Goal: Information Seeking & Learning: Find contact information

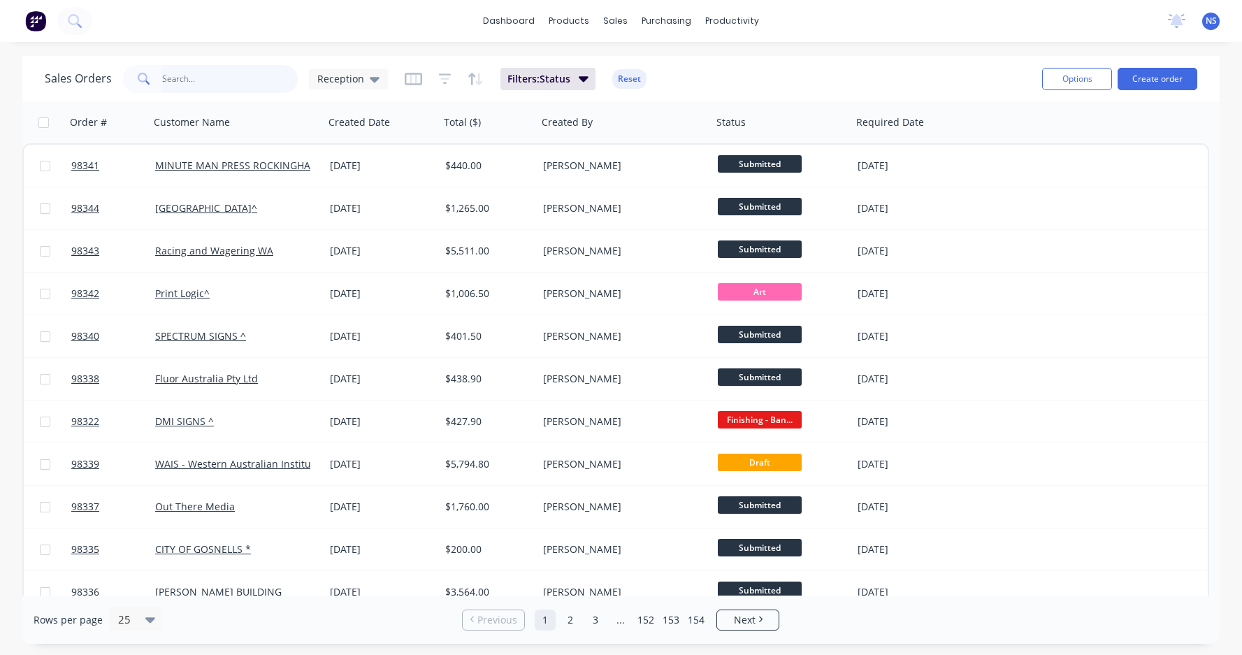
click at [195, 77] on input "text" at bounding box center [230, 79] width 136 height 28
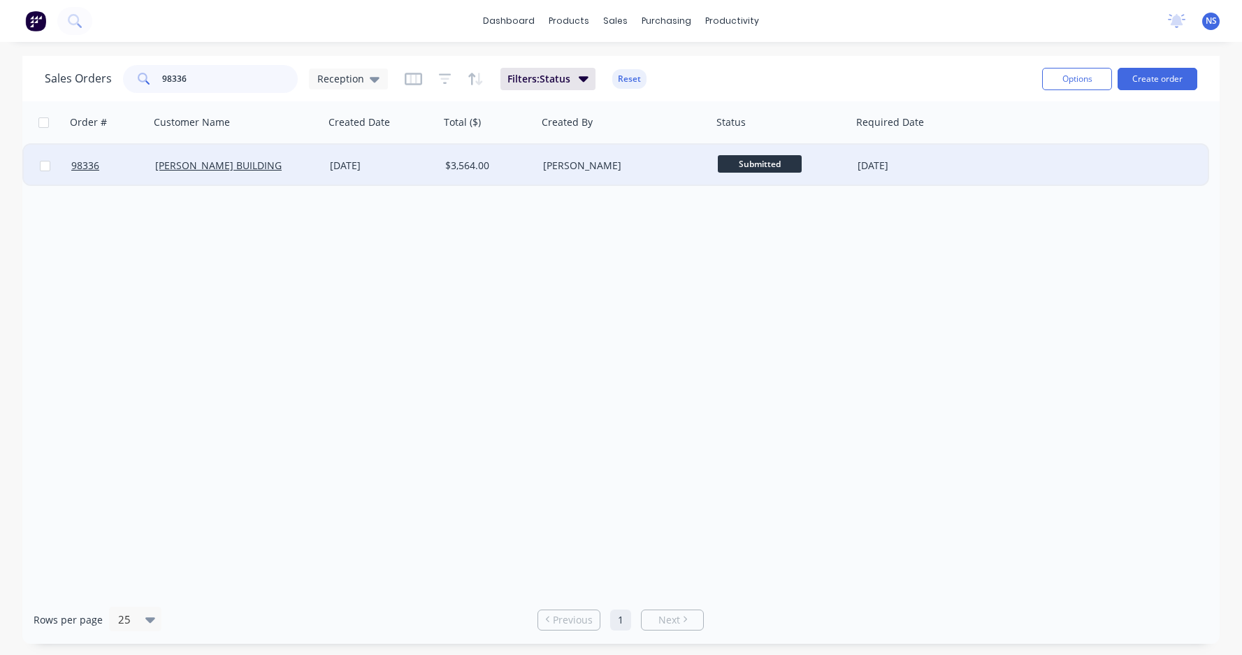
type input "98336"
click at [257, 172] on div "[PERSON_NAME] BUILDING" at bounding box center [232, 166] width 155 height 14
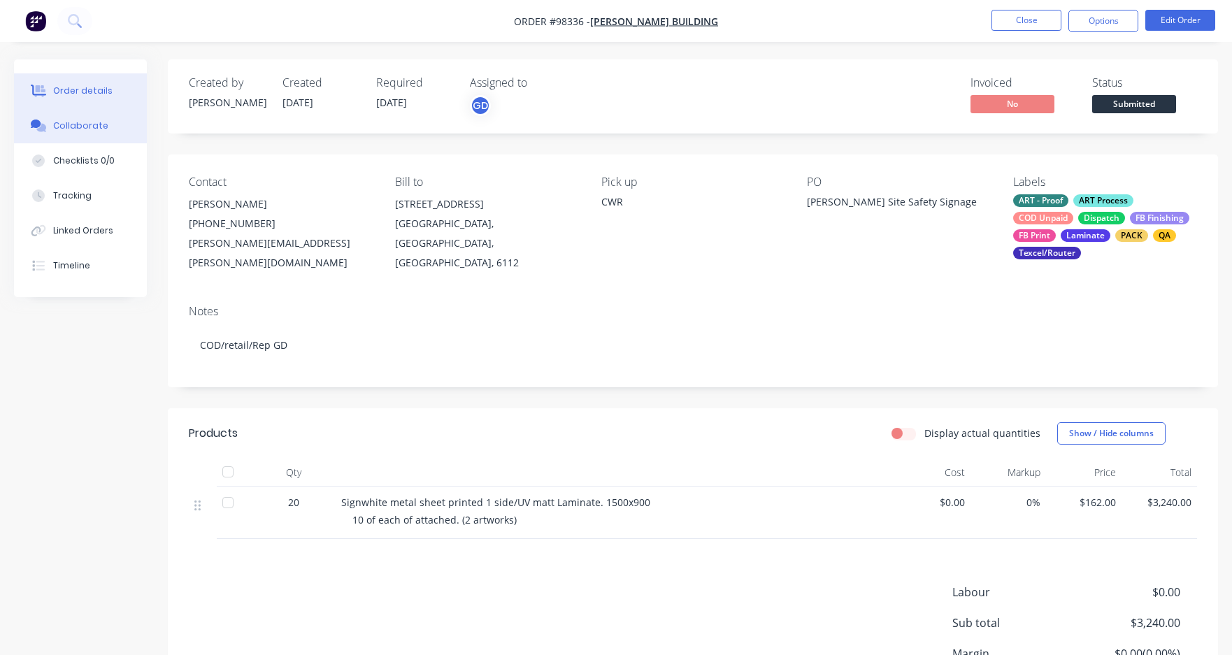
click at [79, 127] on div "Collaborate" at bounding box center [80, 126] width 55 height 13
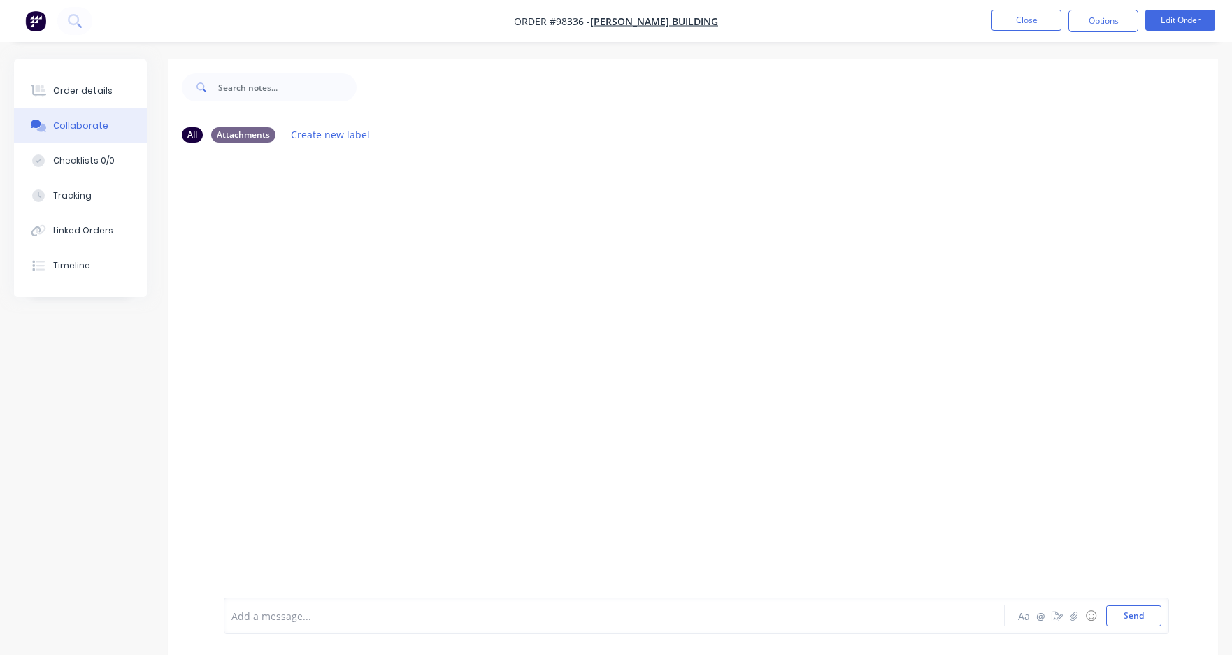
click at [271, 525] on div at bounding box center [580, 616] width 697 height 15
click at [1116, 525] on button "Send" at bounding box center [1133, 615] width 55 height 21
click at [1027, 16] on button "Close" at bounding box center [1026, 20] width 70 height 21
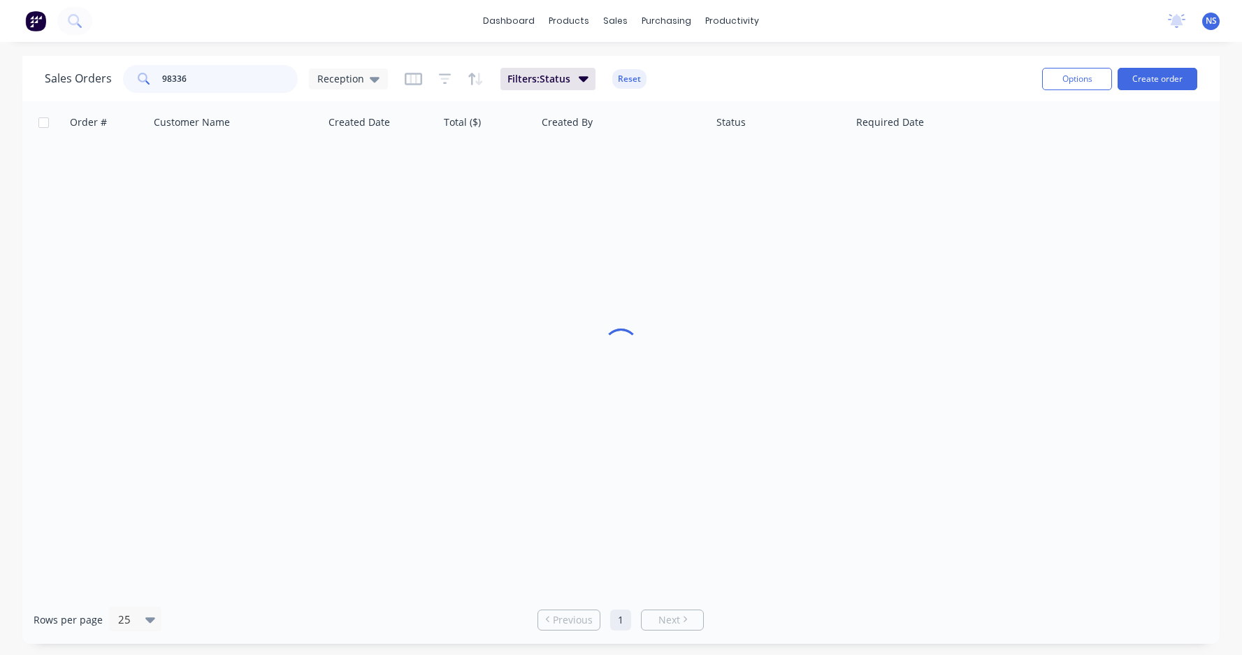
click at [210, 78] on input "98336" at bounding box center [230, 79] width 136 height 28
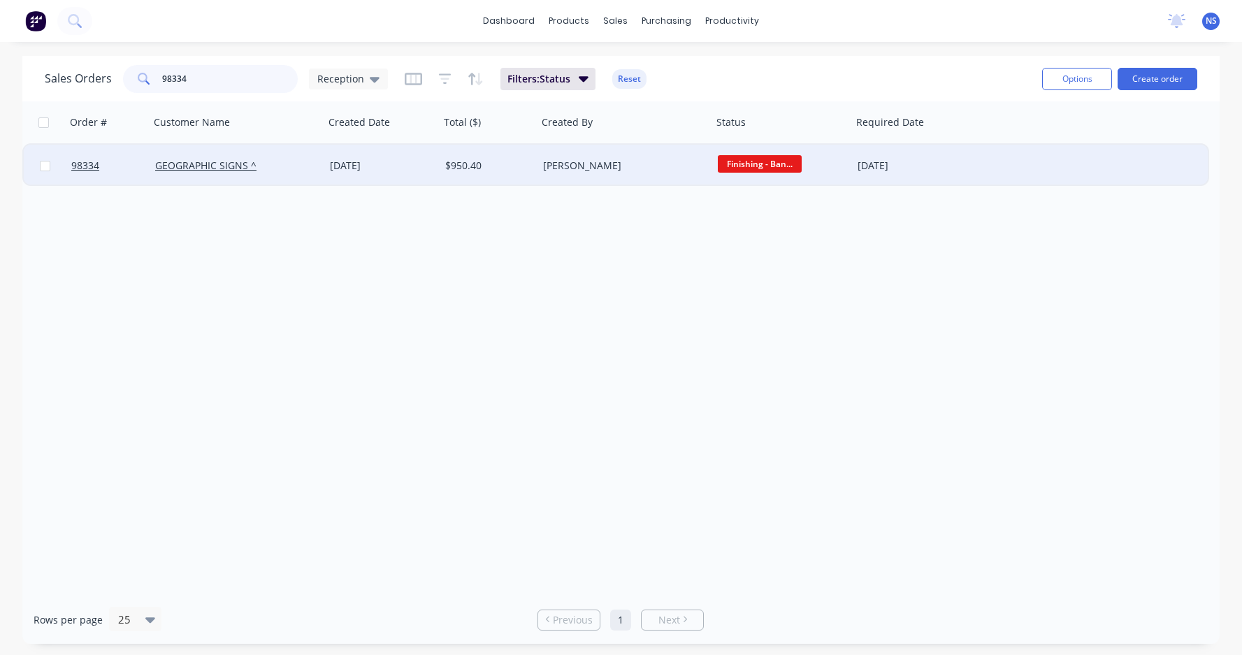
type input "98334"
click at [315, 173] on div "GEOGRAPHIC SIGNS ^" at bounding box center [237, 166] width 175 height 42
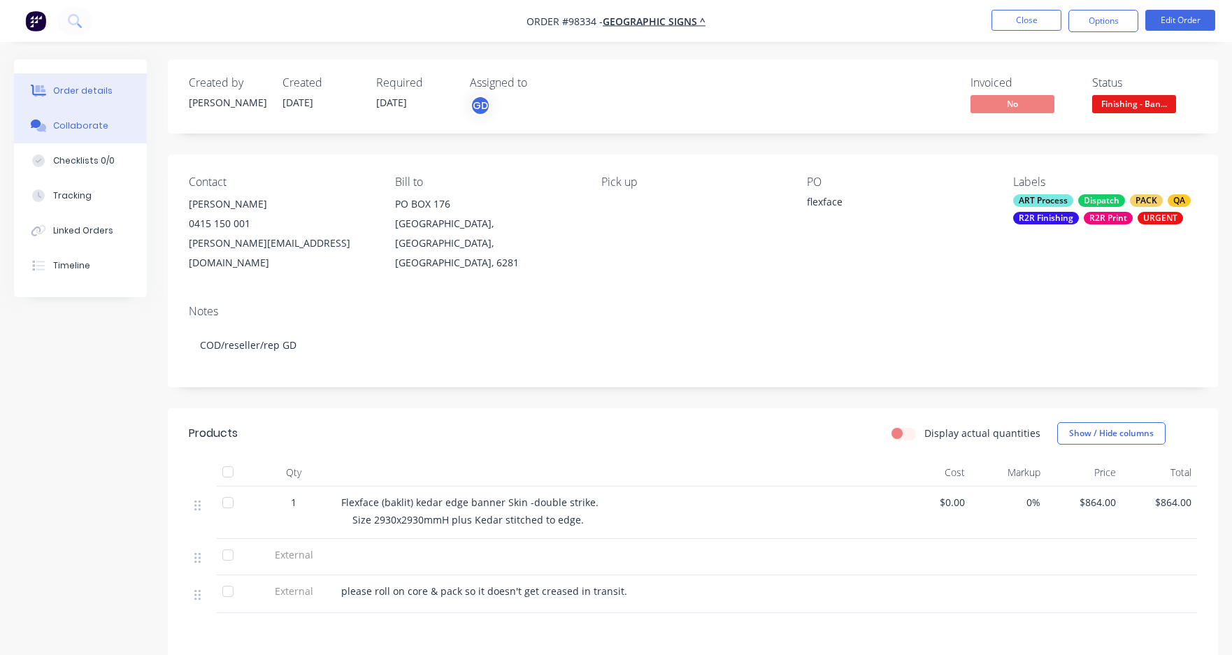
click at [84, 128] on div "Collaborate" at bounding box center [80, 126] width 55 height 13
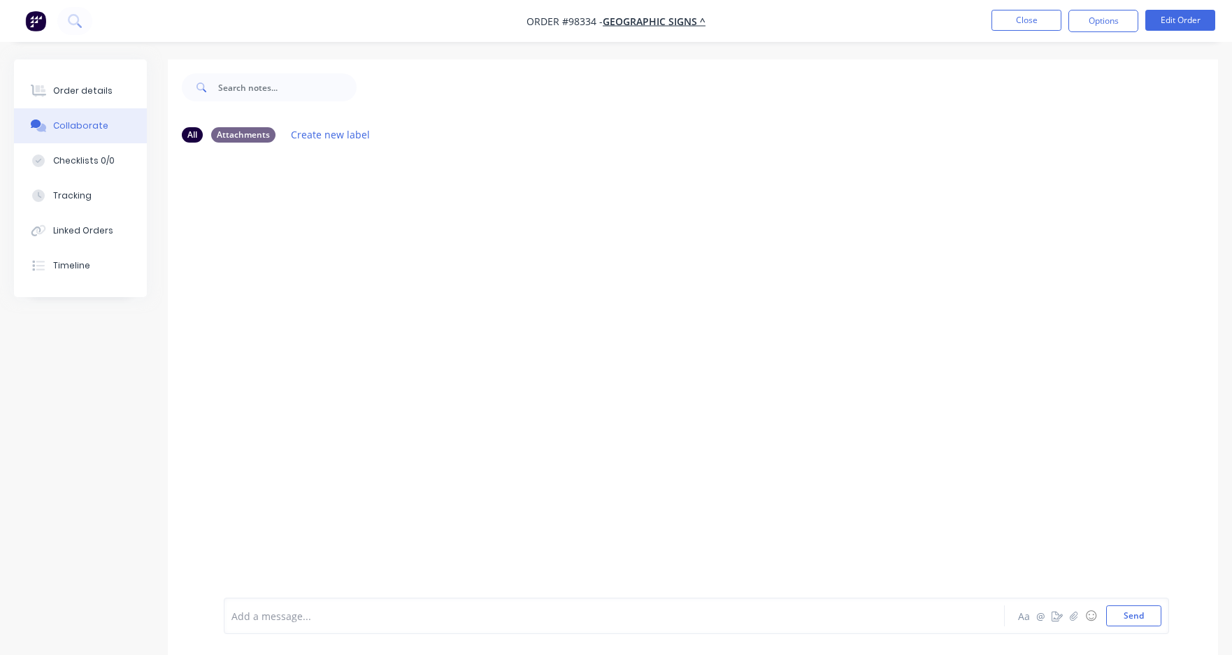
click at [322, 525] on div at bounding box center [580, 616] width 697 height 15
click at [1020, 16] on button "Close" at bounding box center [1026, 20] width 70 height 21
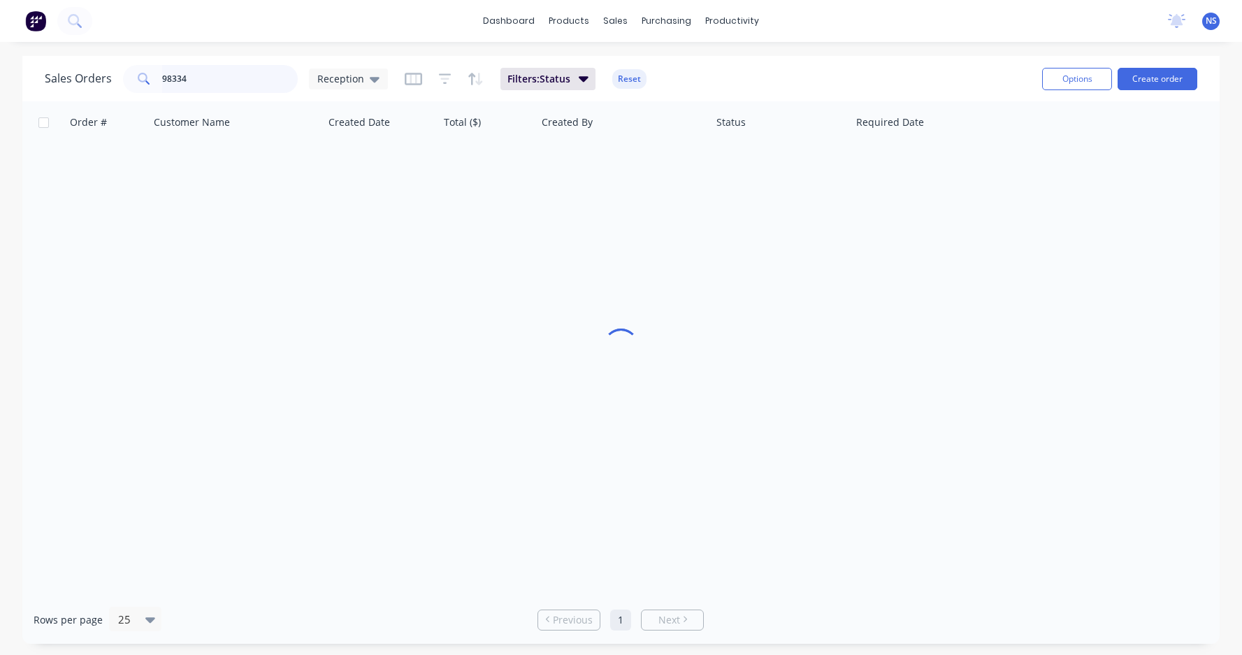
click at [222, 81] on input "98334" at bounding box center [230, 79] width 136 height 28
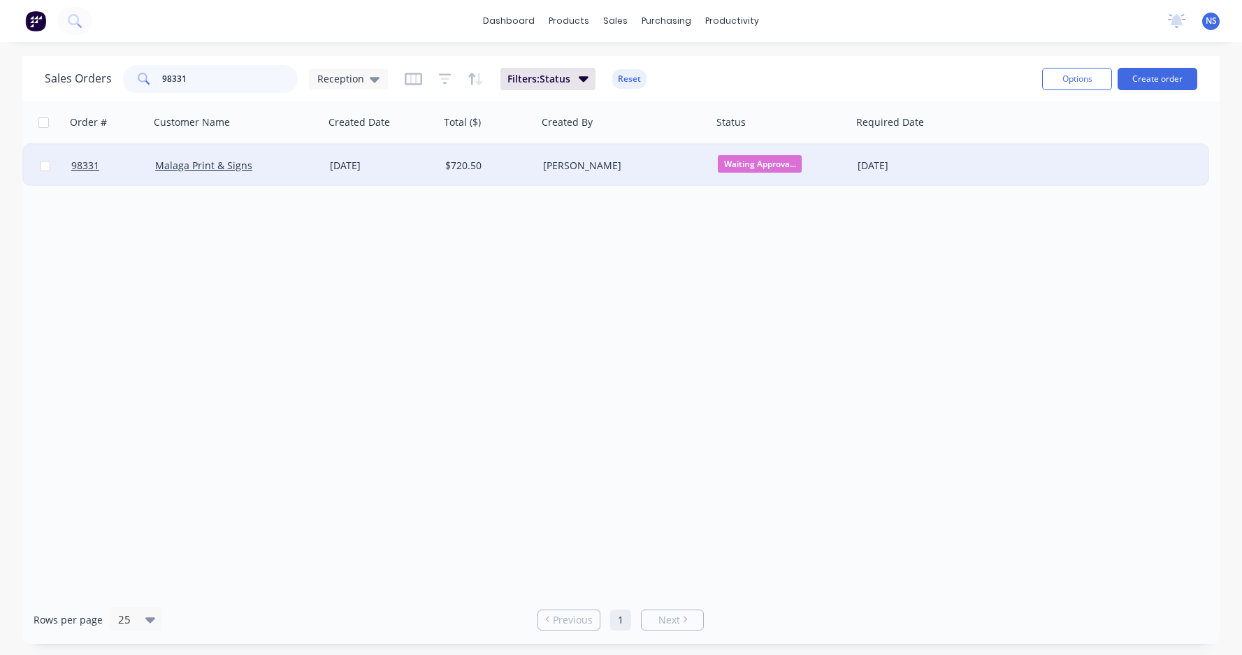
type input "98331"
click at [291, 168] on div "Malaga Print & Signs" at bounding box center [232, 166] width 155 height 14
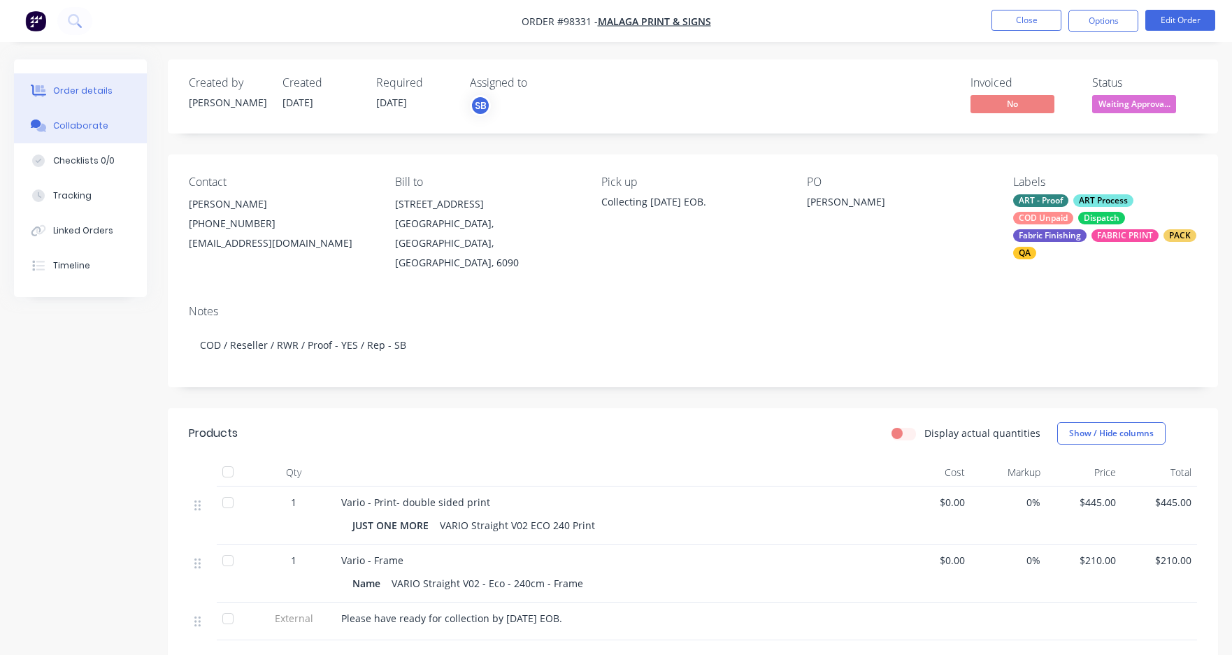
click at [85, 129] on div "Collaborate" at bounding box center [80, 126] width 55 height 13
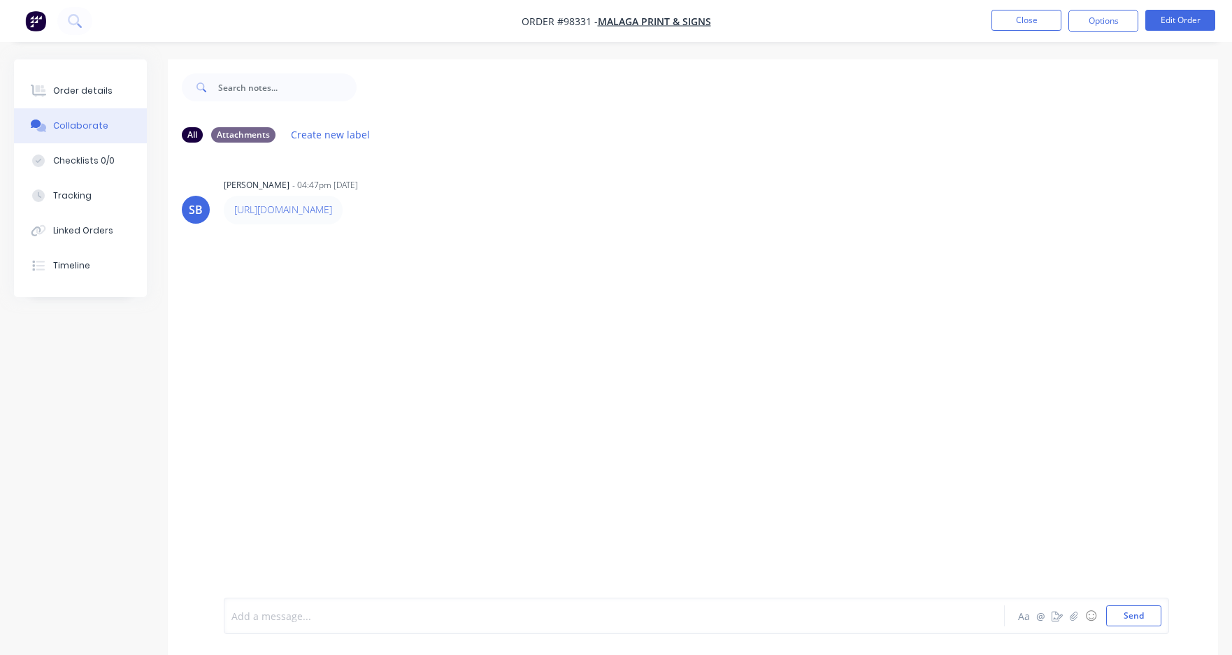
click at [322, 525] on div at bounding box center [580, 616] width 697 height 15
click at [1017, 15] on button "Close" at bounding box center [1026, 20] width 70 height 21
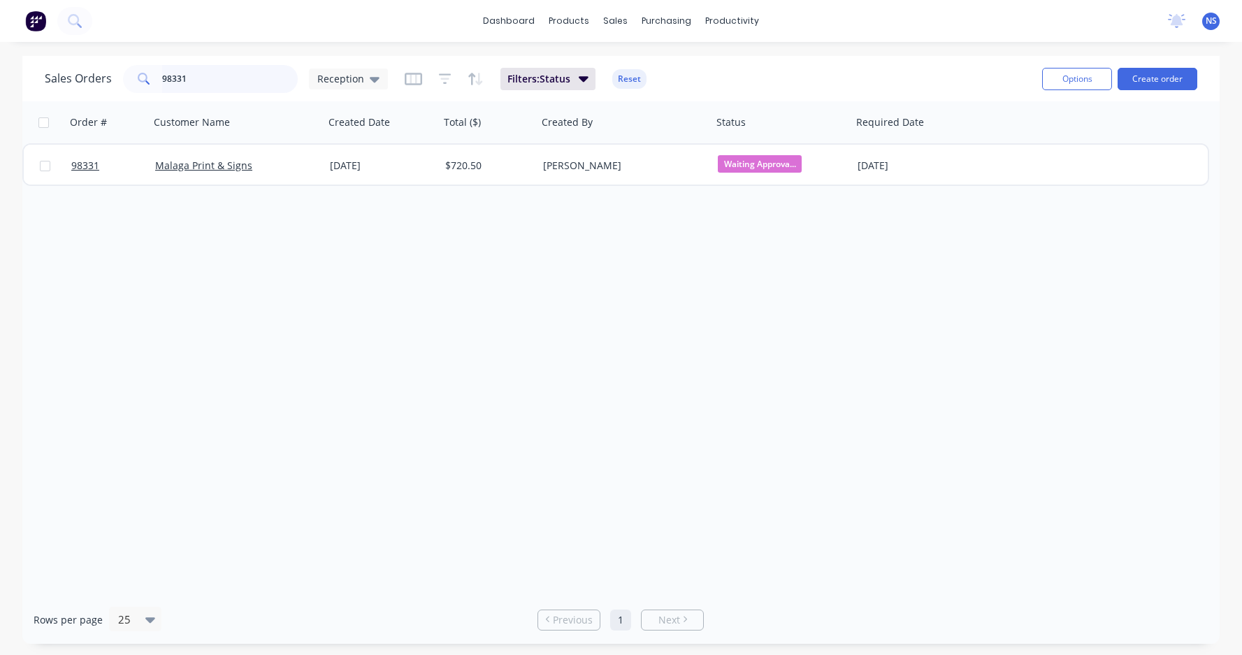
click at [219, 80] on input "98331" at bounding box center [230, 79] width 136 height 28
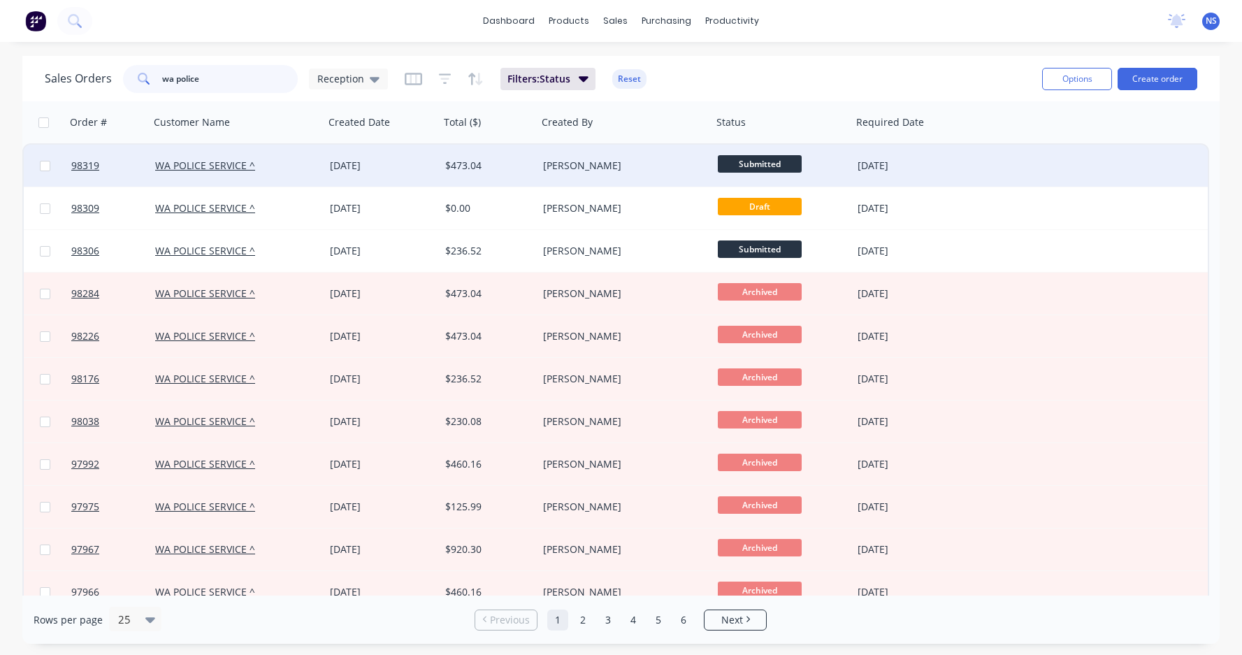
type input "wa police"
click at [282, 161] on div "WA POLICE SERVICE ^" at bounding box center [232, 166] width 155 height 14
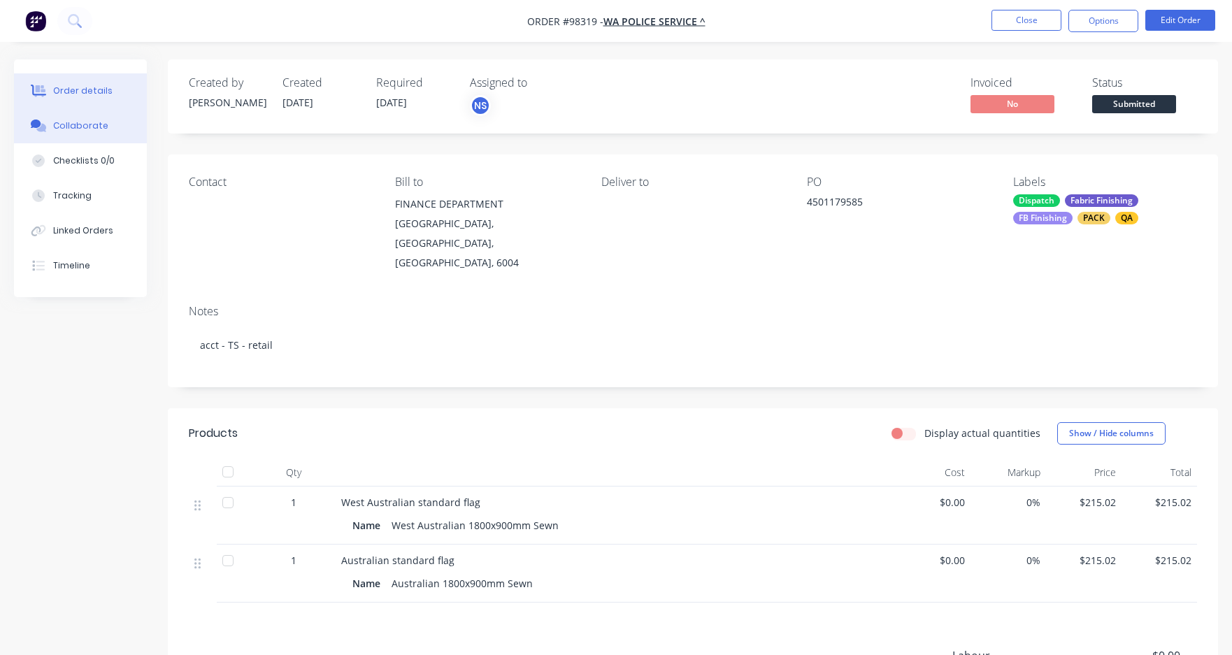
click at [86, 124] on div "Collaborate" at bounding box center [80, 126] width 55 height 13
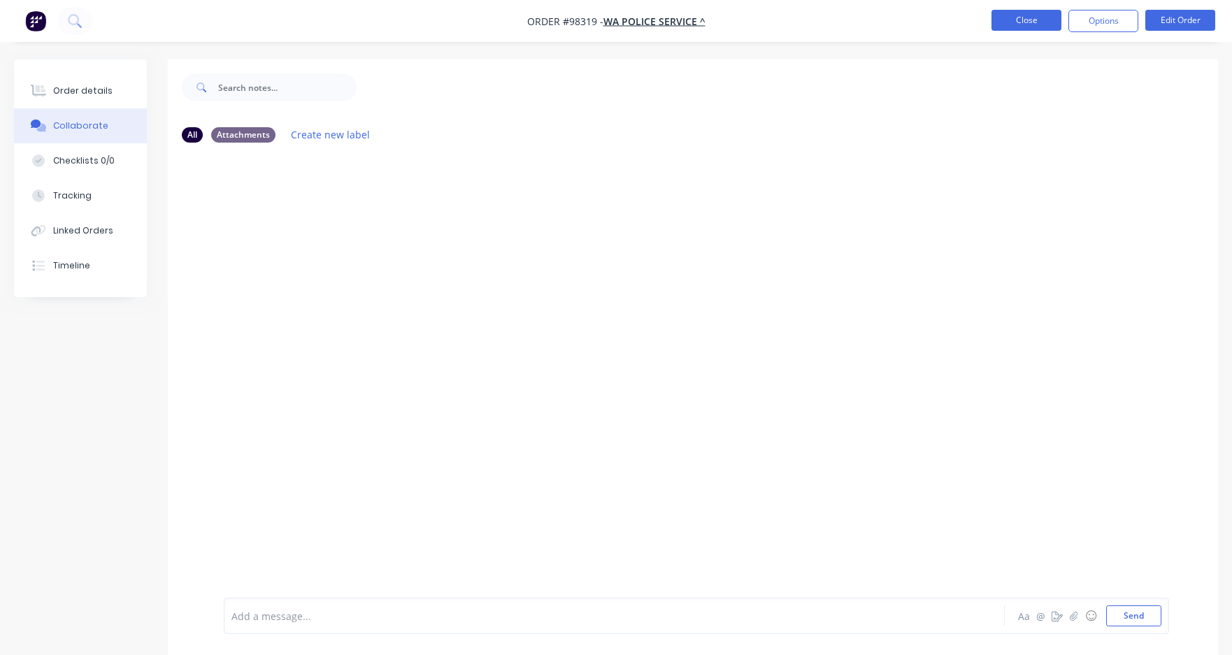
click at [1034, 17] on button "Close" at bounding box center [1026, 20] width 70 height 21
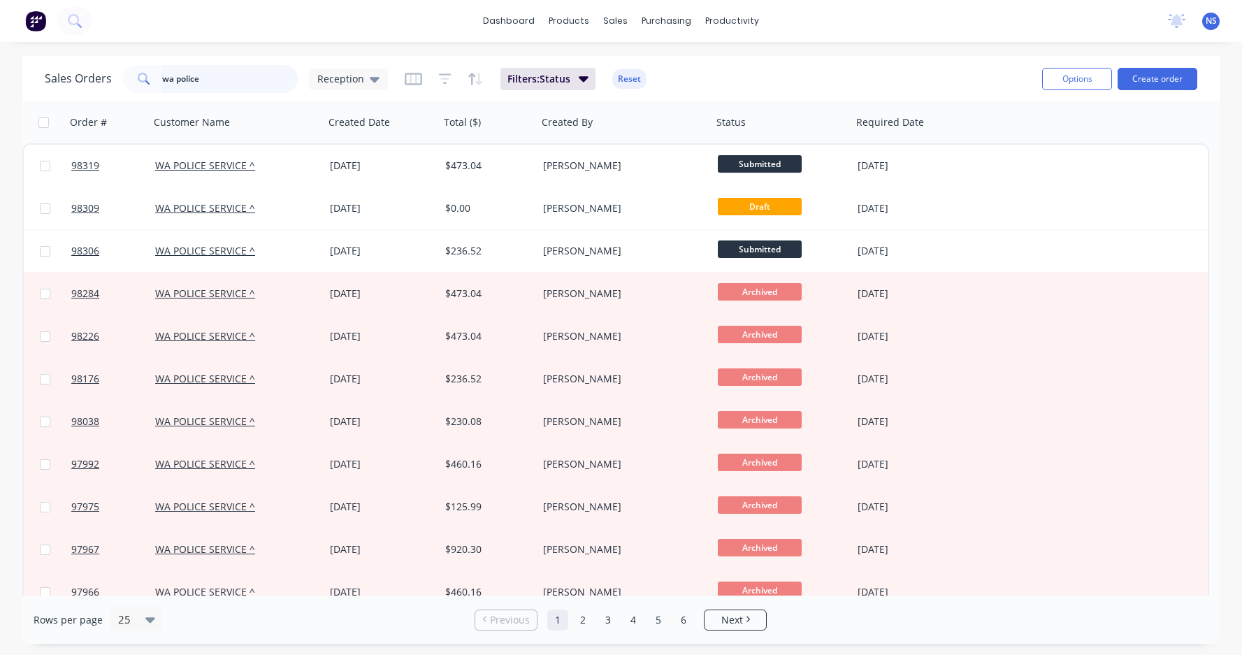
click at [227, 82] on input "wa police" at bounding box center [230, 79] width 136 height 28
drag, startPoint x: 227, startPoint y: 80, endPoint x: 120, endPoint y: 70, distance: 108.2
click at [103, 71] on div "Sales Orders wa police Reception" at bounding box center [216, 79] width 343 height 28
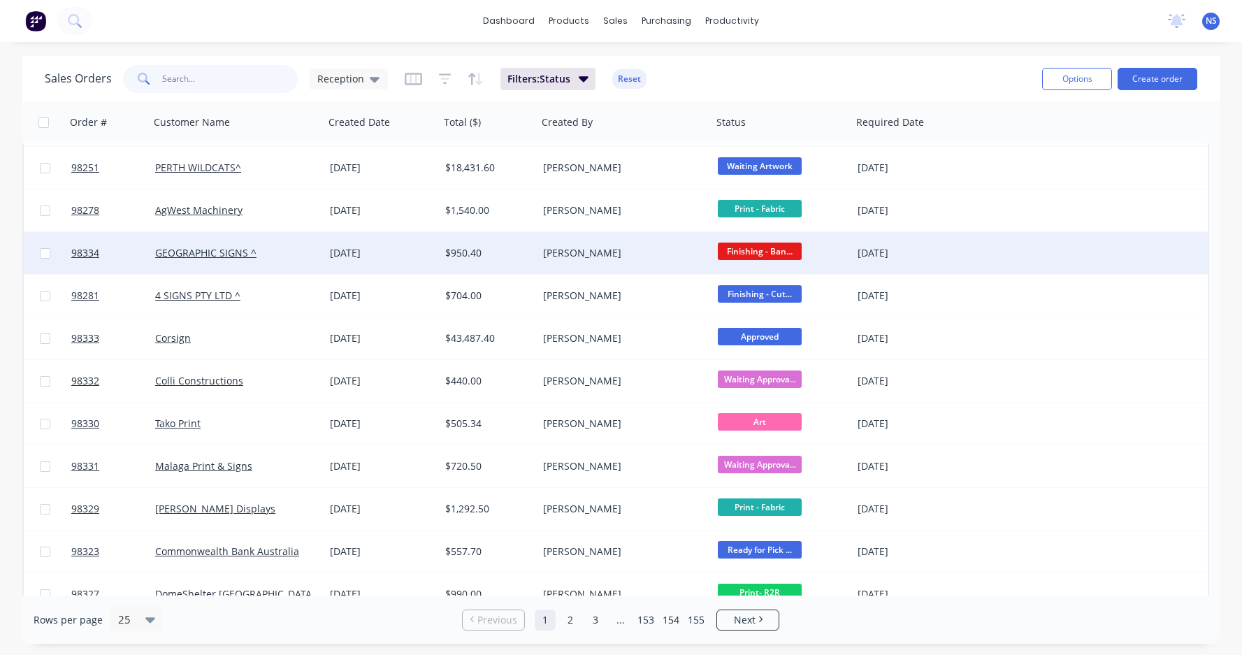
scroll to position [614, 0]
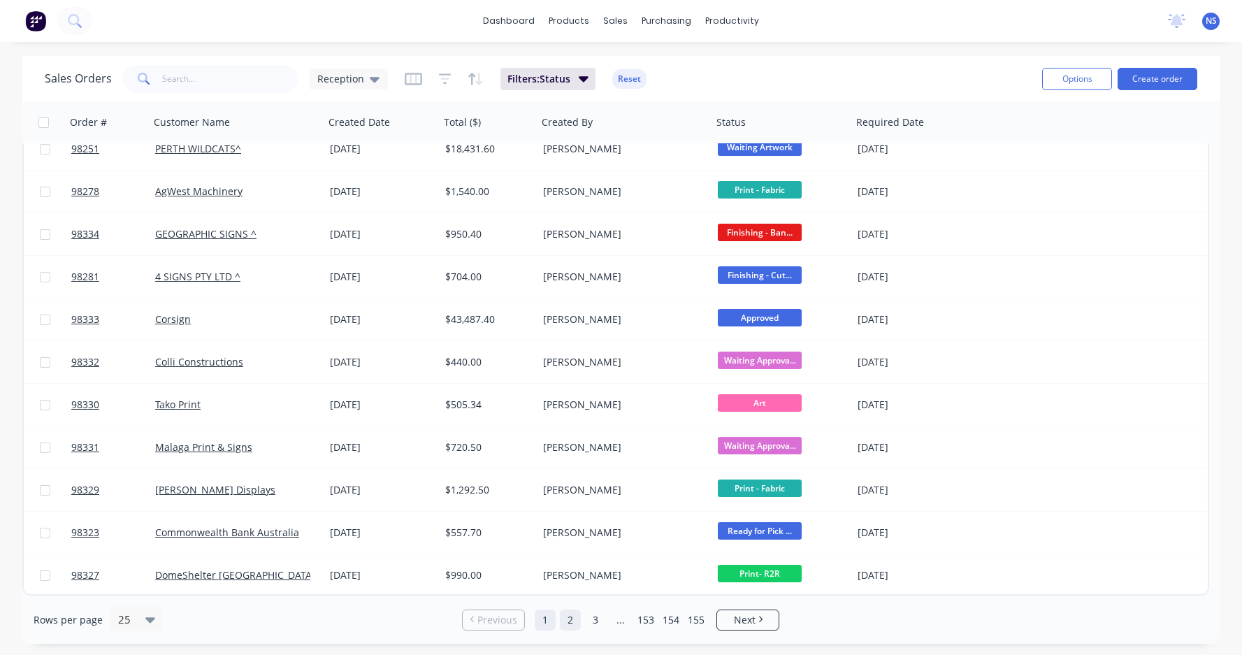
click at [568, 525] on link "2" at bounding box center [570, 620] width 21 height 21
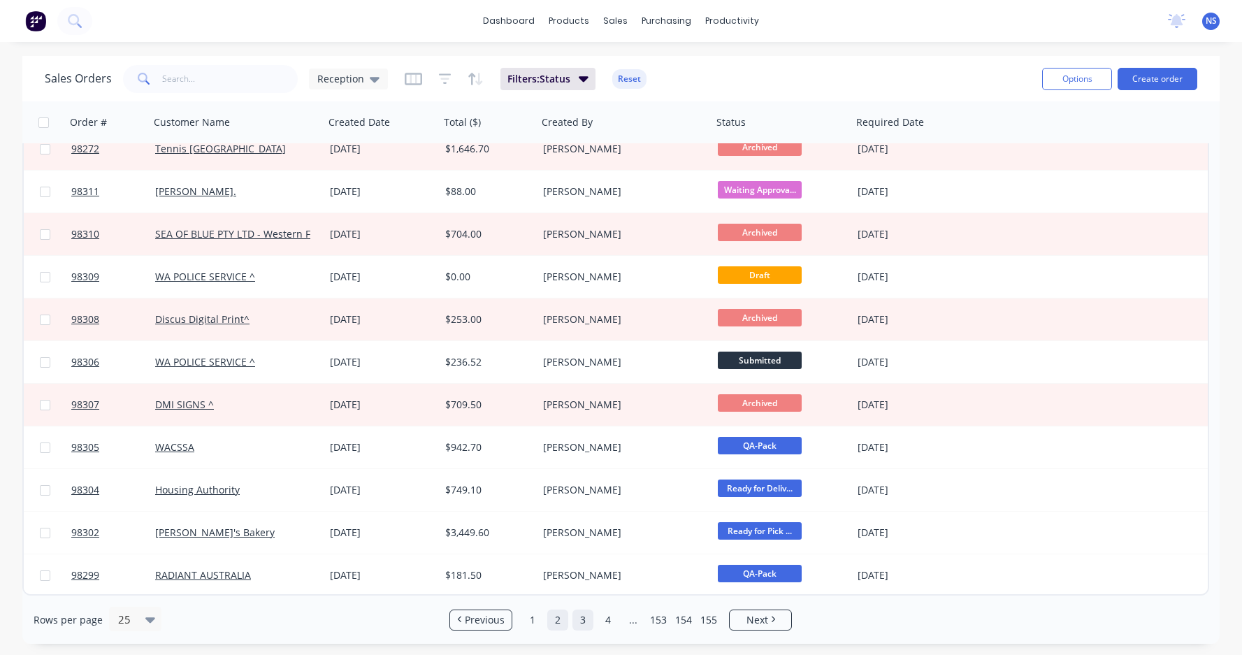
click at [583, 525] on link "3" at bounding box center [582, 620] width 21 height 21
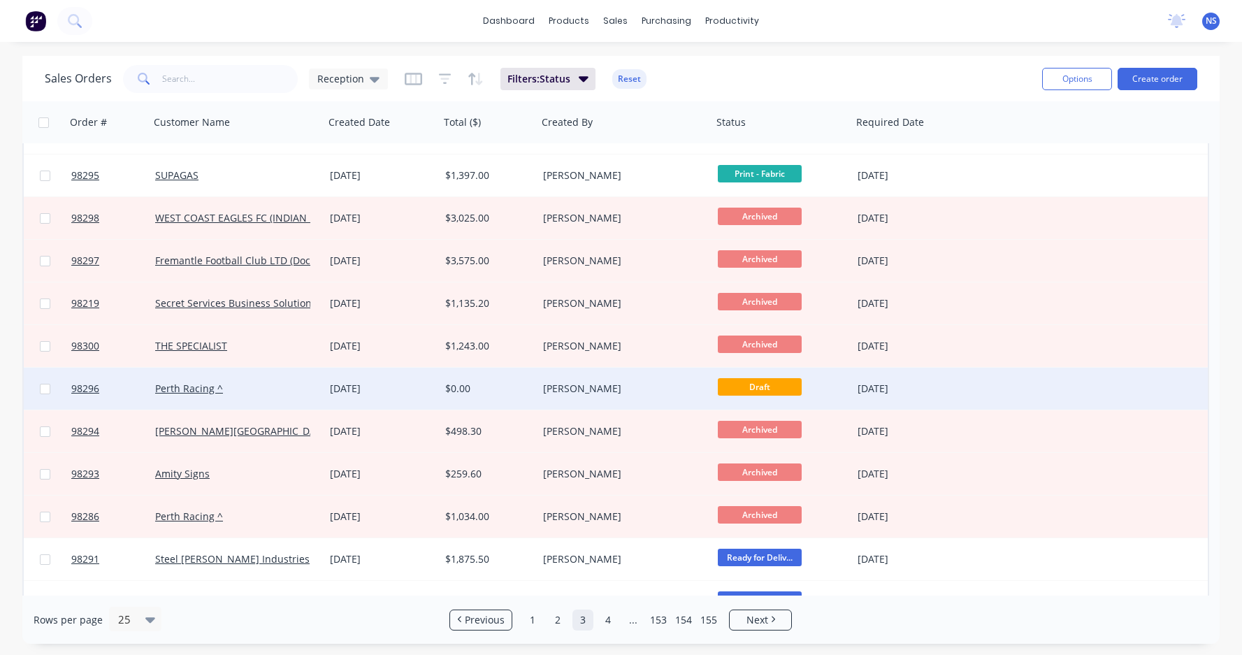
scroll to position [0, 0]
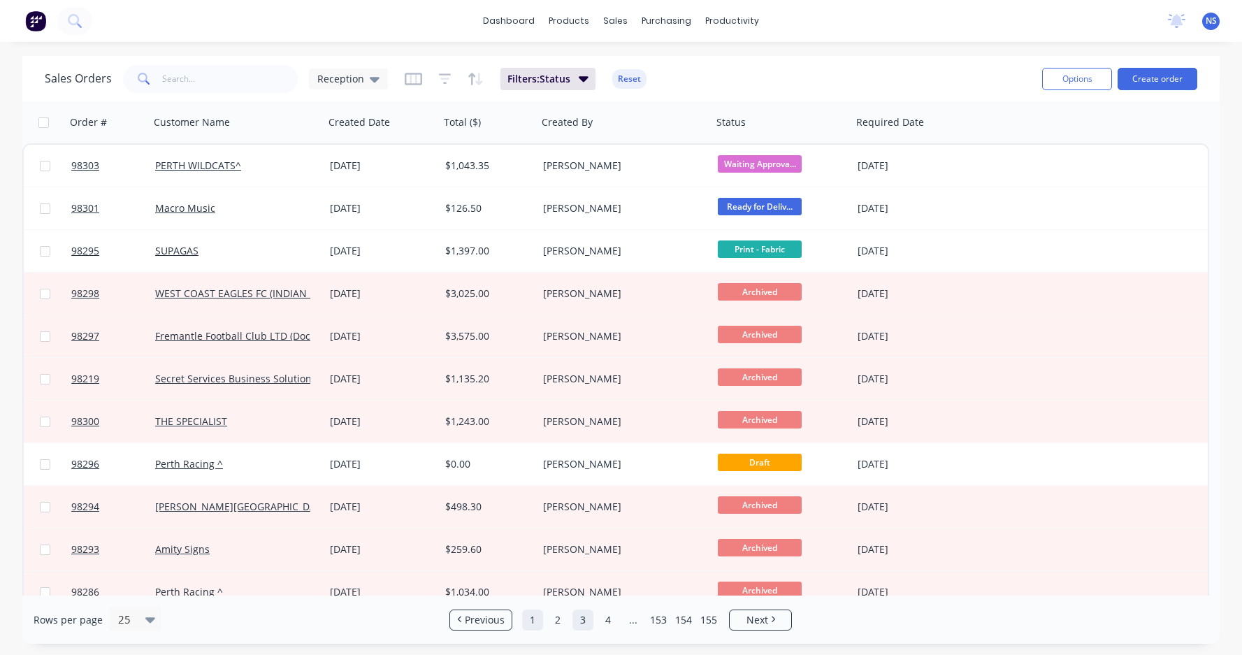
click at [534, 525] on link "1" at bounding box center [532, 620] width 21 height 21
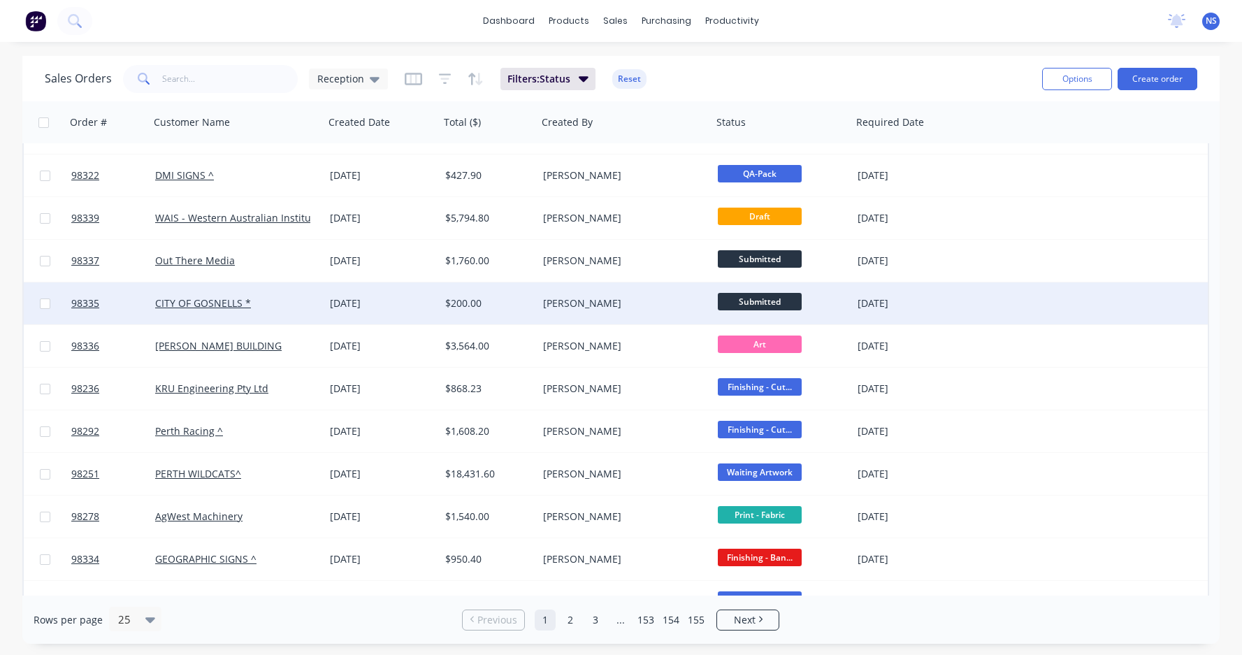
scroll to position [334, 0]
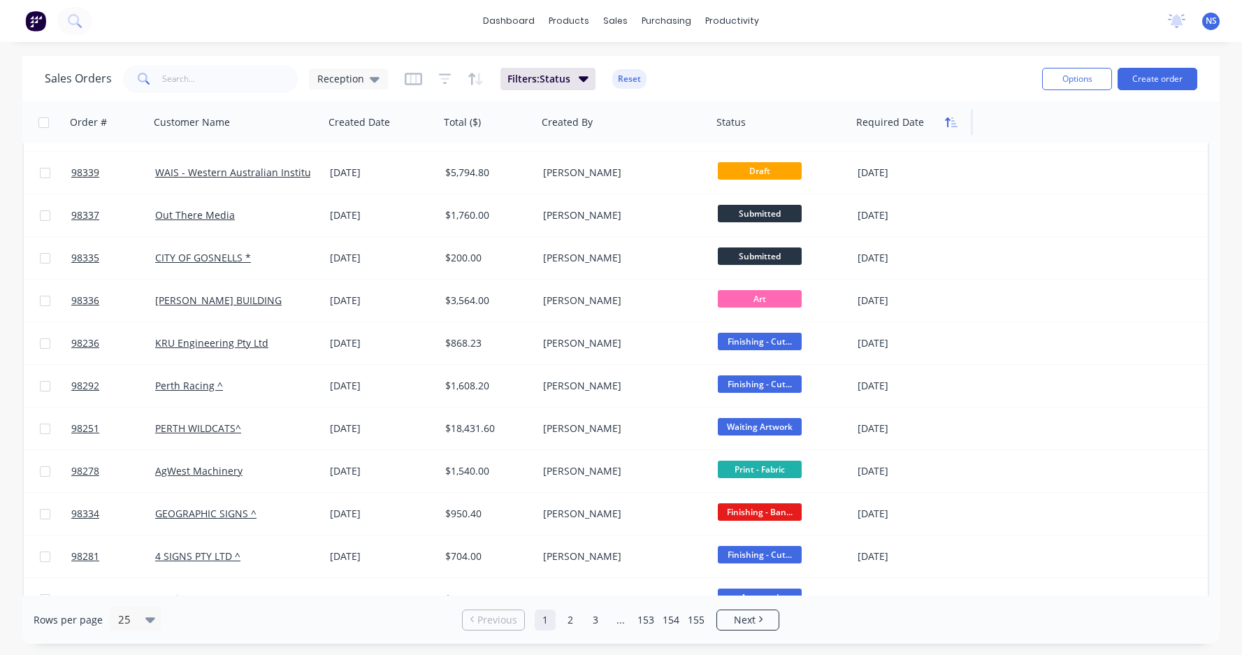
click at [949, 126] on icon "button" at bounding box center [951, 122] width 13 height 11
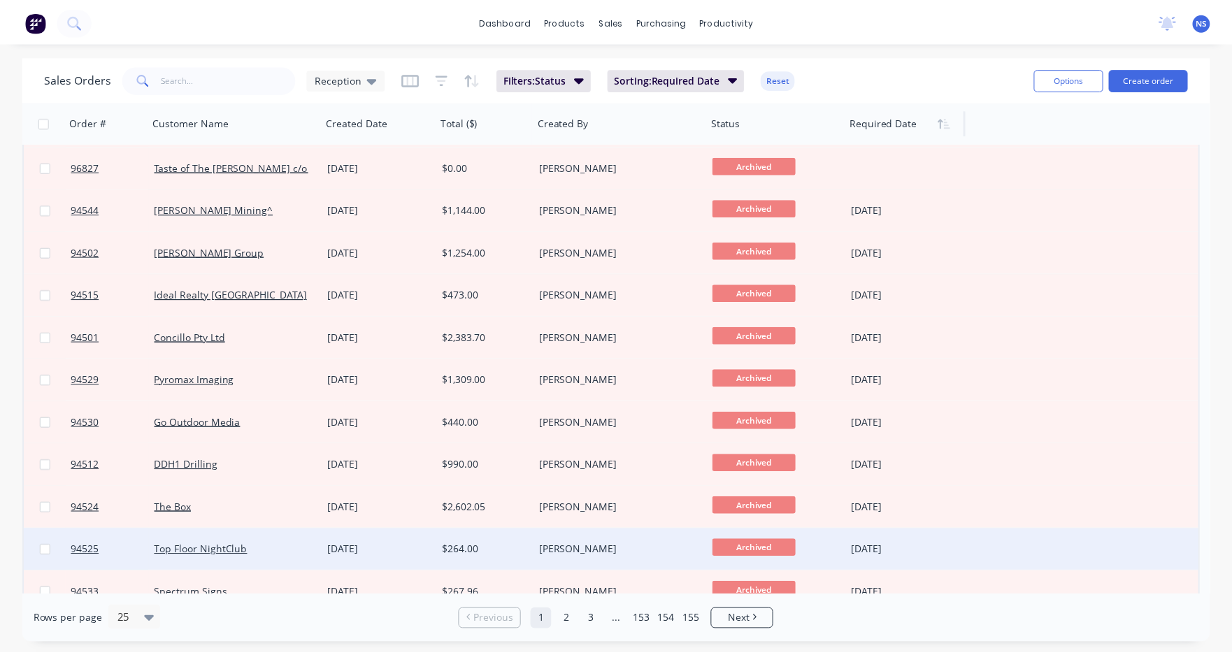
scroll to position [0, 0]
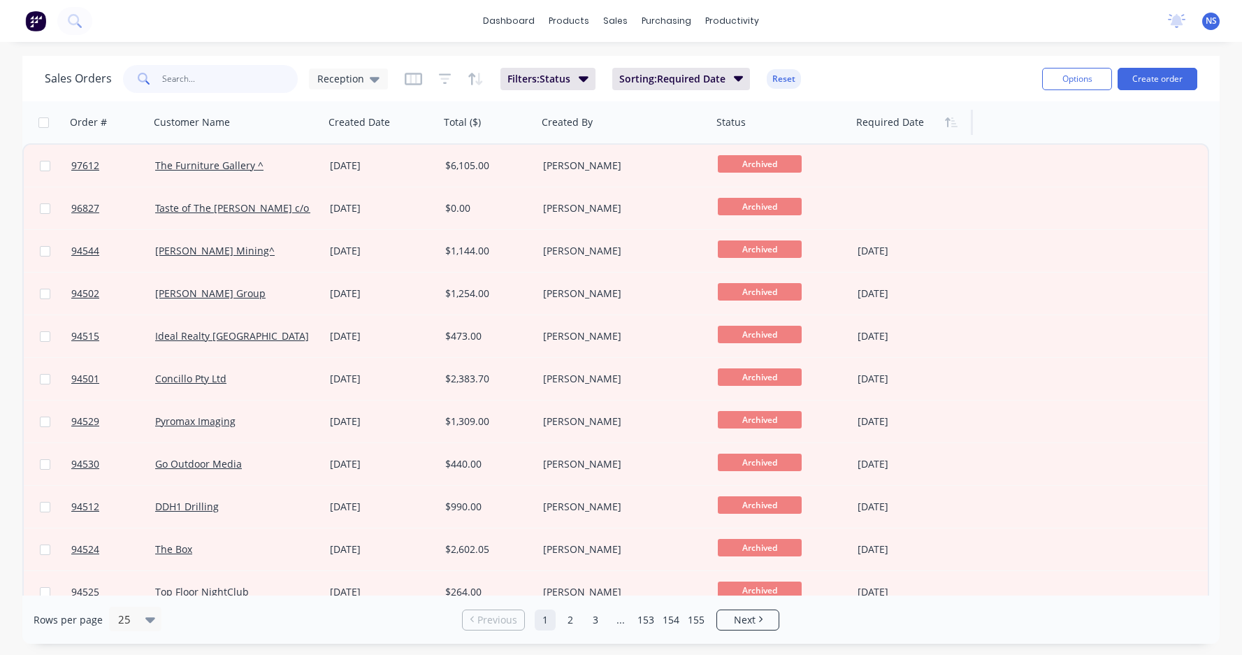
click at [201, 78] on input "text" at bounding box center [230, 79] width 136 height 28
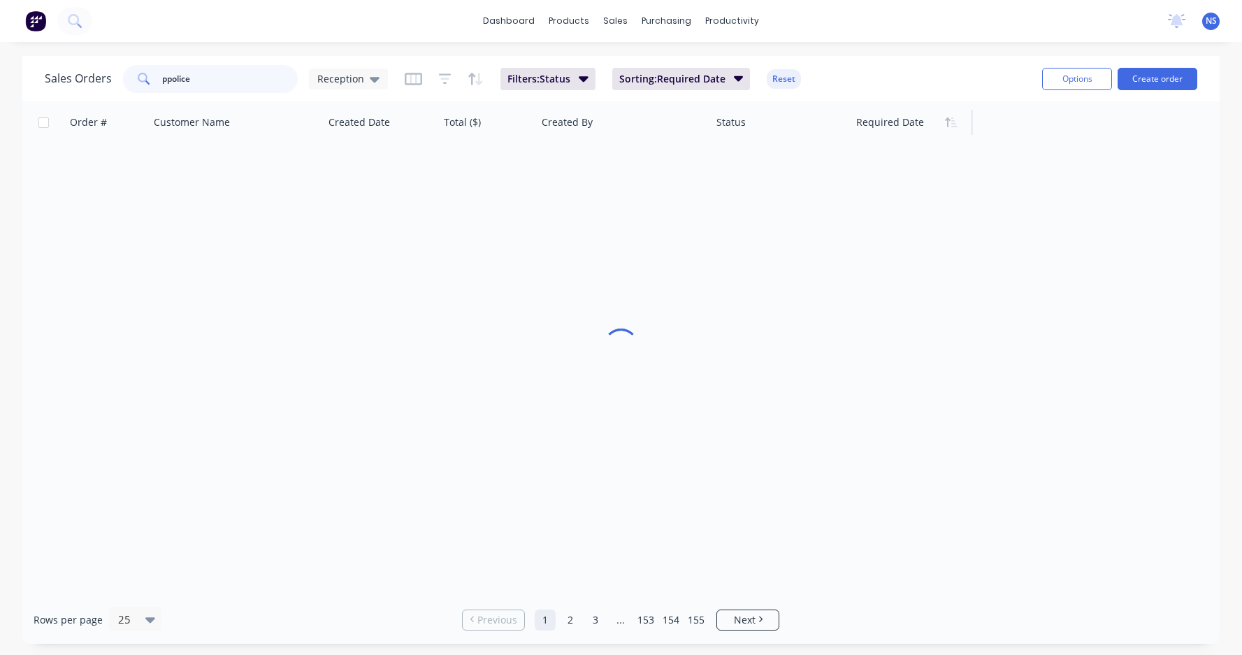
click at [164, 75] on input "ppolice" at bounding box center [230, 79] width 136 height 28
type input "police"
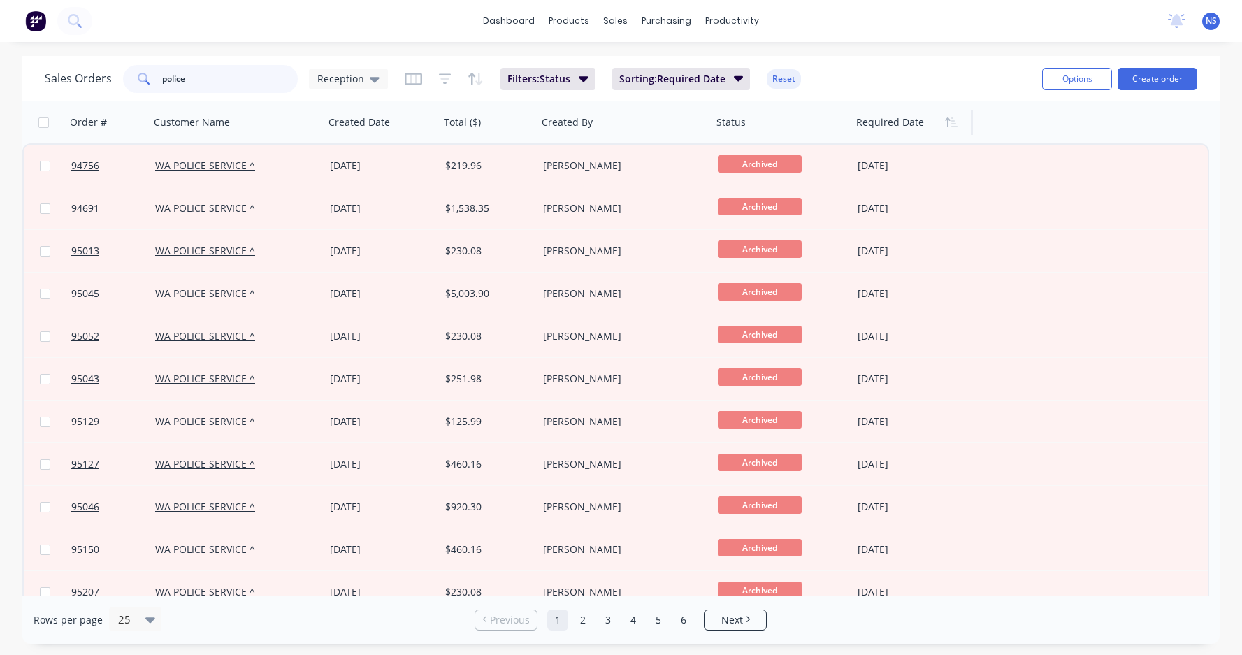
drag, startPoint x: 204, startPoint y: 76, endPoint x: 152, endPoint y: 75, distance: 52.4
click at [154, 77] on div "police" at bounding box center [210, 79] width 175 height 28
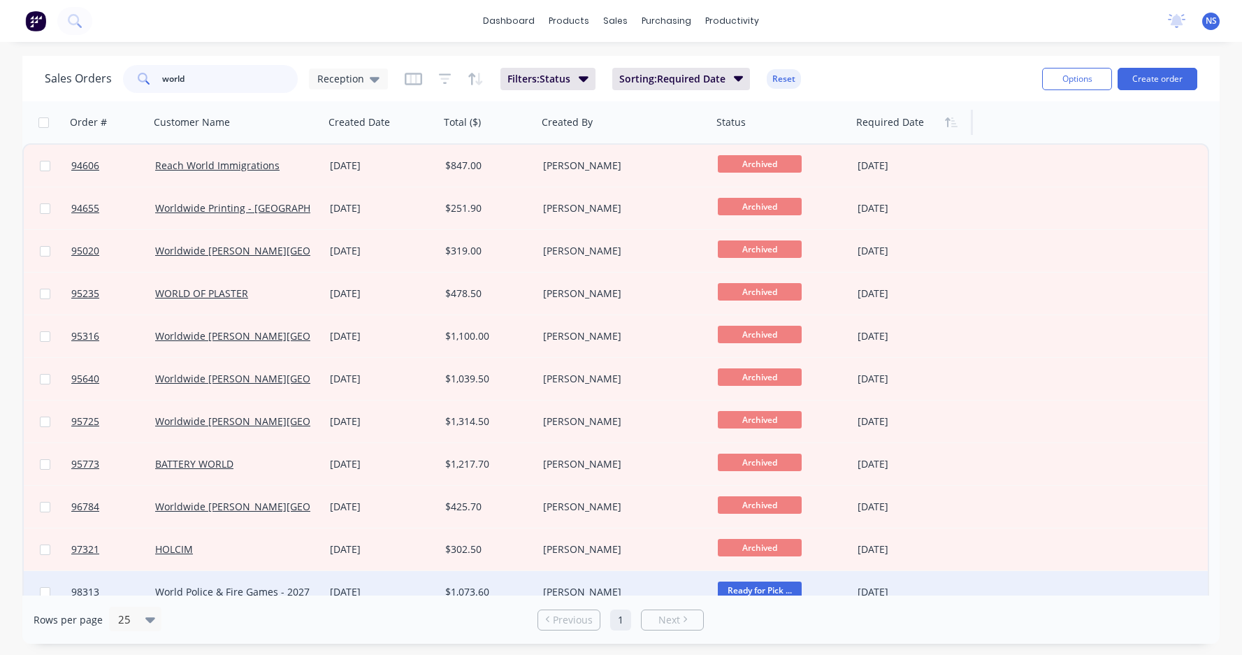
type input "world"
click at [520, 525] on div "$1,073.60" at bounding box center [486, 592] width 82 height 14
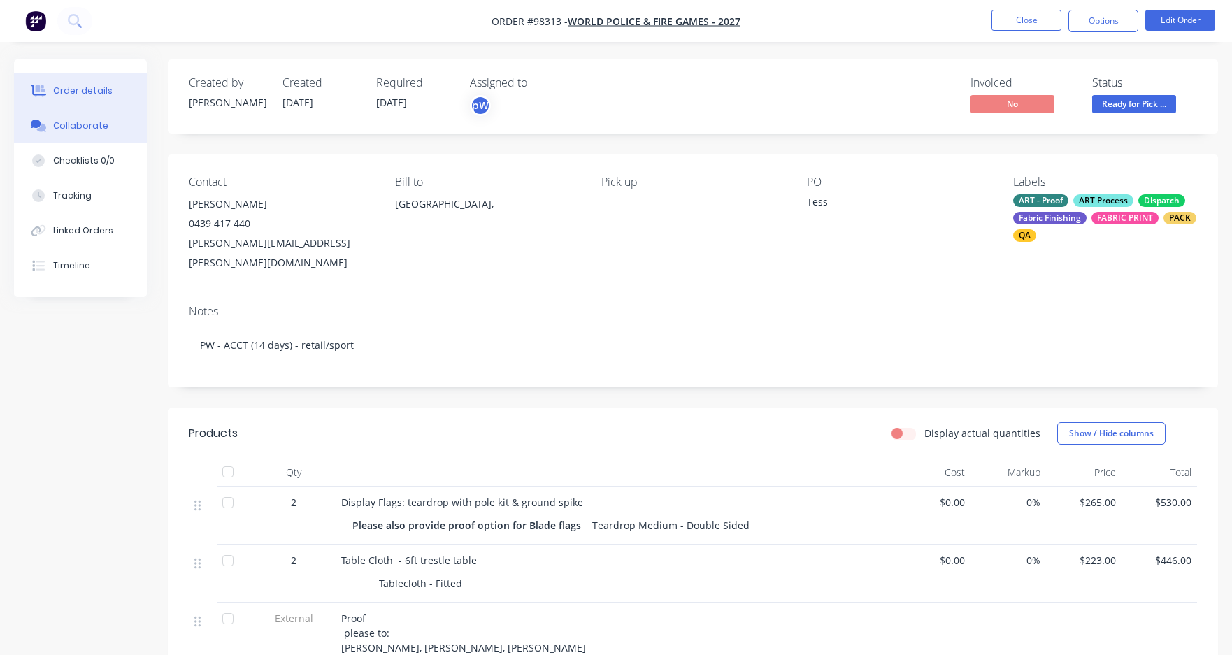
click at [105, 122] on button "Collaborate" at bounding box center [80, 125] width 133 height 35
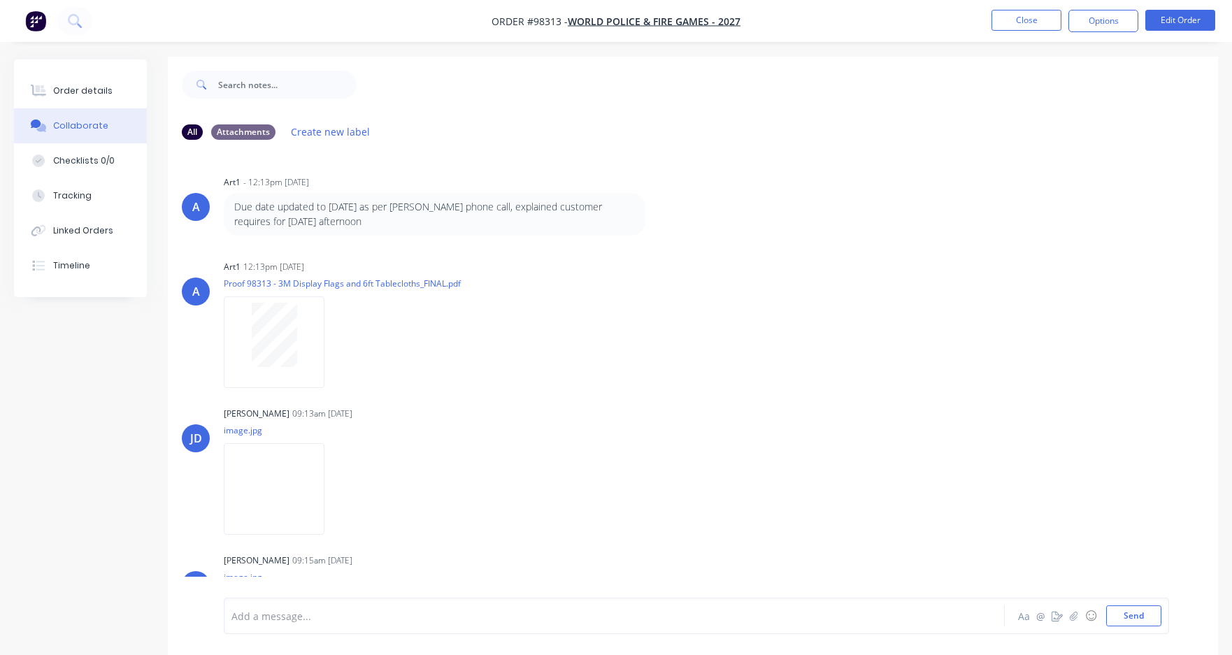
scroll to position [21, 0]
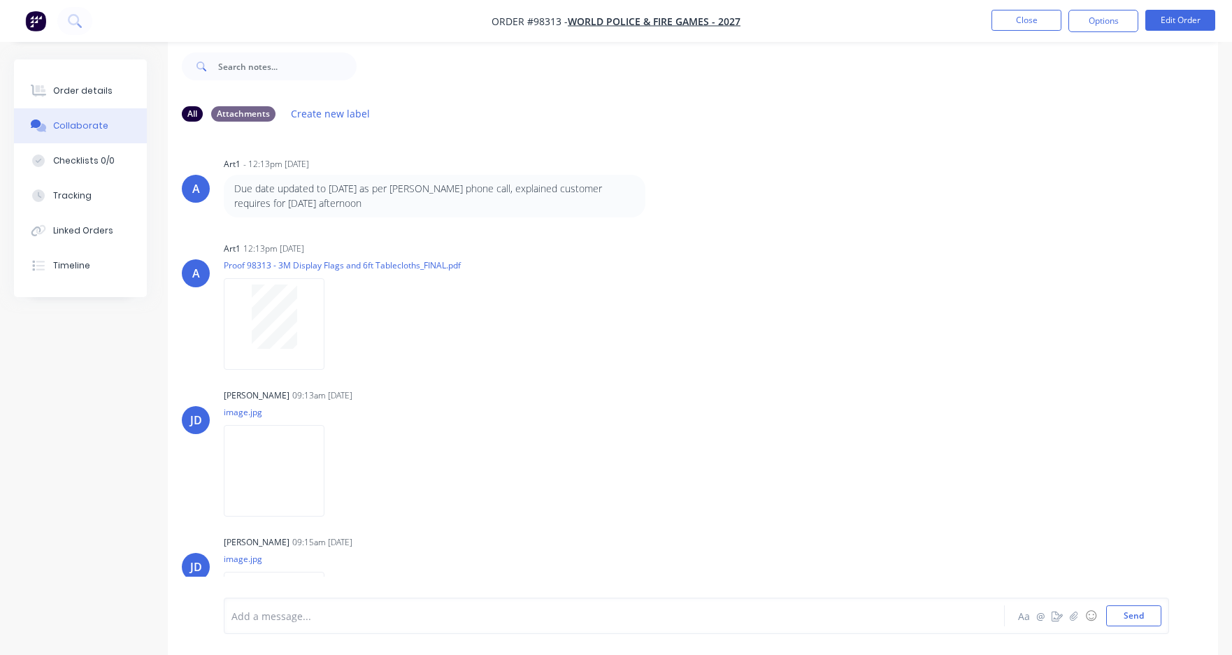
click at [298, 525] on div at bounding box center [580, 616] width 697 height 15
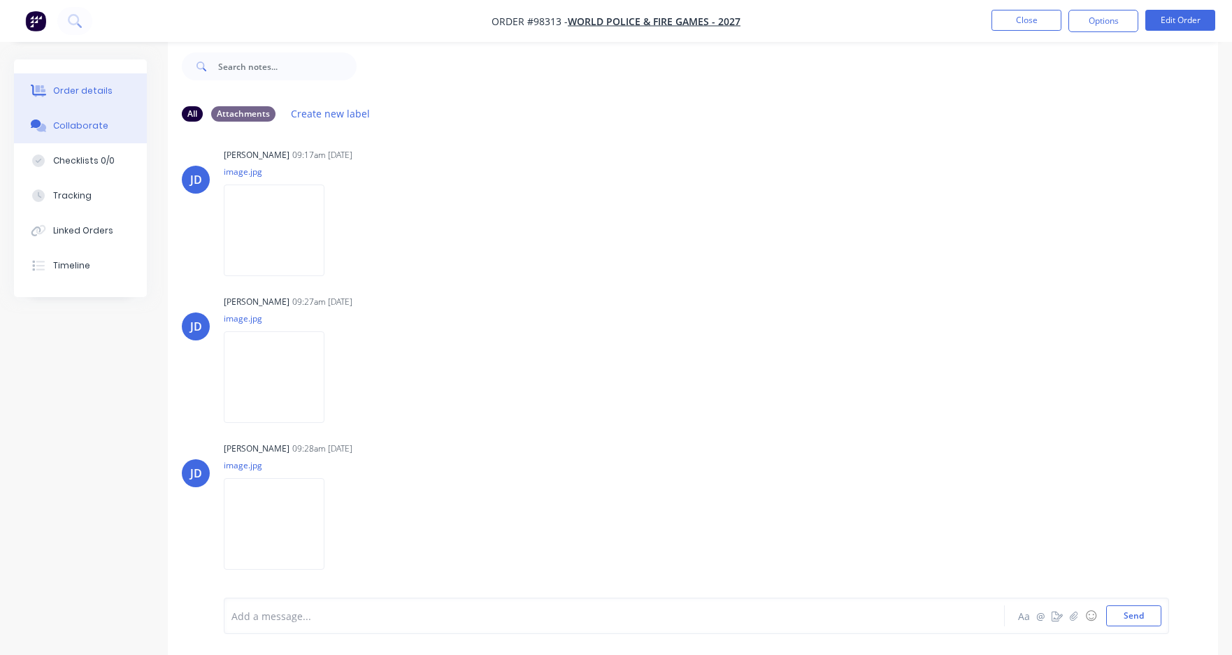
click at [78, 85] on div "Order details" at bounding box center [82, 91] width 59 height 13
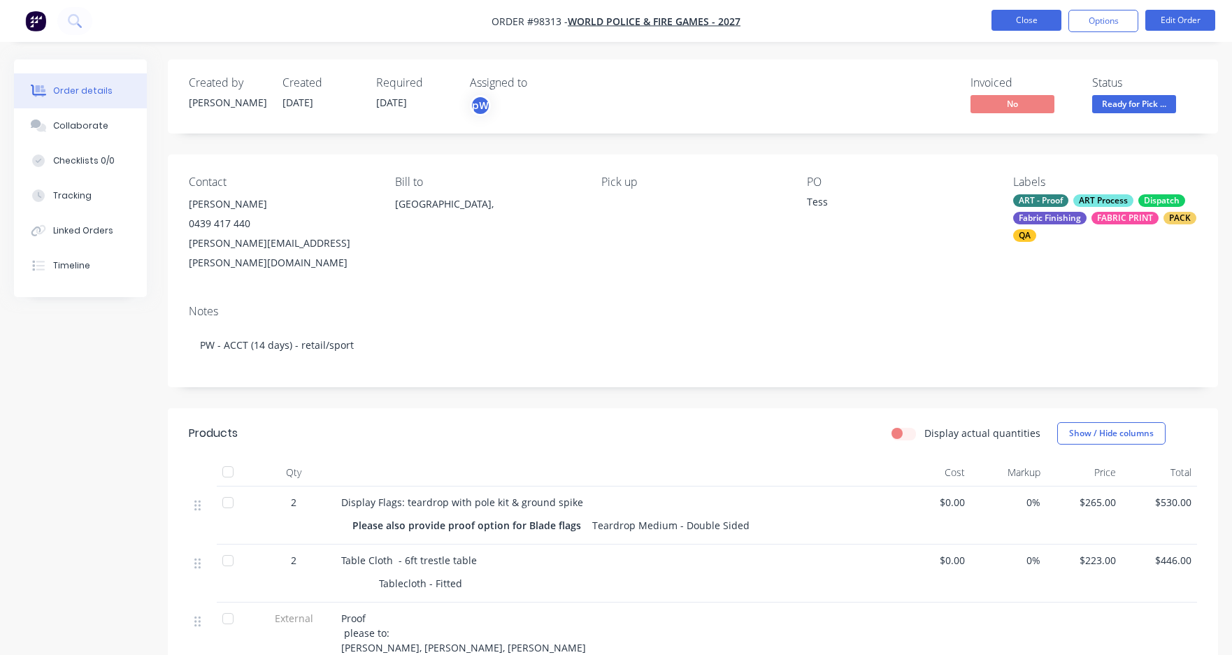
click at [1035, 20] on button "Close" at bounding box center [1026, 20] width 70 height 21
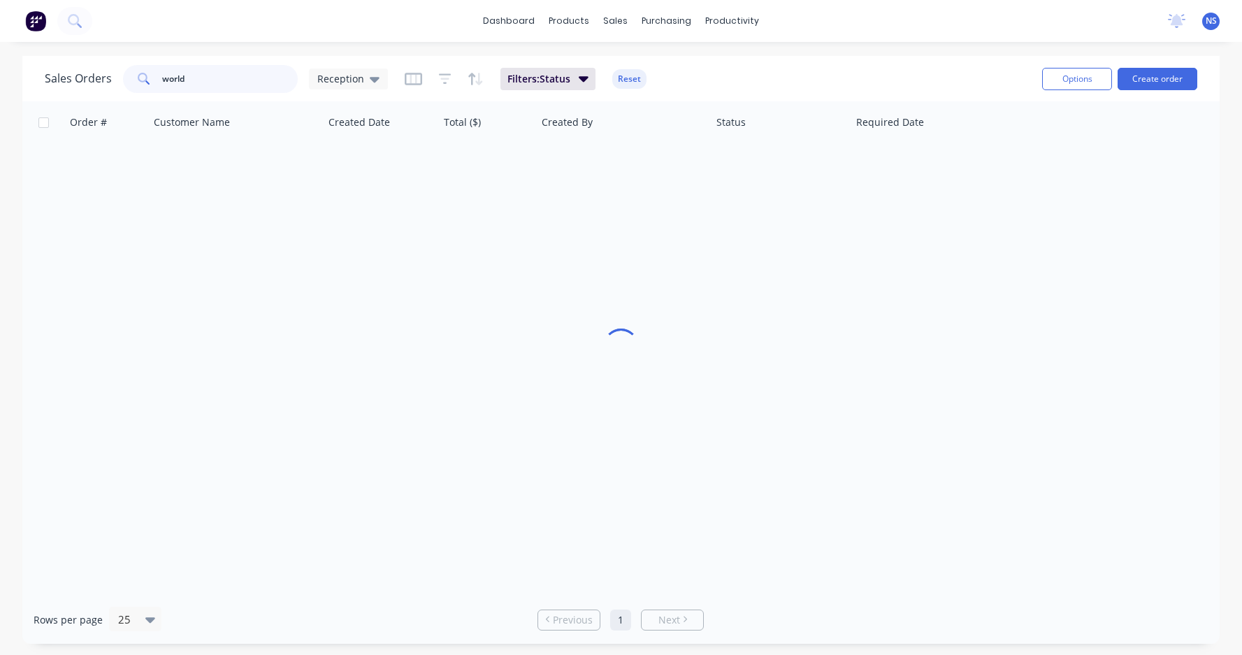
drag, startPoint x: 210, startPoint y: 78, endPoint x: 143, endPoint y: 68, distance: 67.9
click at [143, 68] on div "world" at bounding box center [210, 79] width 175 height 28
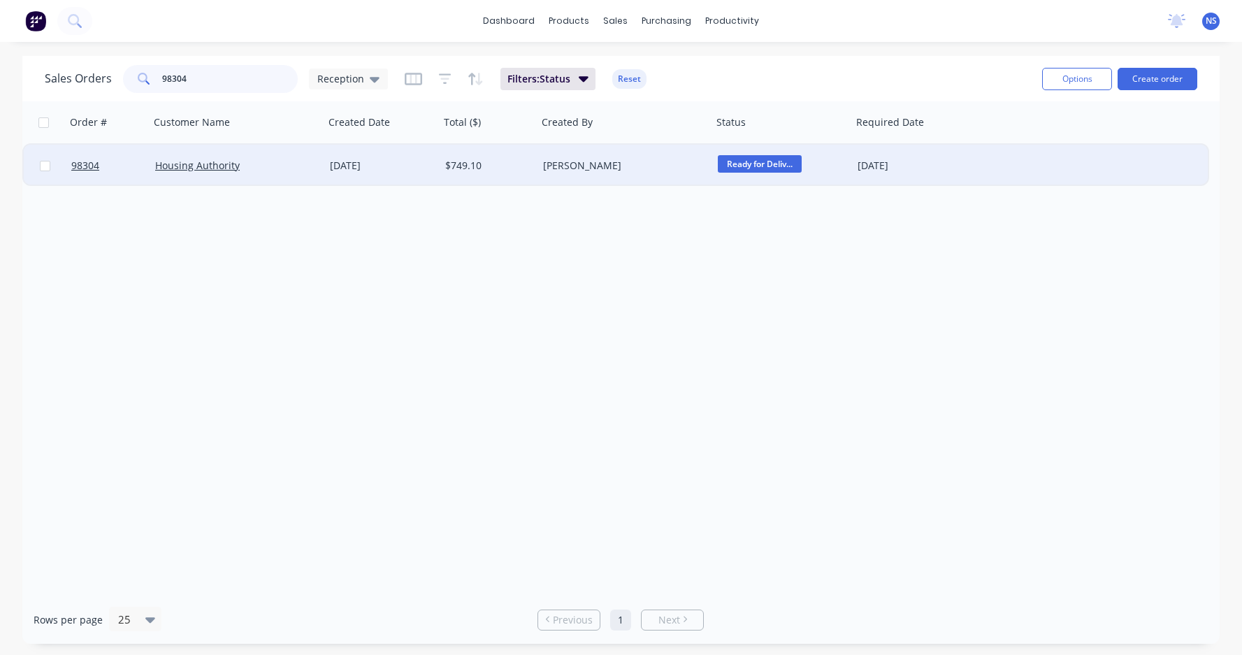
type input "98304"
click at [665, 167] on div "[PERSON_NAME]" at bounding box center [620, 166] width 155 height 14
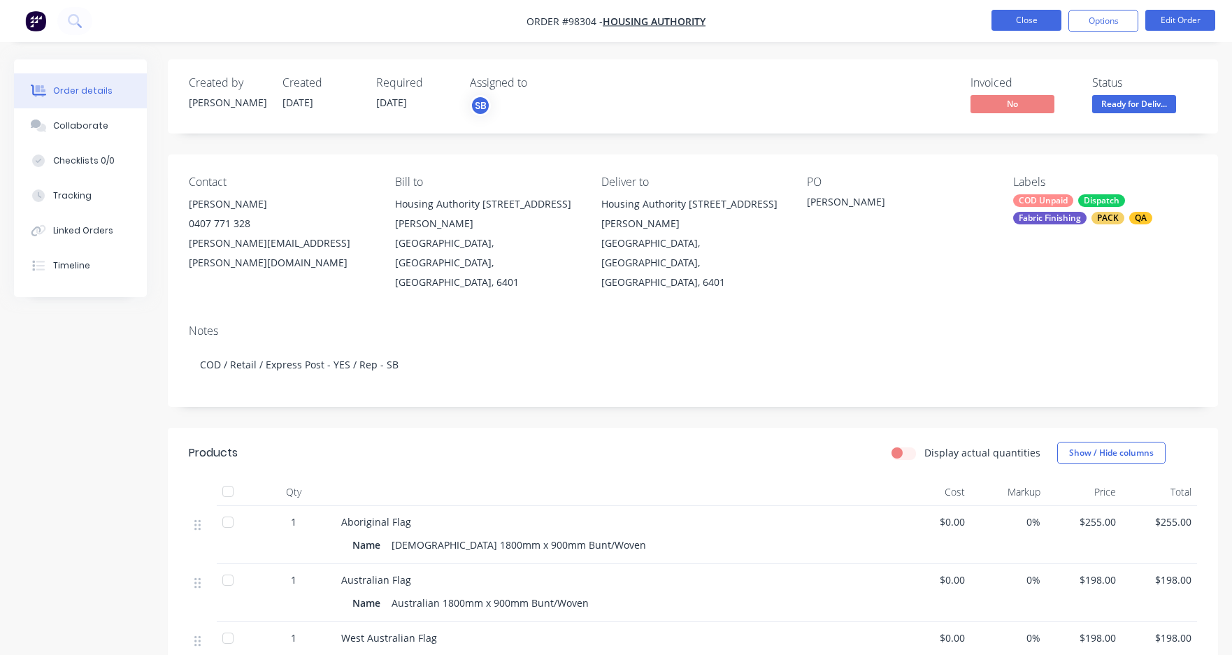
click at [1023, 18] on button "Close" at bounding box center [1026, 20] width 70 height 21
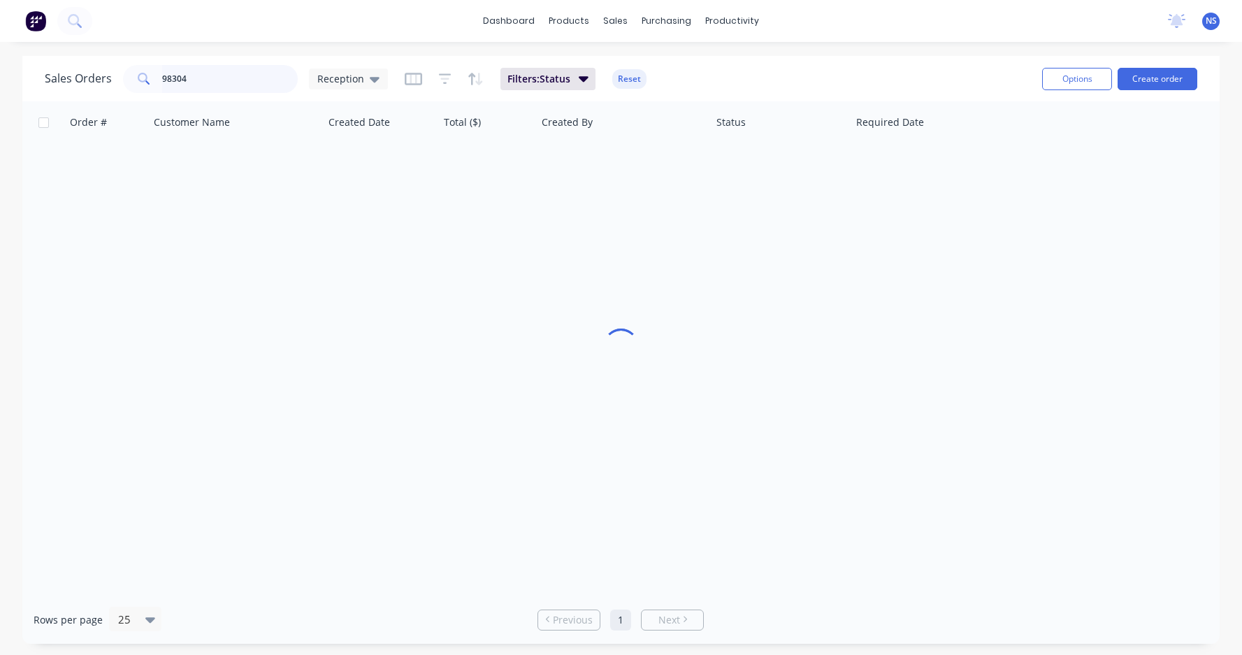
click at [205, 78] on input "98304" at bounding box center [230, 79] width 136 height 28
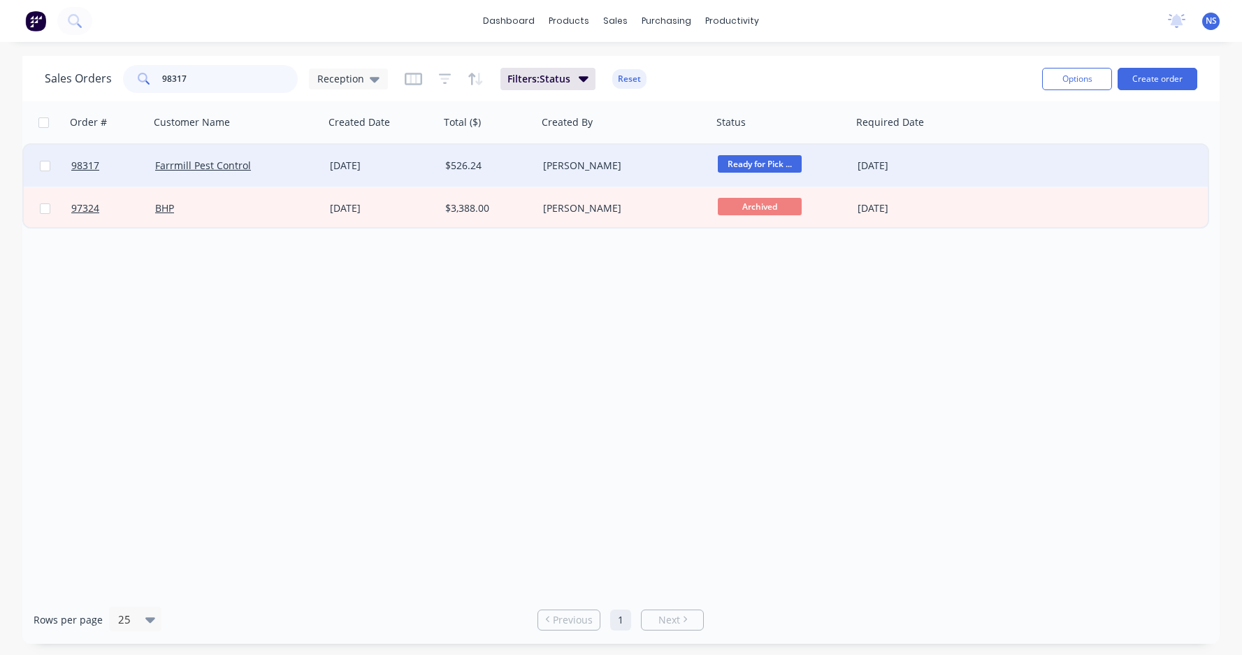
type input "98317"
click at [303, 157] on div "Farrmill Pest Control" at bounding box center [237, 166] width 175 height 42
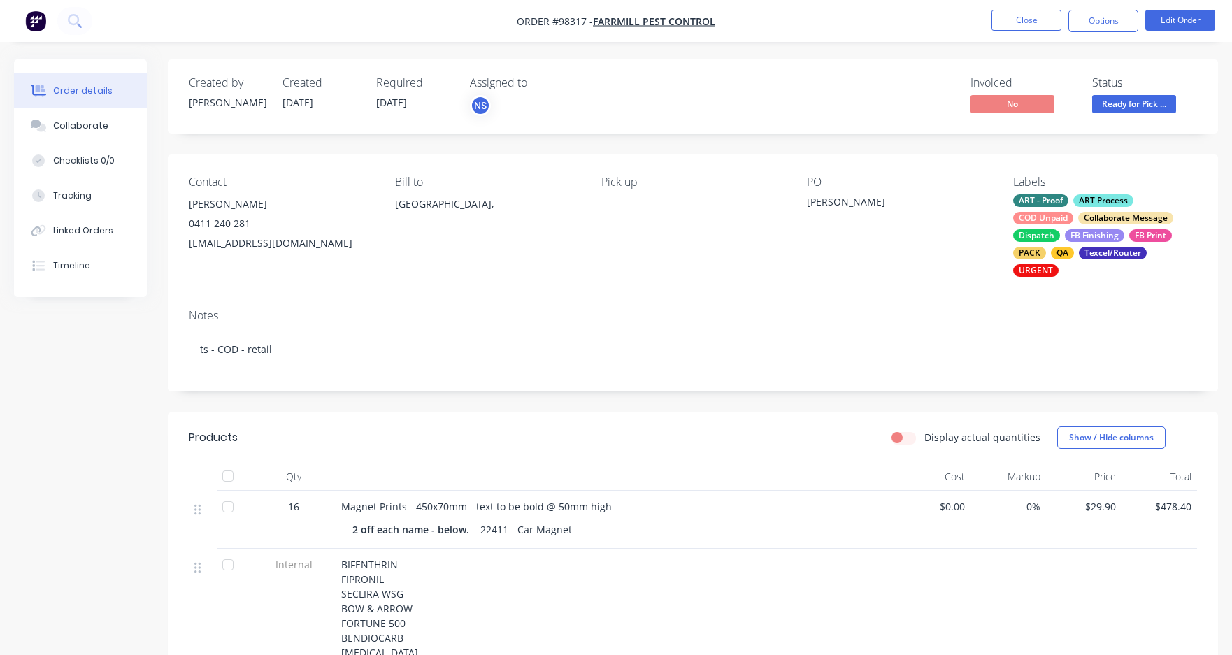
click at [1073, 220] on div "ART - Proof ART Process COD Unpaid Collaborate Message Dispatch FB Finishing FB…" at bounding box center [1105, 235] width 184 height 82
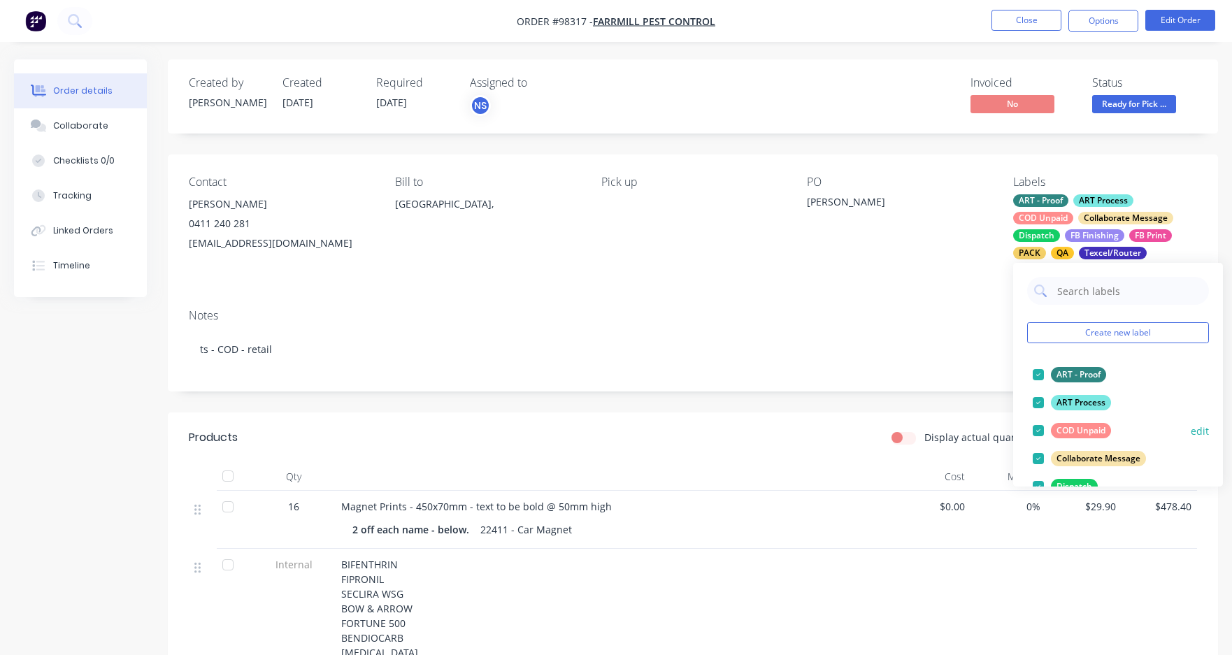
click at [1039, 431] on div at bounding box center [1038, 431] width 28 height 28
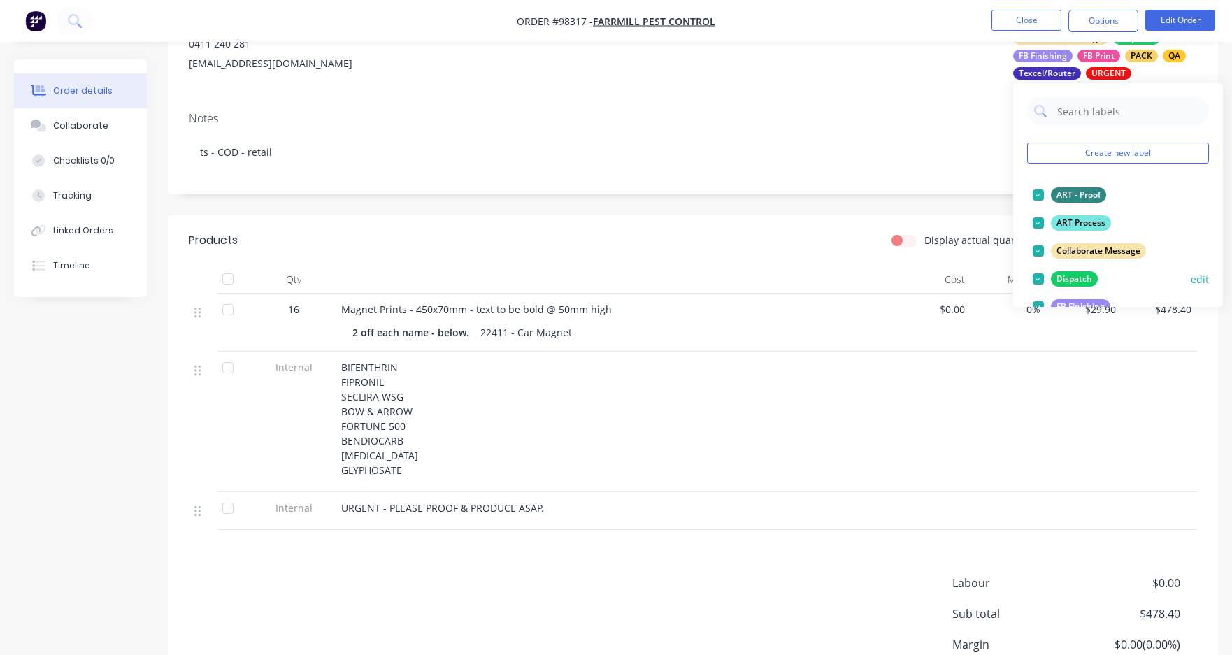
scroll to position [209, 0]
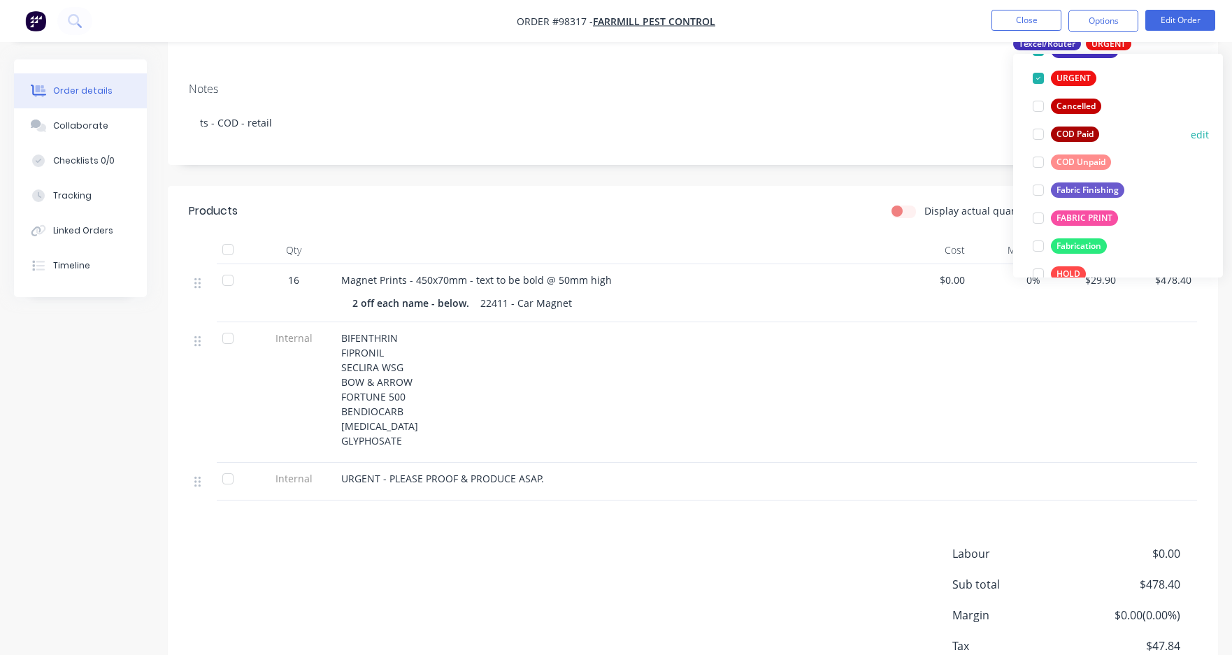
click at [1042, 134] on div at bounding box center [1038, 134] width 28 height 28
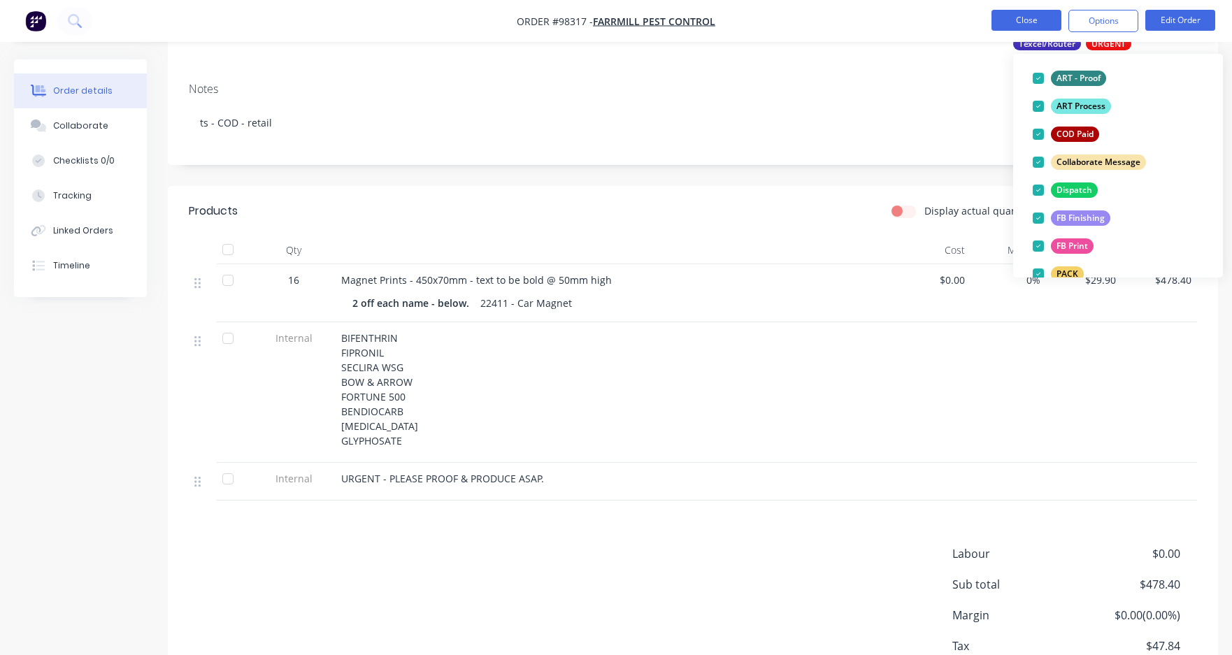
click at [1007, 16] on button "Close" at bounding box center [1026, 20] width 70 height 21
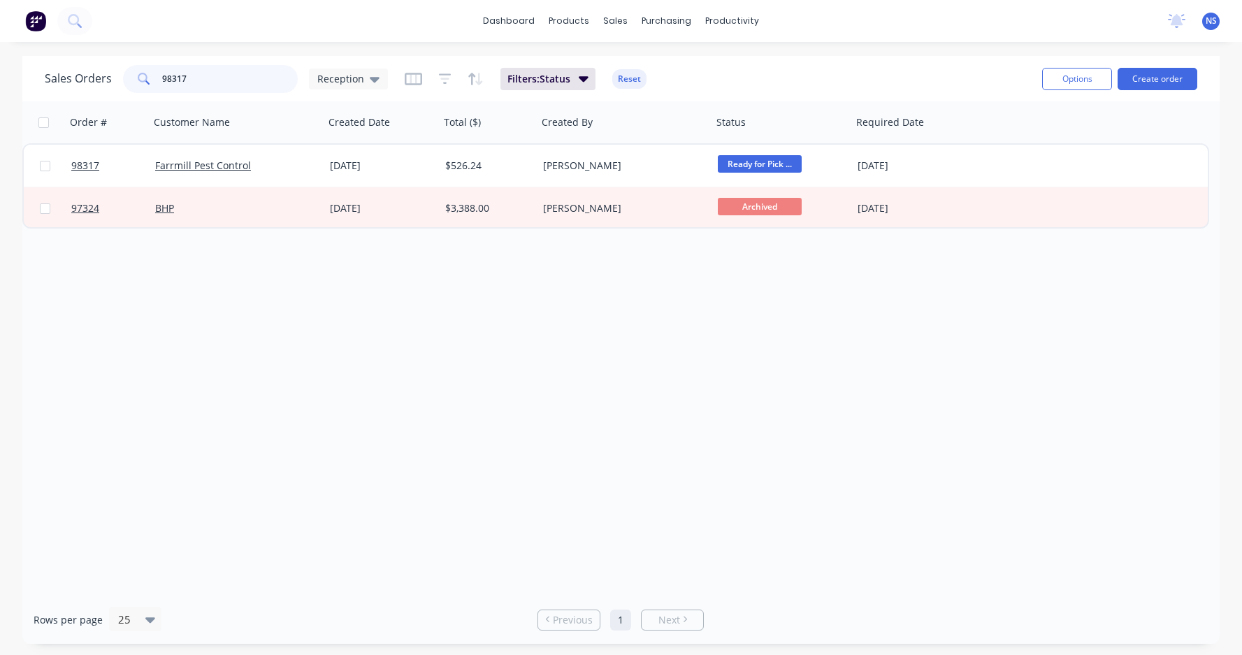
click at [240, 80] on input "98317" at bounding box center [230, 79] width 136 height 28
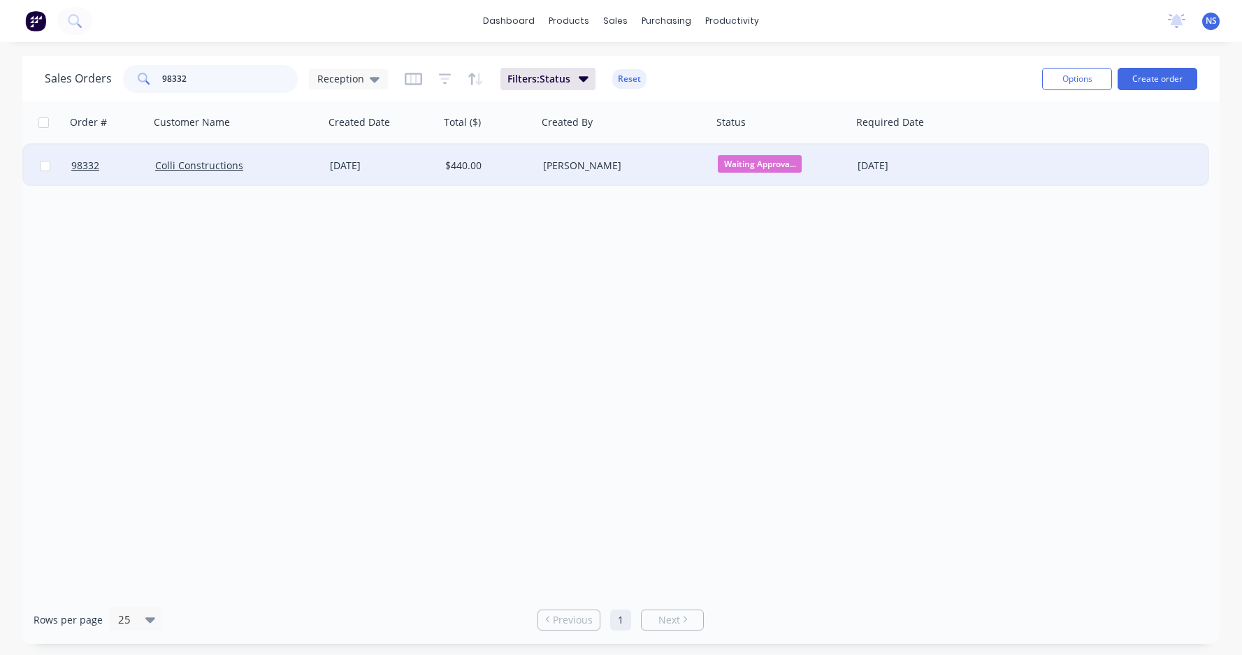
type input "98332"
click at [625, 175] on div "[PERSON_NAME]" at bounding box center [625, 166] width 175 height 42
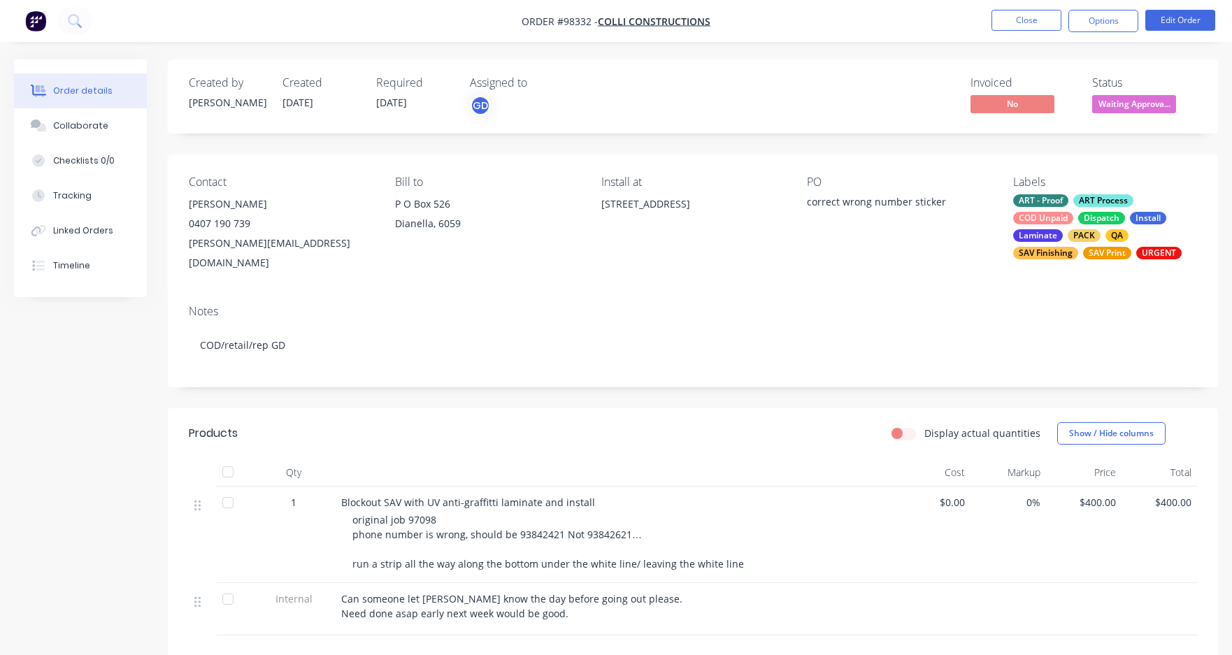
click at [1078, 224] on div "ART - Proof ART Process COD Unpaid Dispatch Install Laminate PACK QA SAV Finish…" at bounding box center [1105, 226] width 184 height 65
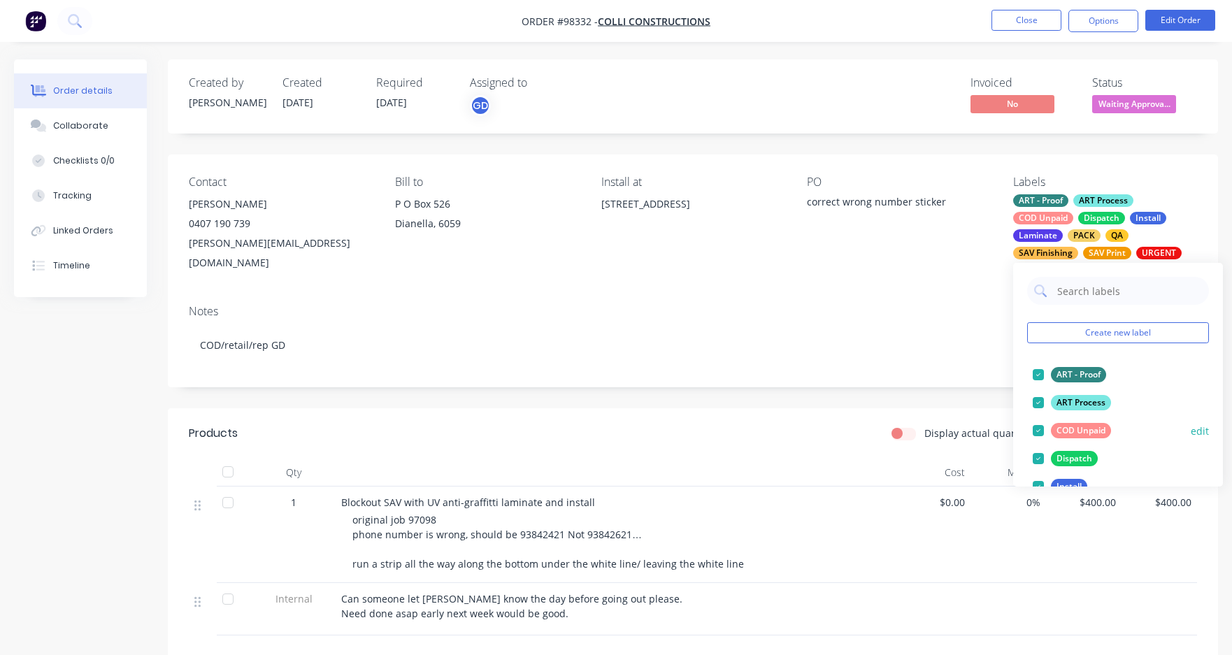
click at [1041, 431] on div at bounding box center [1038, 431] width 28 height 28
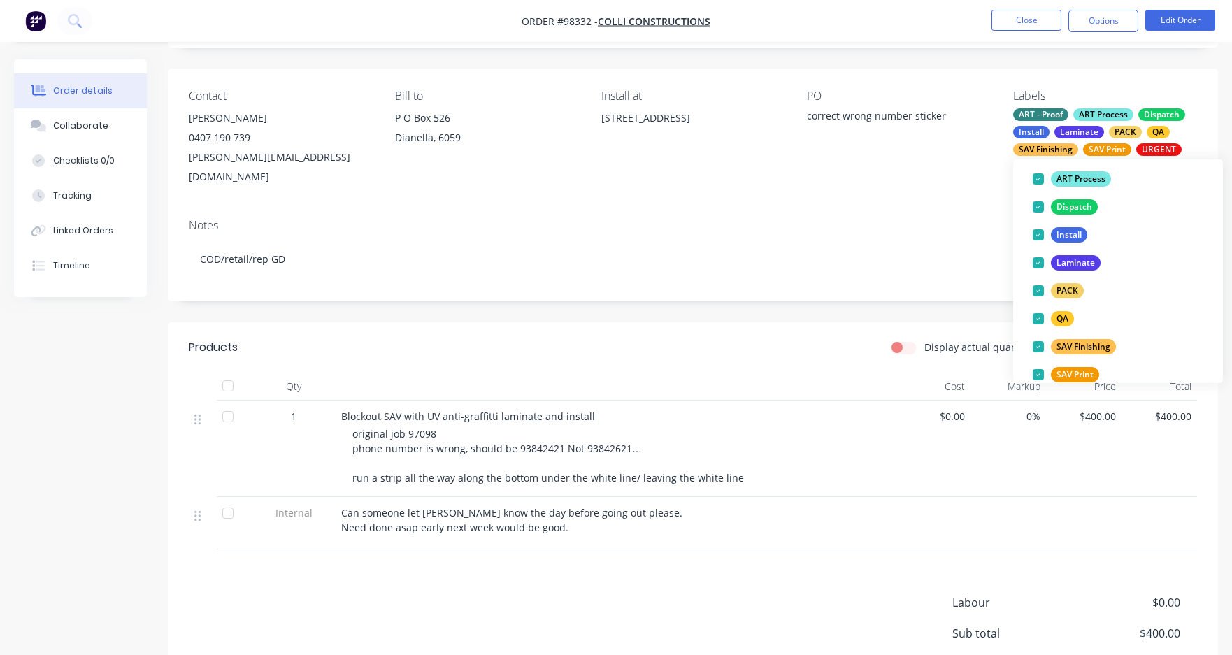
scroll to position [261, 0]
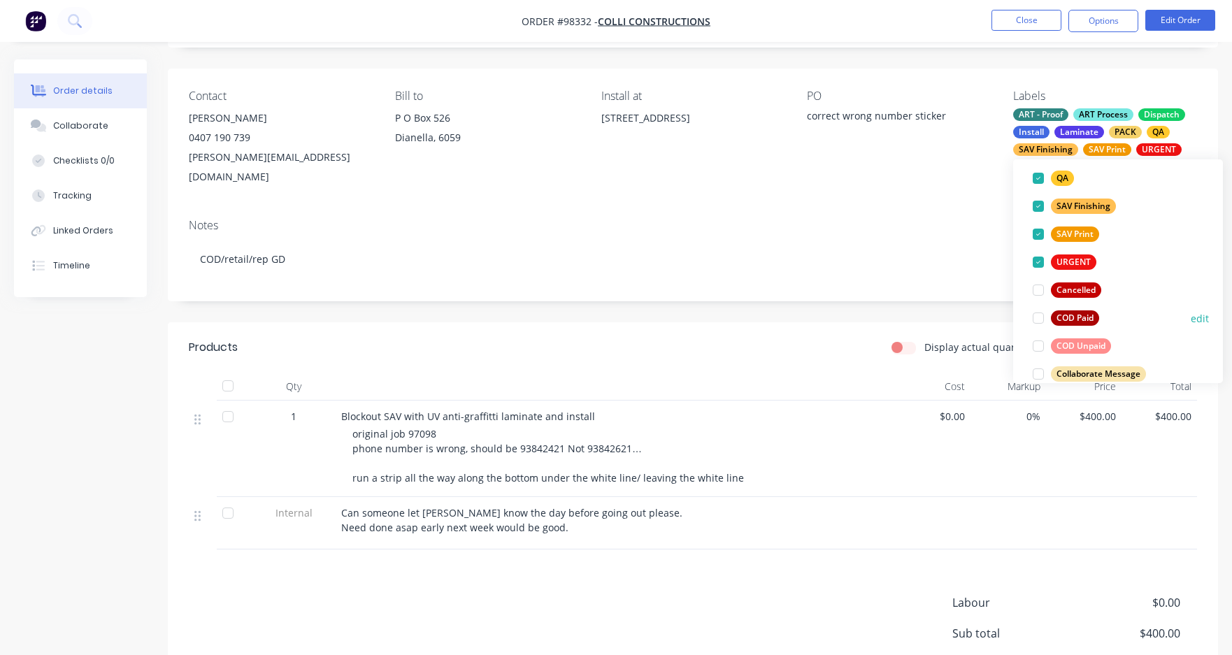
click at [1038, 321] on div at bounding box center [1038, 318] width 28 height 28
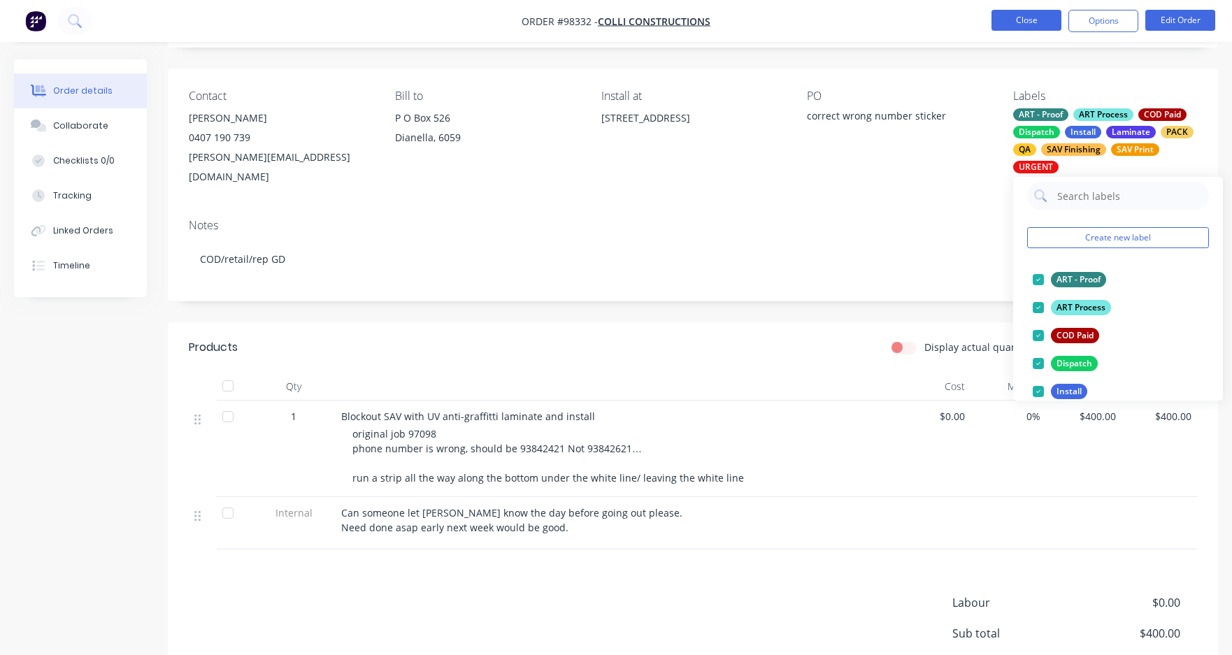
click at [1021, 23] on button "Close" at bounding box center [1026, 20] width 70 height 21
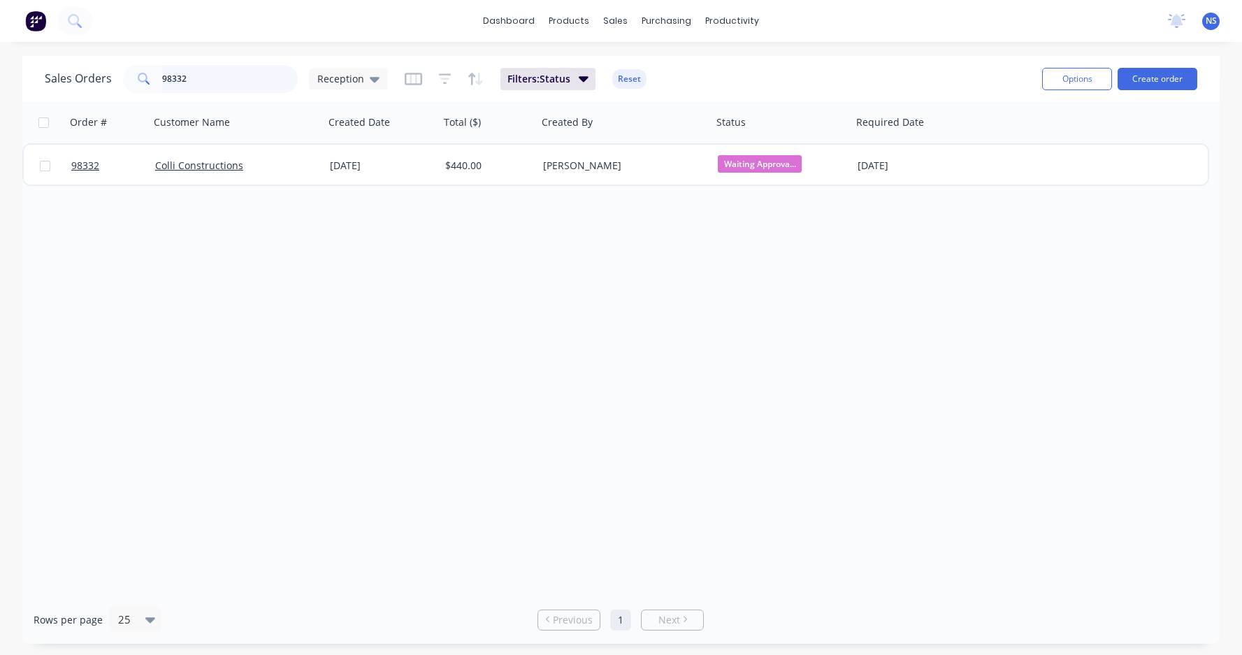
click at [216, 79] on input "98332" at bounding box center [230, 79] width 136 height 28
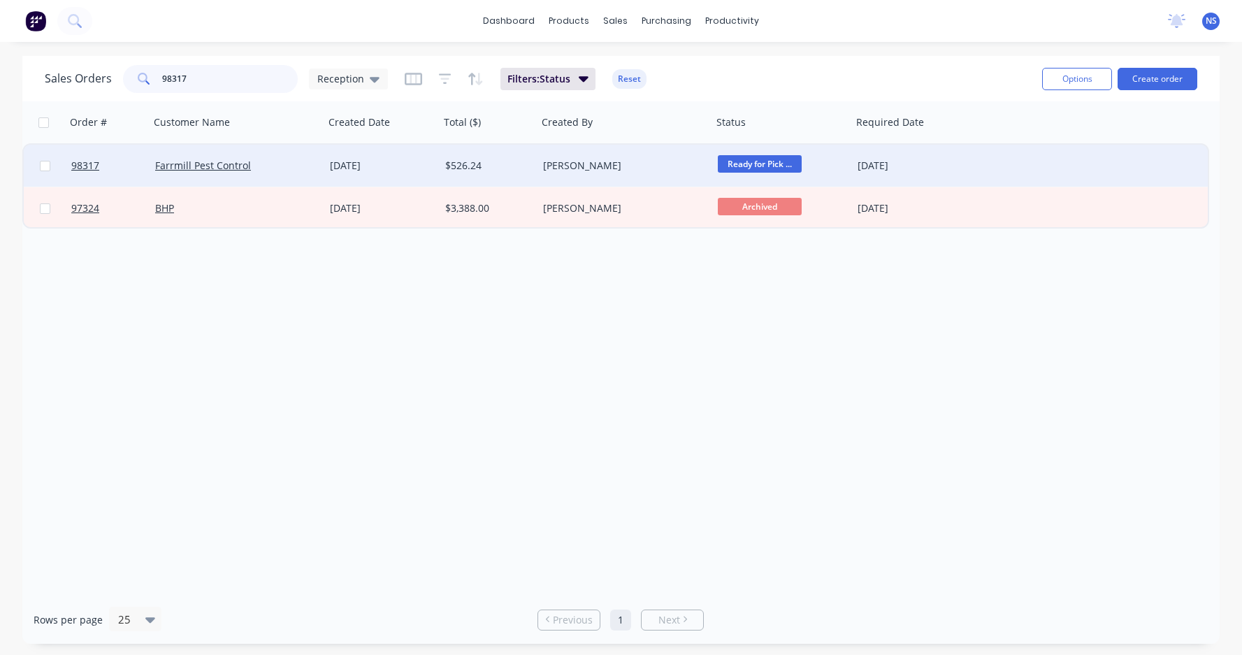
type input "98317"
click at [686, 166] on div "[PERSON_NAME]" at bounding box center [620, 166] width 155 height 14
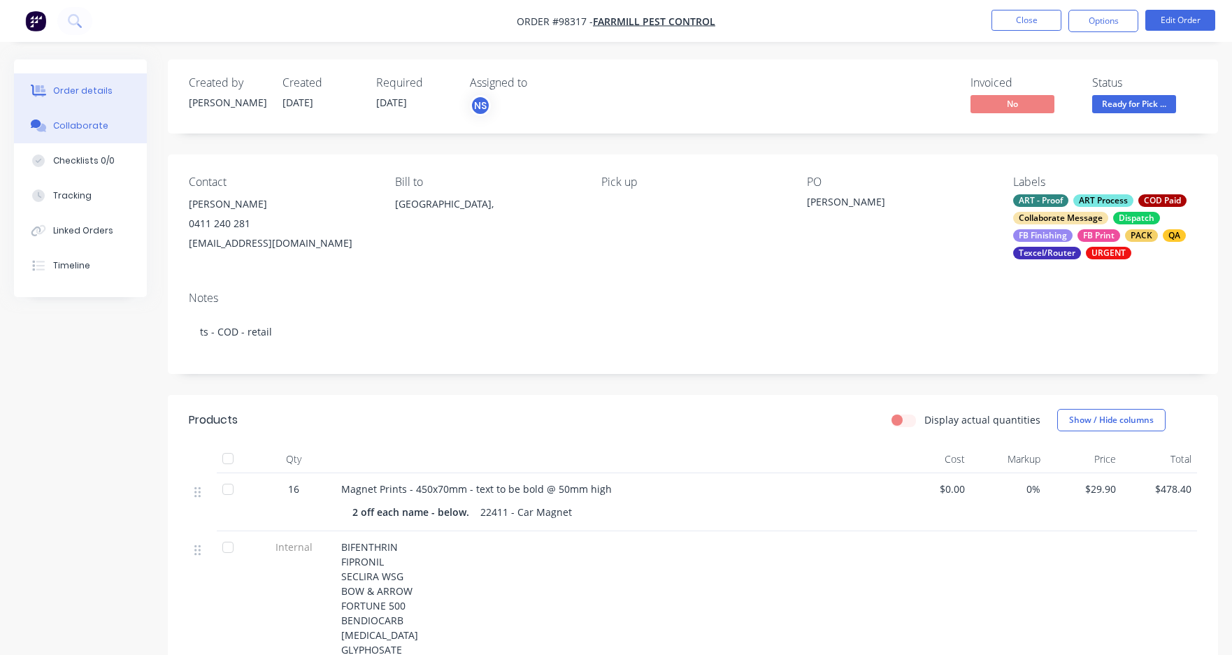
click at [92, 128] on div "Collaborate" at bounding box center [80, 126] width 55 height 13
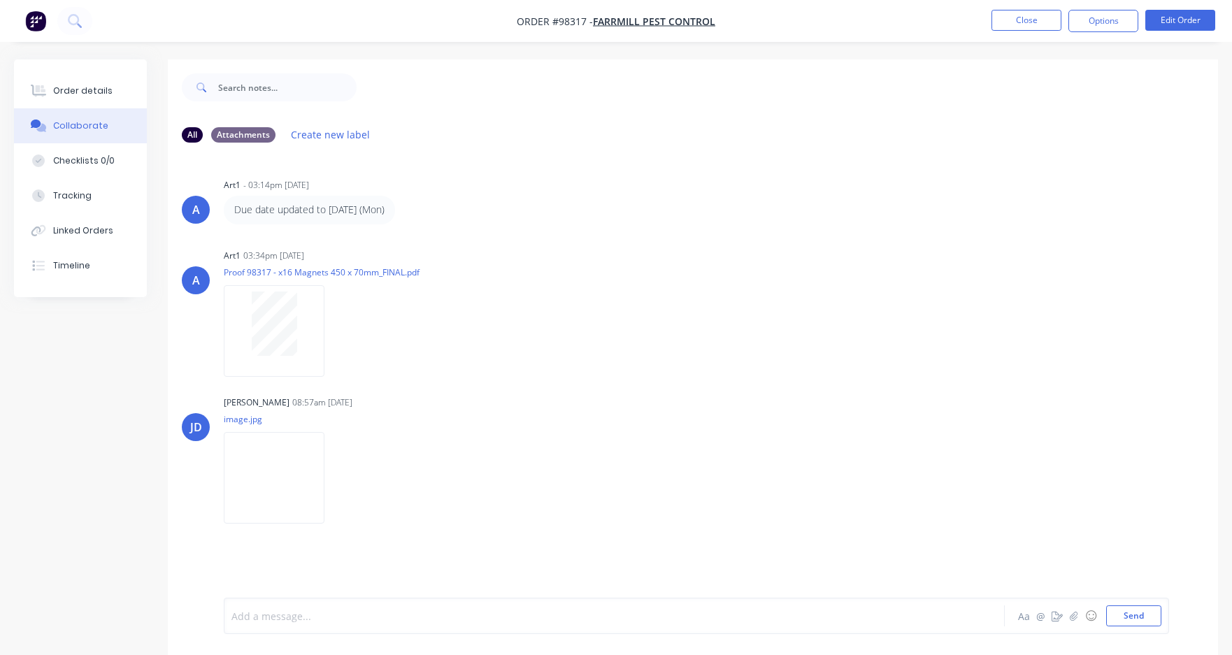
click at [461, 525] on div at bounding box center [580, 616] width 697 height 15
click at [1037, 21] on button "Close" at bounding box center [1026, 20] width 70 height 21
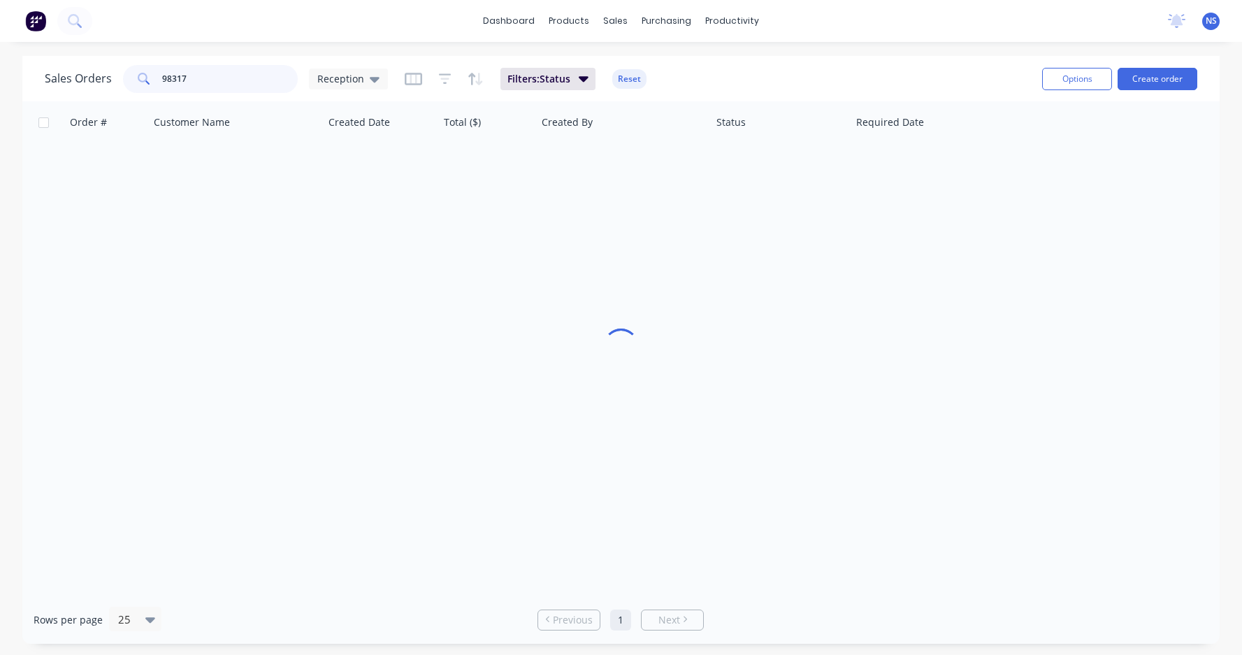
click at [219, 77] on input "98317" at bounding box center [230, 79] width 136 height 28
type input "98117"
click at [280, 164] on div "Excel Embroidery" at bounding box center [232, 166] width 155 height 14
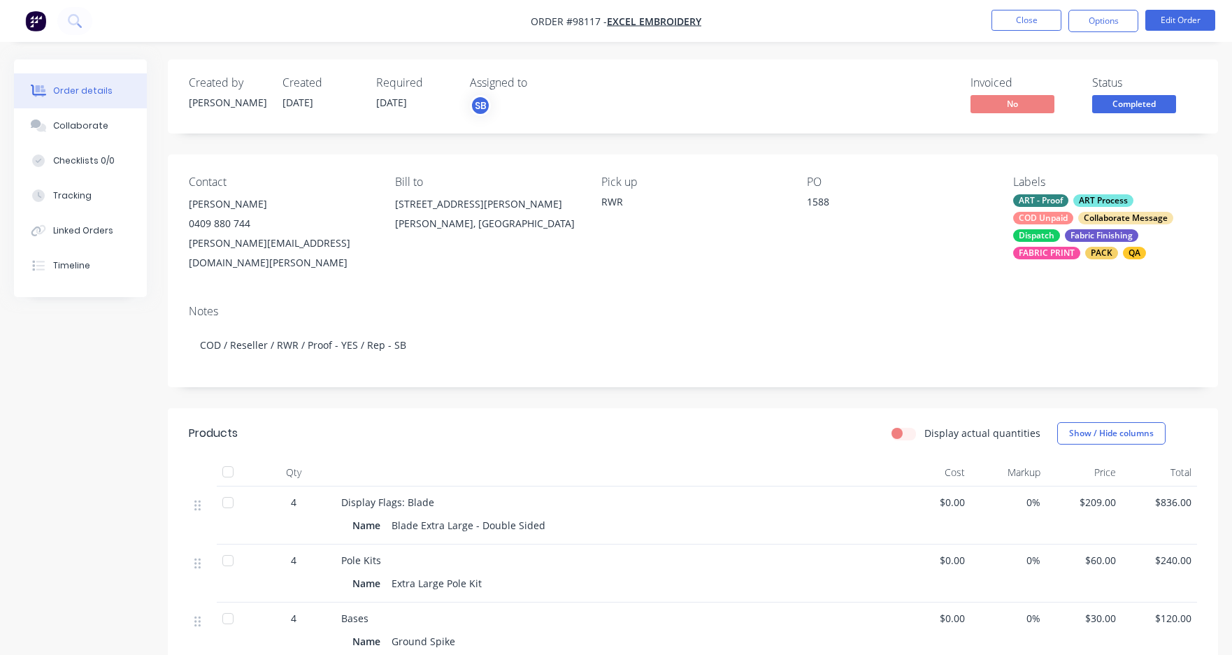
click at [1069, 223] on div "COD Unpaid" at bounding box center [1043, 218] width 60 height 13
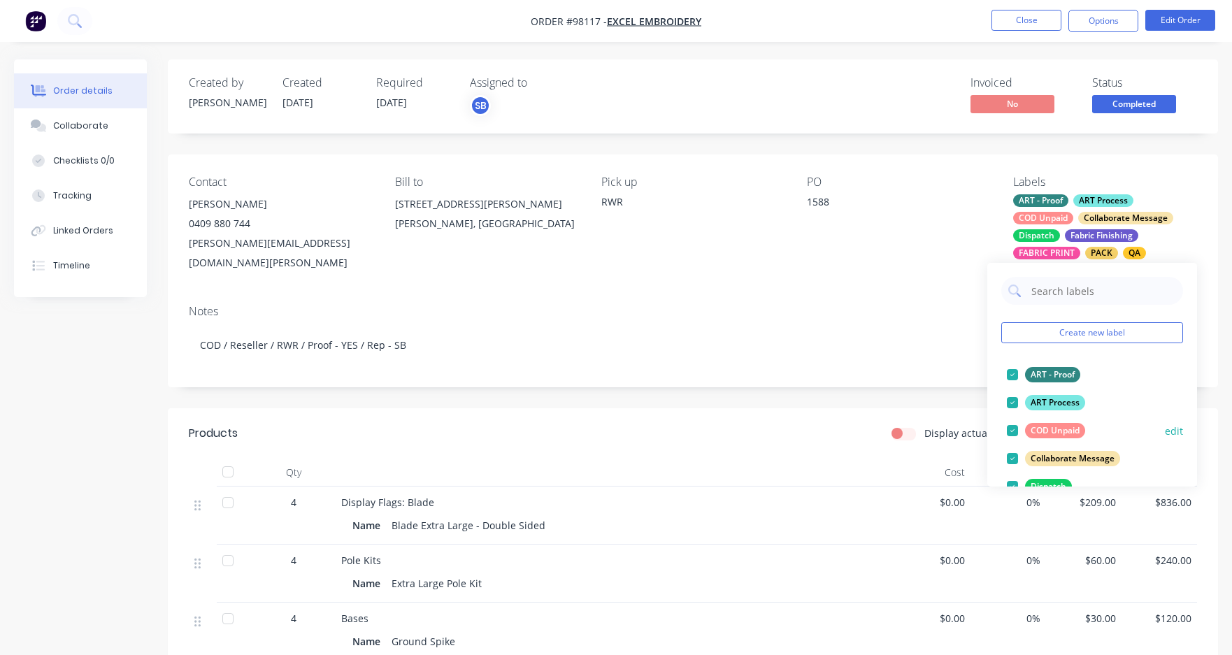
click at [1009, 426] on div at bounding box center [1012, 431] width 28 height 28
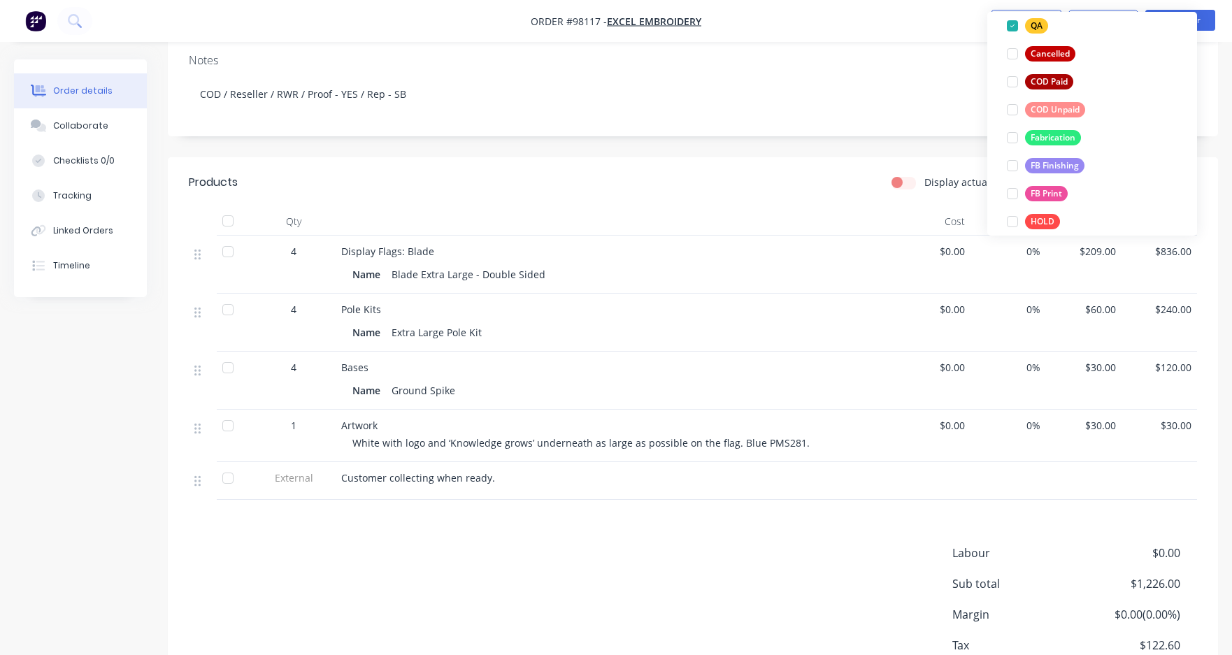
scroll to position [246, 0]
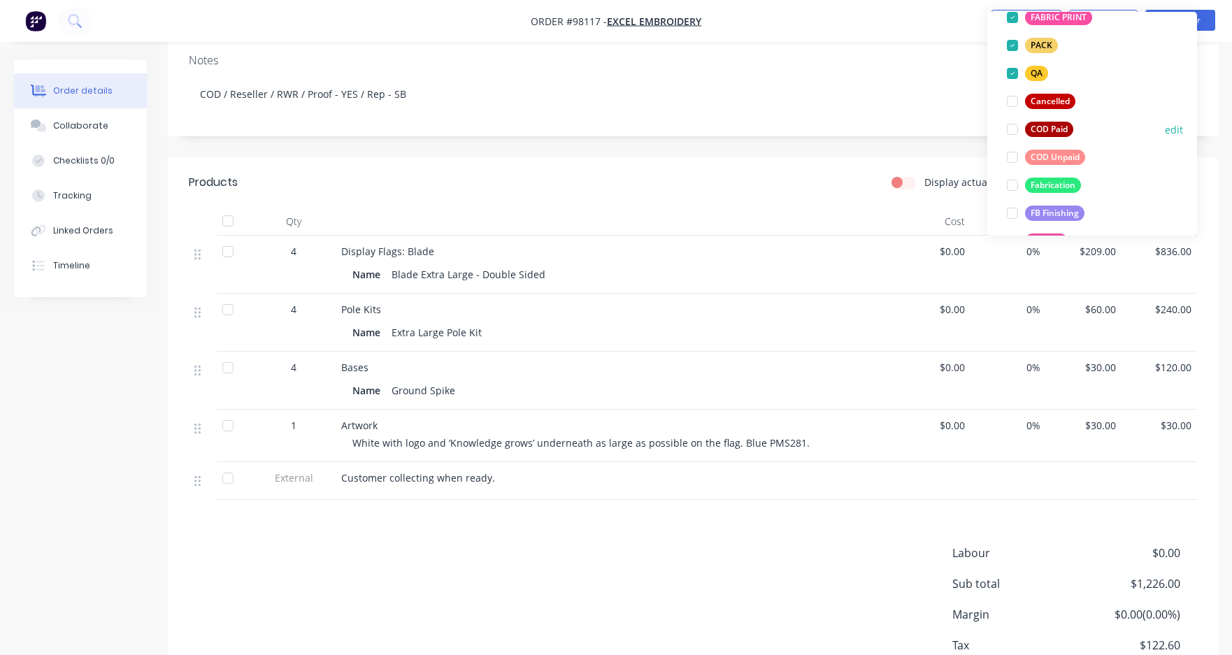
click at [1013, 128] on div at bounding box center [1012, 129] width 28 height 28
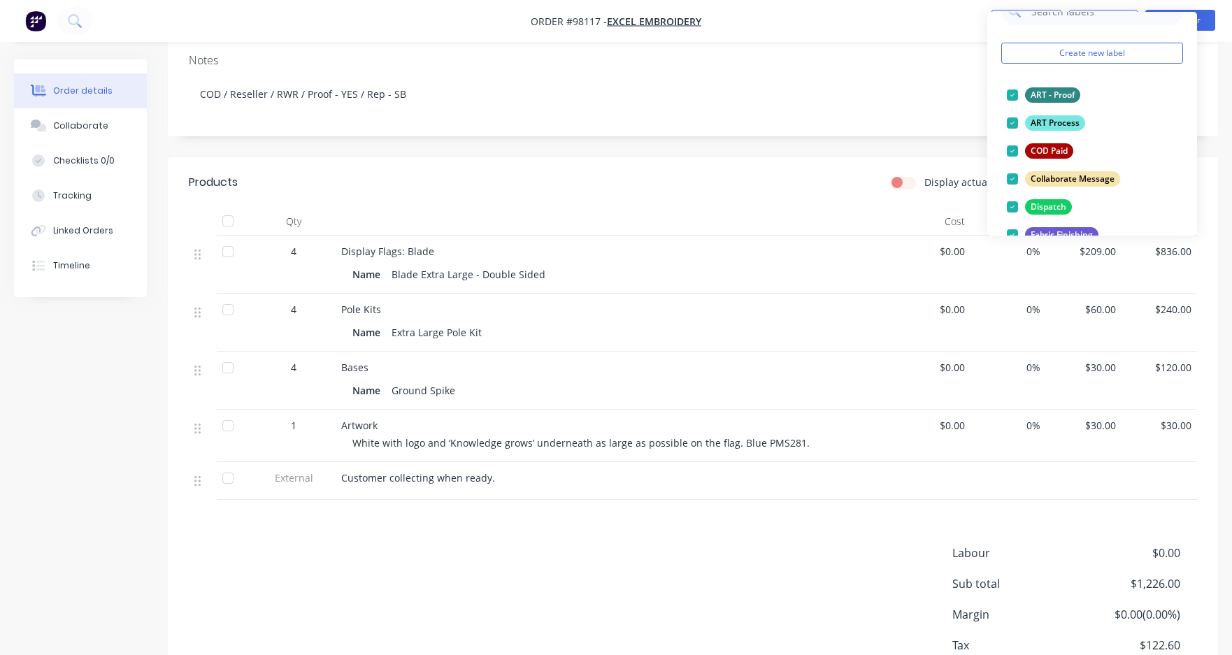
scroll to position [0, 0]
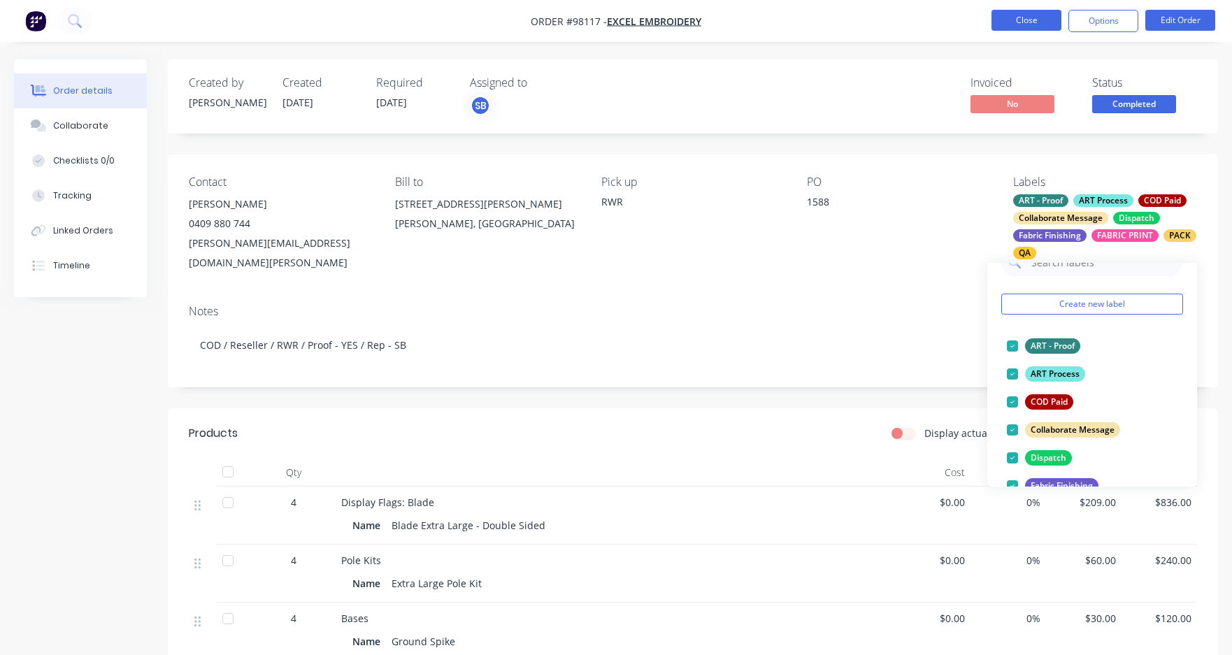
click at [1035, 22] on button "Close" at bounding box center [1026, 20] width 70 height 21
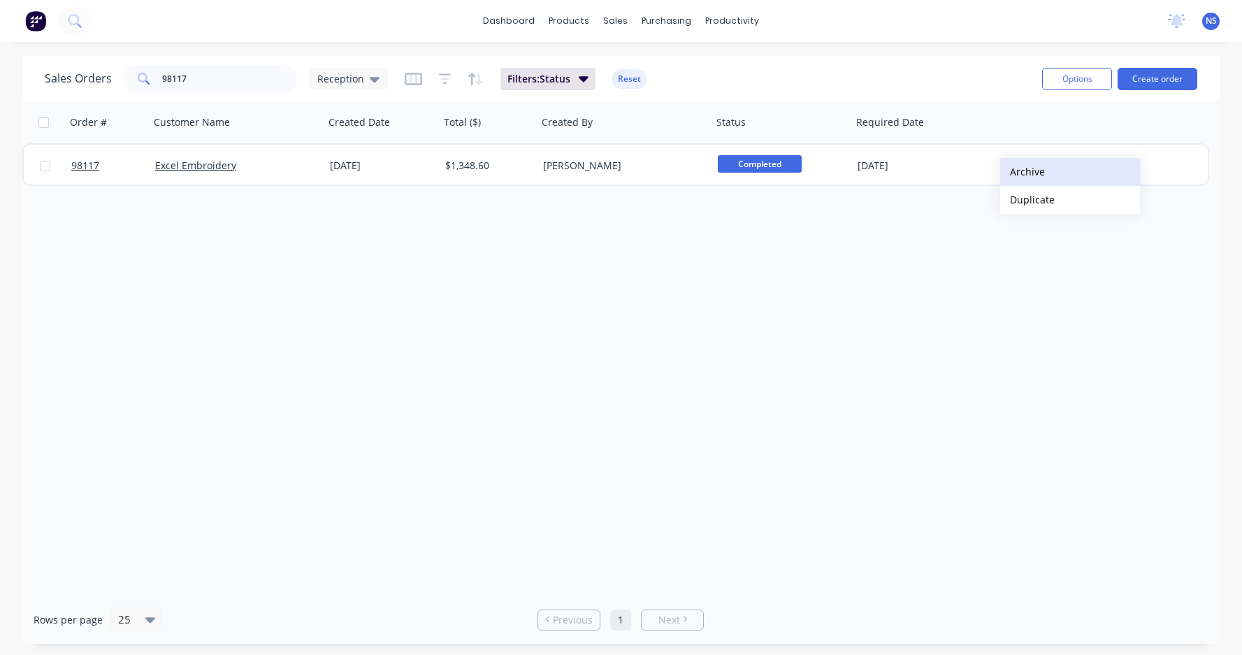
click at [1024, 171] on button "Archive" at bounding box center [1070, 172] width 140 height 28
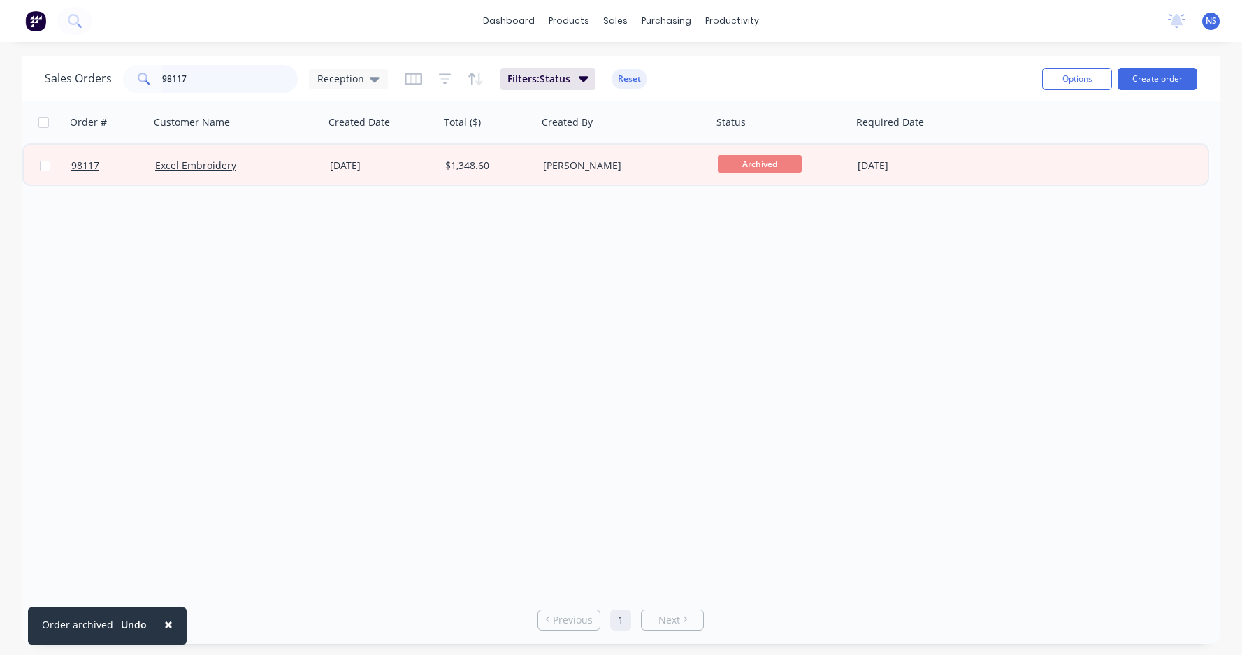
click at [208, 80] on input "98117" at bounding box center [230, 79] width 136 height 28
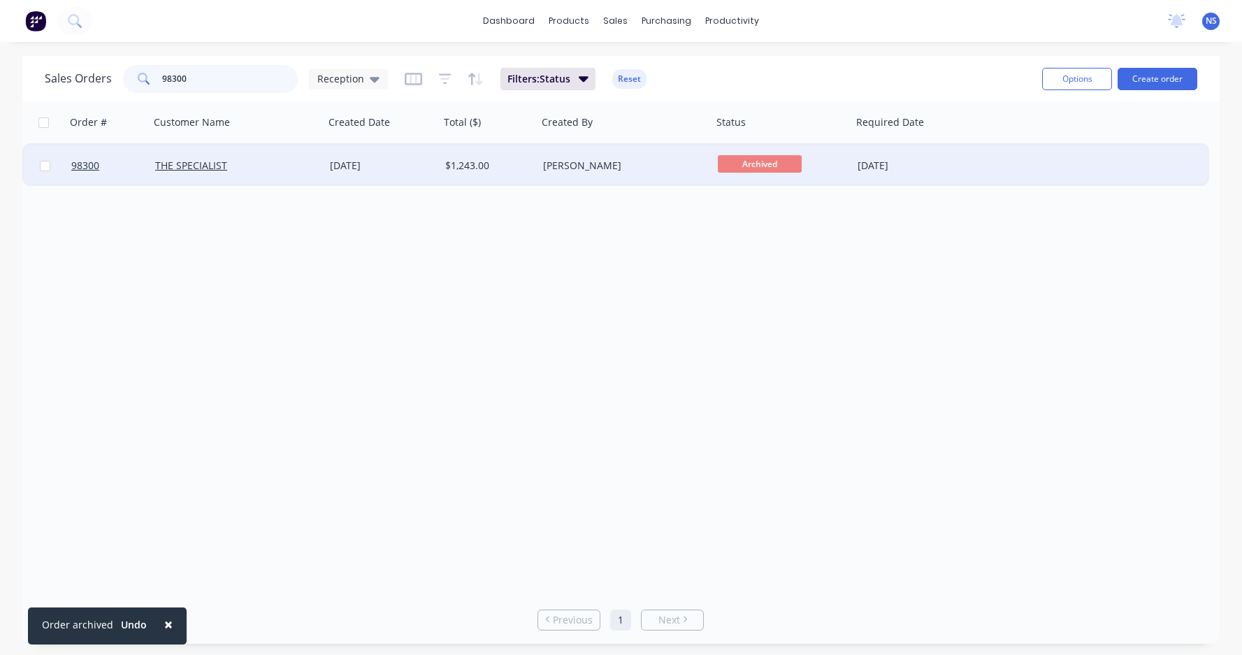
type input "98300"
click at [296, 168] on div "THE SPECIALIST" at bounding box center [232, 166] width 155 height 14
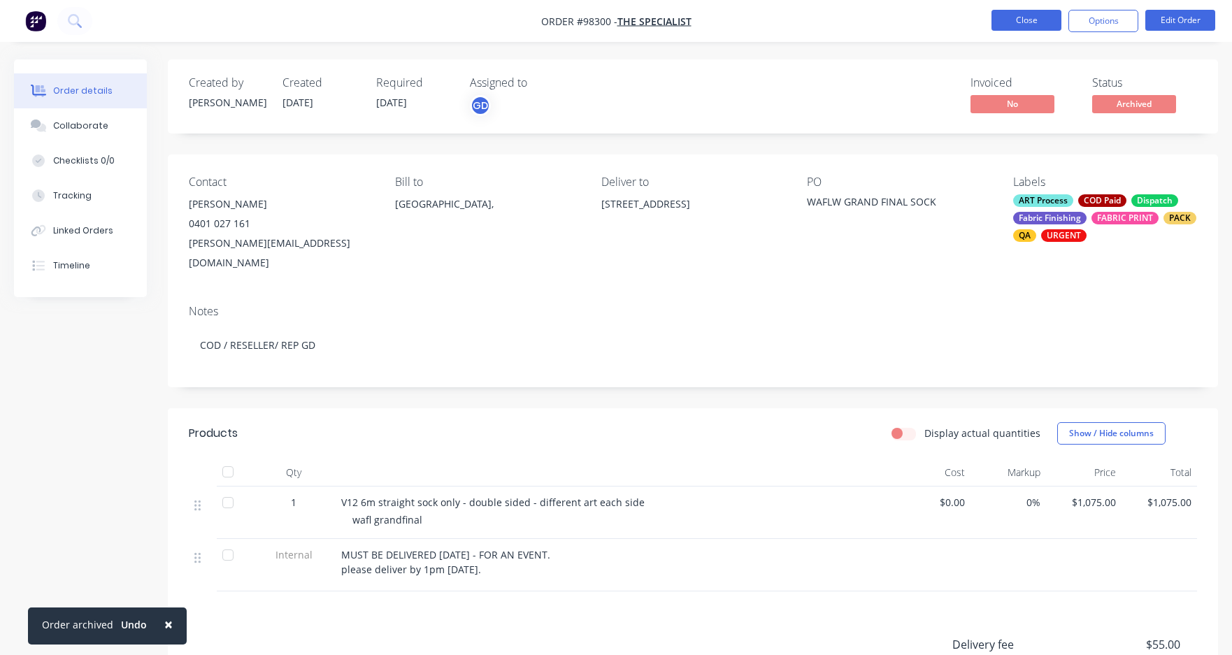
click at [1014, 22] on button "Close" at bounding box center [1026, 20] width 70 height 21
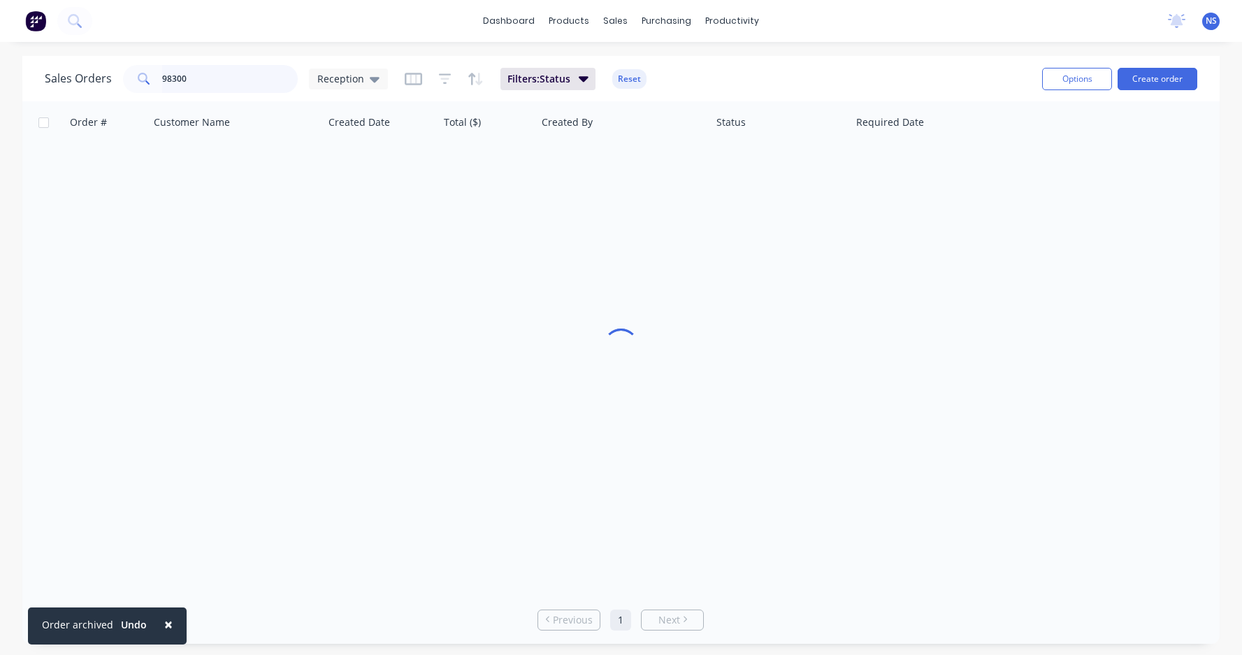
click at [268, 76] on input "98300" at bounding box center [230, 79] width 136 height 28
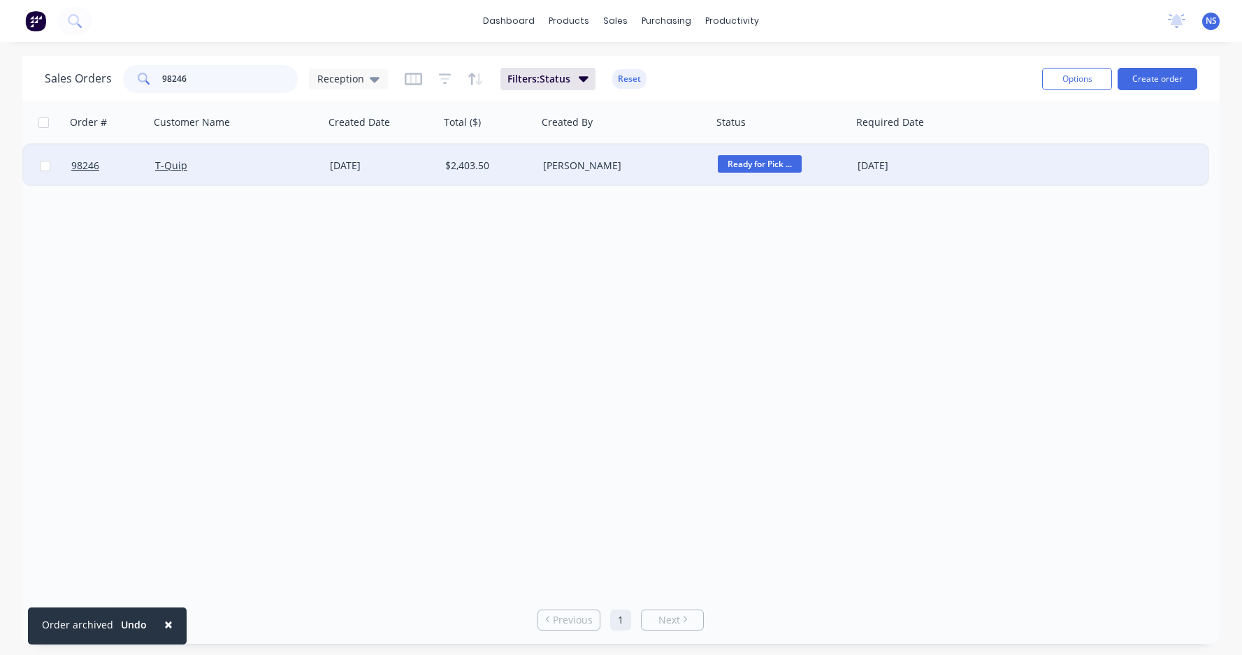
type input "98246"
click at [280, 169] on div "T-Quip" at bounding box center [232, 166] width 155 height 14
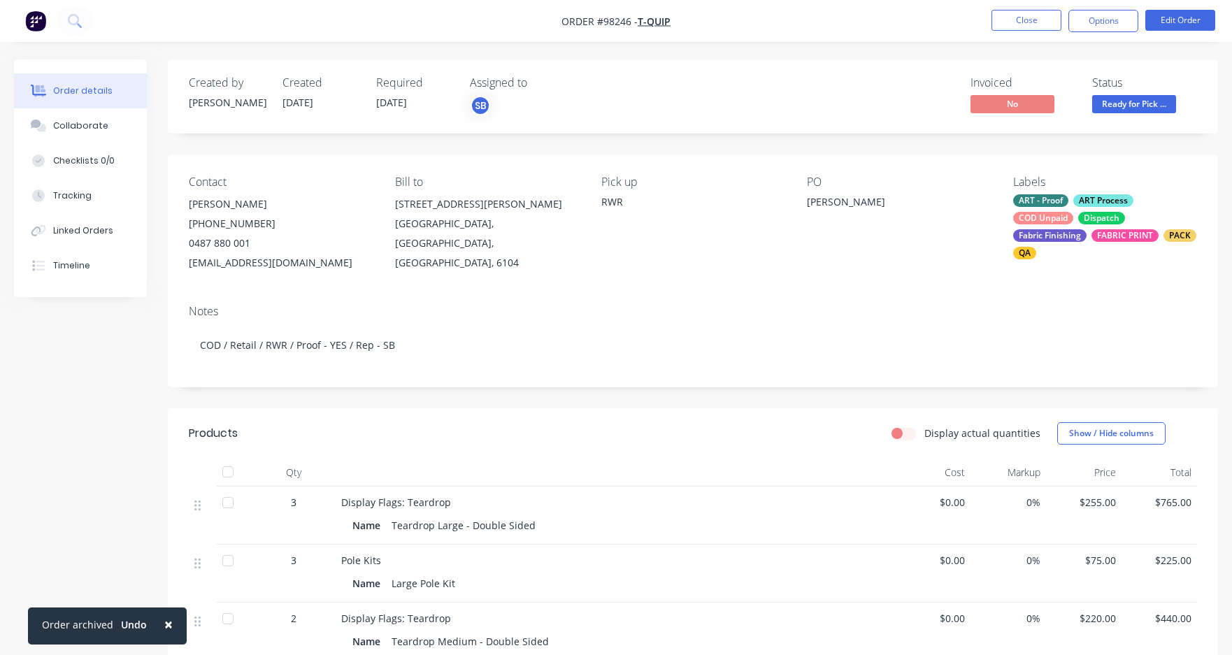
click at [1076, 211] on div "ART - Proof ART Process COD Unpaid Dispatch Fabric Finishing FABRIC PRINT PACK …" at bounding box center [1105, 226] width 184 height 65
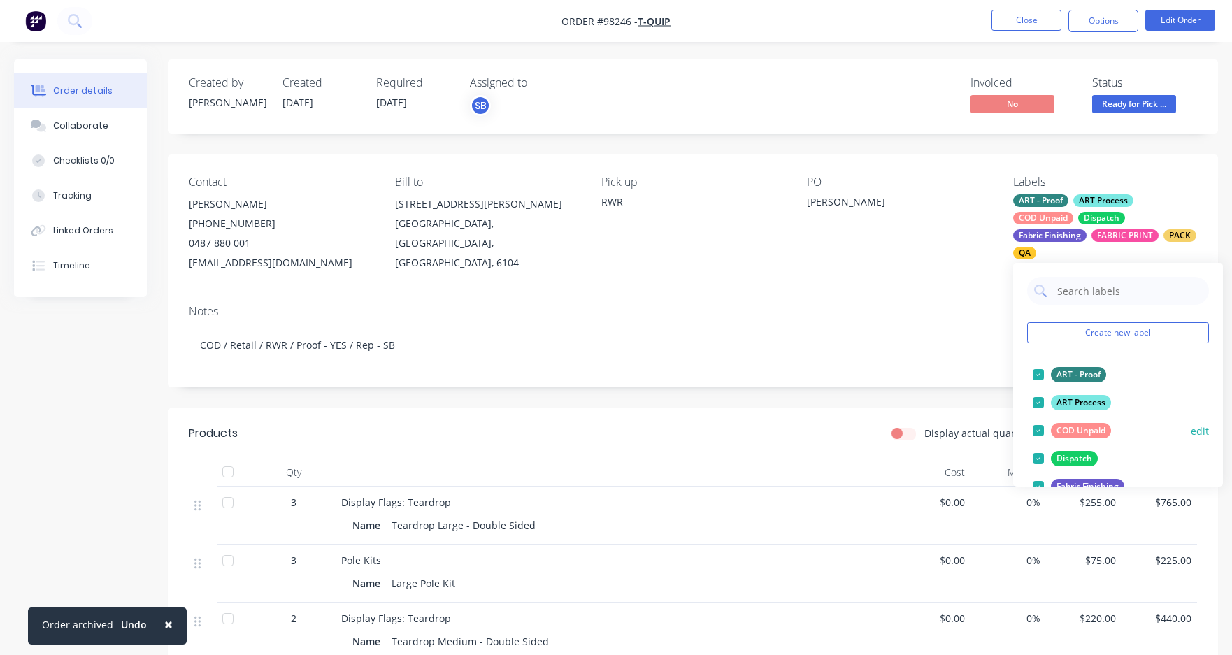
click at [1040, 428] on div at bounding box center [1038, 431] width 28 height 28
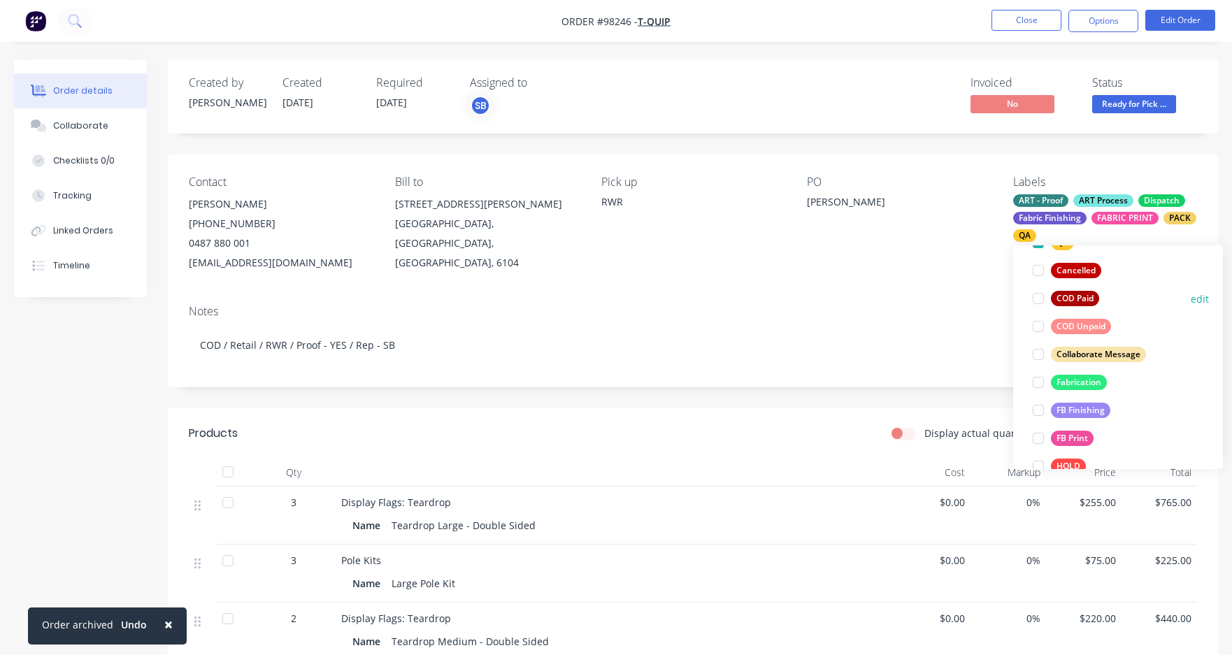
click at [1039, 299] on div at bounding box center [1038, 298] width 28 height 28
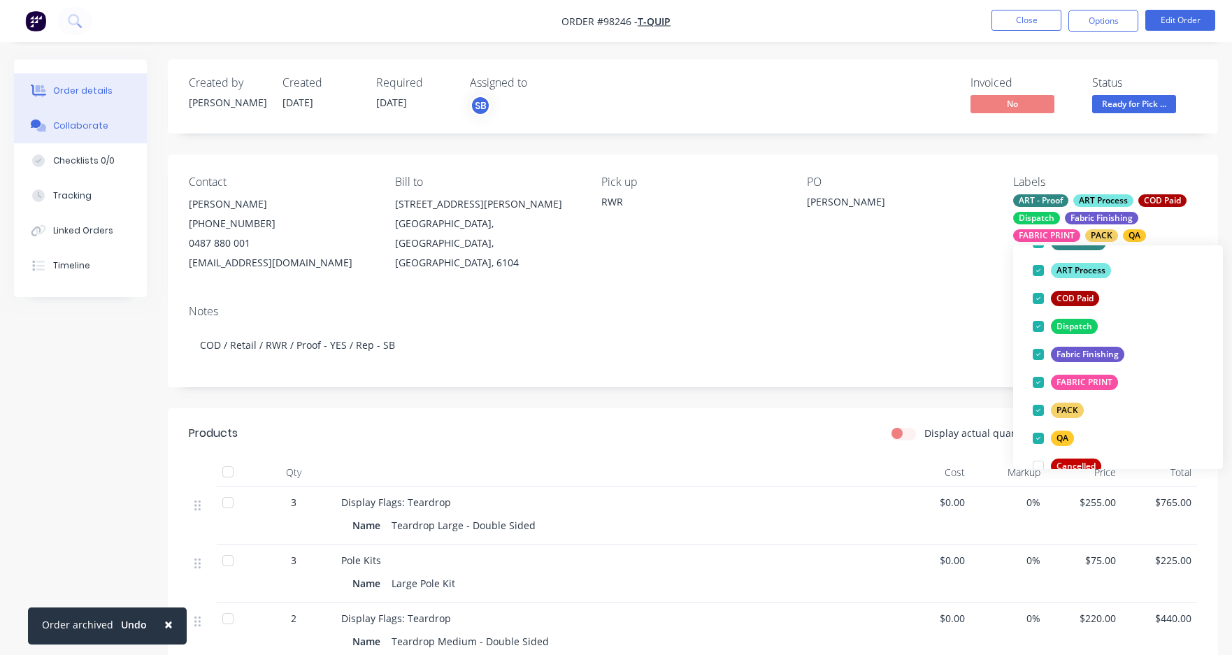
click at [75, 131] on div "Collaborate" at bounding box center [80, 126] width 55 height 13
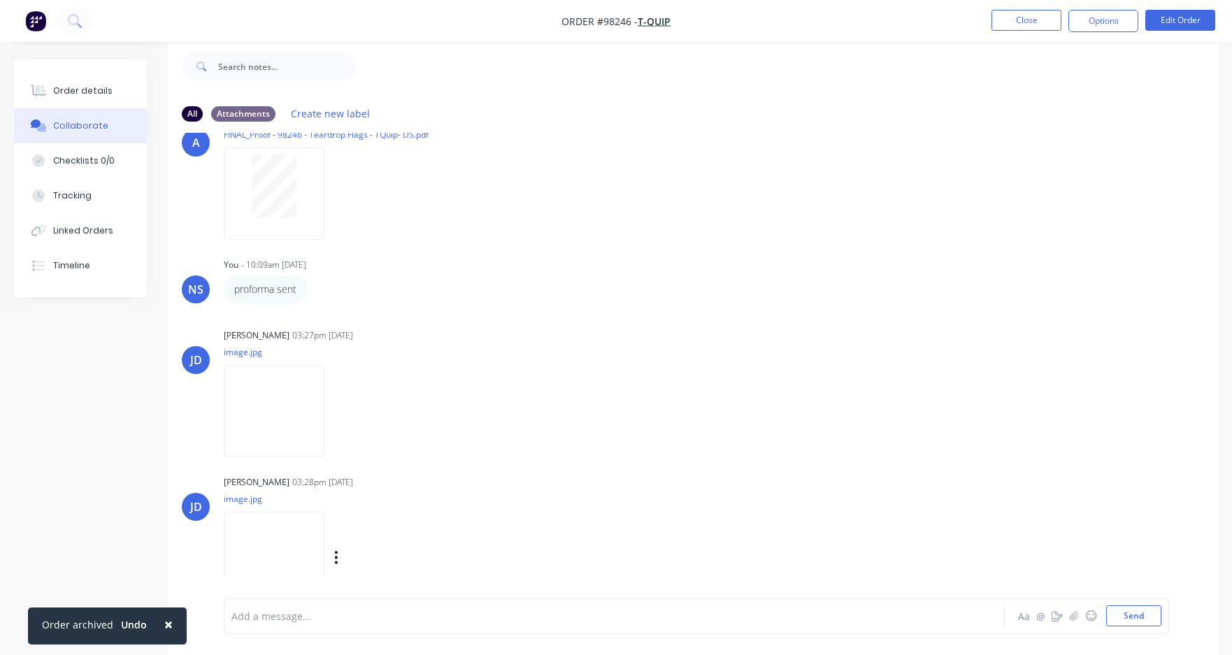
scroll to position [79, 0]
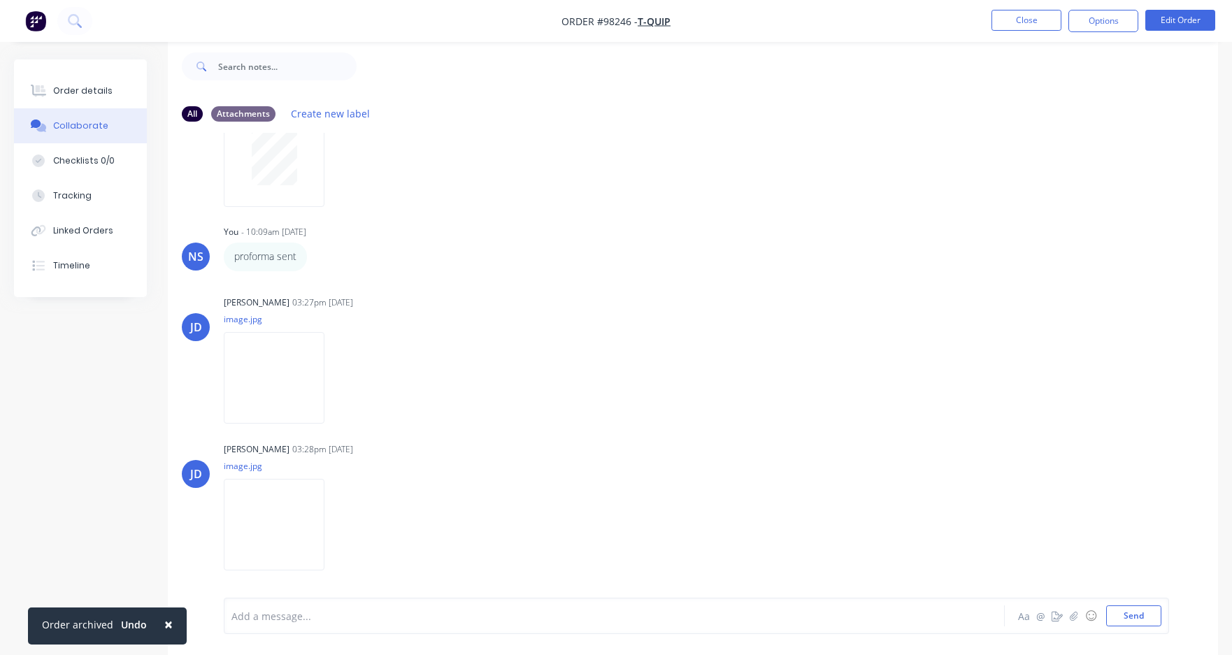
click at [281, 525] on div "Add a message... Aa @ ☺ Send" at bounding box center [696, 616] width 945 height 36
click at [280, 525] on div at bounding box center [580, 616] width 697 height 15
click at [237, 525] on span "pphoto archived + customer advised" at bounding box center [317, 616] width 171 height 13
click at [1134, 525] on button "Send" at bounding box center [1133, 615] width 55 height 21
click at [1023, 16] on button "Close" at bounding box center [1026, 20] width 70 height 21
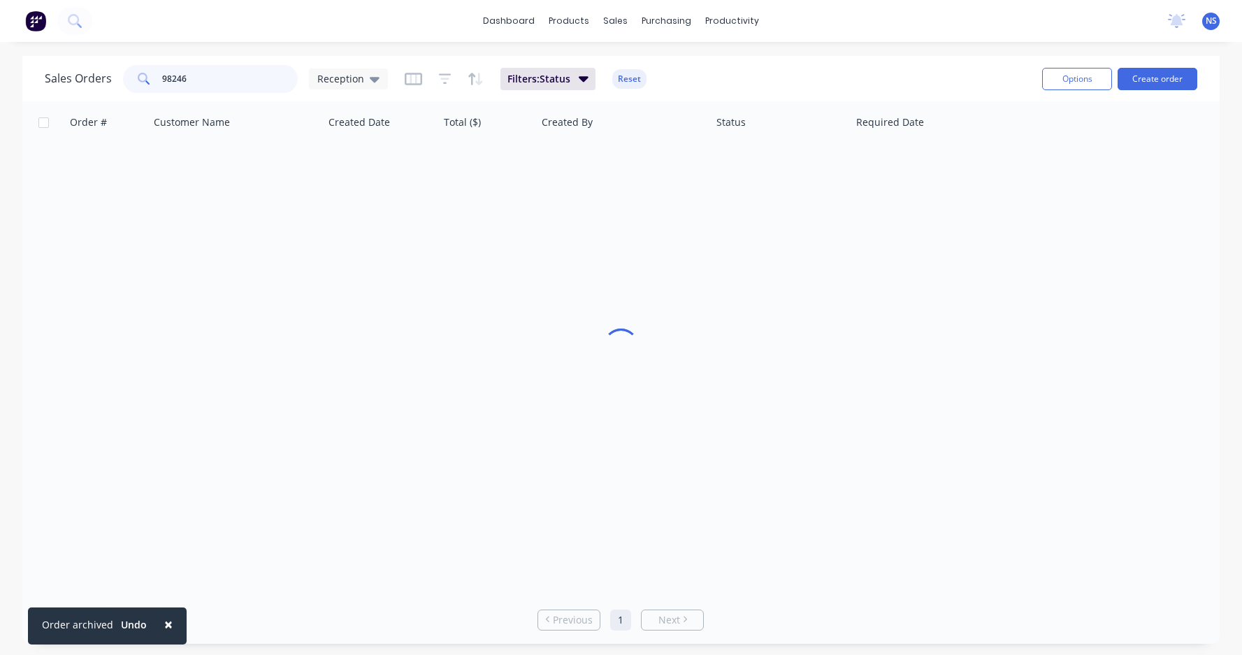
click at [229, 85] on input "98246" at bounding box center [230, 79] width 136 height 28
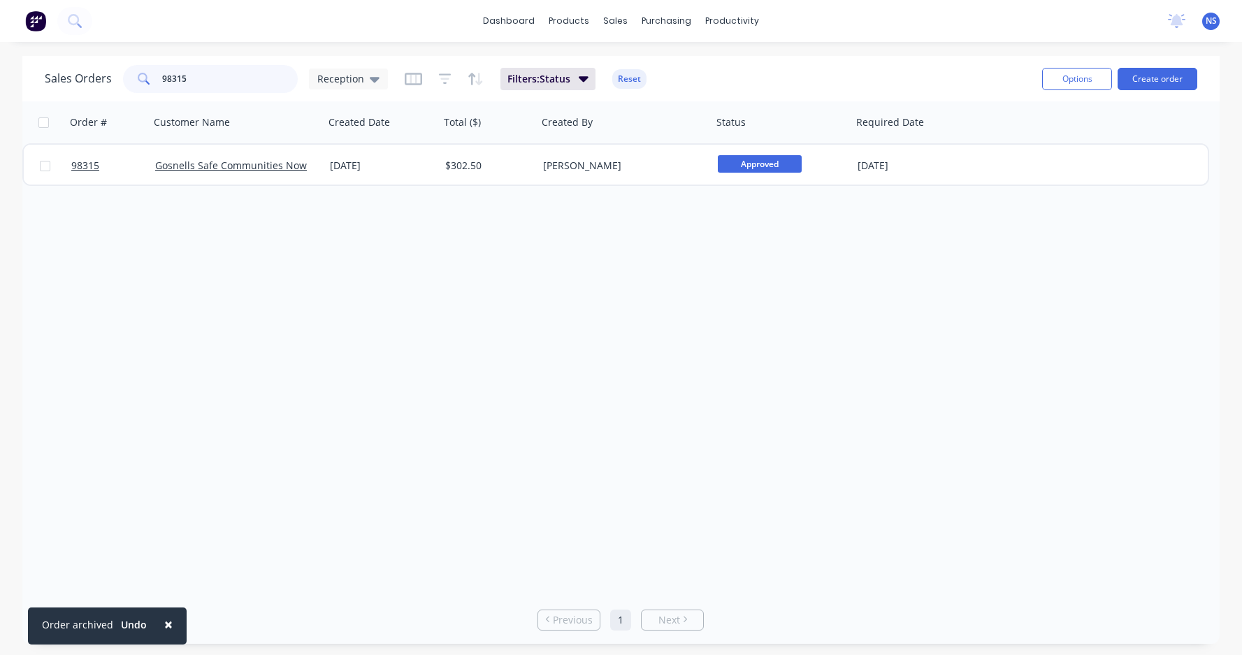
type input "98315"
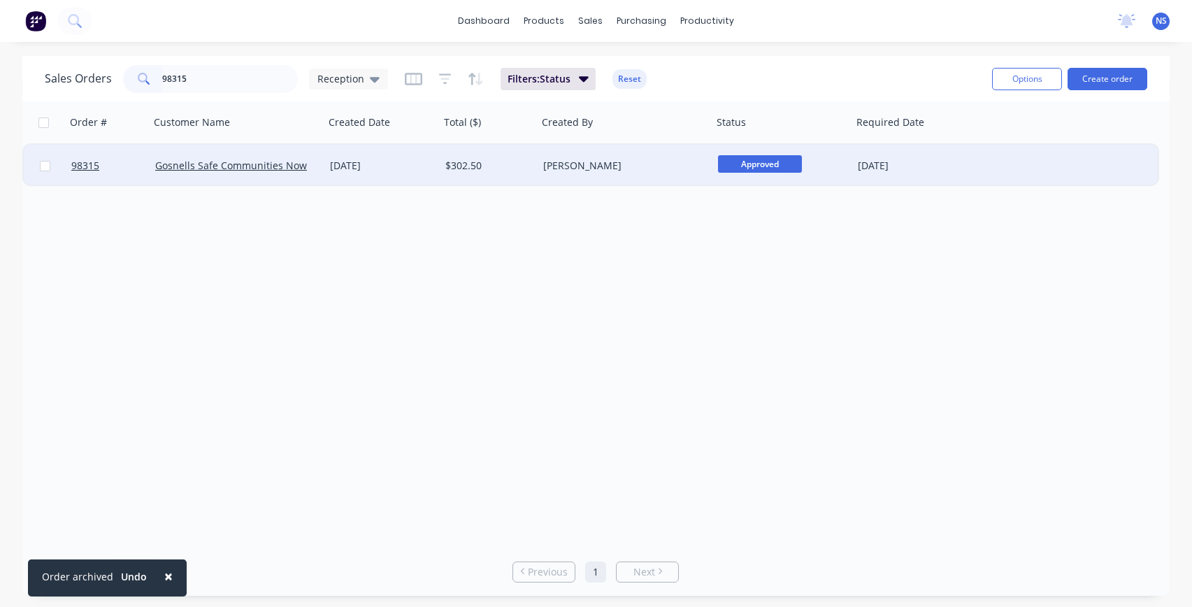
click at [425, 173] on div "[DATE]" at bounding box center [381, 166] width 115 height 42
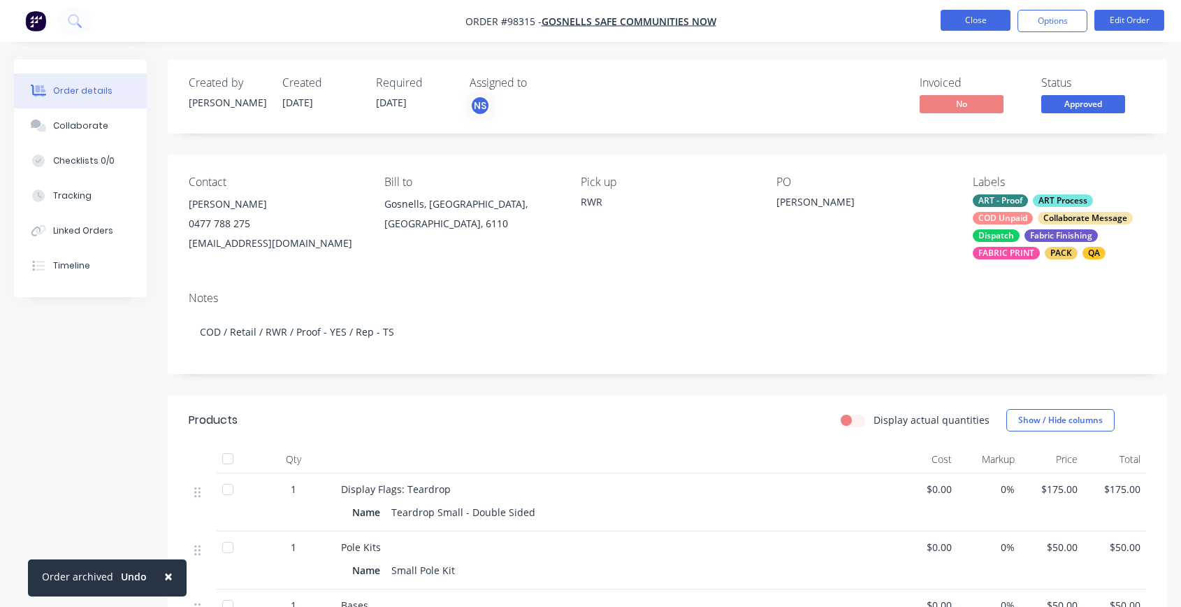
click at [979, 22] on button "Close" at bounding box center [976, 20] width 70 height 21
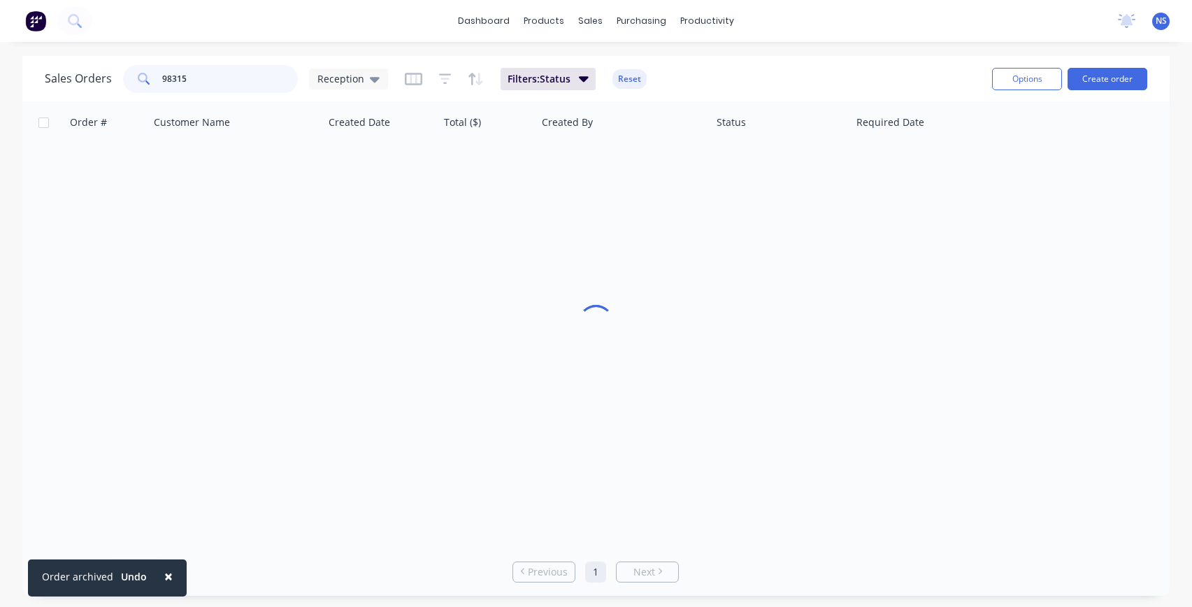
drag, startPoint x: 205, startPoint y: 78, endPoint x: 152, endPoint y: 76, distance: 53.1
click at [152, 76] on div "98315" at bounding box center [210, 79] width 175 height 28
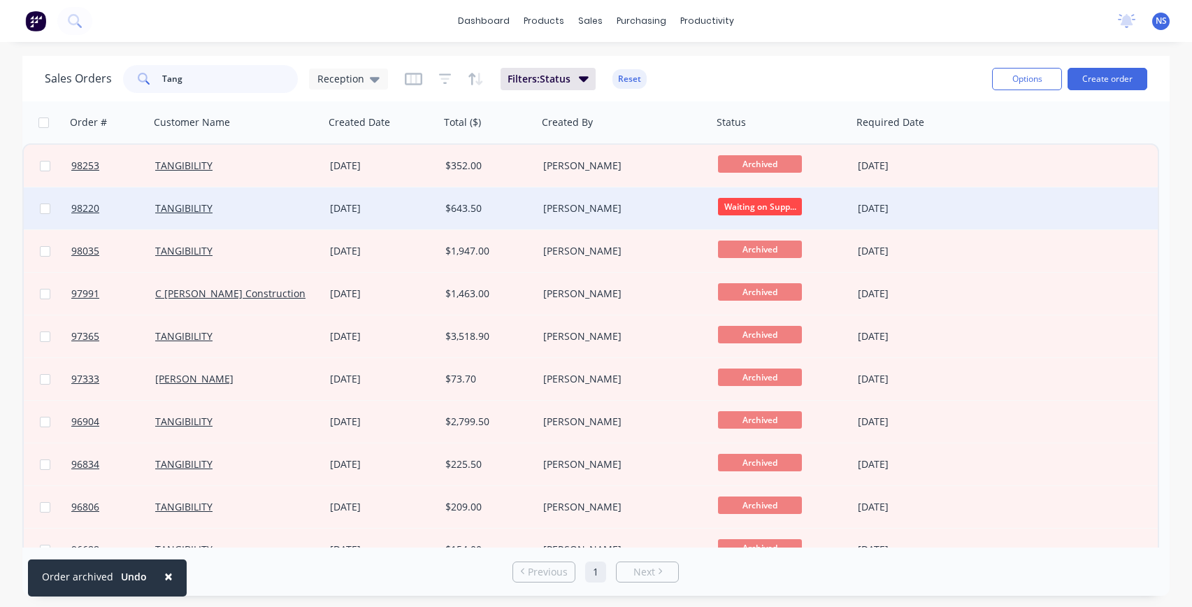
type input "Tang"
click at [257, 210] on div "TANGIBILITY" at bounding box center [232, 208] width 155 height 14
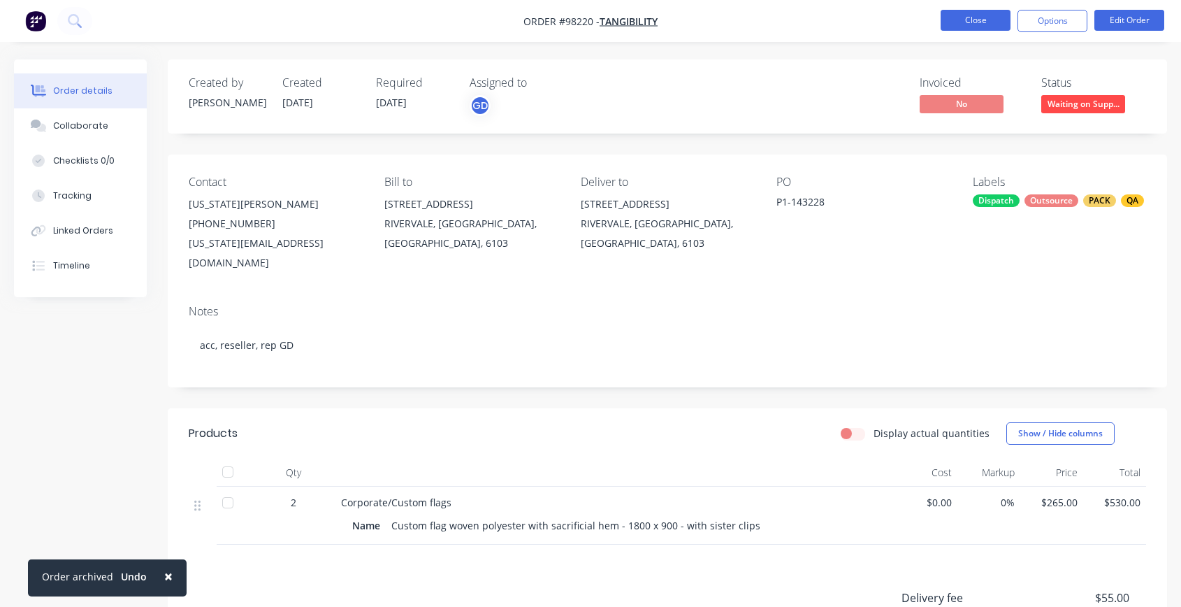
click at [998, 18] on button "Close" at bounding box center [976, 20] width 70 height 21
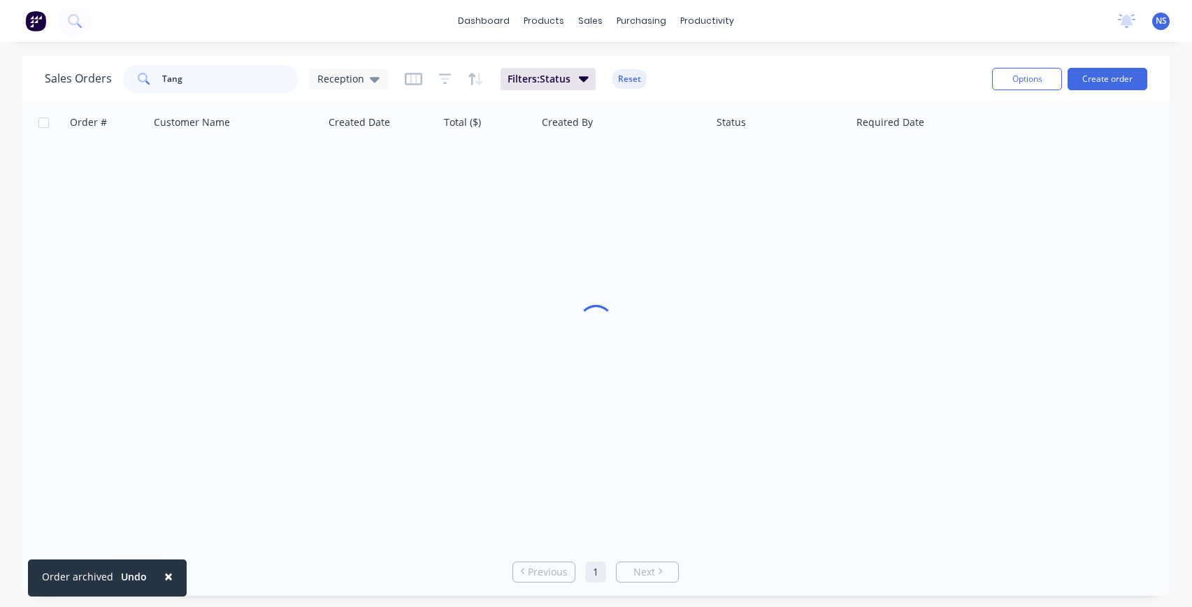
click at [229, 78] on input "Tang" at bounding box center [230, 79] width 136 height 28
drag, startPoint x: 232, startPoint y: 76, endPoint x: 154, endPoint y: 67, distance: 78.8
click at [154, 67] on div "Tang" at bounding box center [210, 79] width 175 height 28
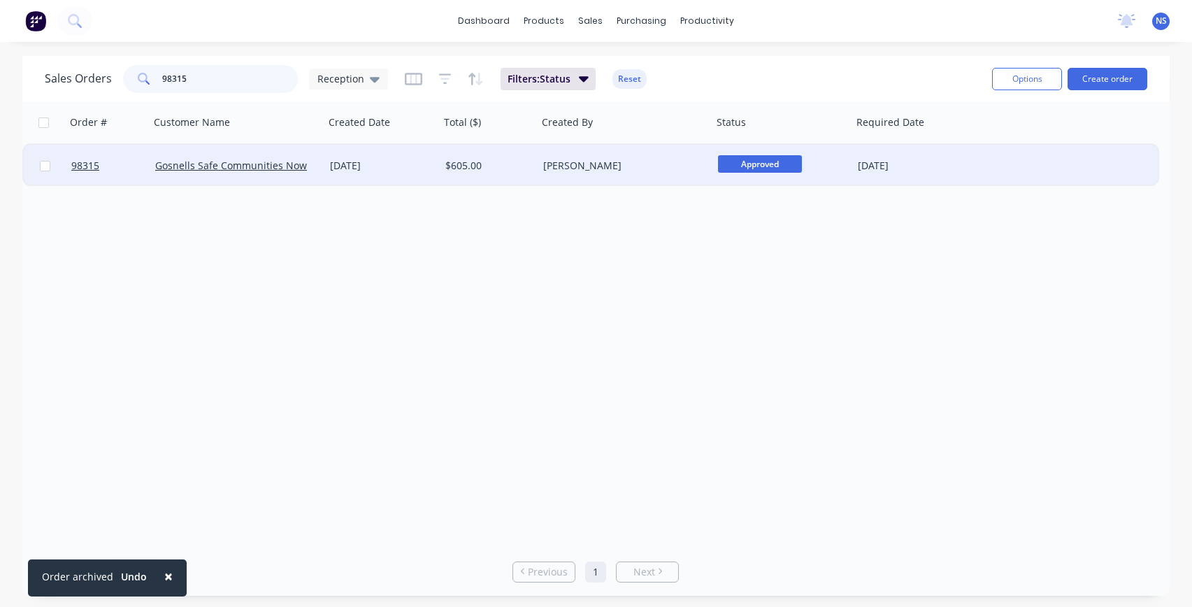
type input "98315"
click at [431, 169] on div "[DATE]" at bounding box center [382, 166] width 104 height 14
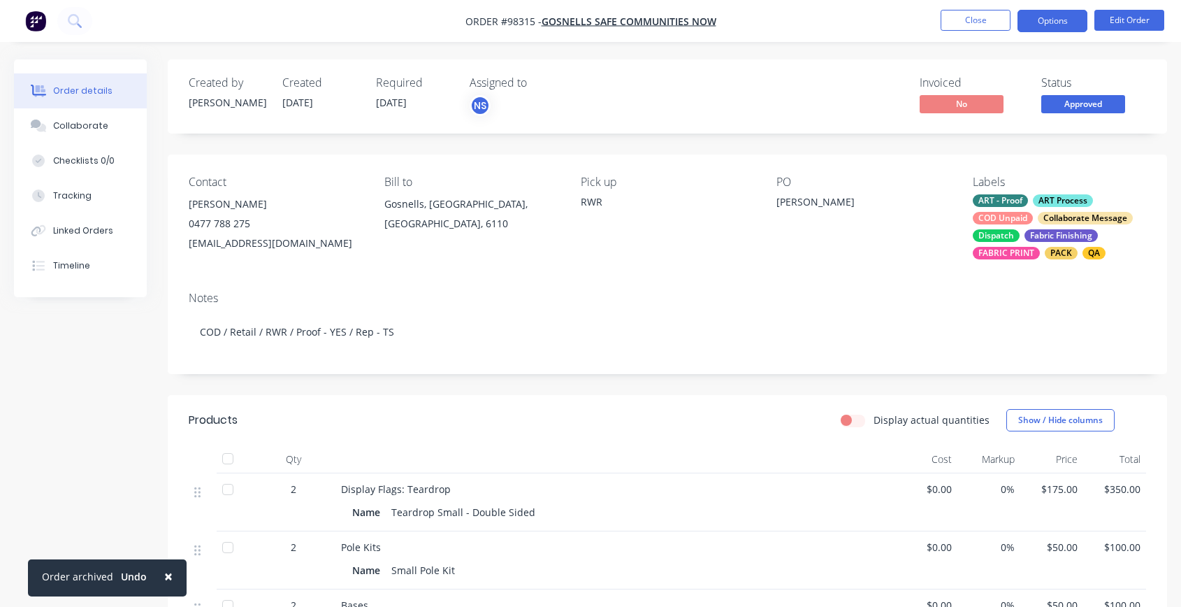
click at [1063, 20] on button "Options" at bounding box center [1053, 21] width 70 height 22
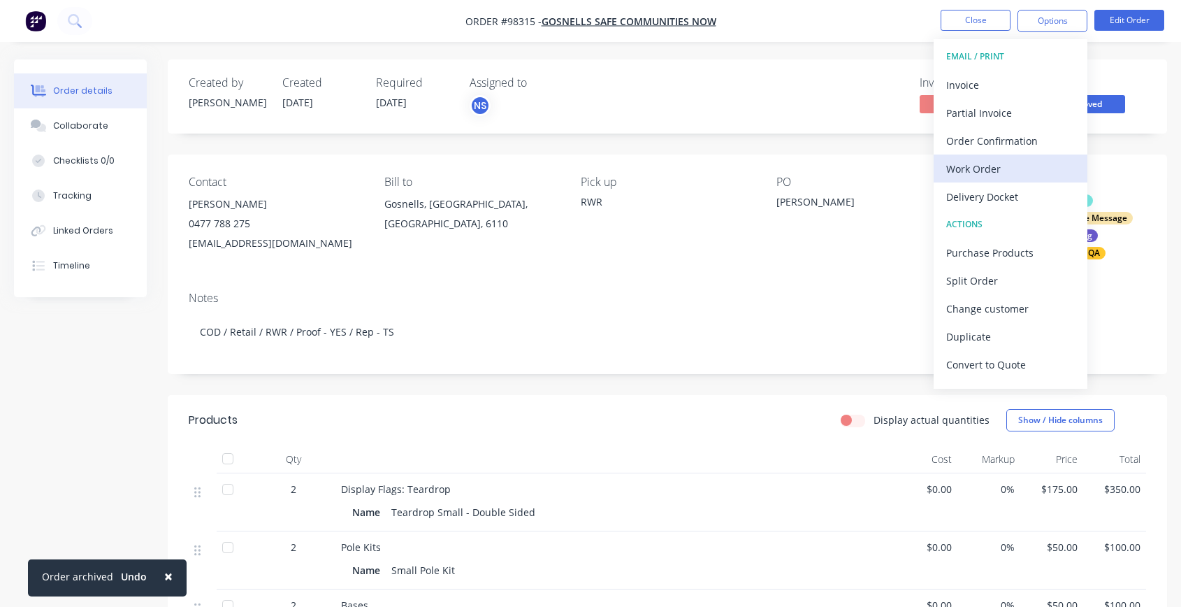
click at [1006, 168] on div "Work Order" at bounding box center [1010, 169] width 129 height 20
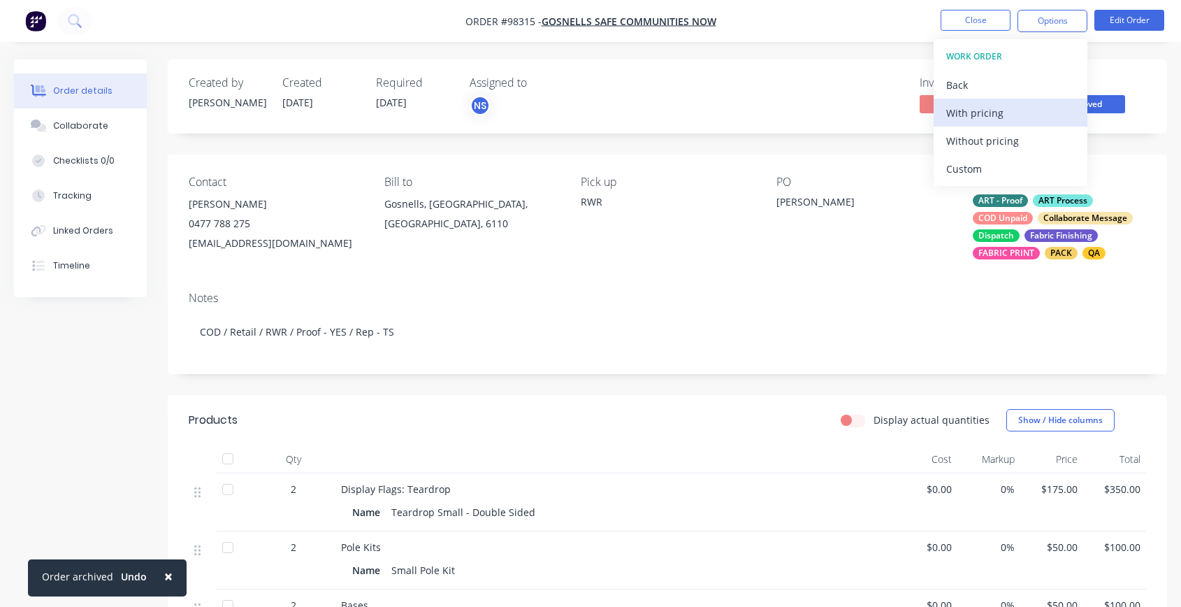
click at [979, 116] on div "With pricing" at bounding box center [1010, 113] width 129 height 20
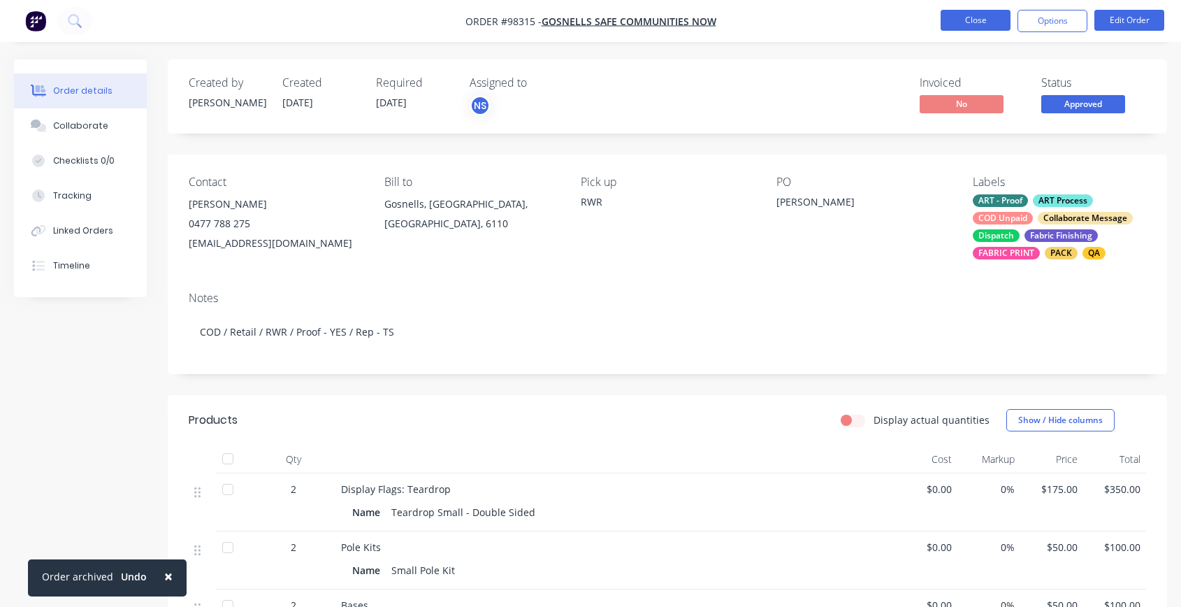
click at [971, 23] on button "Close" at bounding box center [976, 20] width 70 height 21
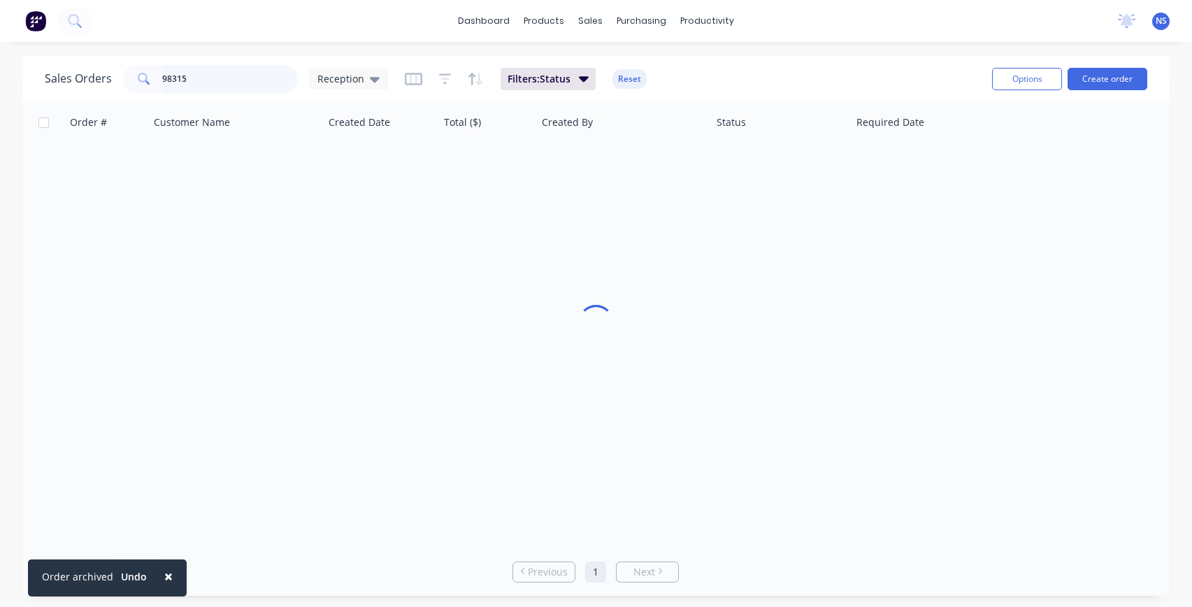
click at [231, 77] on input "98315" at bounding box center [230, 79] width 136 height 28
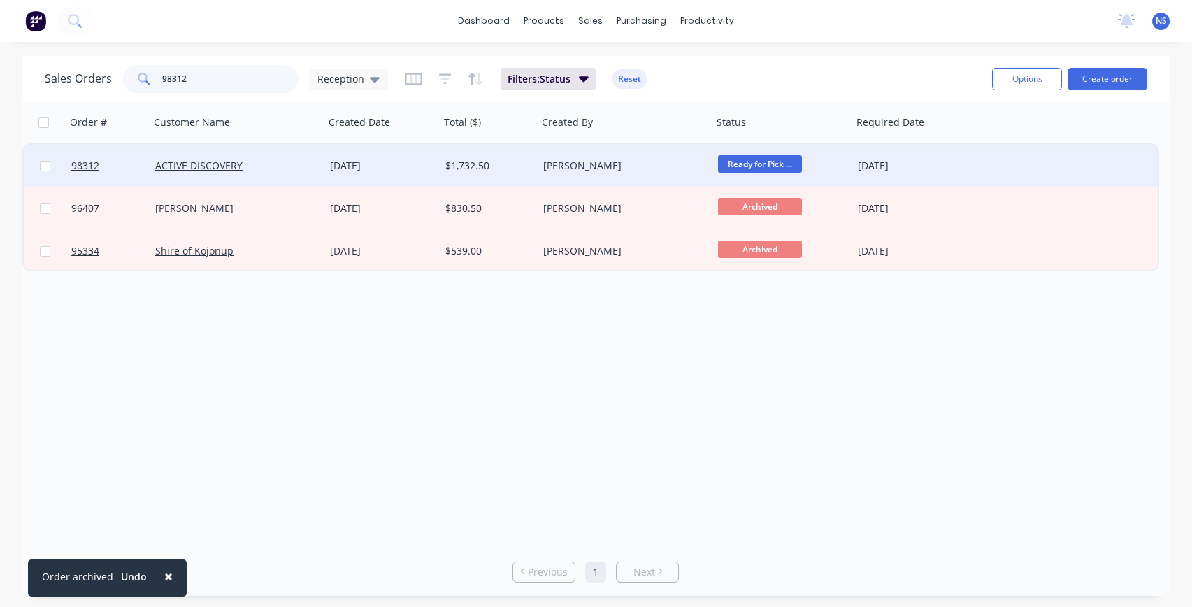
type input "98312"
click at [285, 166] on div "ACTIVE DISCOVERY" at bounding box center [232, 166] width 155 height 14
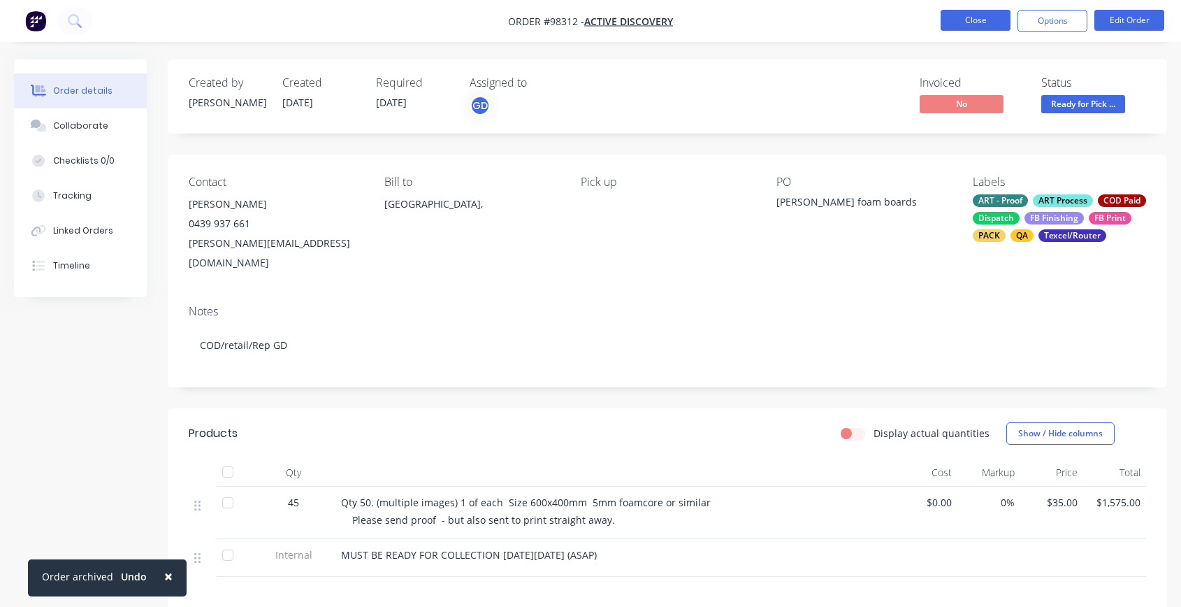
click at [981, 20] on button "Close" at bounding box center [976, 20] width 70 height 21
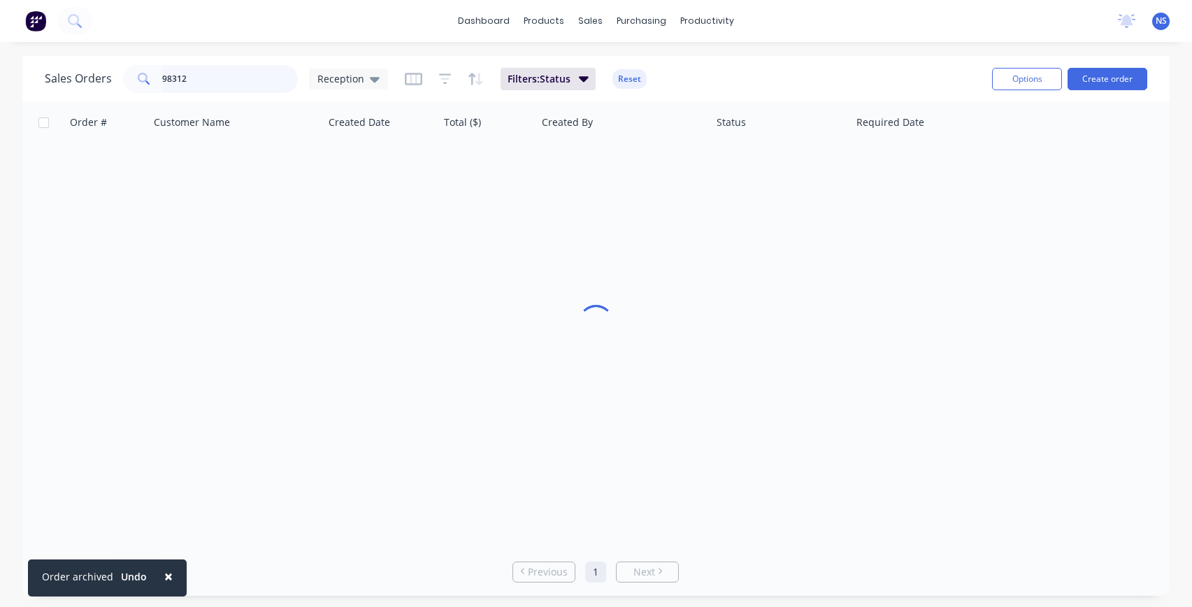
click at [224, 76] on input "98312" at bounding box center [230, 79] width 136 height 28
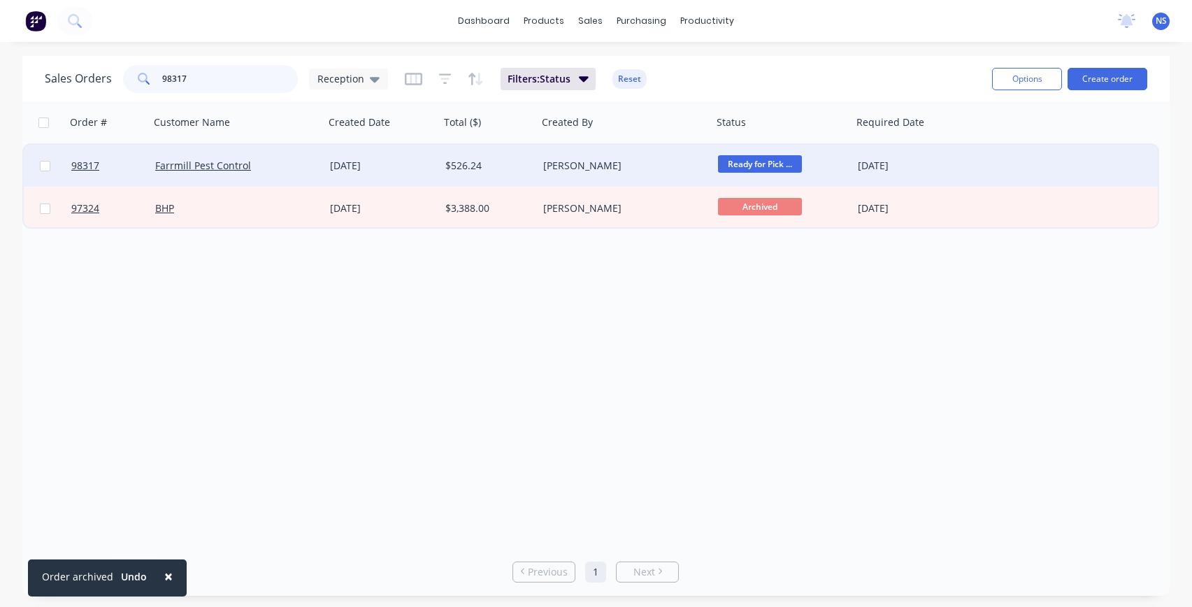
type input "98317"
click at [303, 170] on div "Farrmill Pest Control" at bounding box center [232, 166] width 155 height 14
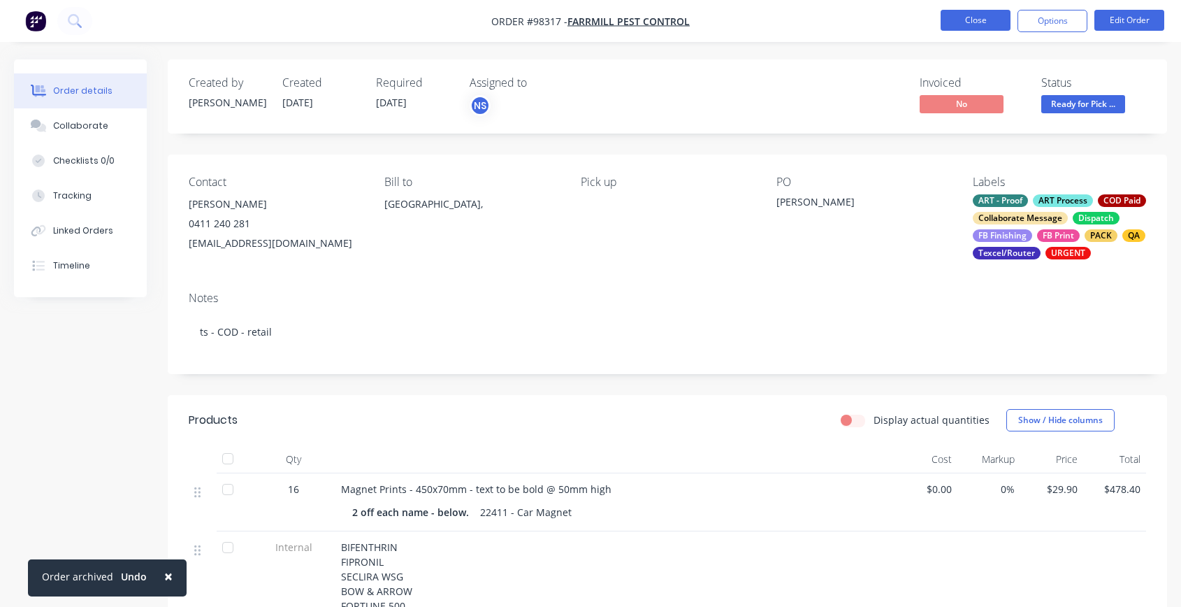
click at [958, 18] on button "Close" at bounding box center [976, 20] width 70 height 21
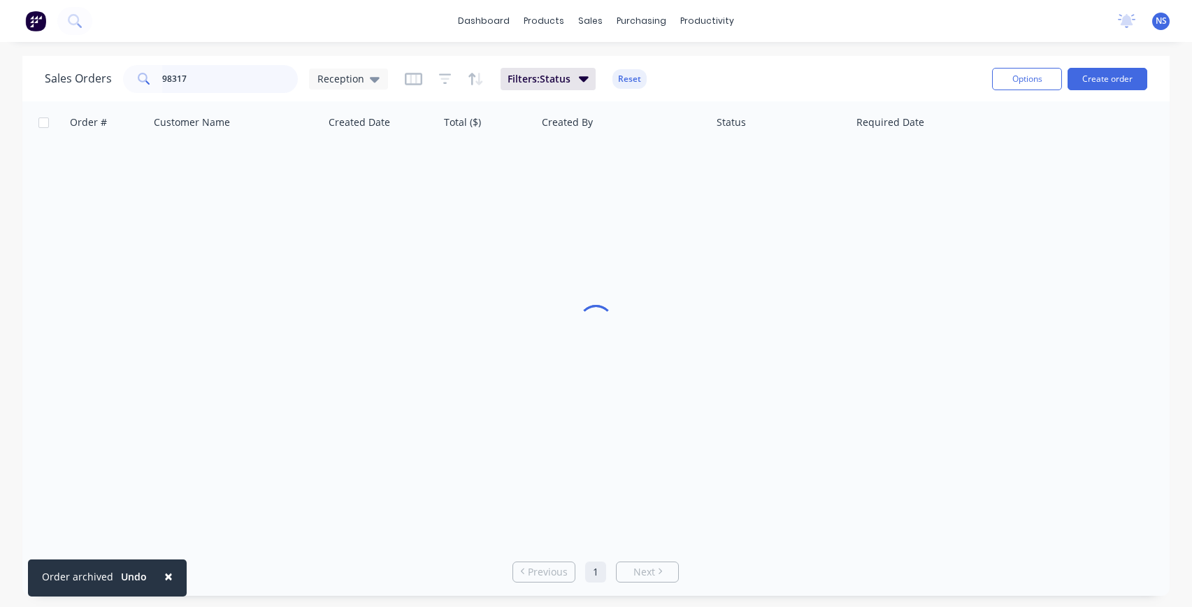
click at [248, 77] on input "98317" at bounding box center [230, 79] width 136 height 28
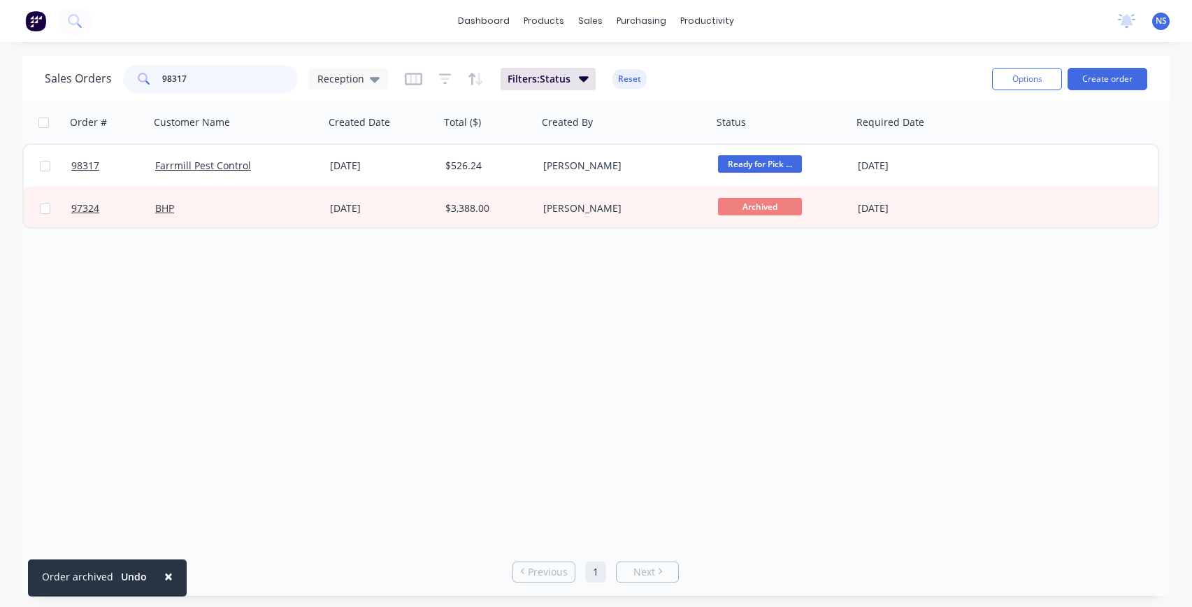
click at [173, 80] on input "98317" at bounding box center [230, 79] width 136 height 28
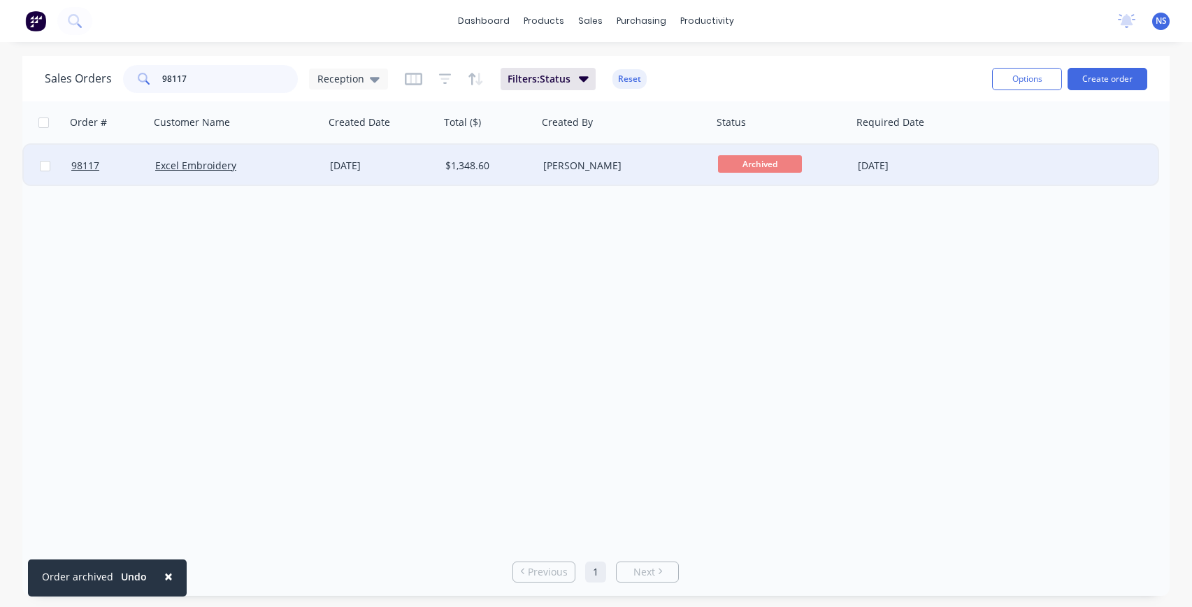
type input "98117"
click at [266, 163] on div "Excel Embroidery" at bounding box center [232, 166] width 155 height 14
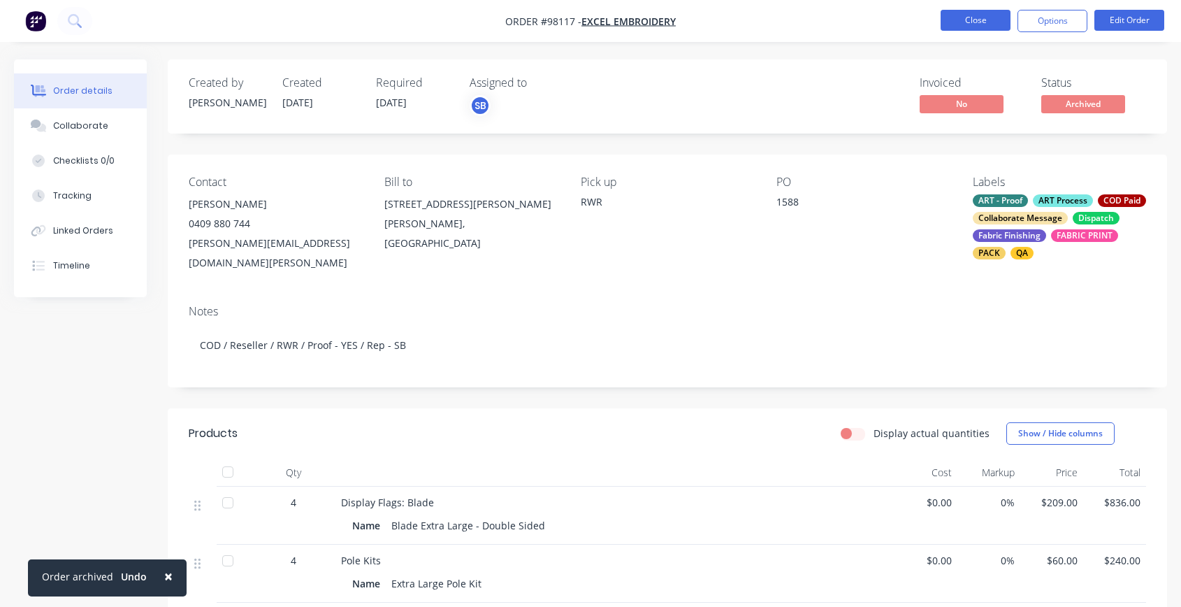
click at [971, 24] on button "Close" at bounding box center [976, 20] width 70 height 21
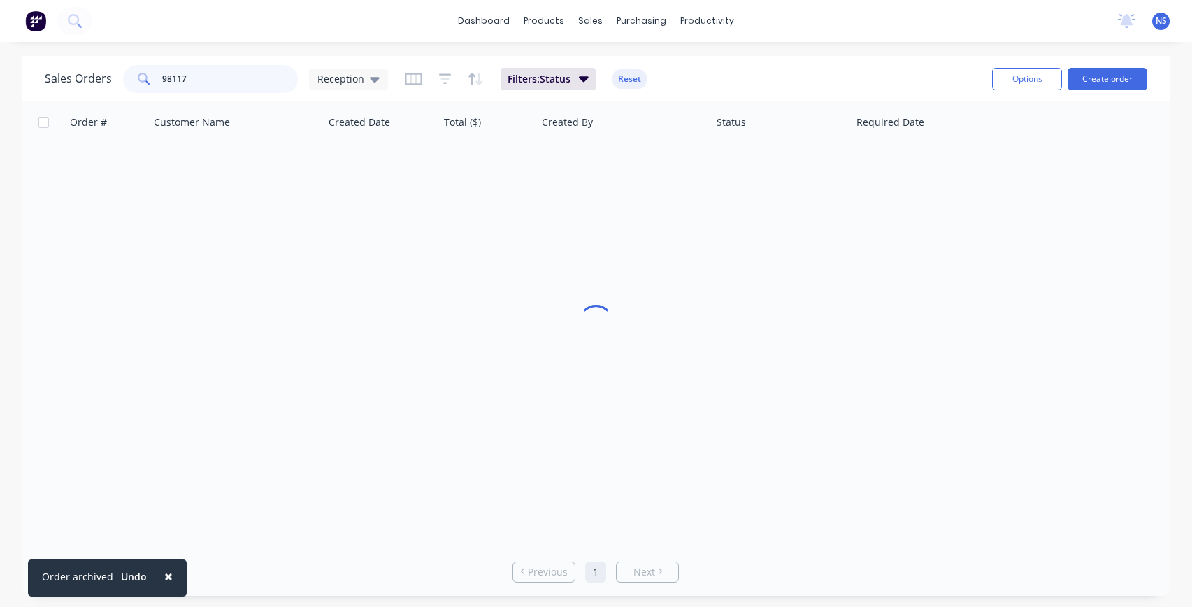
click at [229, 76] on input "98117" at bounding box center [230, 79] width 136 height 28
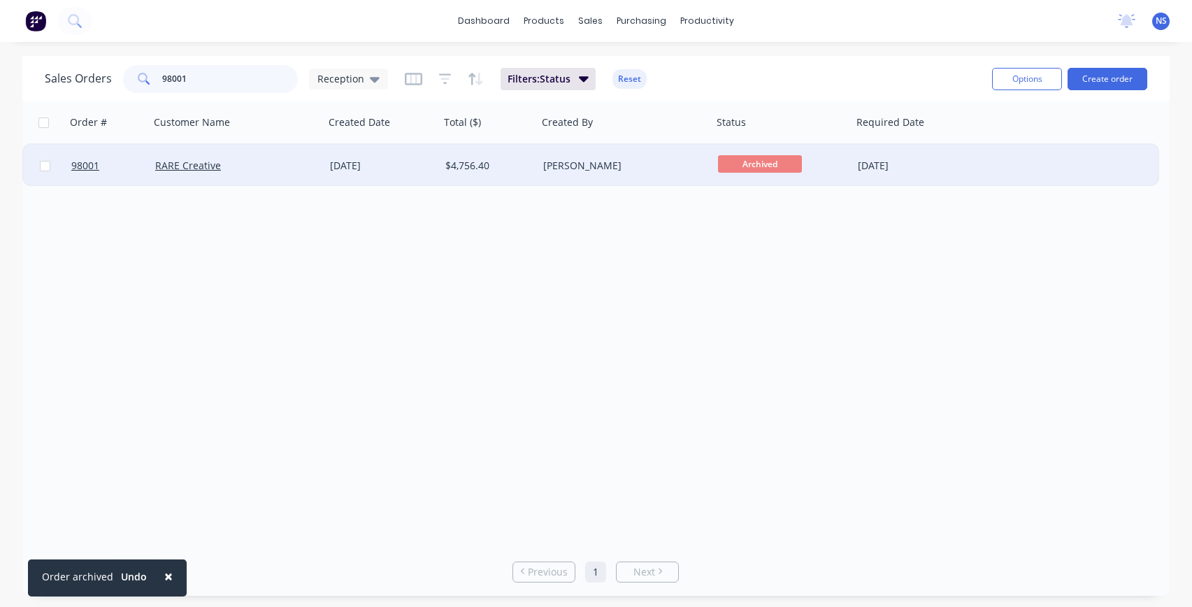
type input "98001"
click at [275, 165] on div "RARE Creative" at bounding box center [232, 166] width 155 height 14
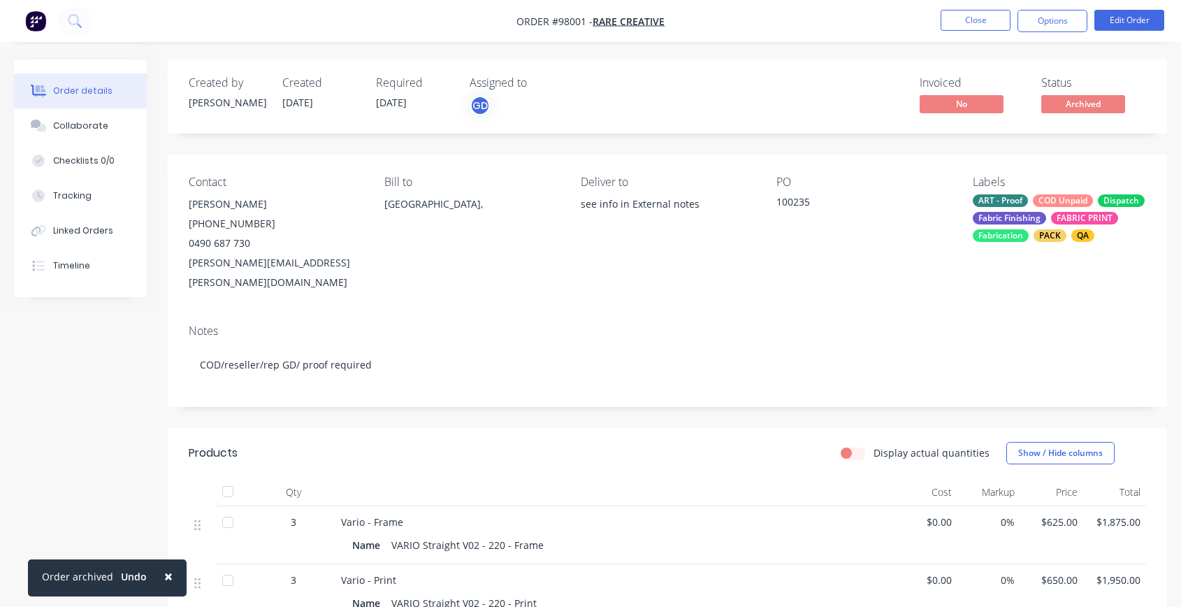
click at [1032, 205] on div "ART - Proof COD Unpaid Dispatch Fabric Finishing FABRIC PRINT Fabrication PACK …" at bounding box center [1059, 218] width 173 height 48
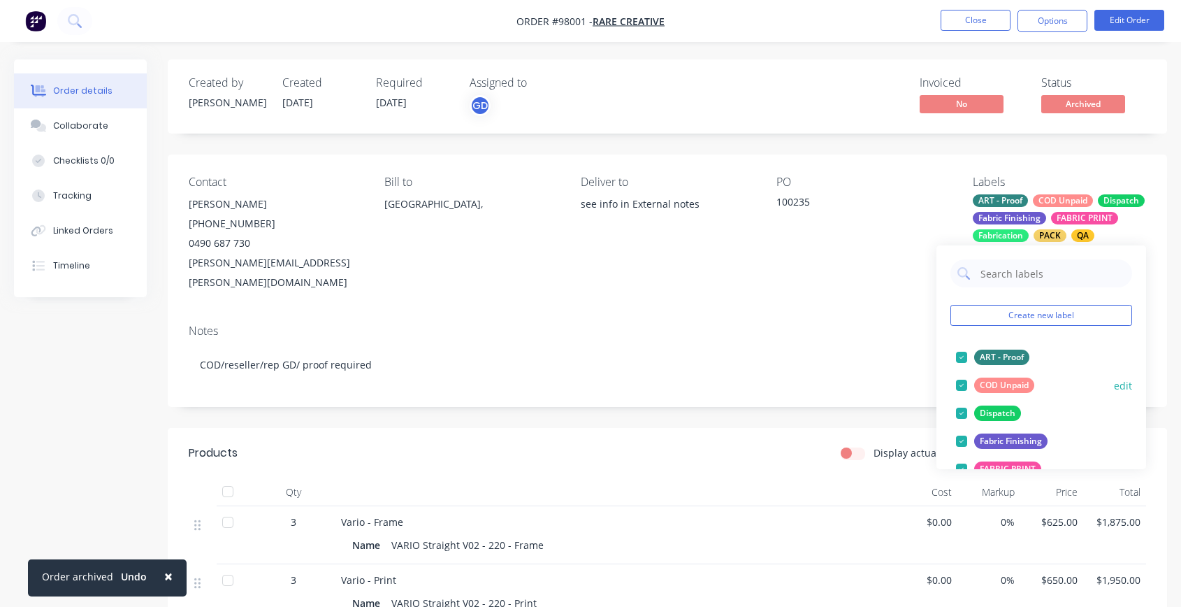
click at [958, 385] on div at bounding box center [962, 385] width 28 height 28
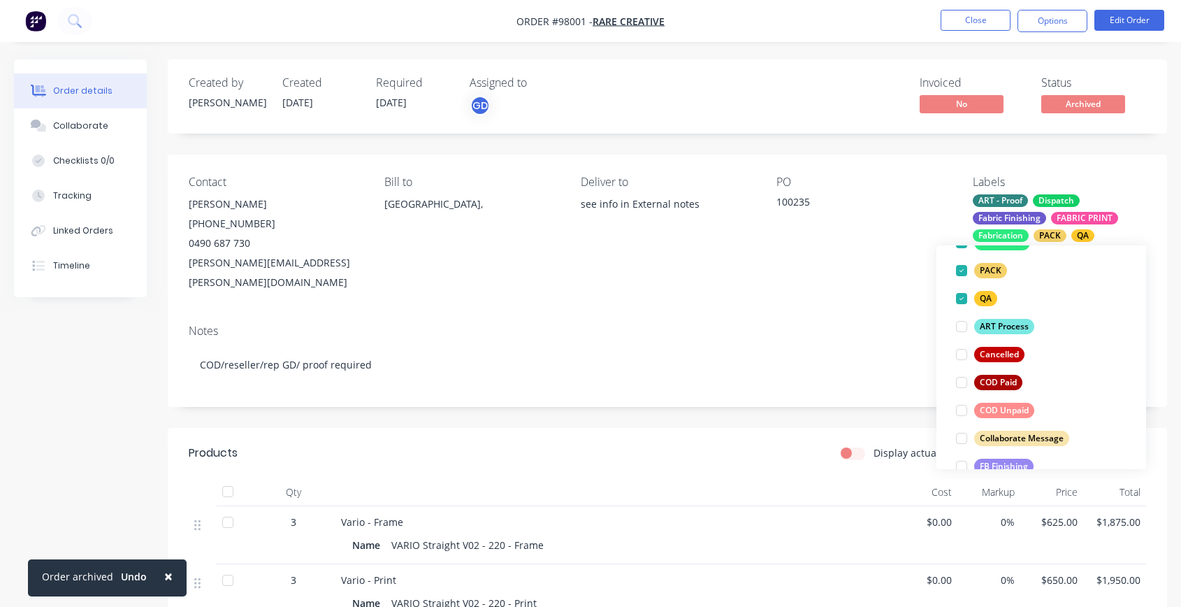
scroll to position [357, 0]
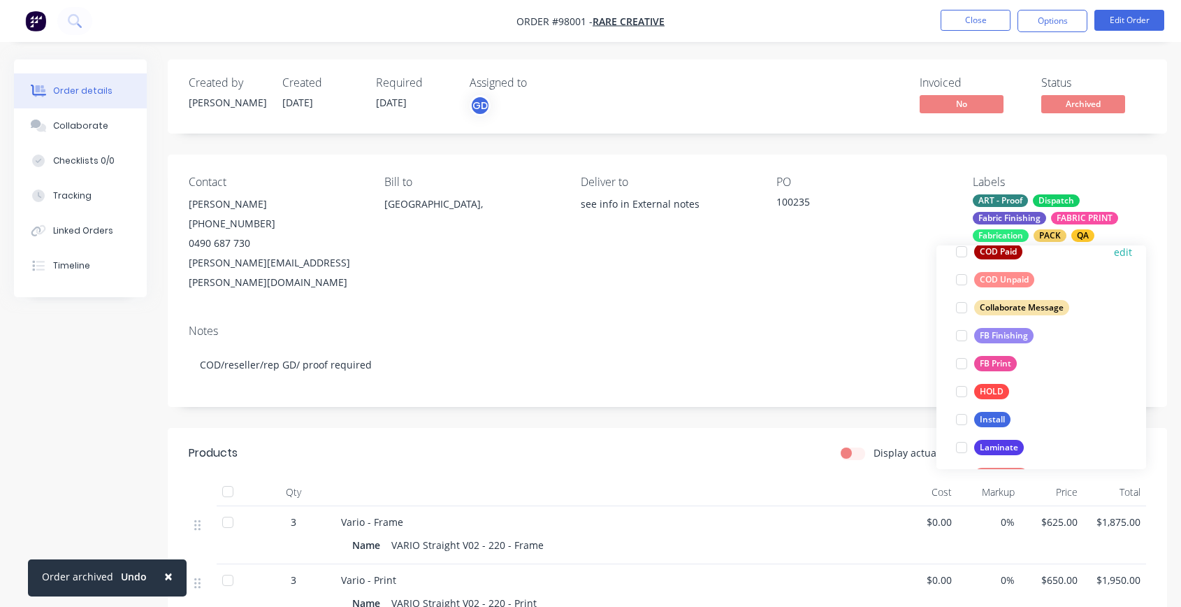
click at [958, 252] on div at bounding box center [962, 252] width 28 height 28
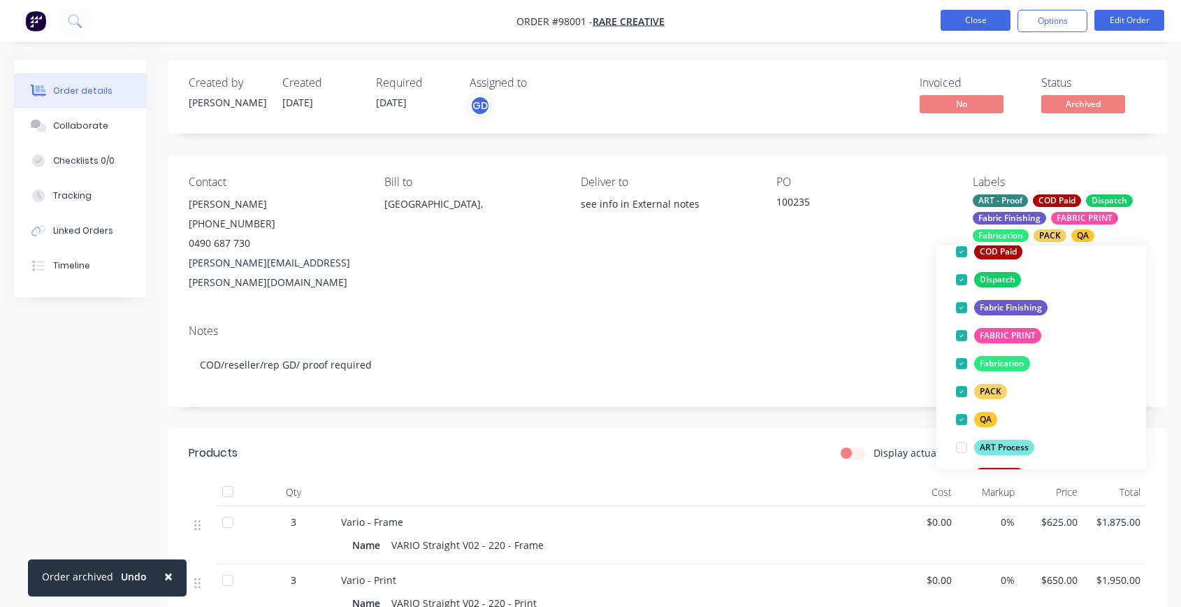
click at [952, 20] on button "Close" at bounding box center [976, 20] width 70 height 21
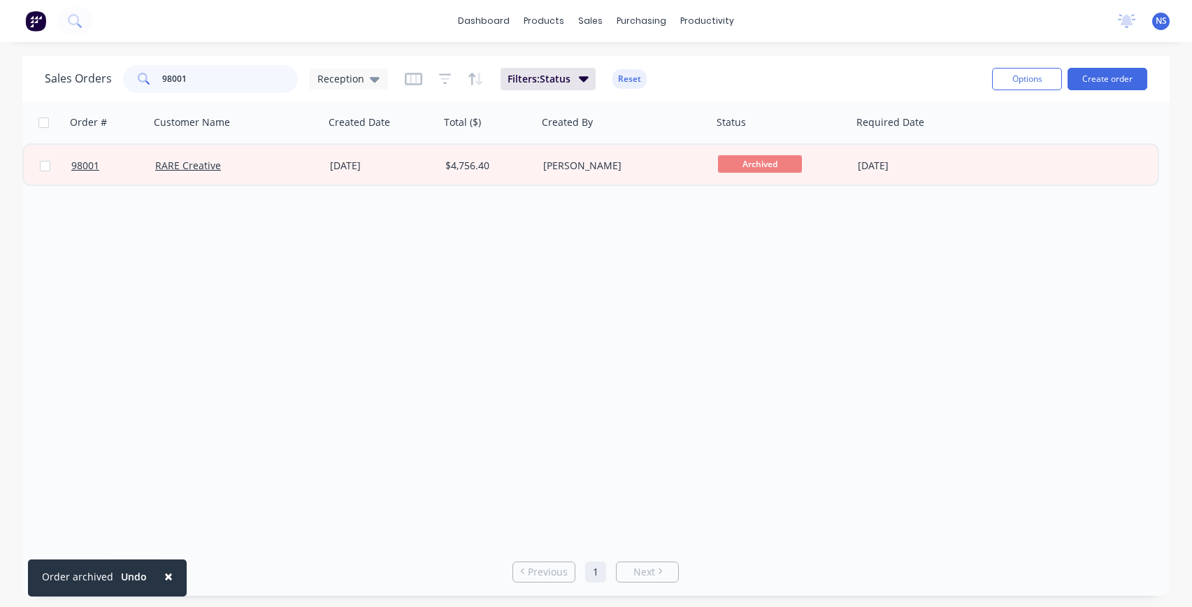
click at [217, 77] on input "98001" at bounding box center [230, 79] width 136 height 28
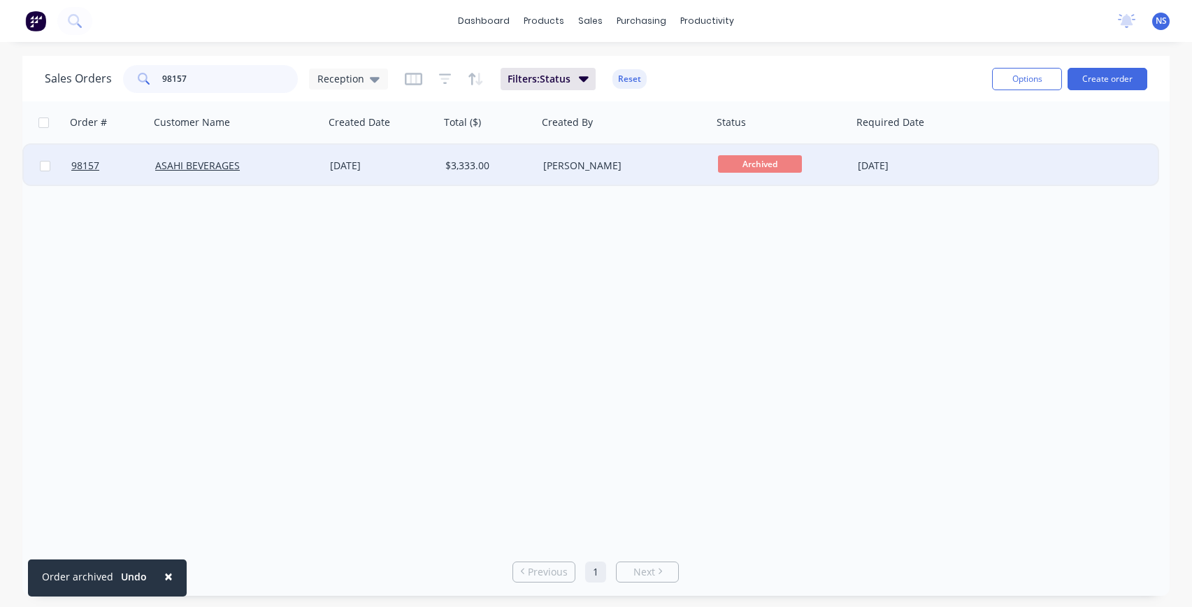
type input "98157"
click at [264, 164] on div "ASAHI BEVERAGES" at bounding box center [232, 166] width 155 height 14
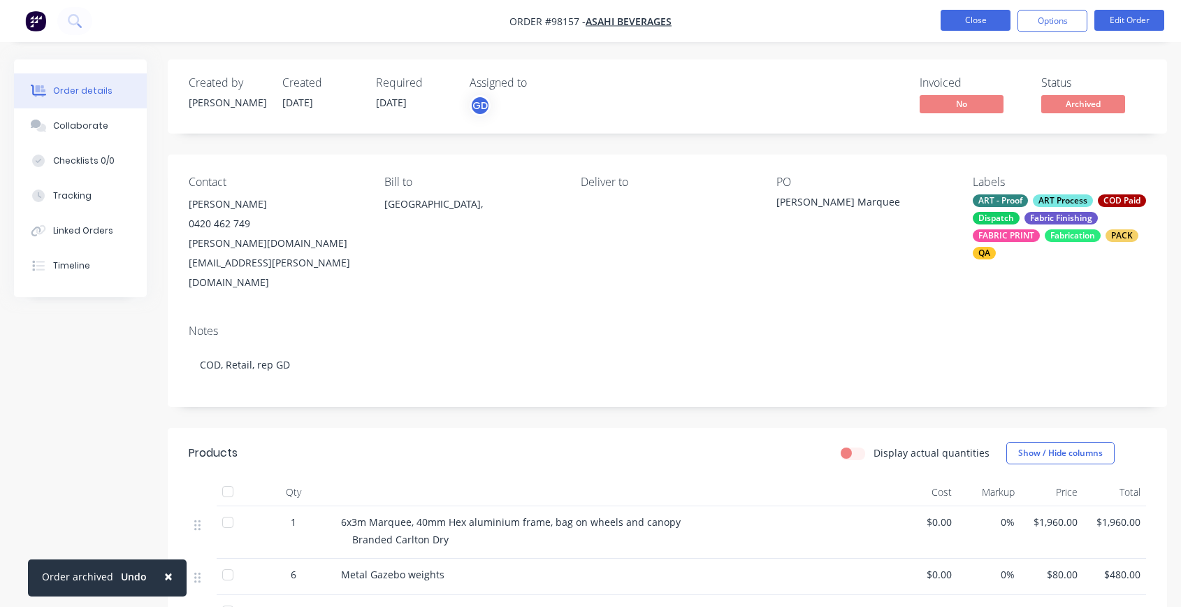
click at [975, 17] on button "Close" at bounding box center [976, 20] width 70 height 21
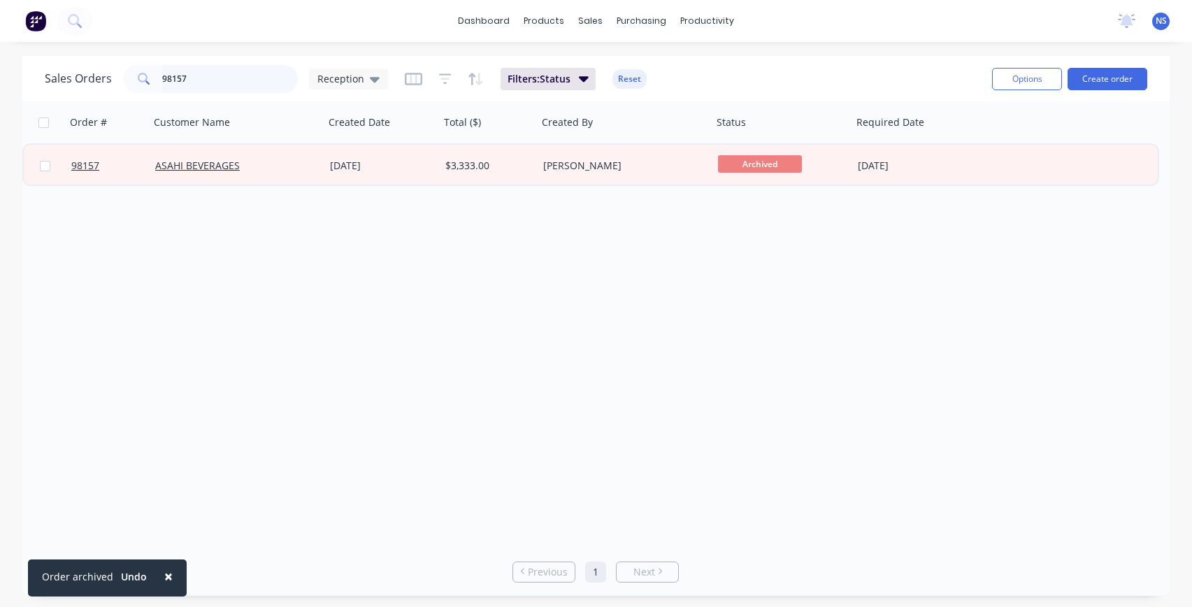
click at [207, 79] on input "98157" at bounding box center [230, 79] width 136 height 28
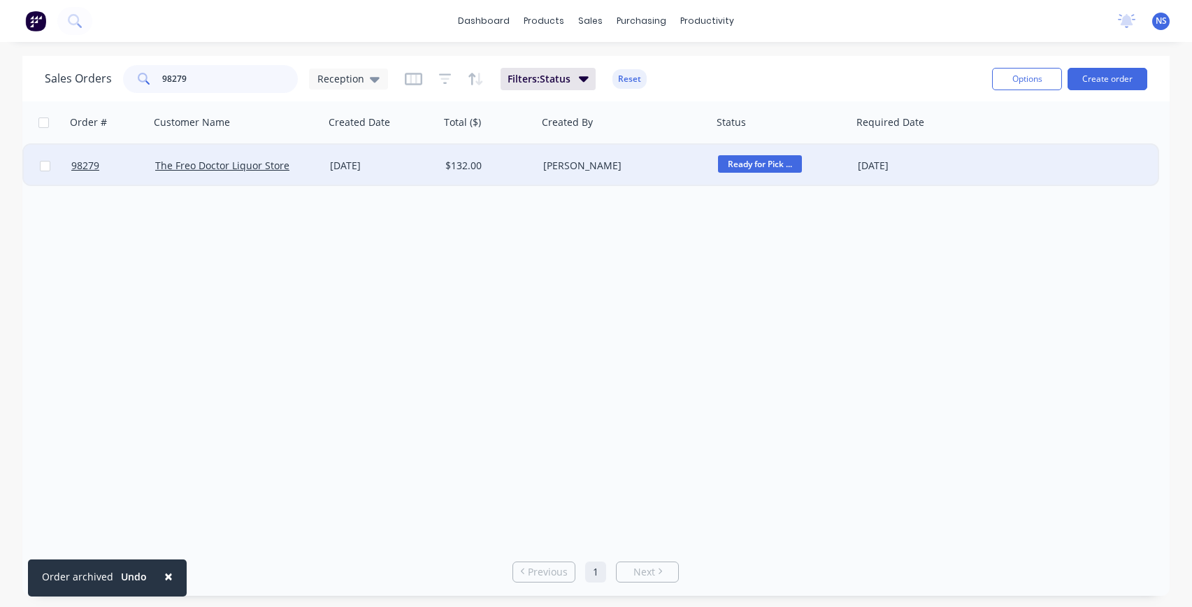
type input "98279"
click at [300, 172] on div "The Freo Doctor Liquor Store" at bounding box center [232, 166] width 155 height 14
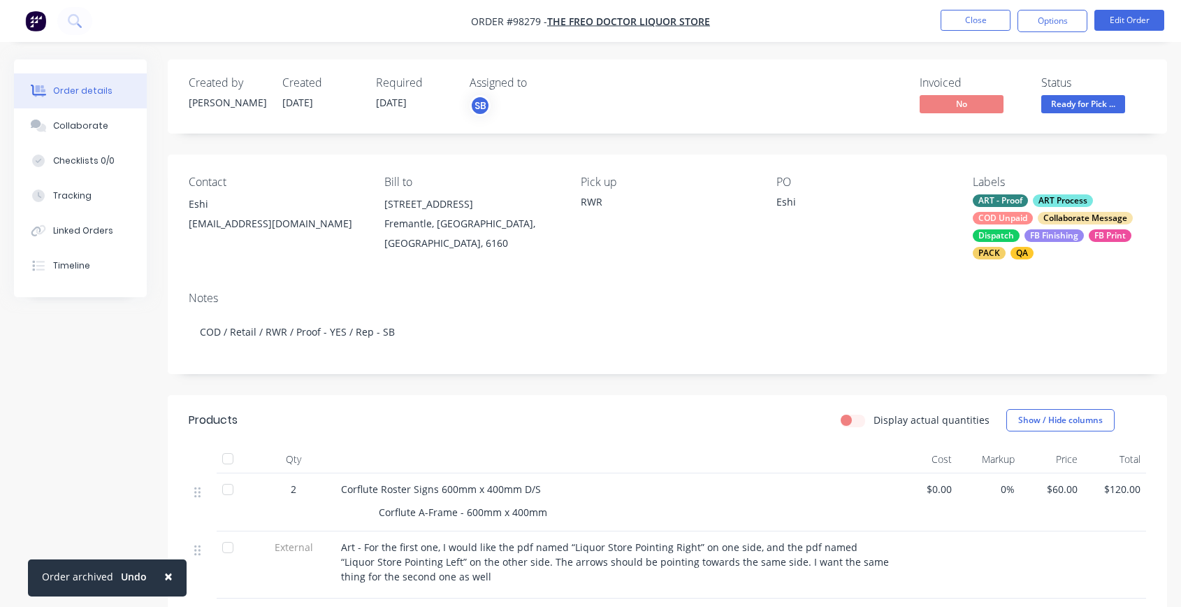
click at [1036, 222] on div "ART - Proof ART Process COD Unpaid Collaborate Message Dispatch FB Finishing FB…" at bounding box center [1059, 226] width 173 height 65
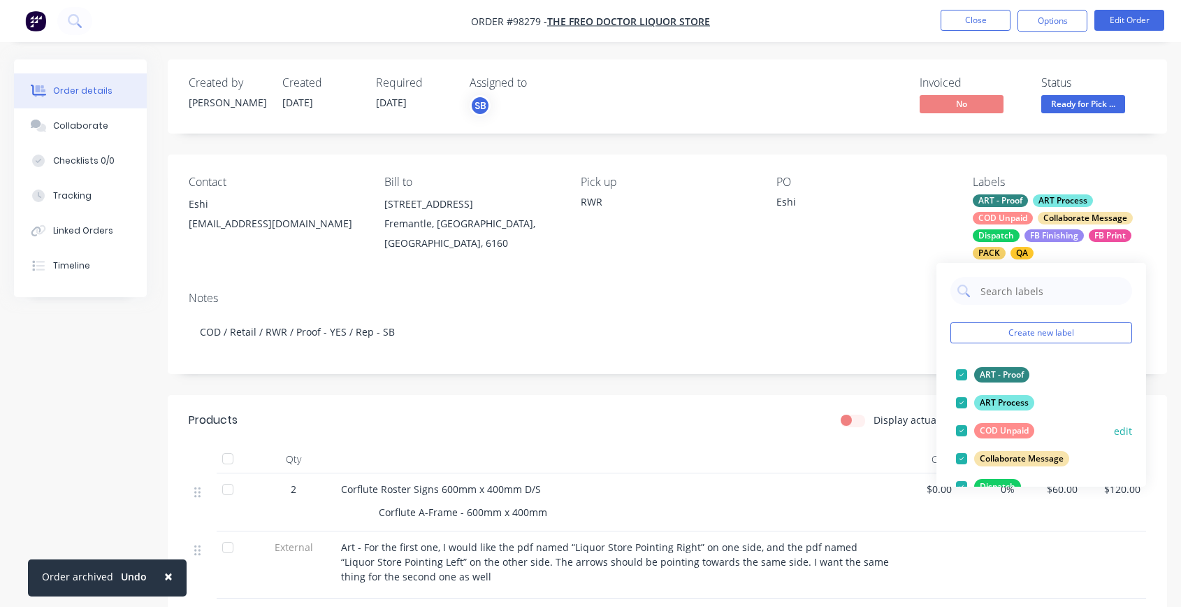
click at [960, 431] on div at bounding box center [962, 431] width 28 height 28
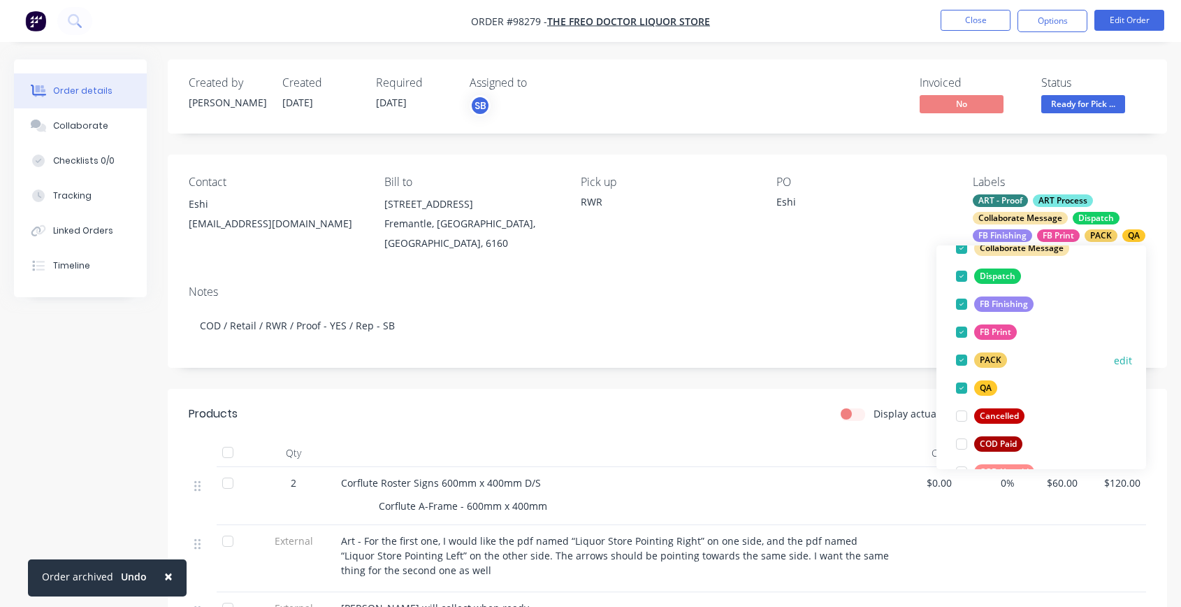
scroll to position [193, 0]
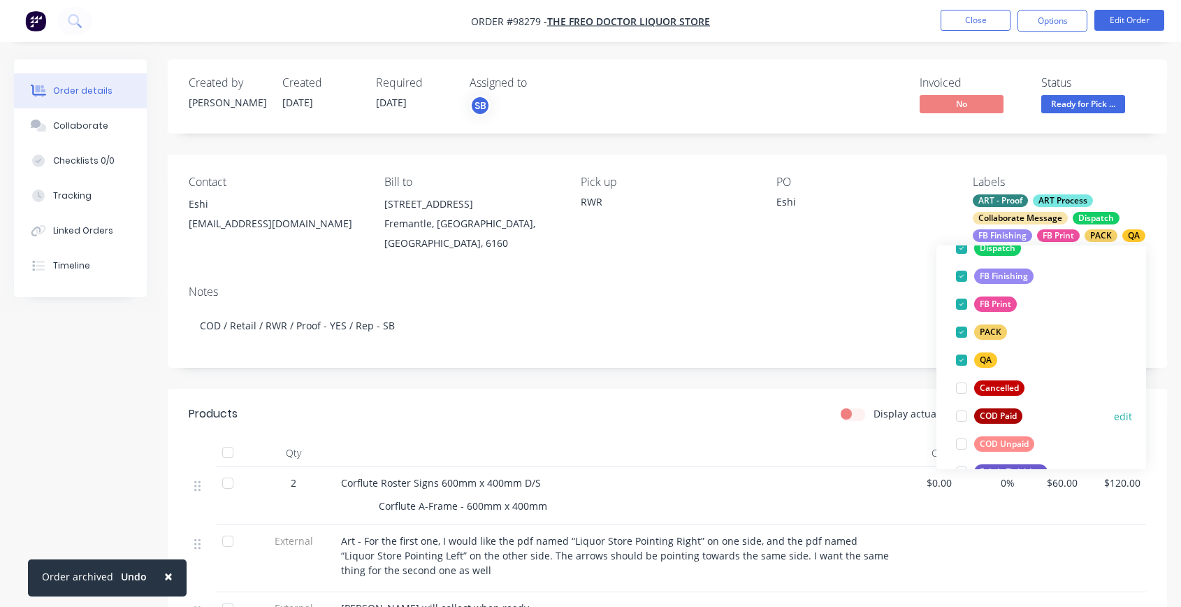
click at [960, 418] on div at bounding box center [962, 416] width 28 height 28
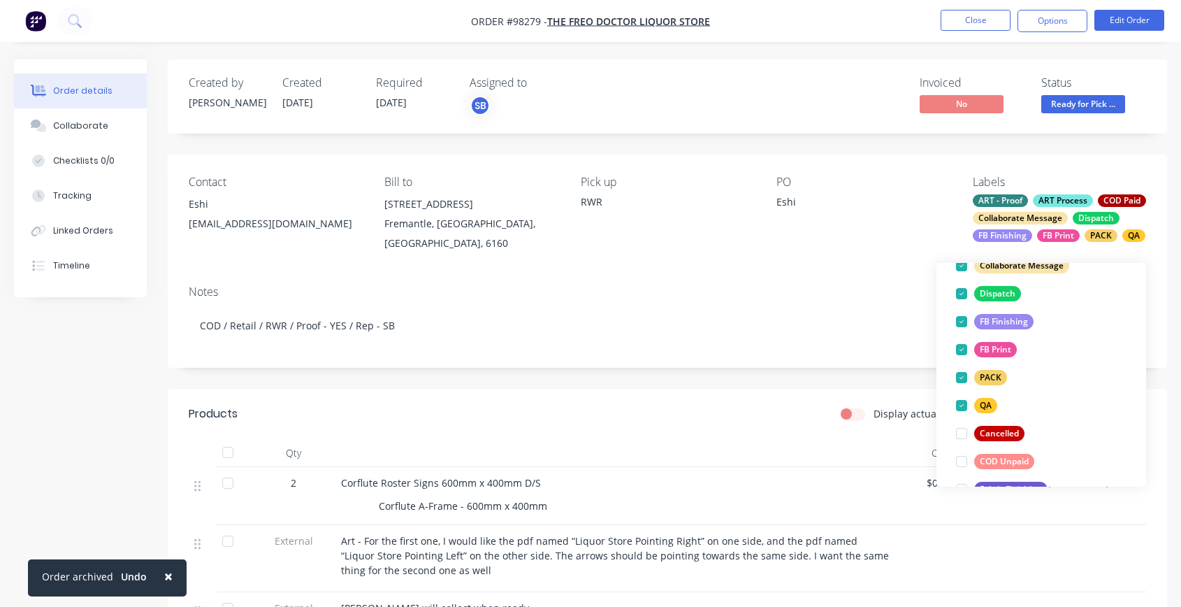
scroll to position [0, 0]
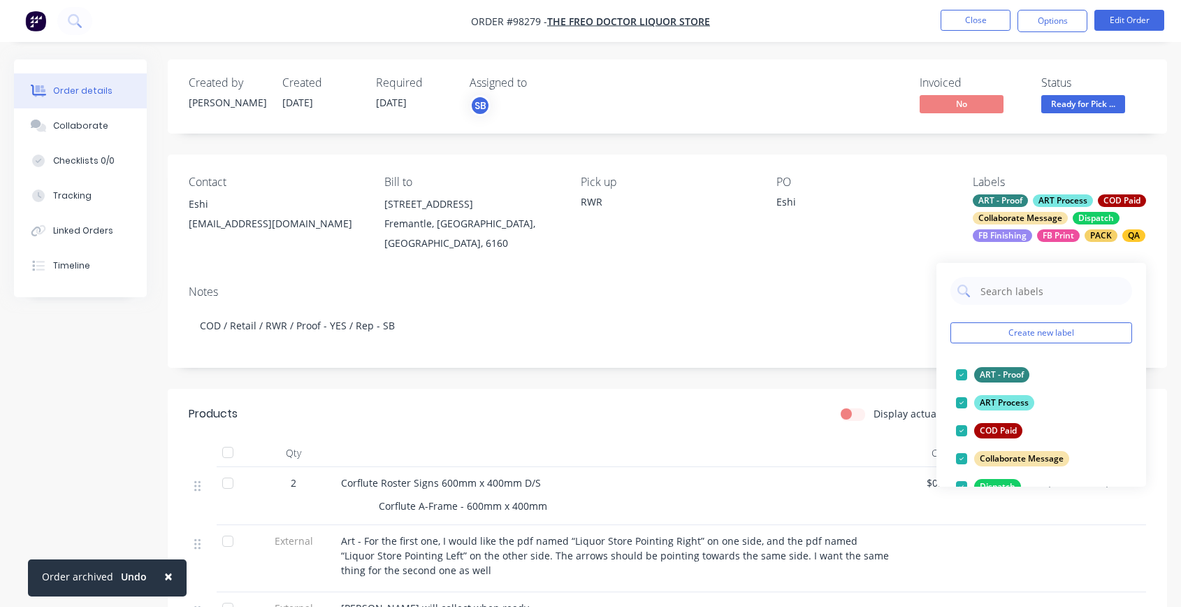
click at [310, 220] on div "[EMAIL_ADDRESS][DOMAIN_NAME]" at bounding box center [275, 224] width 173 height 20
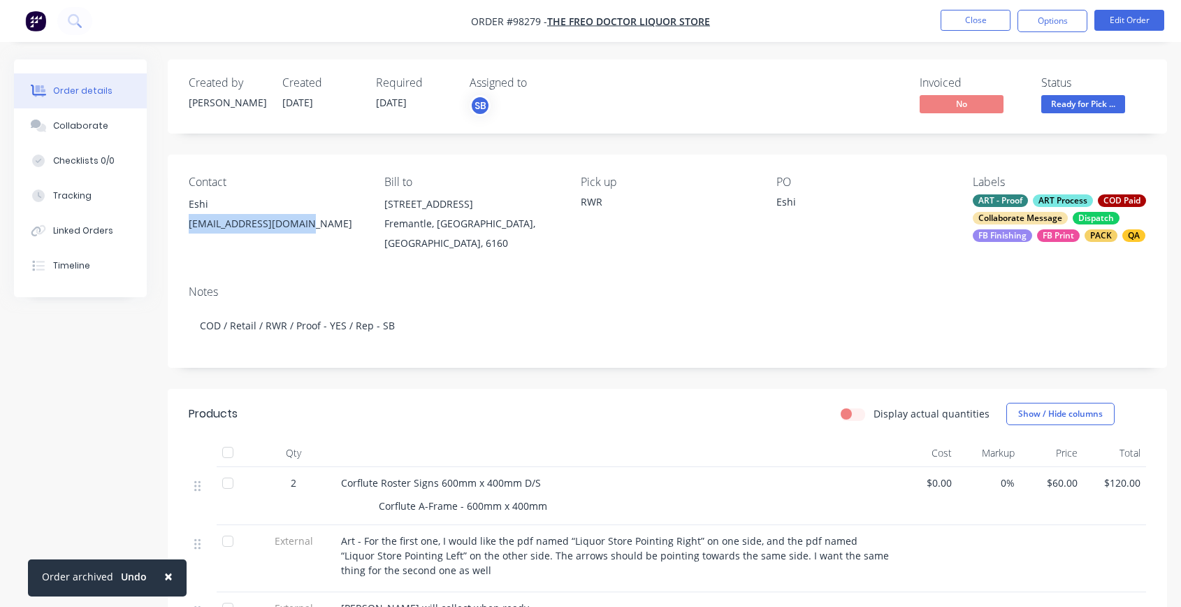
drag, startPoint x: 307, startPoint y: 222, endPoint x: 188, endPoint y: 224, distance: 118.8
click at [178, 225] on div "Contact Eshi [EMAIL_ADDRESS][DOMAIN_NAME] Bill to [STREET_ADDRESS] Pick up RWR …" at bounding box center [668, 214] width 1000 height 120
copy div "[EMAIL_ADDRESS][DOMAIN_NAME]"
click at [81, 120] on div "Collaborate" at bounding box center [80, 126] width 55 height 13
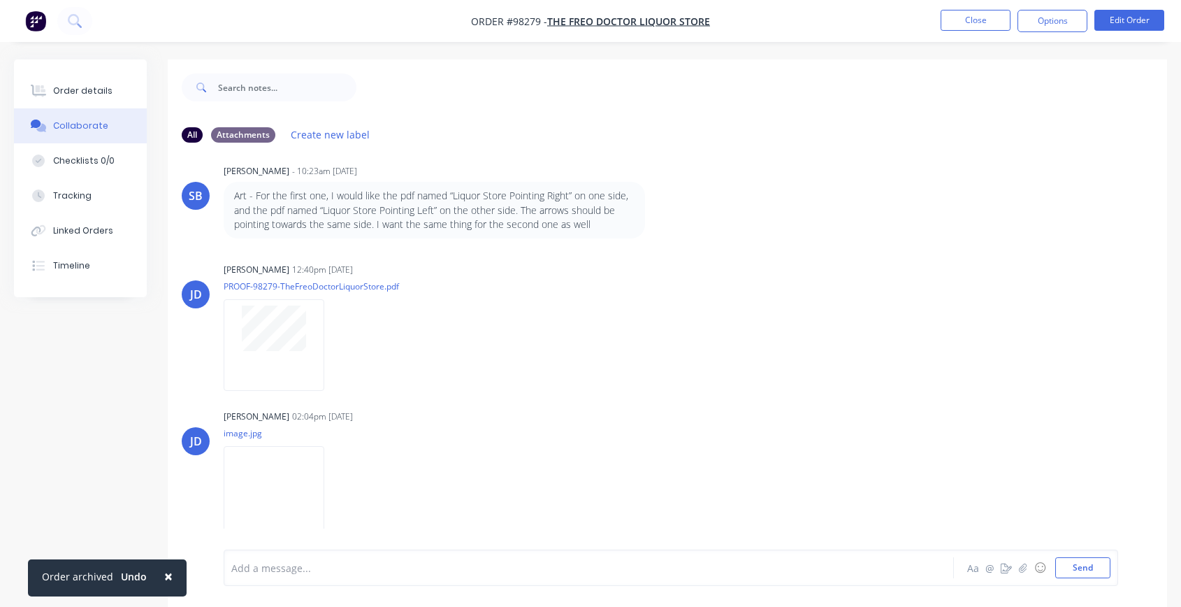
scroll to position [449, 0]
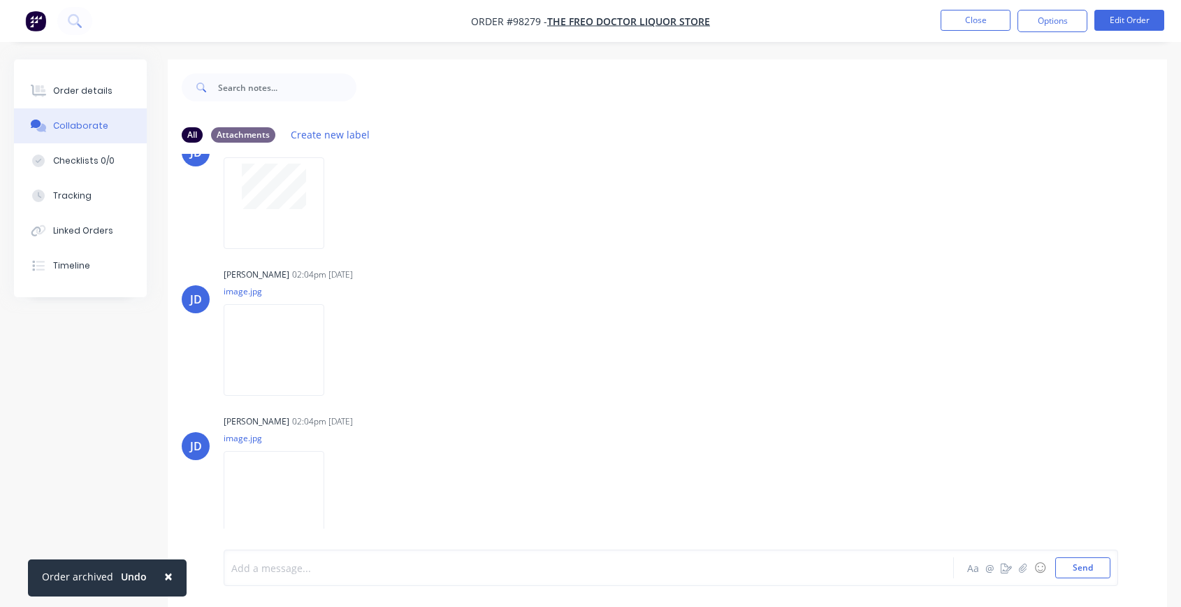
click at [336, 525] on div at bounding box center [561, 568] width 659 height 15
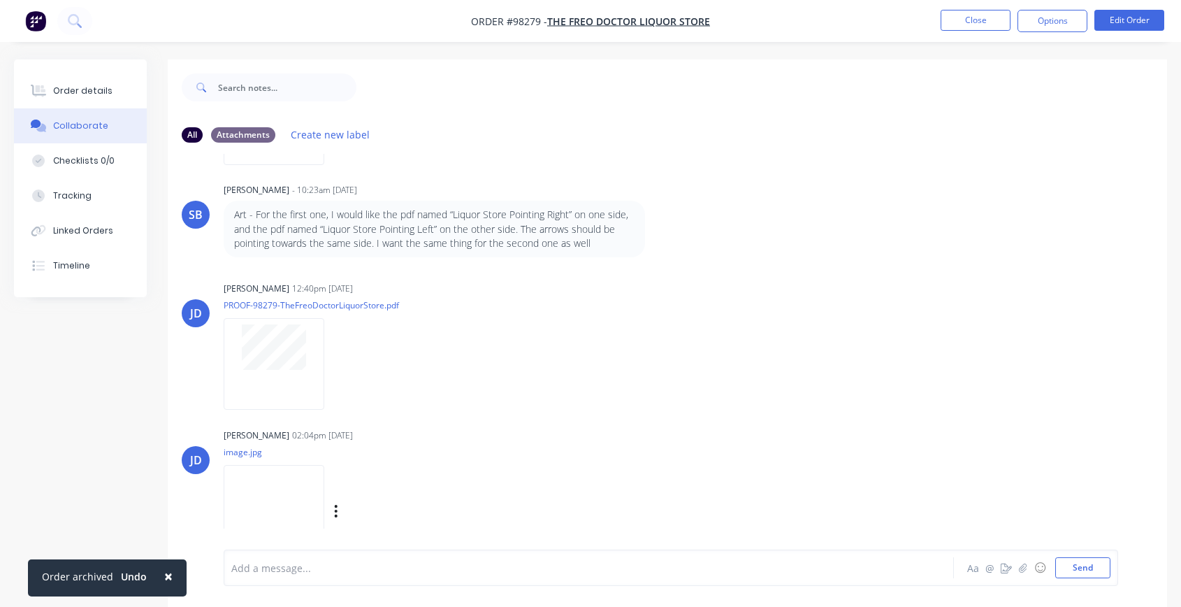
scroll to position [0, 0]
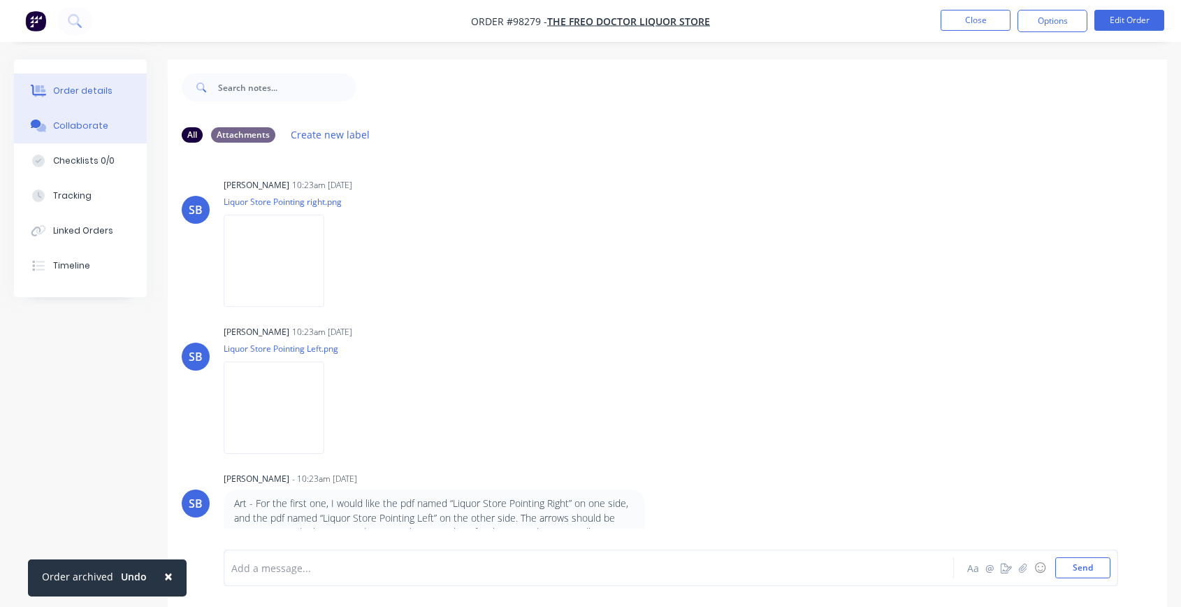
click at [89, 91] on div "Order details" at bounding box center [82, 91] width 59 height 13
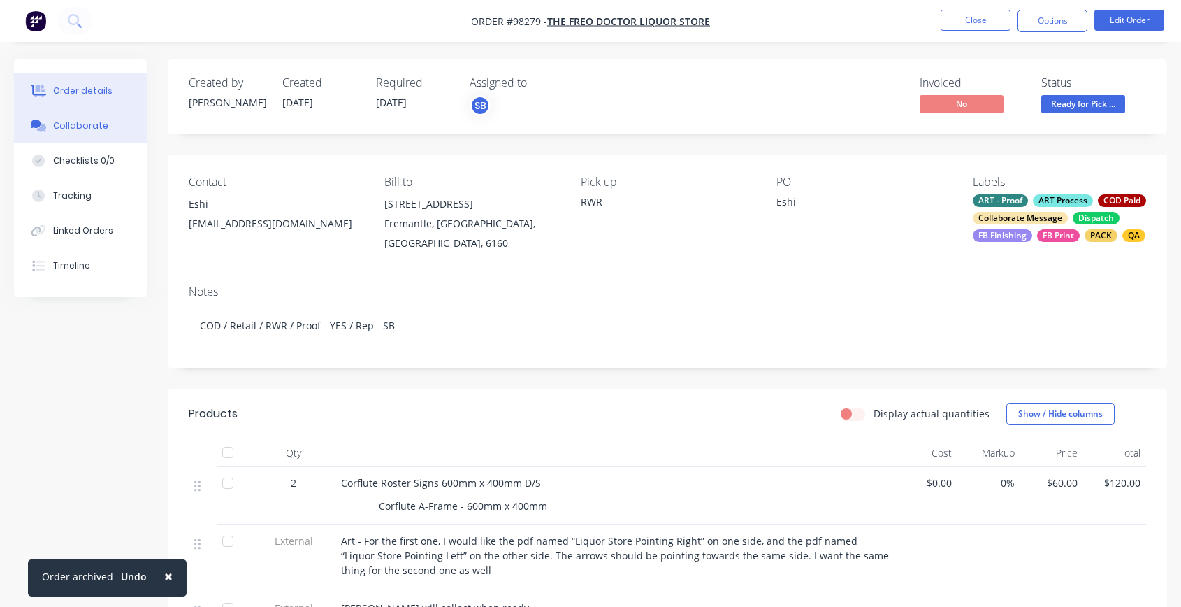
click at [91, 123] on div "Collaborate" at bounding box center [80, 126] width 55 height 13
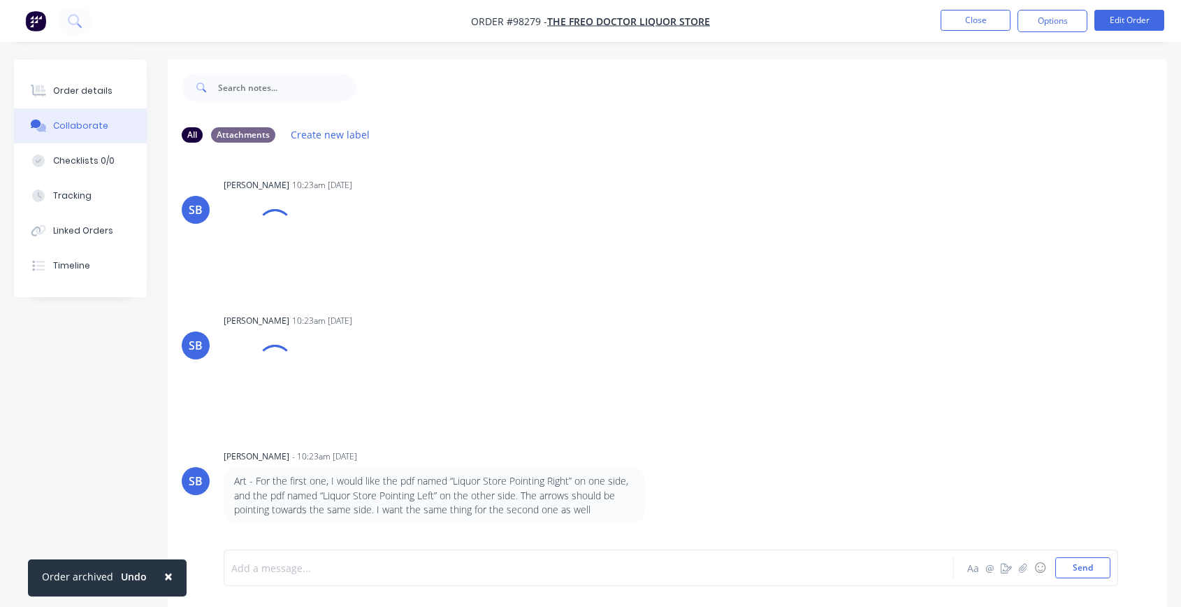
click at [324, 525] on div at bounding box center [561, 568] width 659 height 15
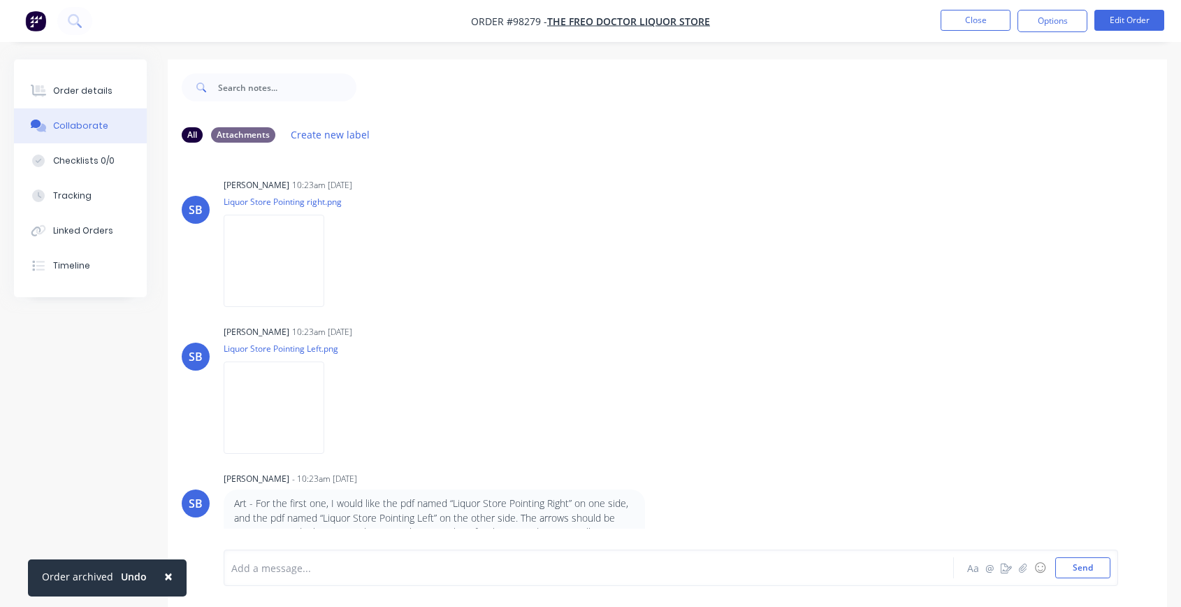
scroll to position [507, 0]
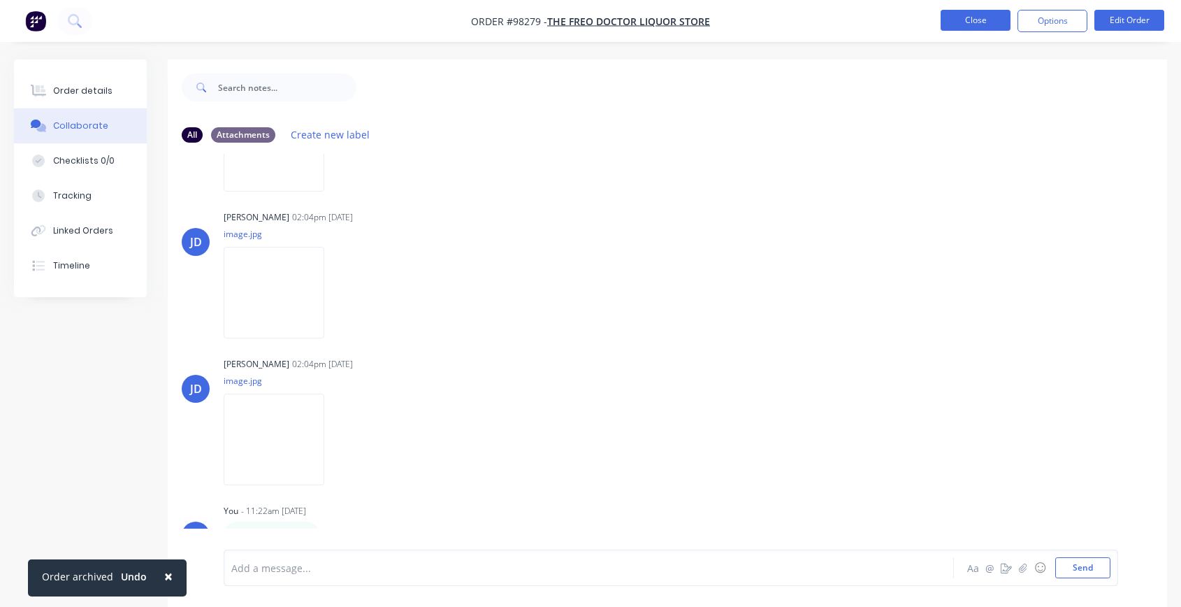
click at [974, 20] on button "Close" at bounding box center [976, 20] width 70 height 21
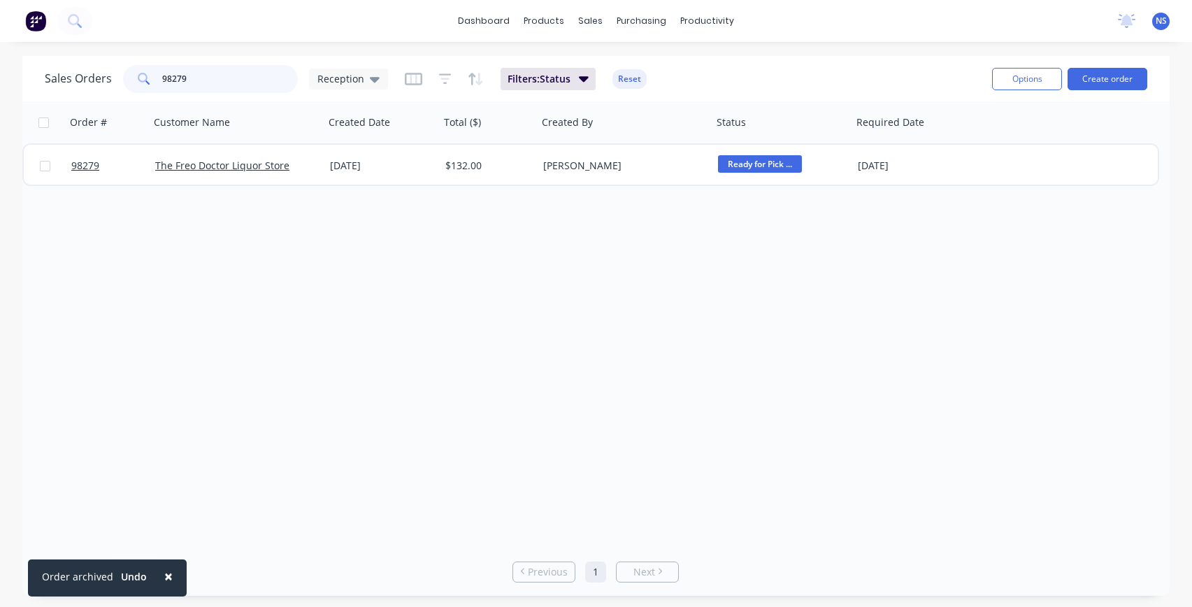
click at [208, 87] on input "98279" at bounding box center [230, 79] width 136 height 28
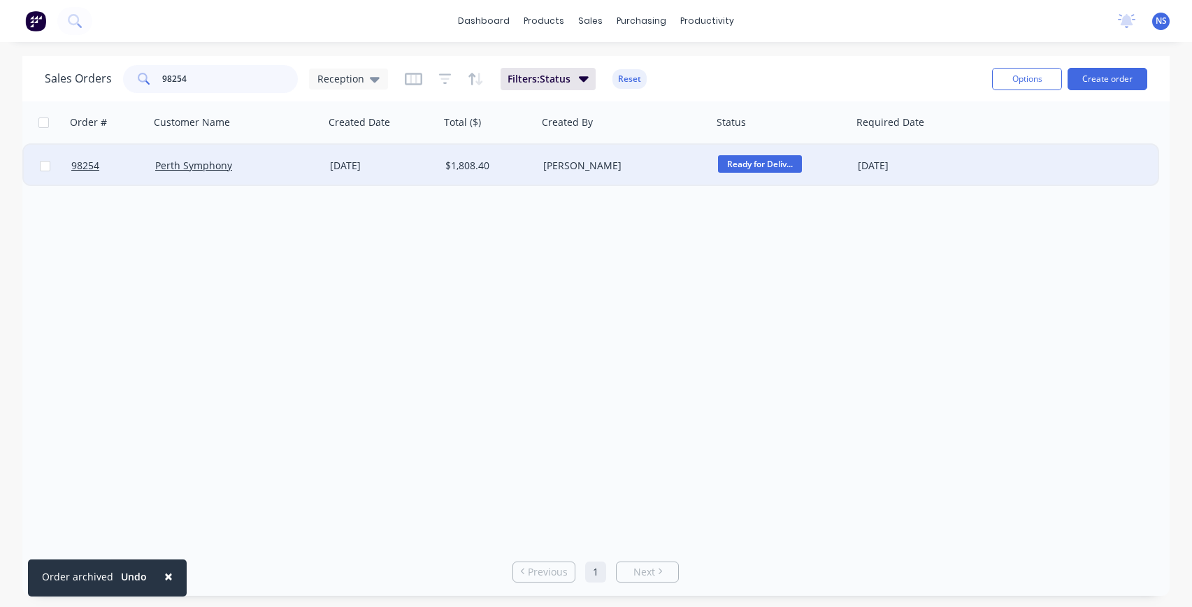
type input "98254"
click at [293, 168] on div "Perth Symphony" at bounding box center [232, 166] width 155 height 14
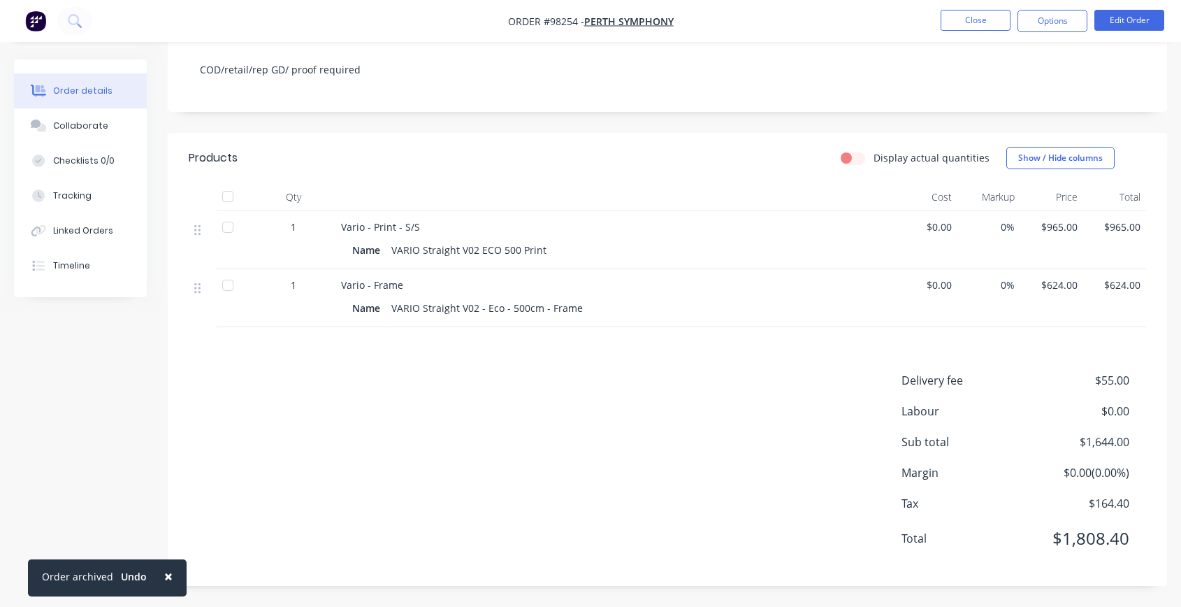
scroll to position [9, 0]
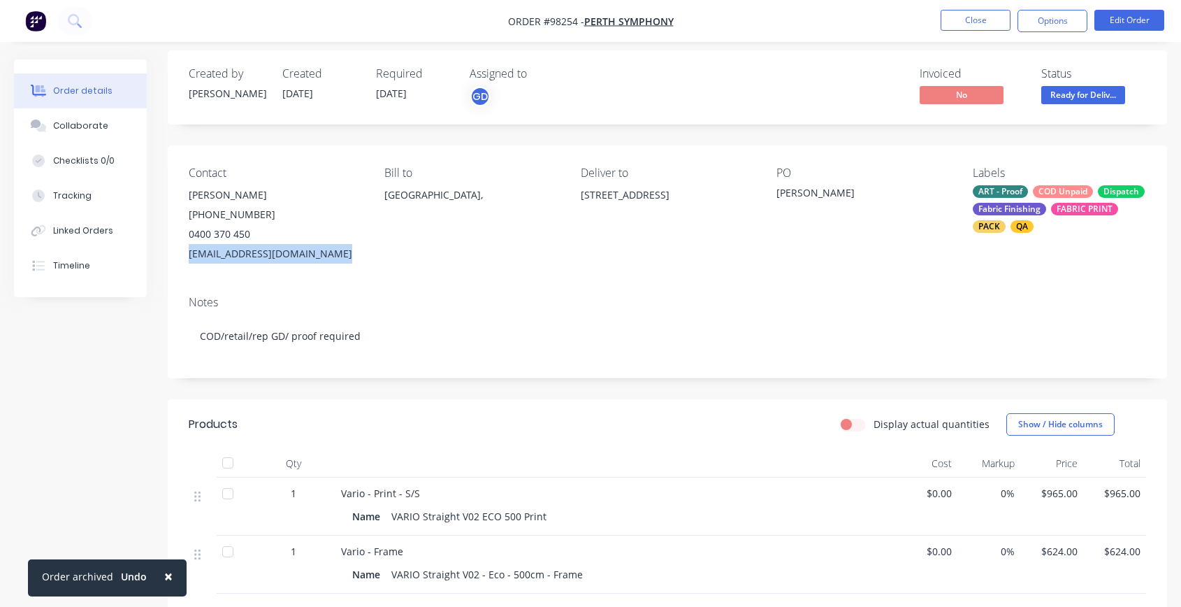
drag, startPoint x: 187, startPoint y: 254, endPoint x: 326, endPoint y: 256, distance: 139.8
click at [339, 256] on div "Contact [PERSON_NAME] [PHONE_NUMBER] [EMAIL_ADDRESS][DOMAIN_NAME] Bill to [GEOG…" at bounding box center [668, 214] width 1000 height 139
copy div "[EMAIL_ADDRESS][DOMAIN_NAME]"
click at [100, 127] on div "Collaborate" at bounding box center [80, 126] width 55 height 13
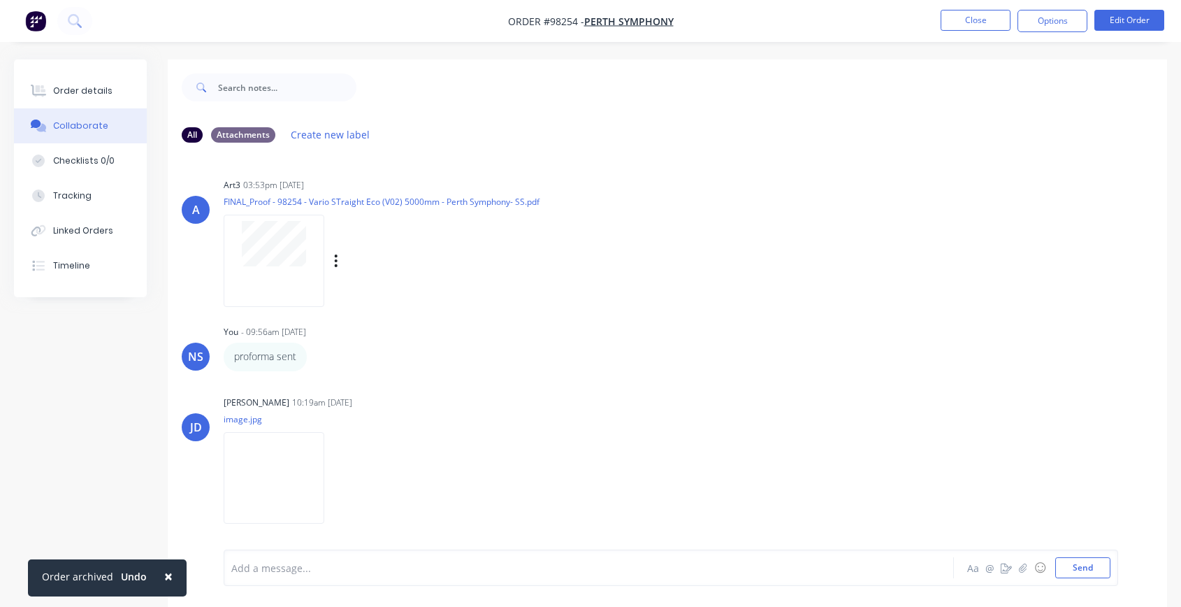
scroll to position [21, 0]
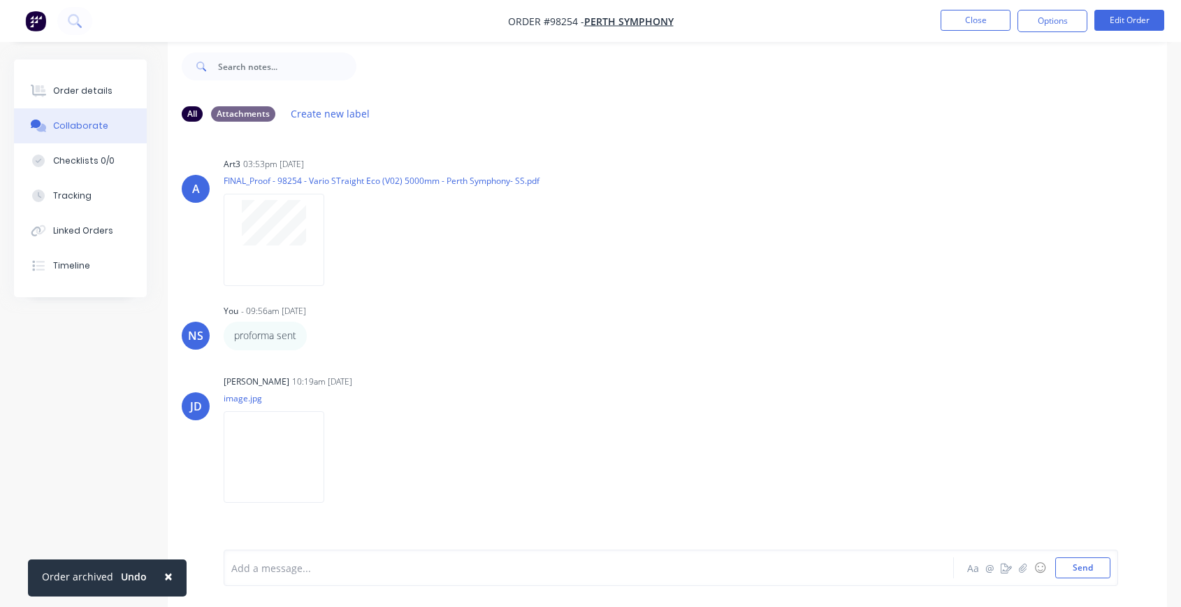
click at [447, 525] on div at bounding box center [561, 568] width 659 height 15
click at [460, 525] on div "photo archived" at bounding box center [561, 568] width 659 height 15
click at [300, 525] on span "photo archived invoice sent" at bounding box center [296, 567] width 129 height 13
click at [1085, 525] on button "Send" at bounding box center [1082, 567] width 55 height 21
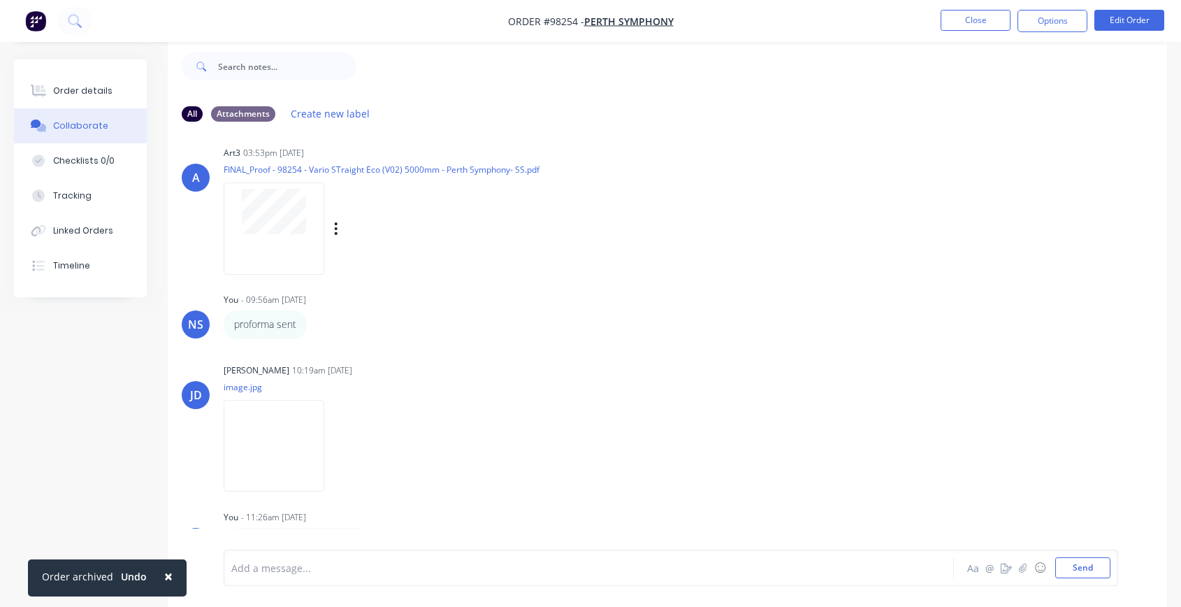
scroll to position [0, 0]
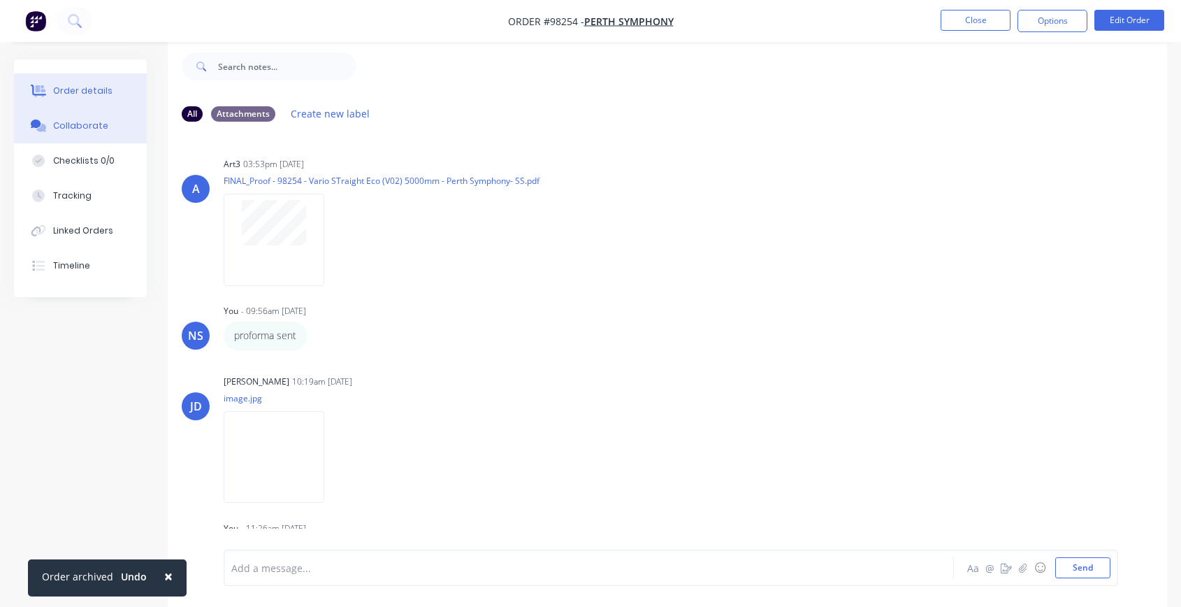
click at [78, 88] on div "Order details" at bounding box center [82, 91] width 59 height 13
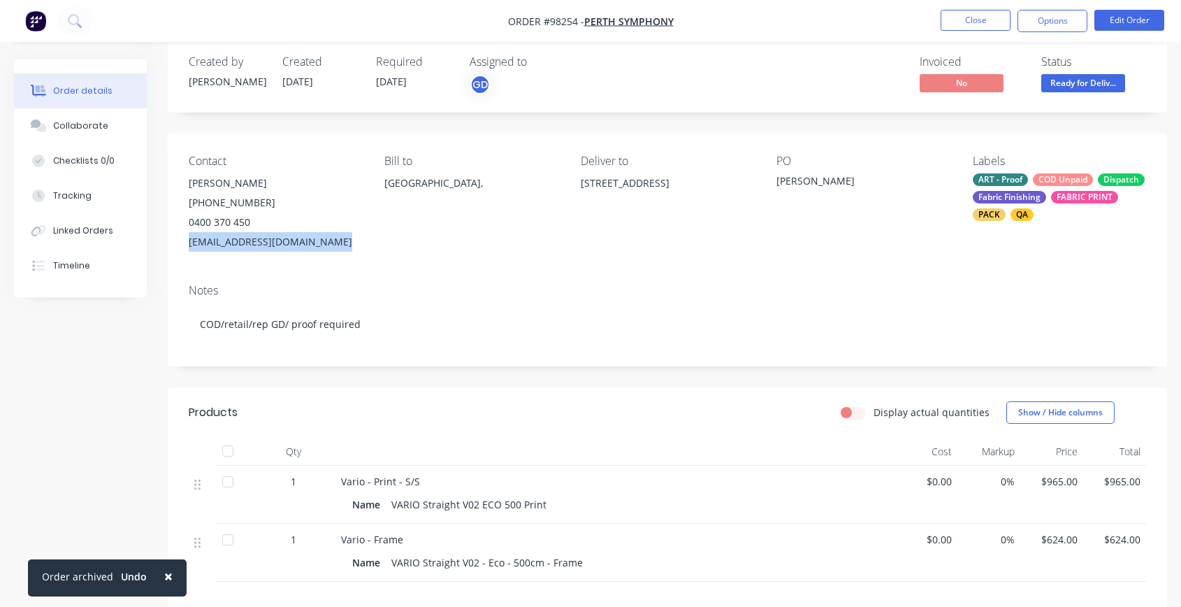
drag, startPoint x: 185, startPoint y: 240, endPoint x: 345, endPoint y: 244, distance: 159.4
click at [345, 244] on div "Contact [PERSON_NAME] [PHONE_NUMBER] [EMAIL_ADDRESS][DOMAIN_NAME] Bill to [GEOG…" at bounding box center [668, 203] width 1000 height 139
copy div "[EMAIL_ADDRESS][DOMAIN_NAME]"
click at [86, 125] on div "Collaborate" at bounding box center [80, 126] width 55 height 13
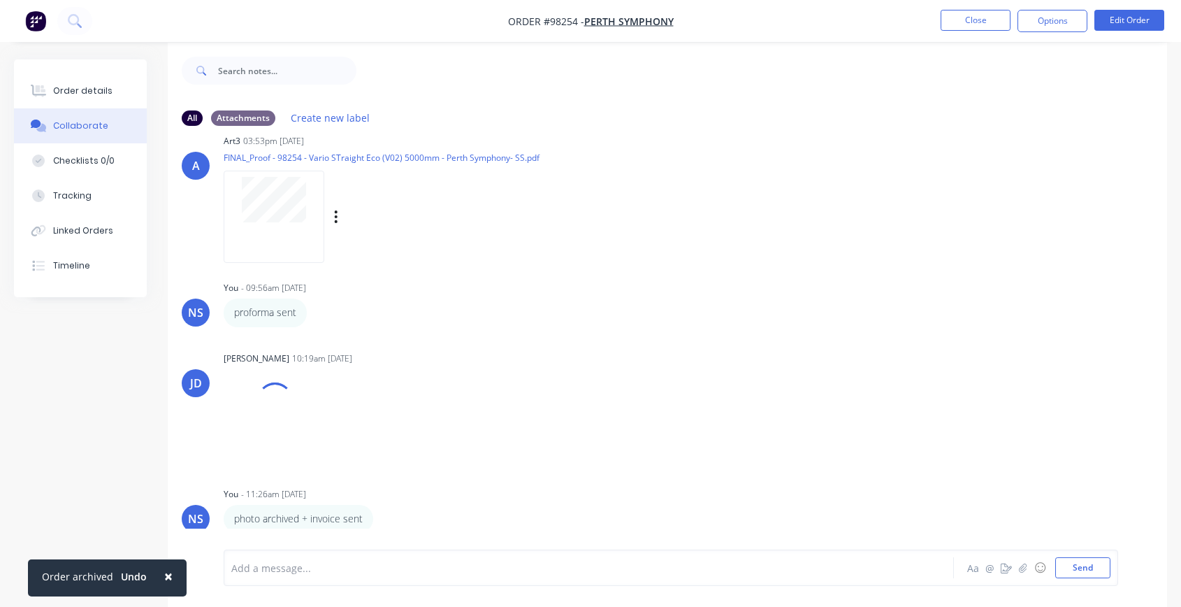
scroll to position [21, 0]
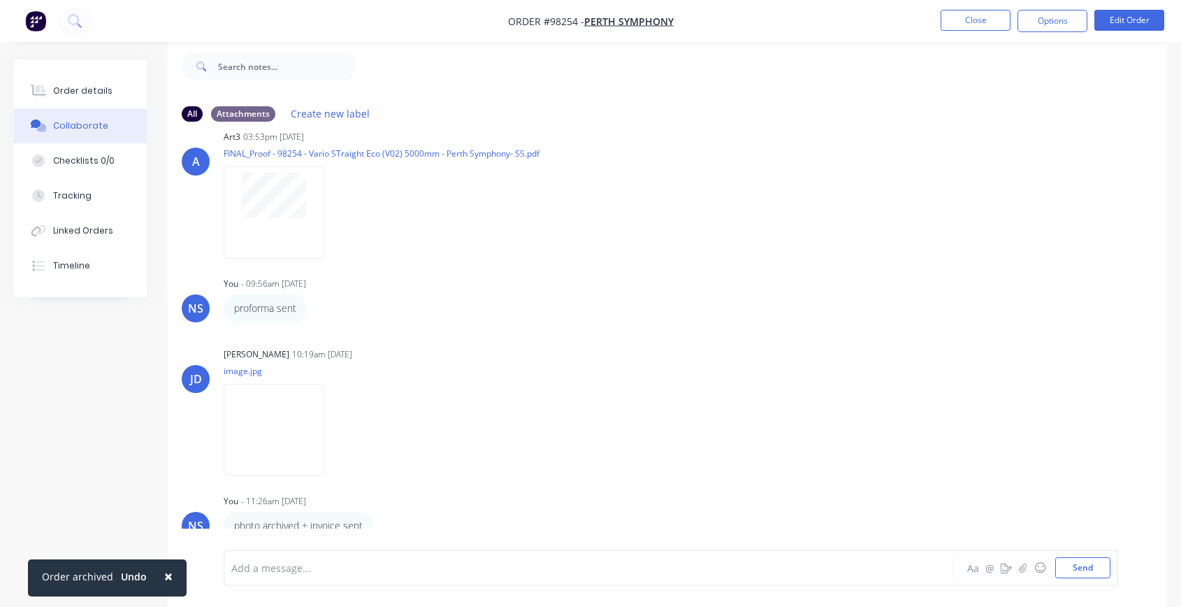
click at [275, 525] on div "Add a message..." at bounding box center [561, 567] width 660 height 21
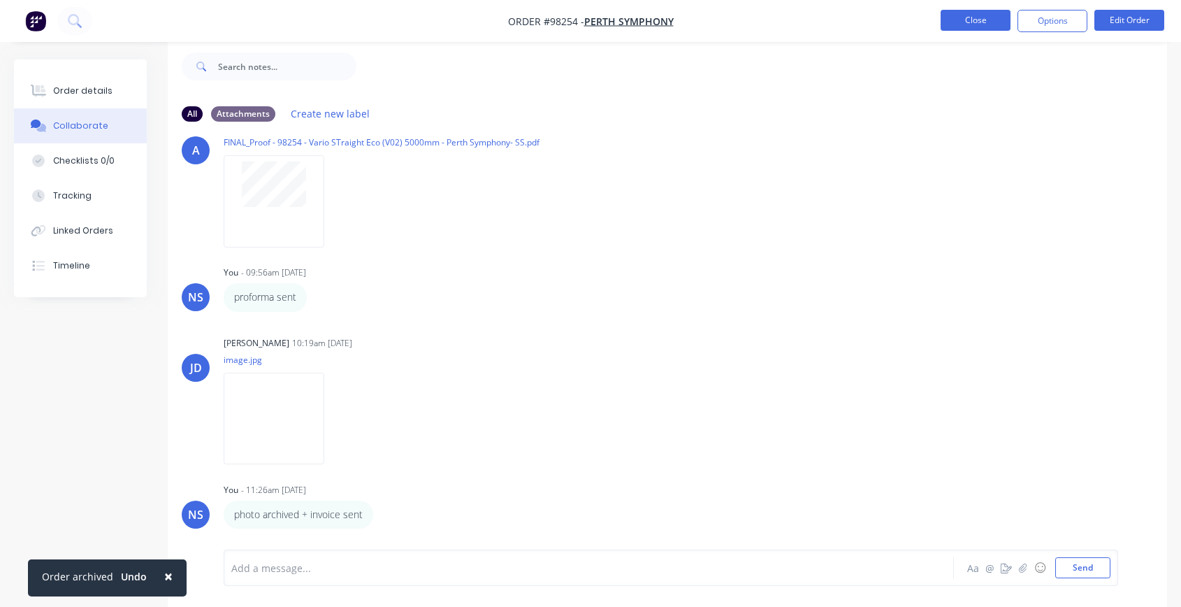
click at [980, 16] on button "Close" at bounding box center [976, 20] width 70 height 21
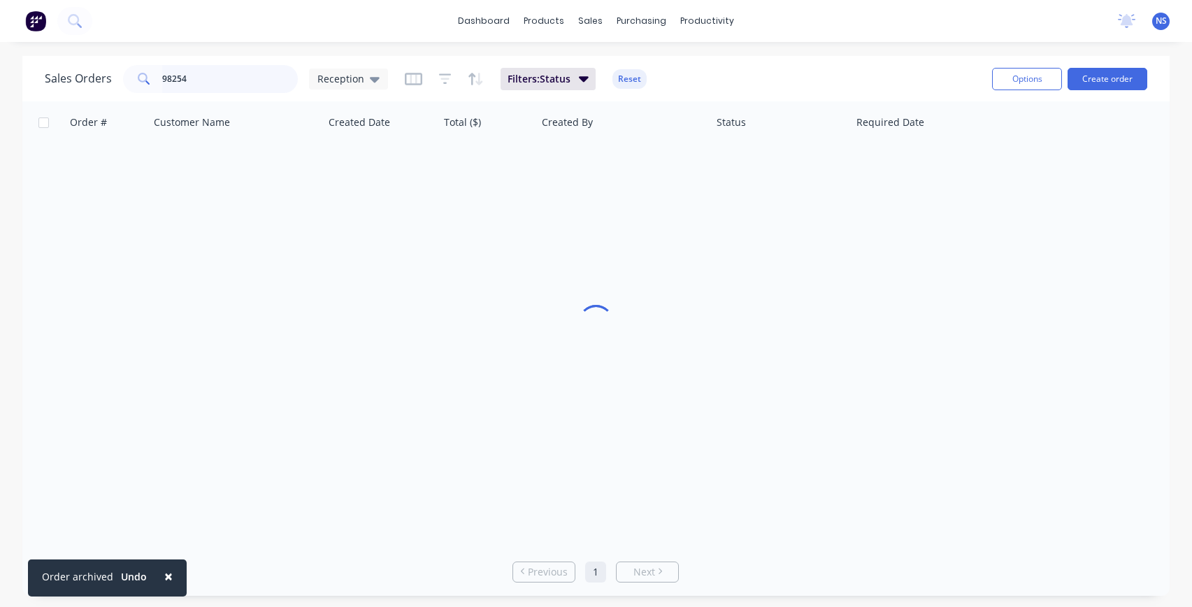
click at [246, 78] on input "98254" at bounding box center [230, 79] width 136 height 28
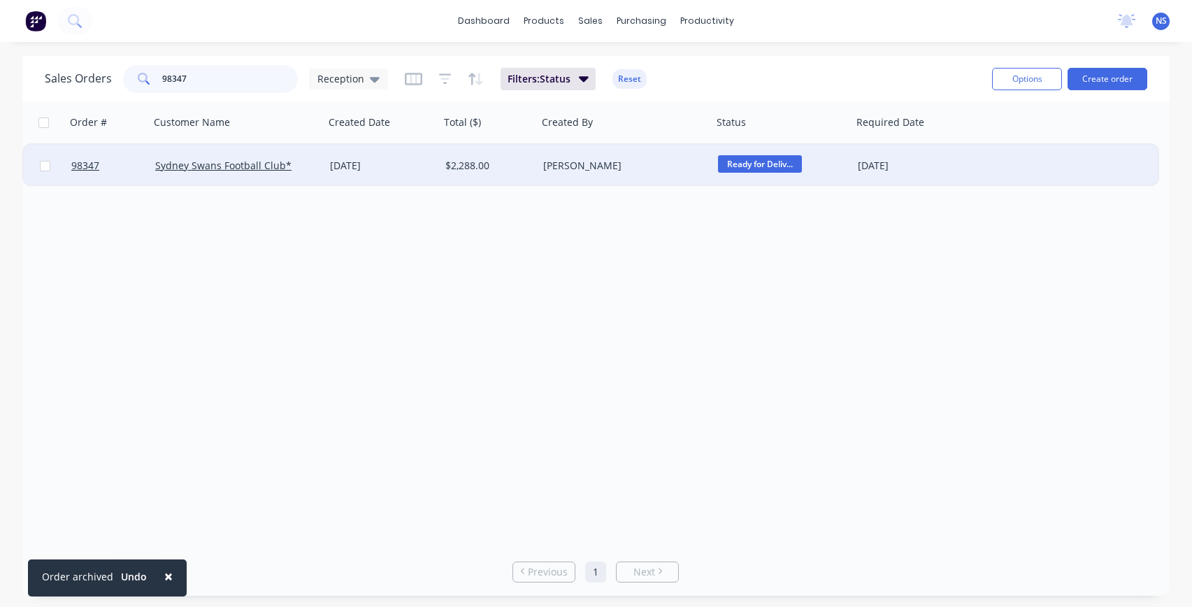
type input "98347"
click at [403, 179] on div "[DATE]" at bounding box center [381, 166] width 115 height 42
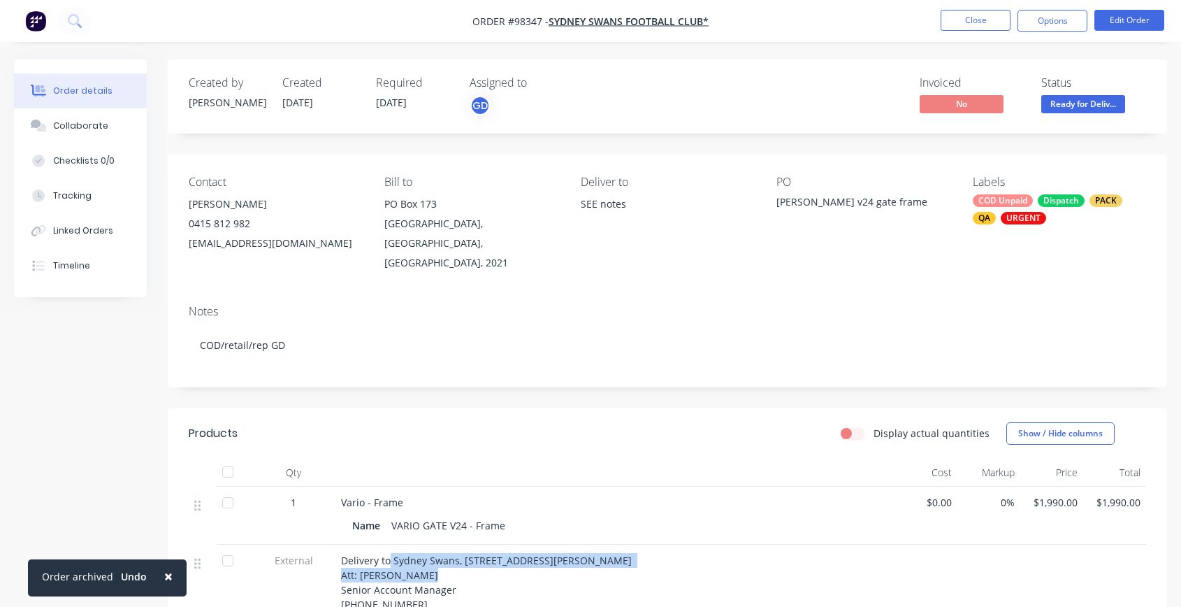
drag, startPoint x: 391, startPoint y: 542, endPoint x: 620, endPoint y: 561, distance: 230.0
click at [620, 525] on div "Delivery to Sydney Swans, [STREET_ADDRESS][PERSON_NAME] Att: [PERSON_NAME] Seni…" at bounding box center [615, 582] width 548 height 59
copy span "[PERSON_NAME], [STREET_ADDRESS][PERSON_NAME] Att: [PERSON_NAME]"
drag, startPoint x: 432, startPoint y: 582, endPoint x: 342, endPoint y: 576, distance: 90.4
click at [339, 525] on div "Delivery to Sydney Swans, [STREET_ADDRESS][PERSON_NAME] Att: [PERSON_NAME] Seni…" at bounding box center [615, 586] width 559 height 82
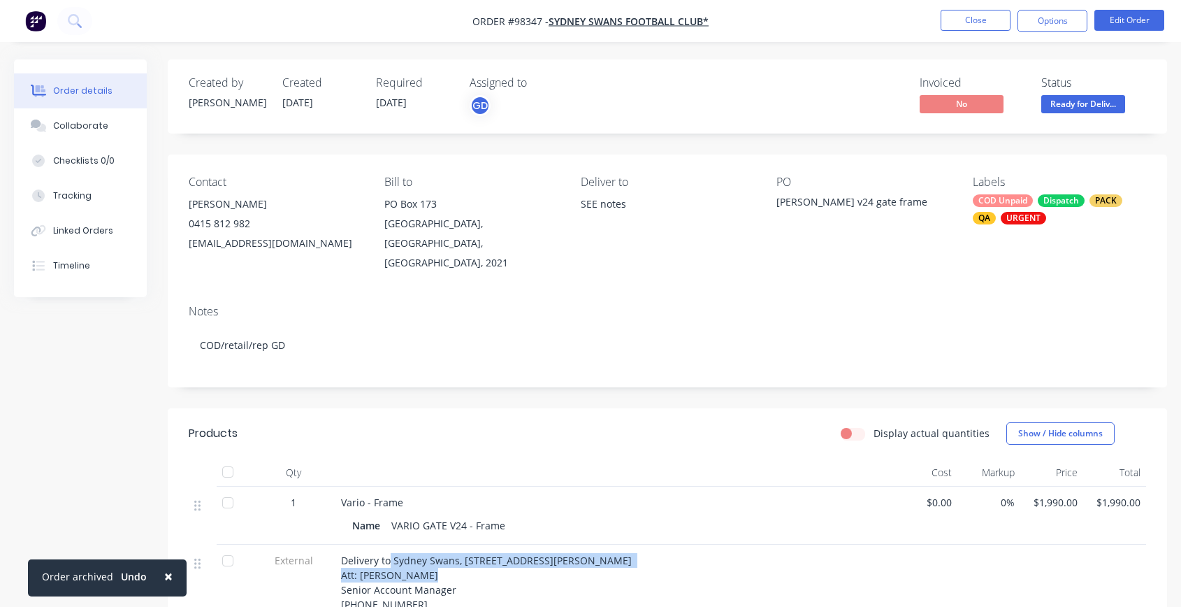
click at [370, 525] on div "Delivery to Sydney Swans, [STREET_ADDRESS][PERSON_NAME] Att: [PERSON_NAME] Seni…" at bounding box center [615, 586] width 559 height 82
drag, startPoint x: 338, startPoint y: 589, endPoint x: 410, endPoint y: 585, distance: 72.1
click at [432, 525] on div "Delivery to Sydney Swans, [STREET_ADDRESS][PERSON_NAME] Att: [PERSON_NAME] Seni…" at bounding box center [615, 586] width 559 height 82
copy span "[PHONE_NUMBER]"
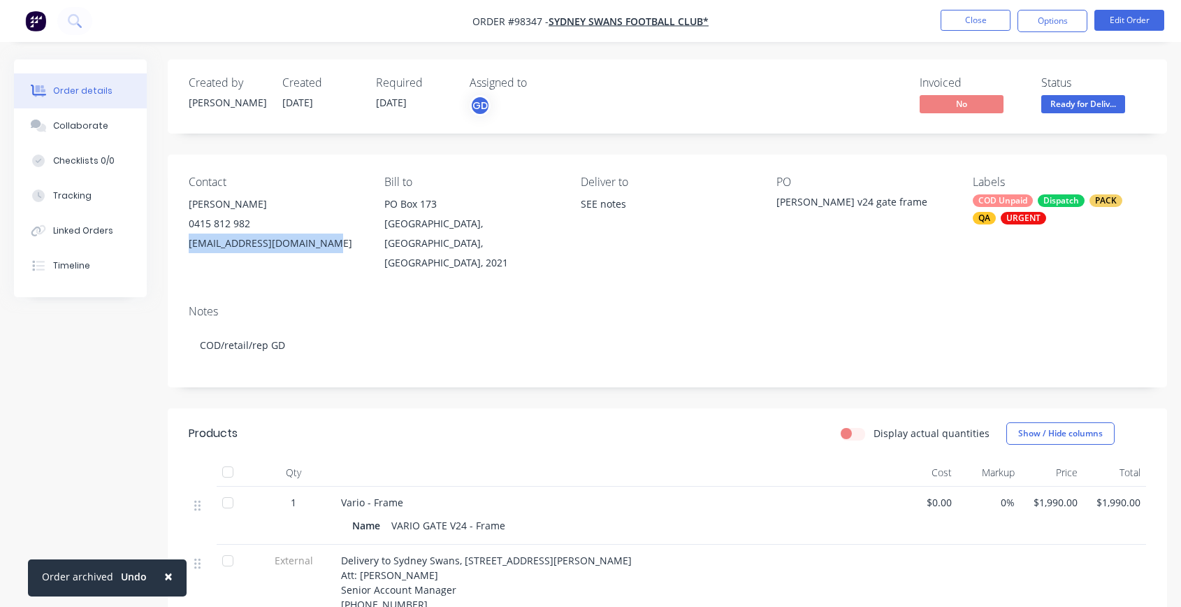
drag, startPoint x: 339, startPoint y: 241, endPoint x: 188, endPoint y: 243, distance: 151.0
click at [185, 245] on div "Contact [PERSON_NAME] [PHONE_NUMBER] [EMAIL_ADDRESS][DOMAIN_NAME] Bill to PO [G…" at bounding box center [668, 223] width 1000 height 139
copy div "[EMAIL_ADDRESS][DOMAIN_NAME]"
click at [266, 245] on div "[EMAIL_ADDRESS][DOMAIN_NAME]" at bounding box center [275, 243] width 173 height 20
click at [203, 243] on div "[EMAIL_ADDRESS][DOMAIN_NAME]" at bounding box center [275, 243] width 173 height 20
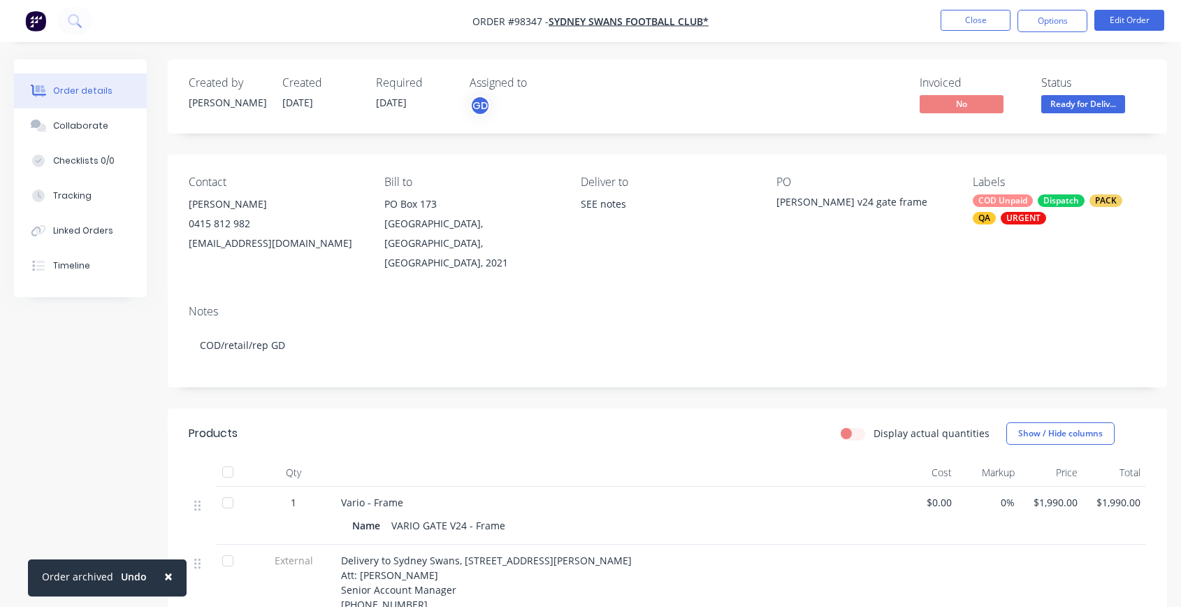
click at [199, 270] on div "Contact [PERSON_NAME] [PHONE_NUMBER] [EMAIL_ADDRESS][DOMAIN_NAME] Bill to PO [G…" at bounding box center [668, 223] width 1000 height 139
drag, startPoint x: 185, startPoint y: 240, endPoint x: 332, endPoint y: 243, distance: 146.8
click at [335, 242] on div "Contact [PERSON_NAME] [PHONE_NUMBER] [EMAIL_ADDRESS][DOMAIN_NAME] Bill to PO [G…" at bounding box center [668, 223] width 1000 height 139
copy div "[EMAIL_ADDRESS][DOMAIN_NAME]"
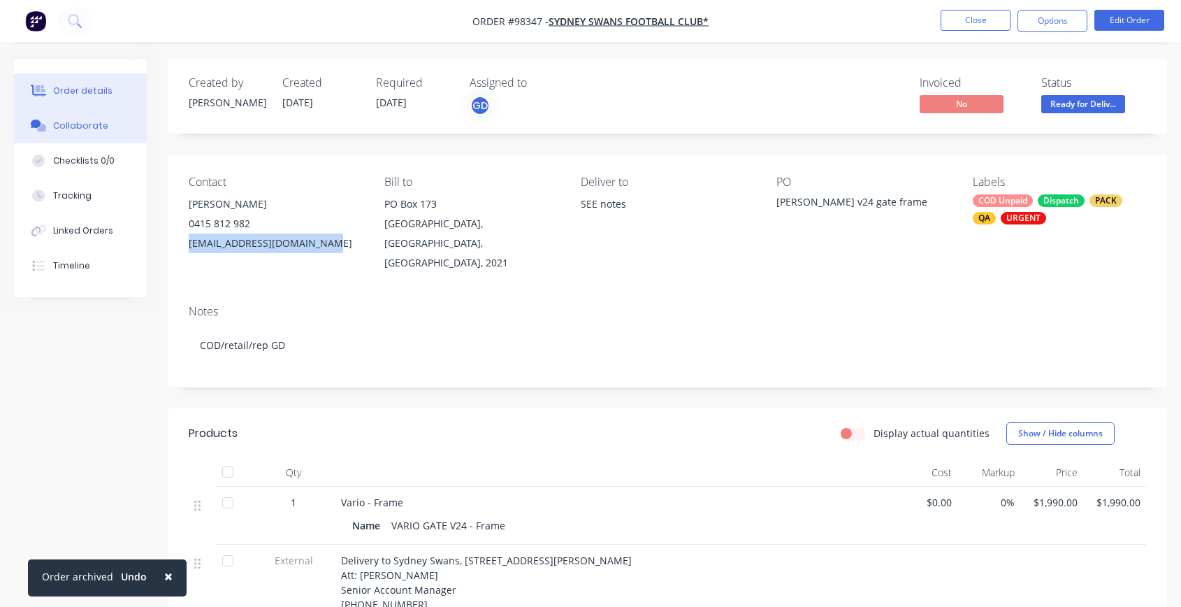
click at [94, 123] on div "Collaborate" at bounding box center [80, 126] width 55 height 13
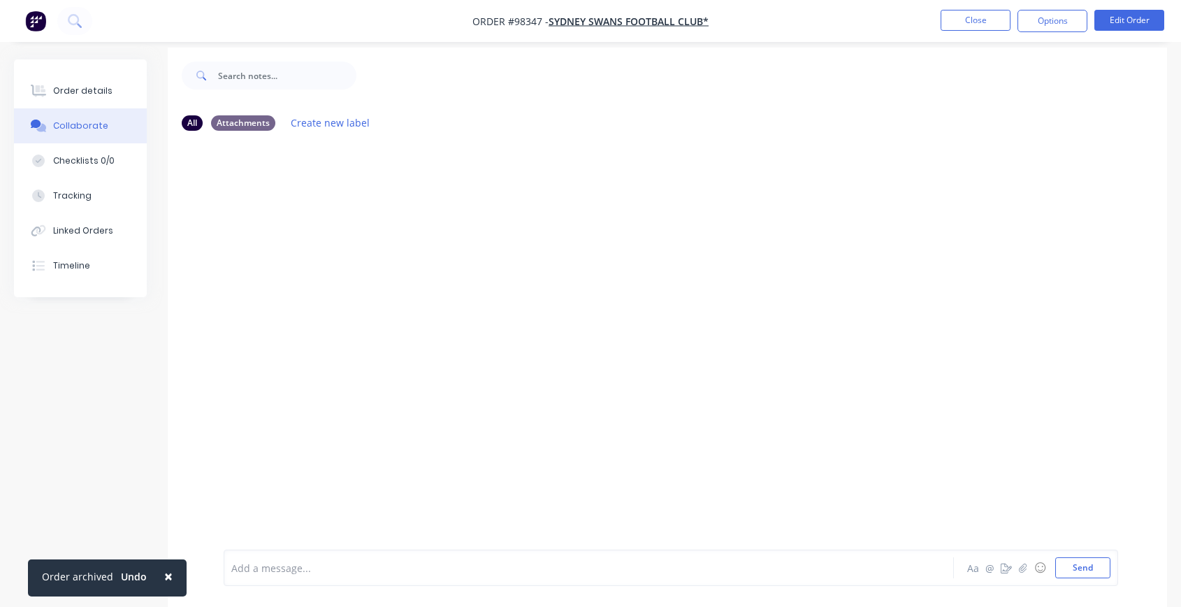
scroll to position [21, 0]
click at [315, 525] on div "Add a message..." at bounding box center [561, 567] width 660 height 21
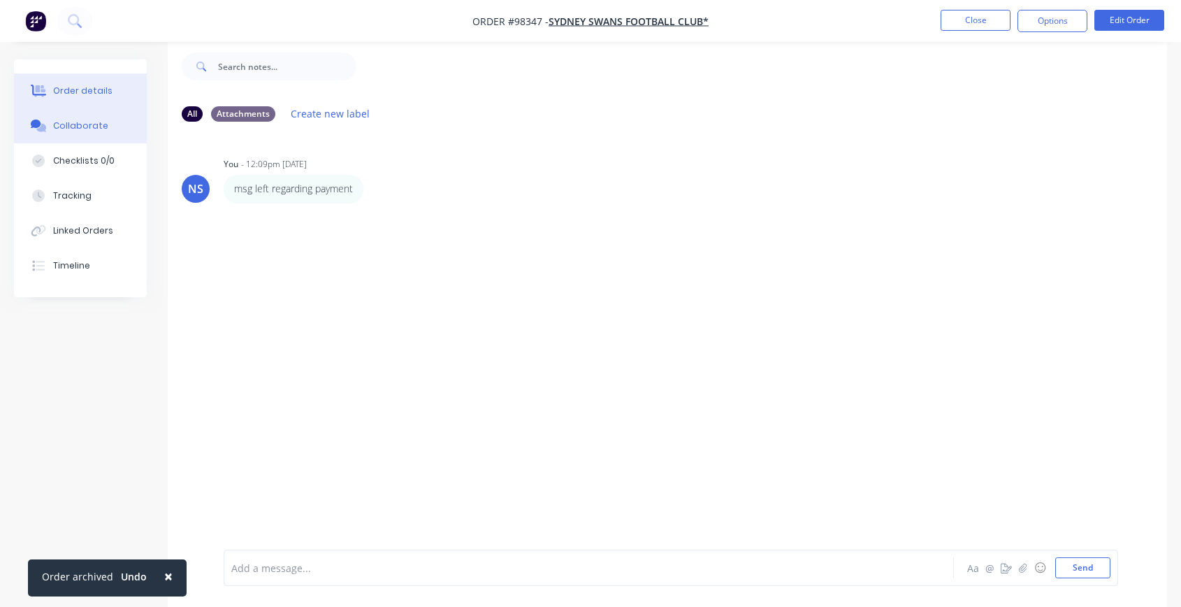
click at [82, 81] on button "Order details" at bounding box center [80, 90] width 133 height 35
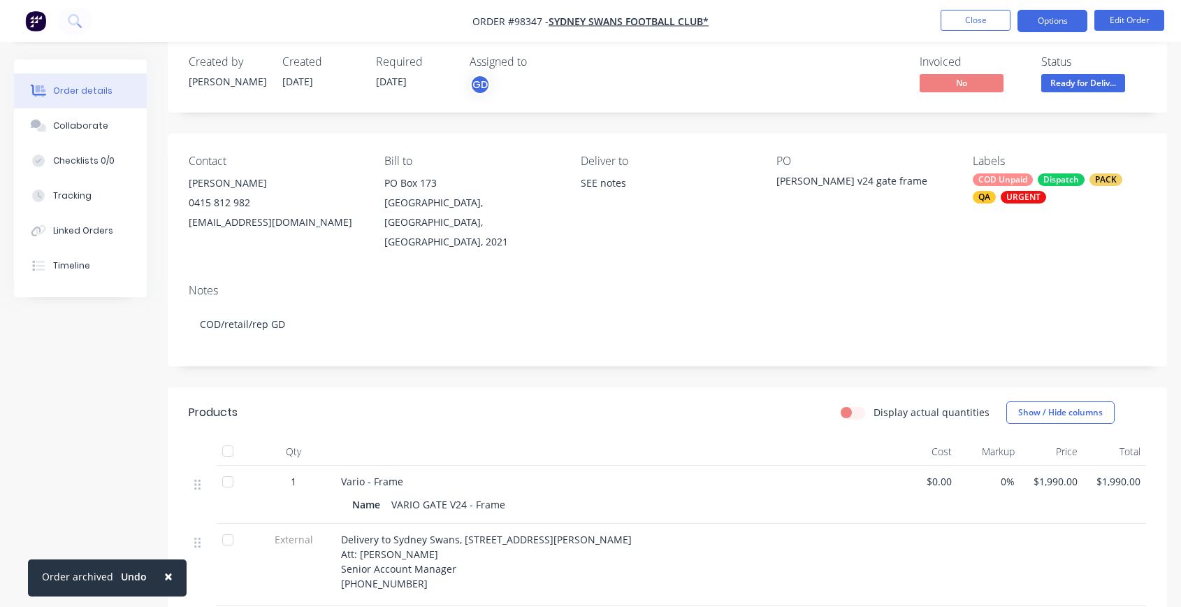
click at [1043, 19] on button "Options" at bounding box center [1053, 21] width 70 height 22
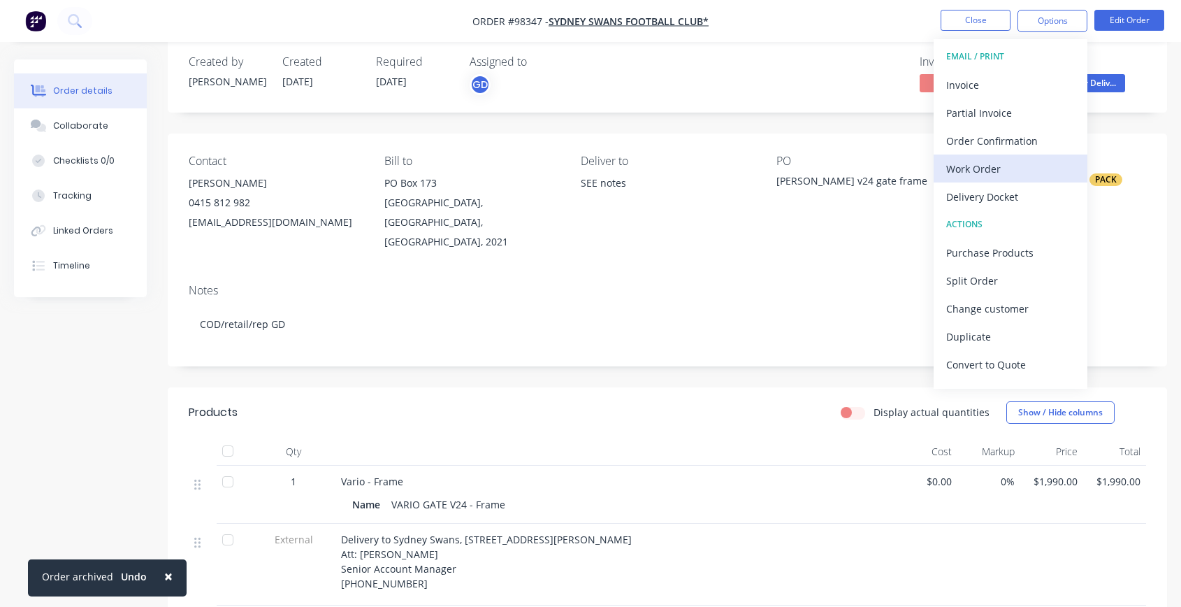
click at [1015, 163] on div "Work Order" at bounding box center [1010, 169] width 129 height 20
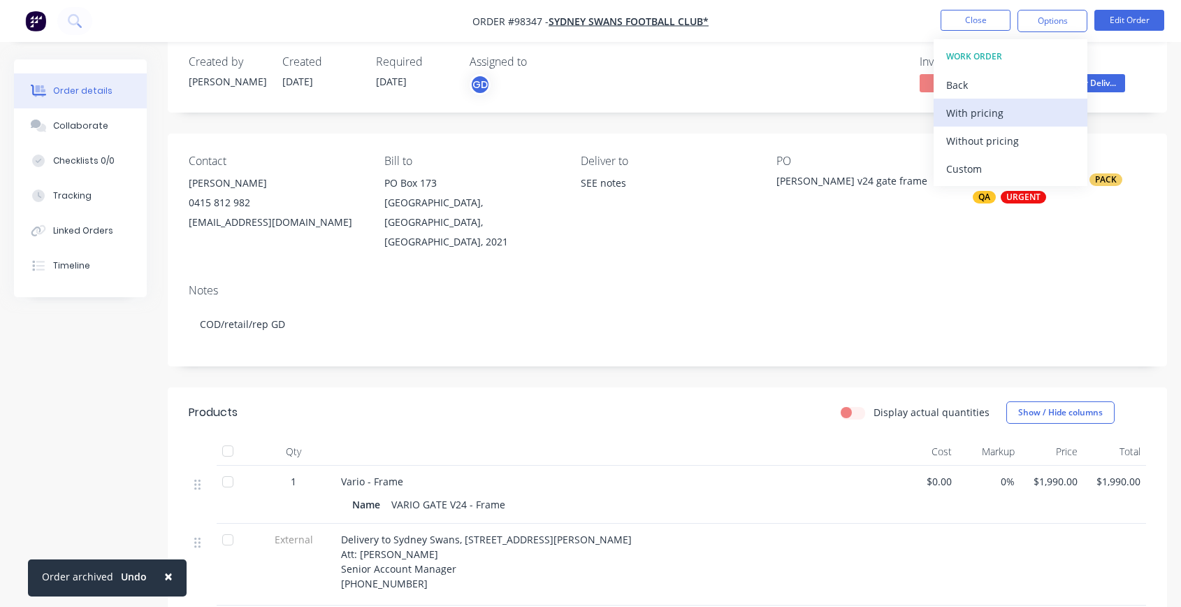
click at [972, 108] on div "With pricing" at bounding box center [1010, 113] width 129 height 20
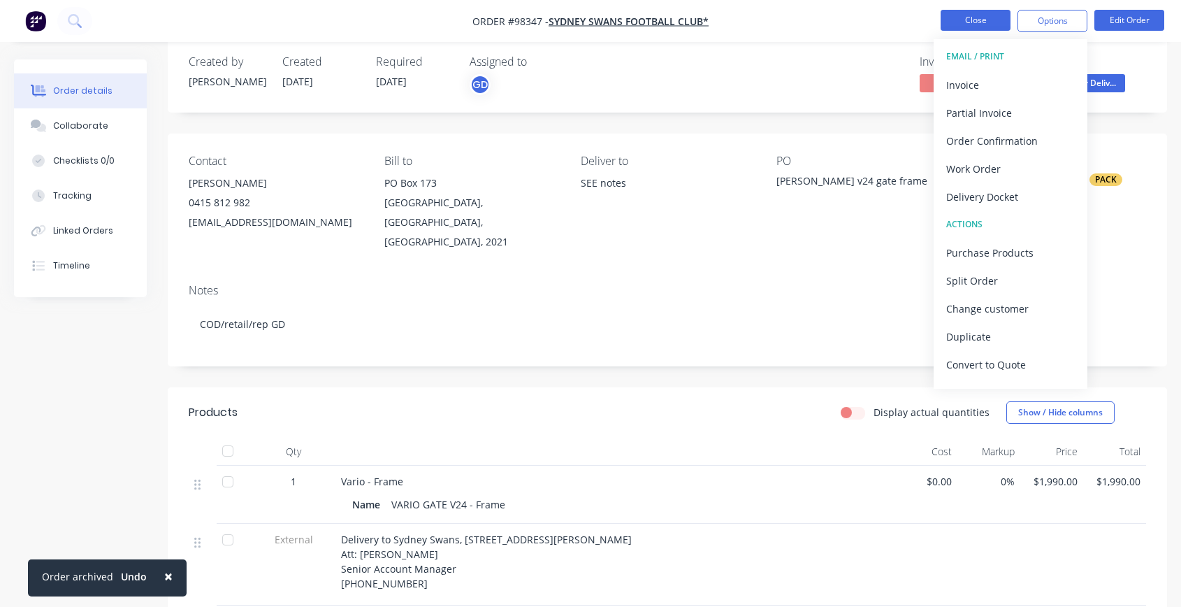
click at [966, 17] on button "Close" at bounding box center [976, 20] width 70 height 21
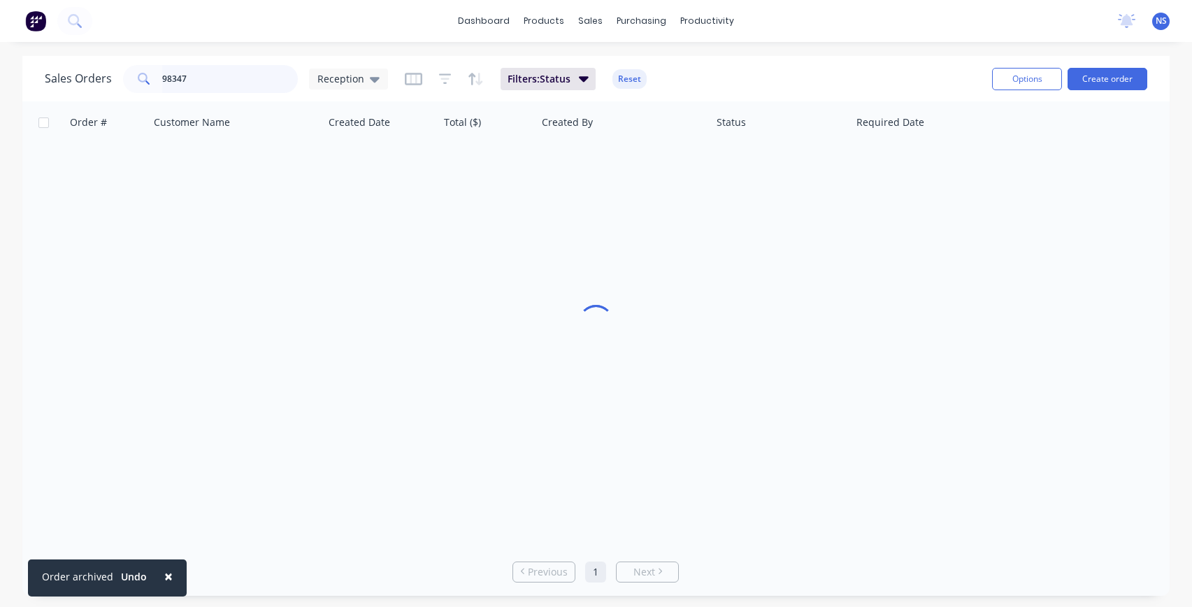
click at [197, 83] on input "98347" at bounding box center [230, 79] width 136 height 28
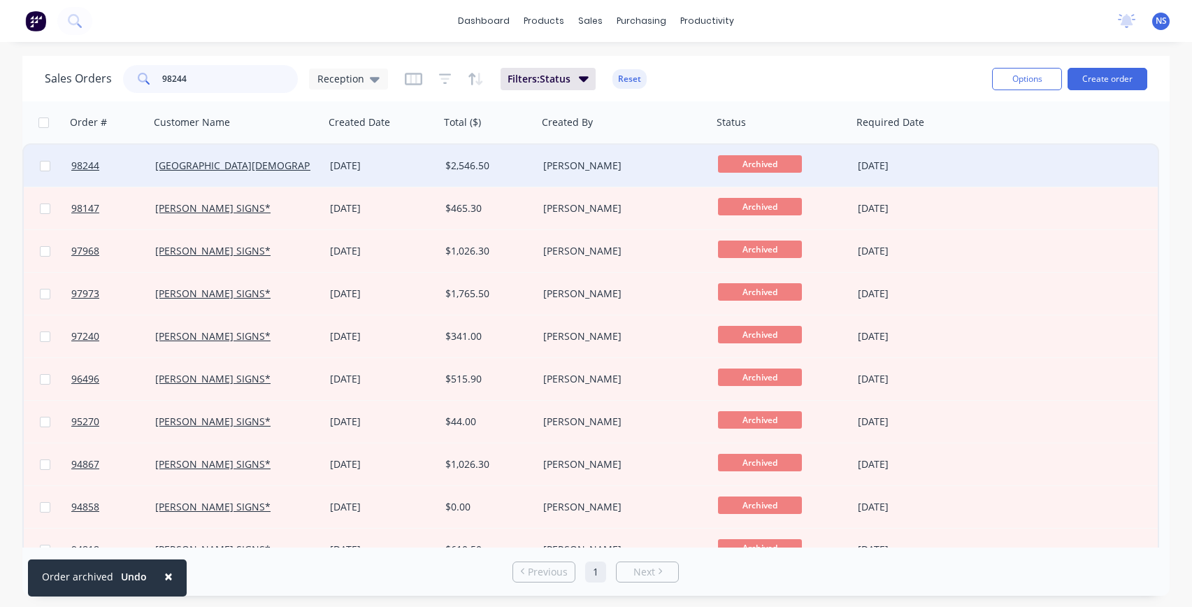
type input "98244"
click at [424, 162] on div "[DATE]" at bounding box center [382, 166] width 104 height 14
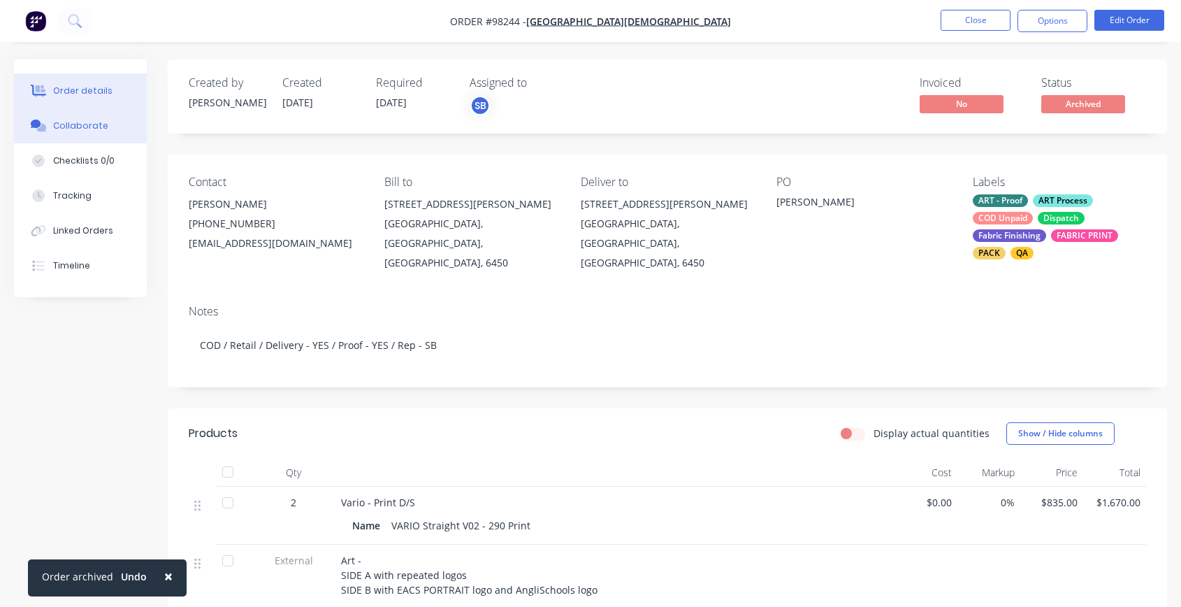
click at [73, 125] on div "Collaborate" at bounding box center [80, 126] width 55 height 13
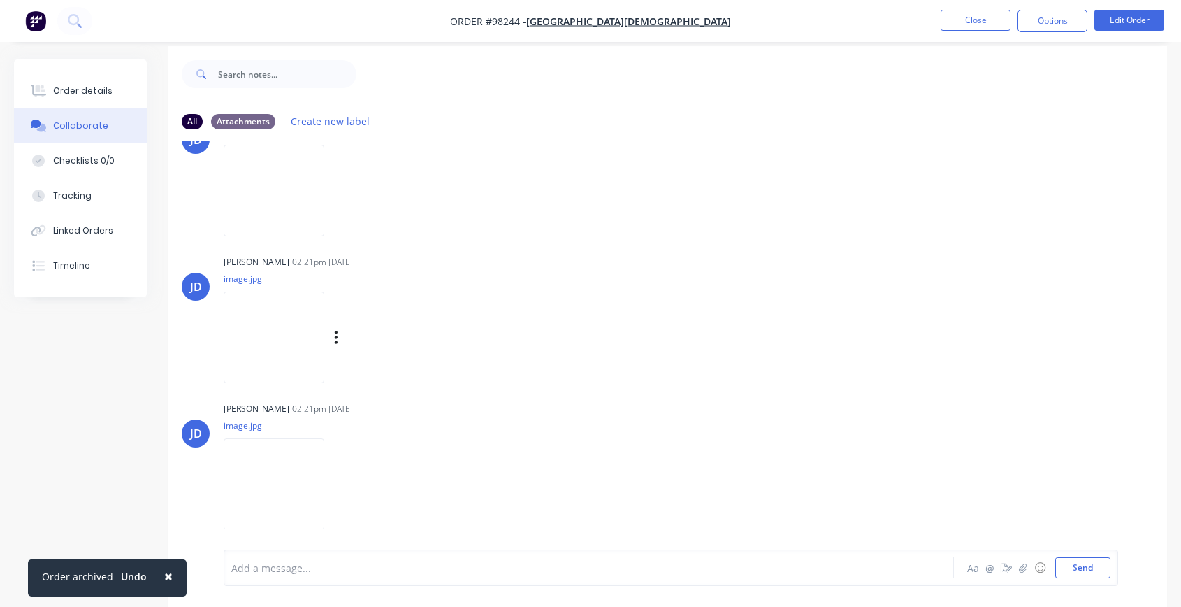
scroll to position [21, 0]
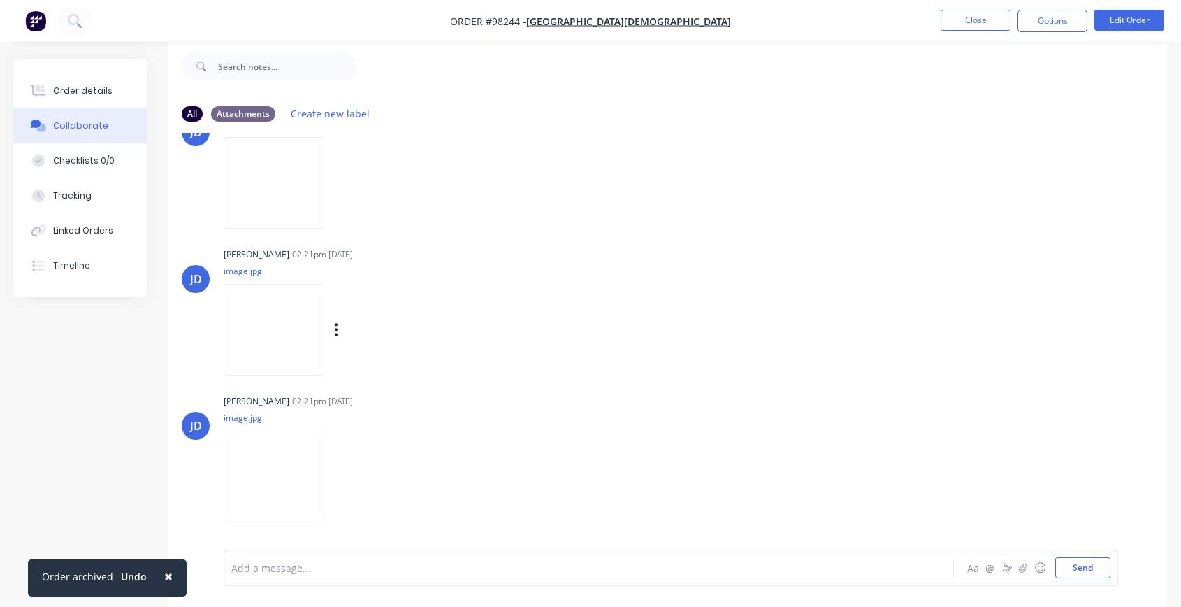
click at [278, 331] on img at bounding box center [274, 330] width 101 height 92
click at [274, 170] on img at bounding box center [274, 183] width 101 height 92
click at [291, 477] on img at bounding box center [274, 477] width 101 height 92
click at [275, 525] on div at bounding box center [561, 568] width 659 height 15
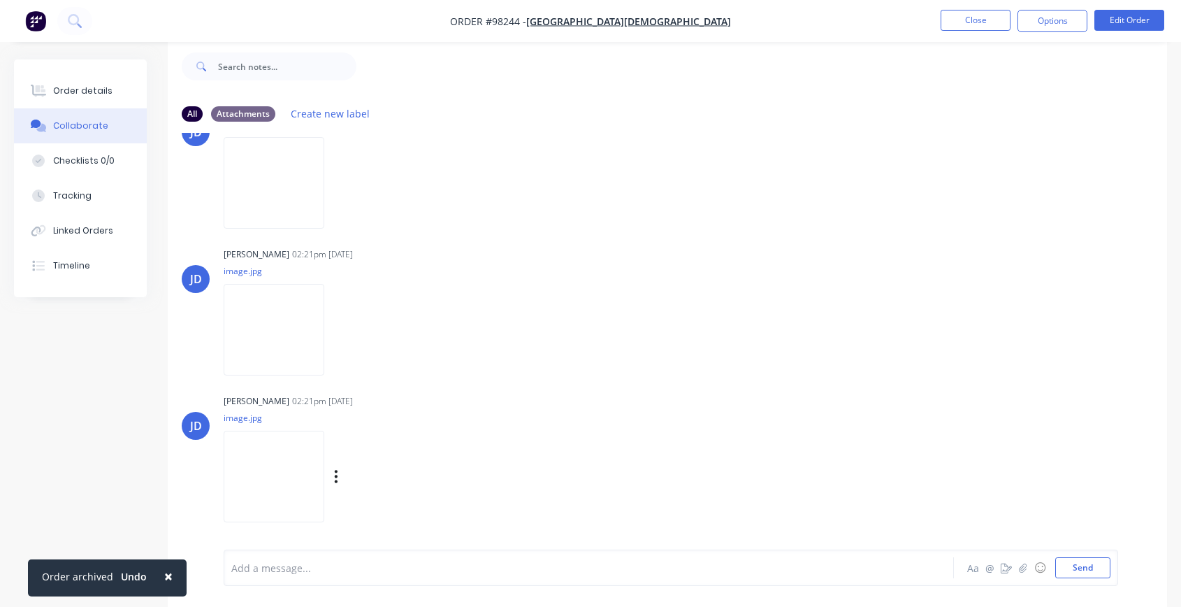
scroll to position [479, 0]
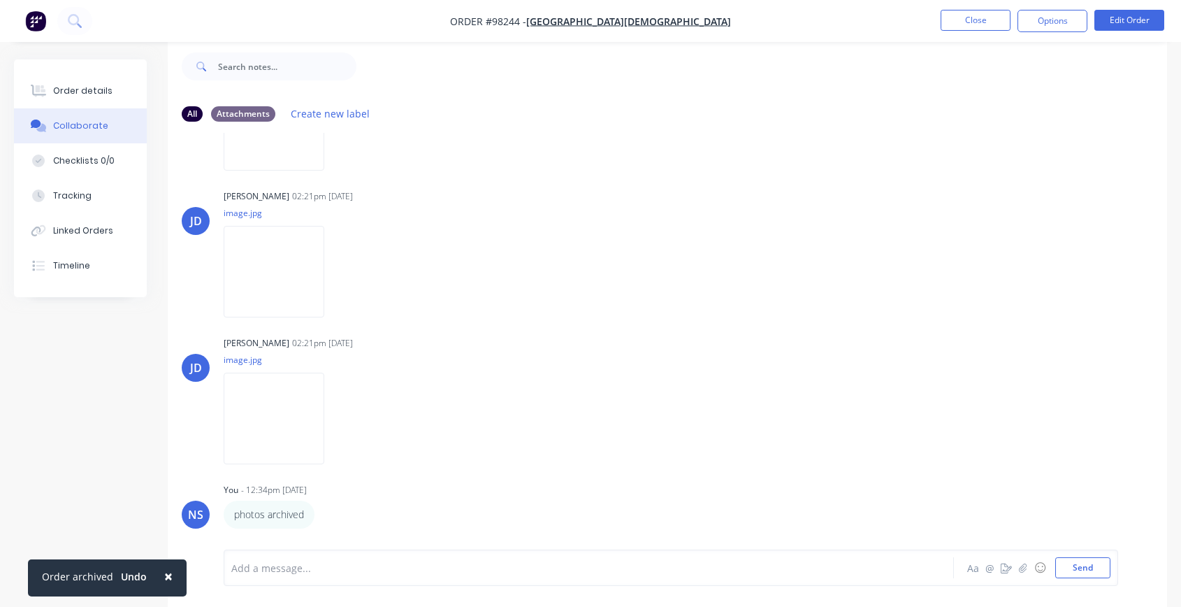
click at [336, 525] on div "Add a message..." at bounding box center [561, 567] width 660 height 21
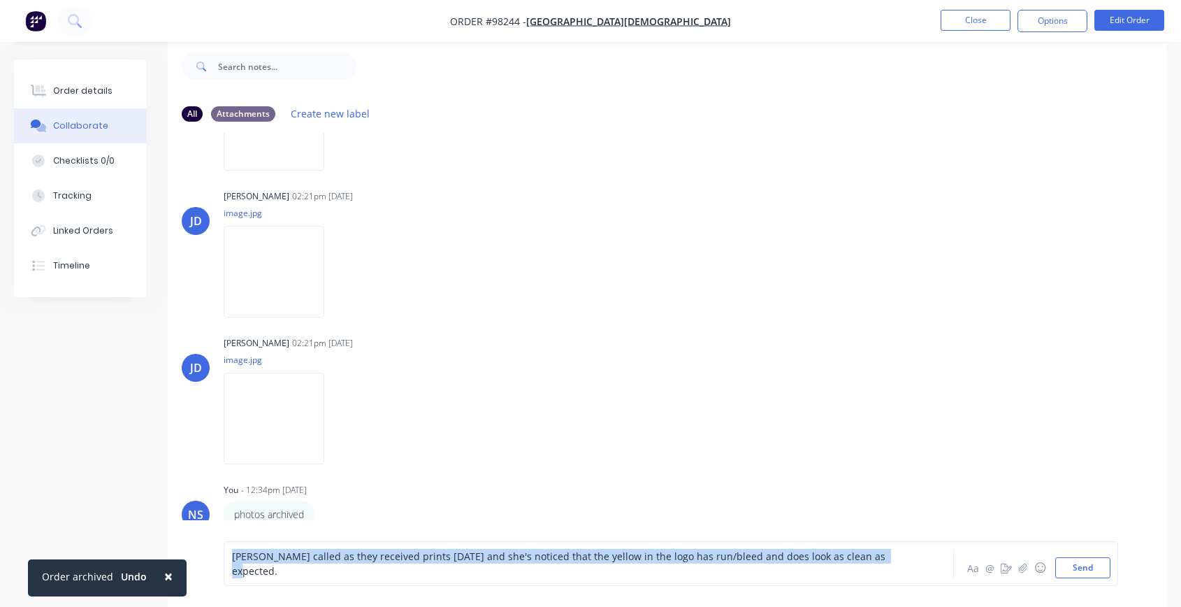
drag, startPoint x: 232, startPoint y: 569, endPoint x: 875, endPoint y: 568, distance: 643.1
click at [875, 525] on div "[PERSON_NAME] called as they received prints [DATE] and she's noticed that the …" at bounding box center [561, 563] width 659 height 29
click at [744, 525] on span "[PERSON_NAME] called as they received prints [DATE] and she's noticed that the …" at bounding box center [560, 563] width 656 height 28
drag, startPoint x: 885, startPoint y: 569, endPoint x: 252, endPoint y: 564, distance: 632.6
click at [254, 525] on div "[PERSON_NAME] called as they received prints [DATE] and she's noticed that the …" at bounding box center [561, 563] width 659 height 29
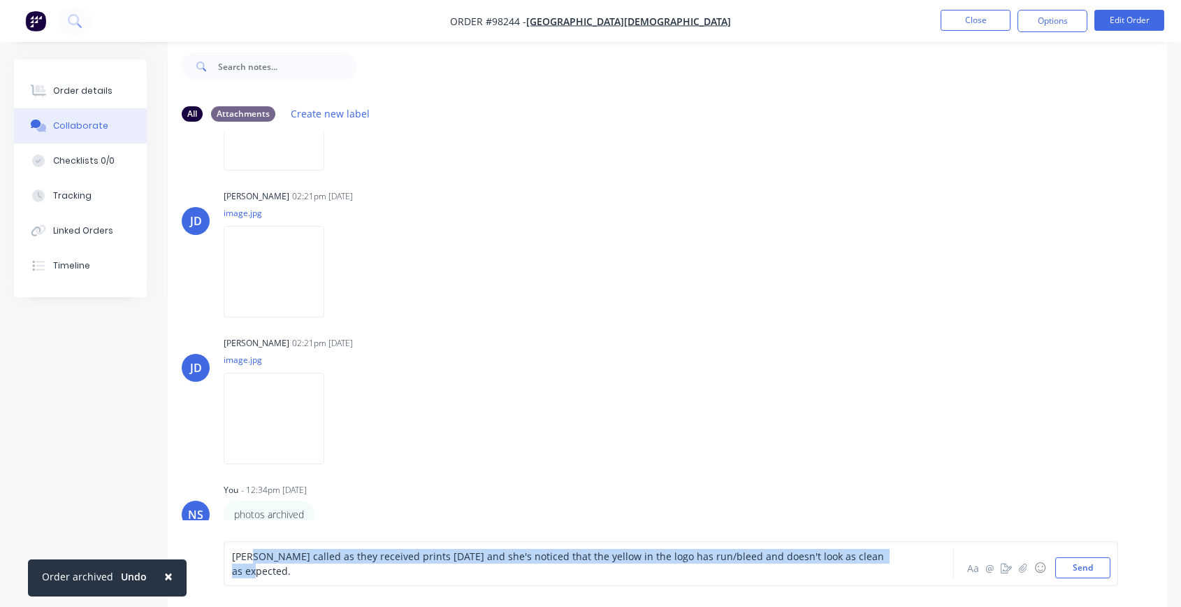
copy span "her called as they received prints [DATE] and she's noticed that the yellow in …"
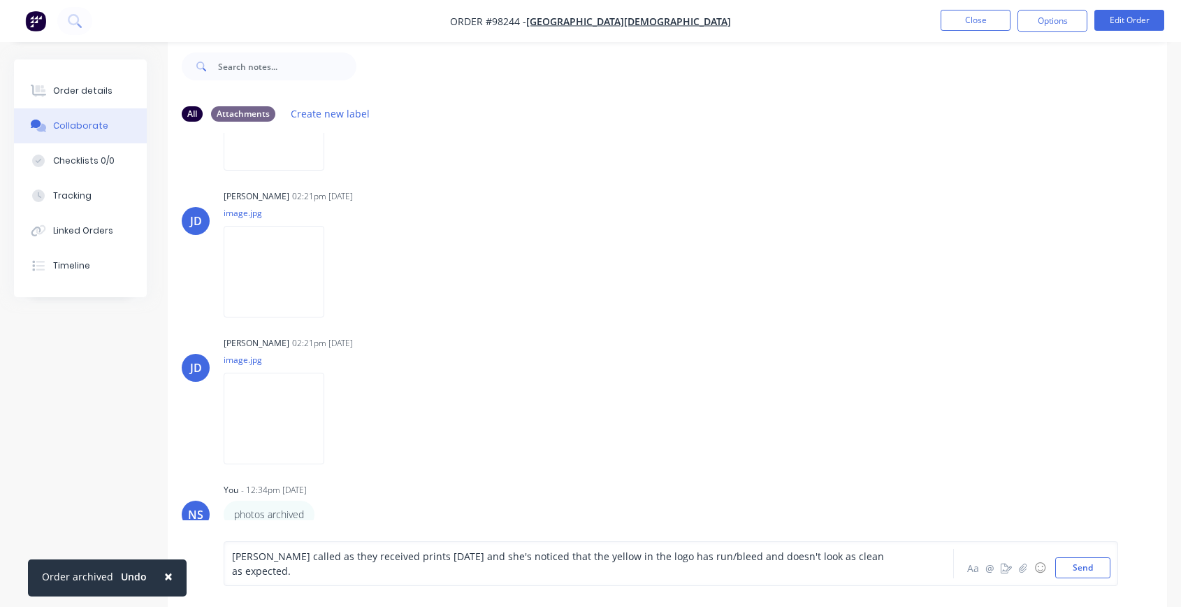
click at [903, 525] on div "[PERSON_NAME] called as they received prints [DATE] and she's noticed that the …" at bounding box center [670, 563] width 879 height 29
click at [1072, 525] on button "Send" at bounding box center [1082, 567] width 55 height 21
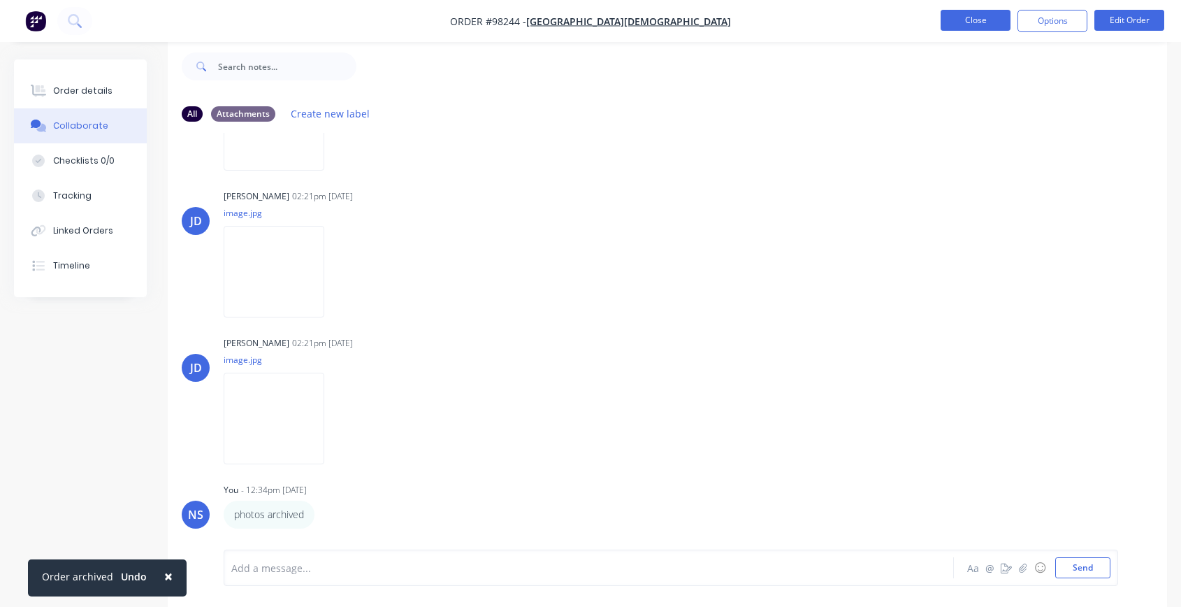
click at [975, 15] on button "Close" at bounding box center [976, 20] width 70 height 21
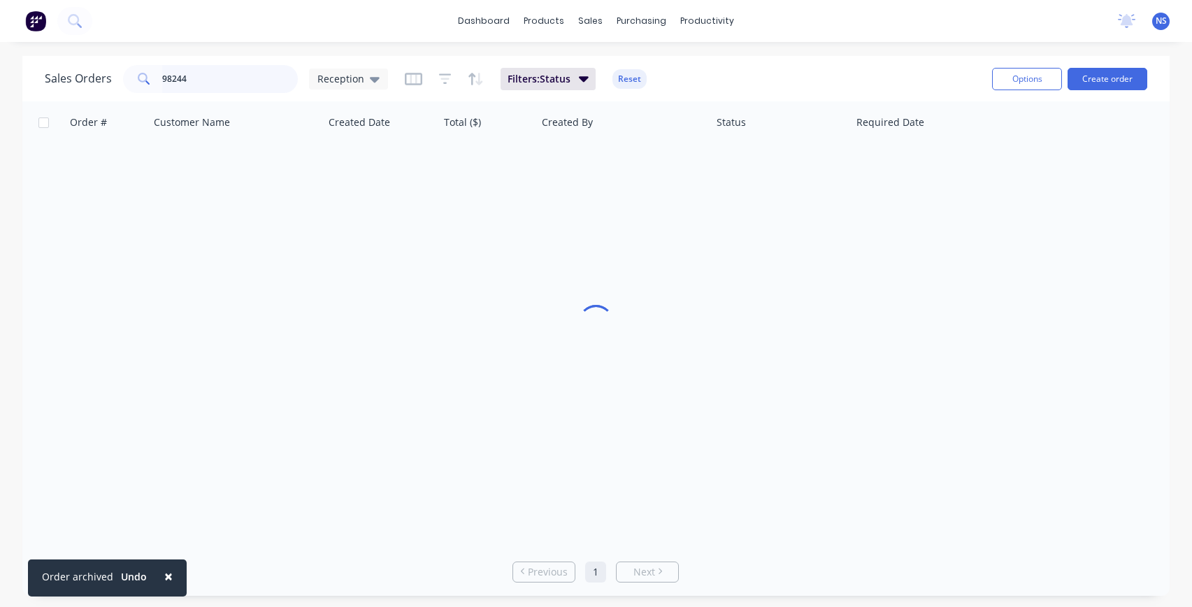
click at [208, 71] on input "98244" at bounding box center [230, 79] width 136 height 28
click at [211, 78] on input "98244" at bounding box center [230, 79] width 136 height 28
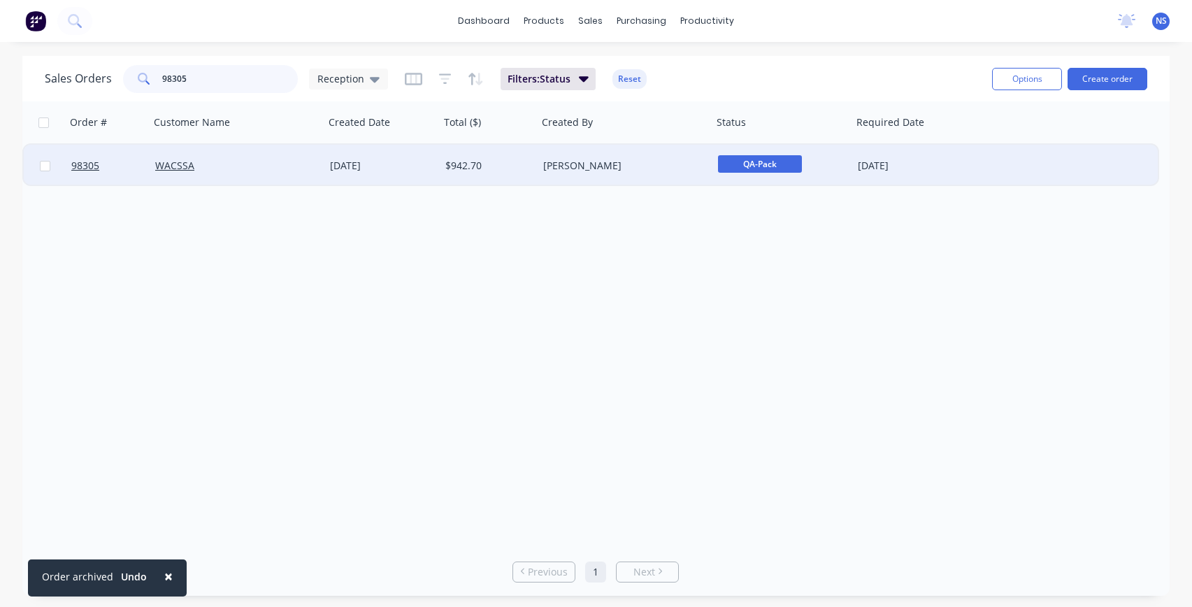
type input "98305"
click at [274, 169] on div "WACSSA" at bounding box center [232, 166] width 155 height 14
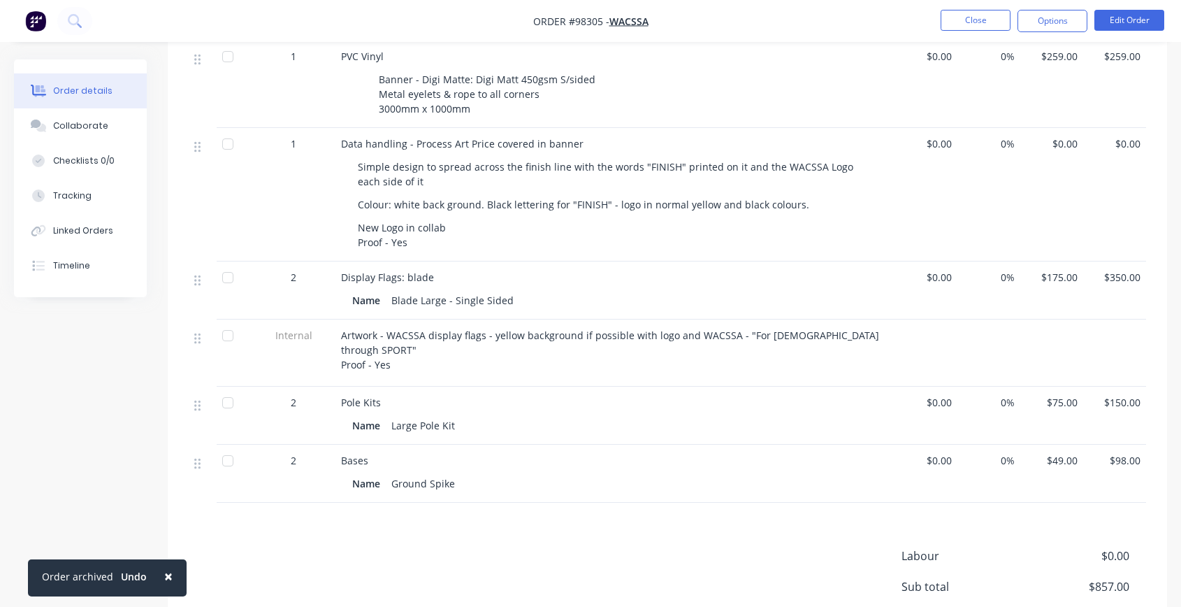
scroll to position [488, 0]
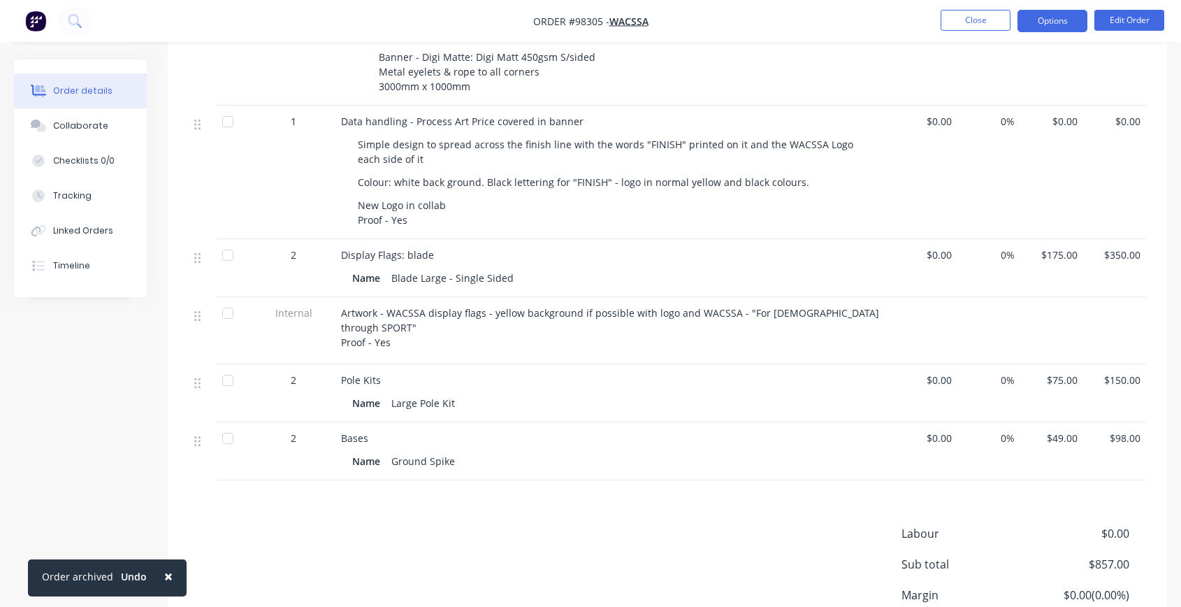
click at [1039, 17] on button "Options" at bounding box center [1053, 21] width 70 height 22
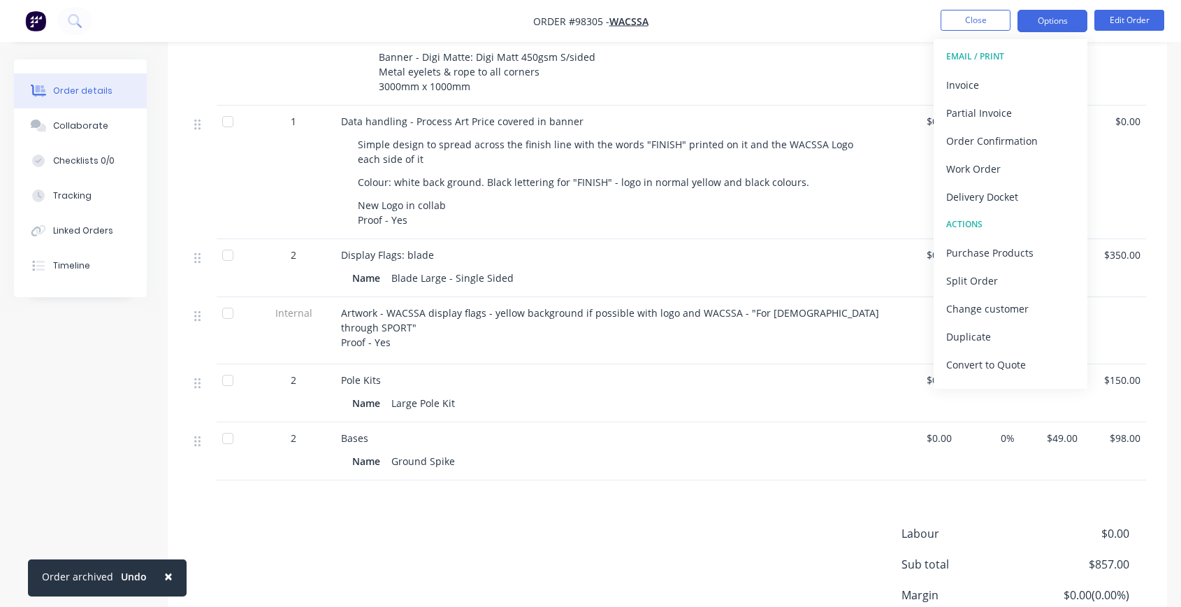
click at [1039, 17] on button "Options" at bounding box center [1053, 21] width 70 height 22
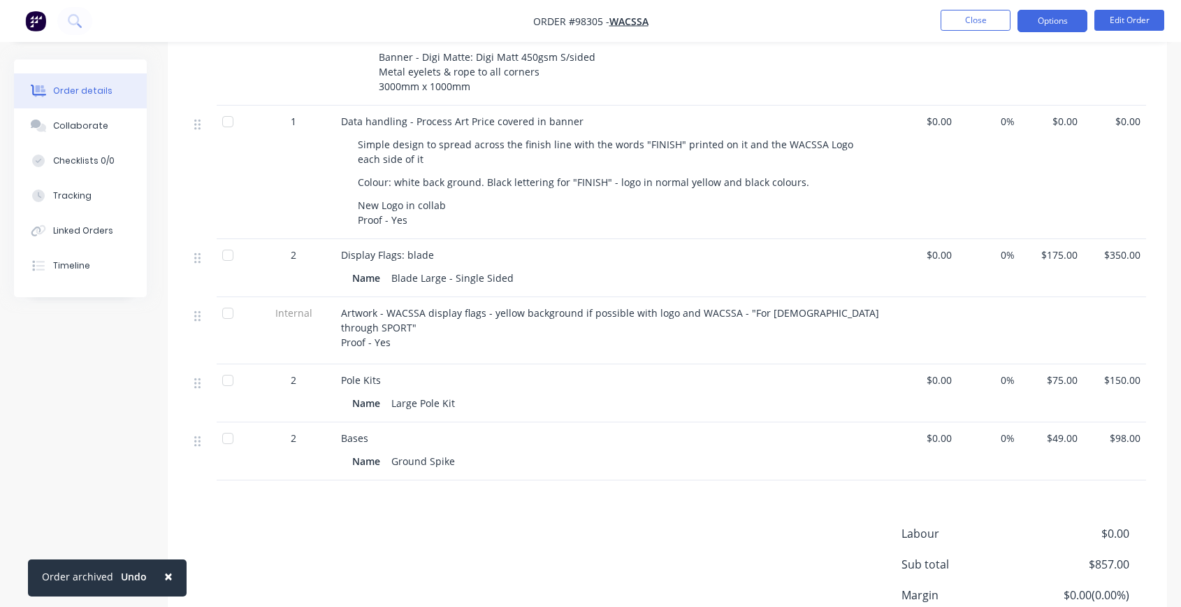
click at [1046, 22] on button "Options" at bounding box center [1053, 21] width 70 height 22
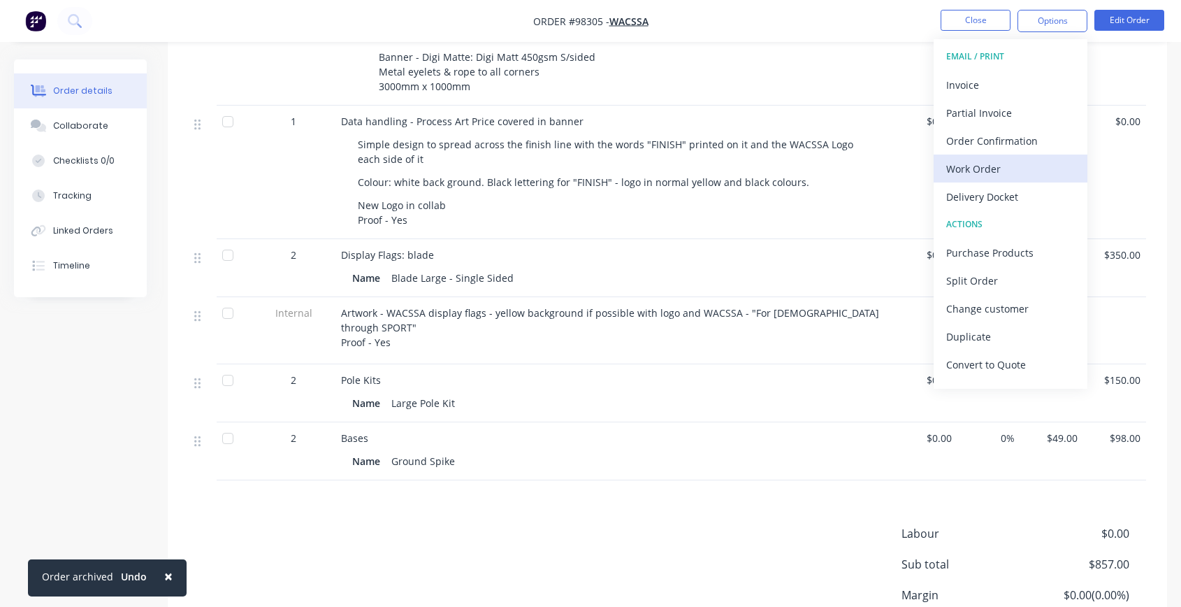
click at [1007, 165] on div "Work Order" at bounding box center [1010, 169] width 129 height 20
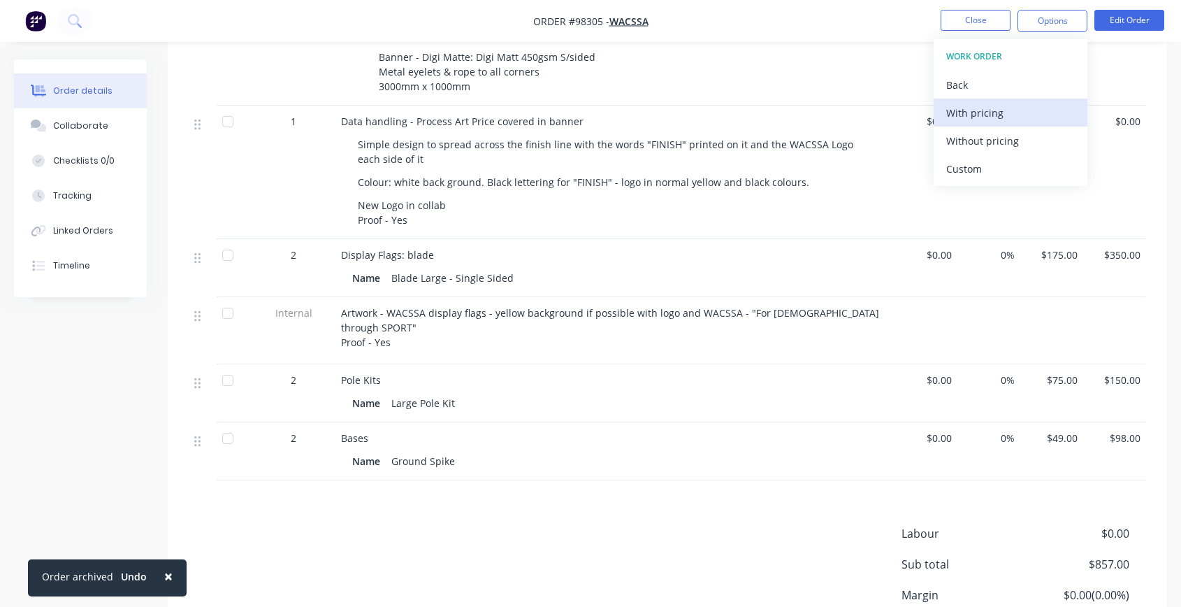
click at [1003, 118] on div "With pricing" at bounding box center [1010, 113] width 129 height 20
click at [955, 22] on button "Close" at bounding box center [976, 20] width 70 height 21
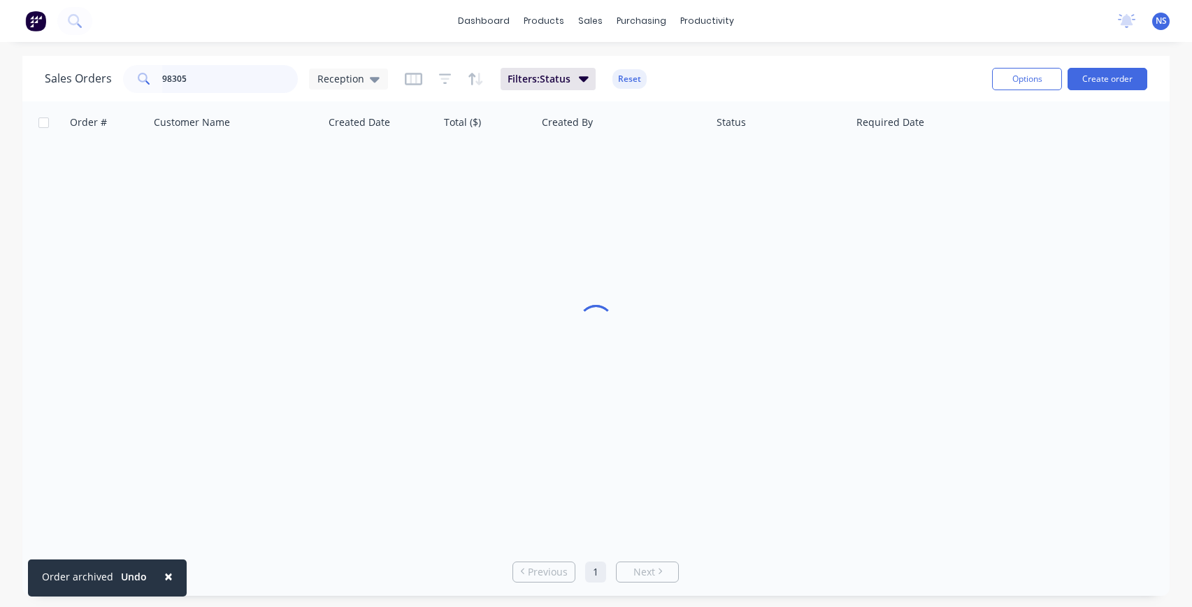
click at [219, 78] on input "98305" at bounding box center [230, 79] width 136 height 28
drag, startPoint x: 219, startPoint y: 75, endPoint x: 133, endPoint y: 52, distance: 89.0
click at [133, 52] on div "× Order archived Undo dashboard products sales purchasing productivity dashboar…" at bounding box center [596, 303] width 1192 height 607
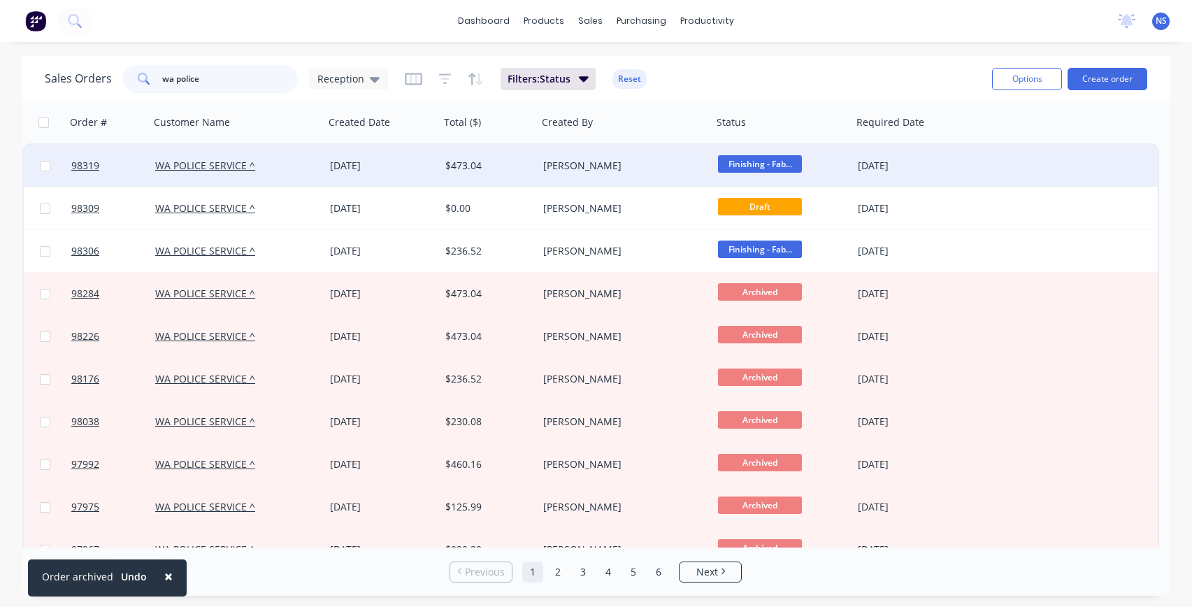
type input "wa police"
click at [308, 164] on div "WA POLICE SERVICE ^" at bounding box center [232, 166] width 155 height 14
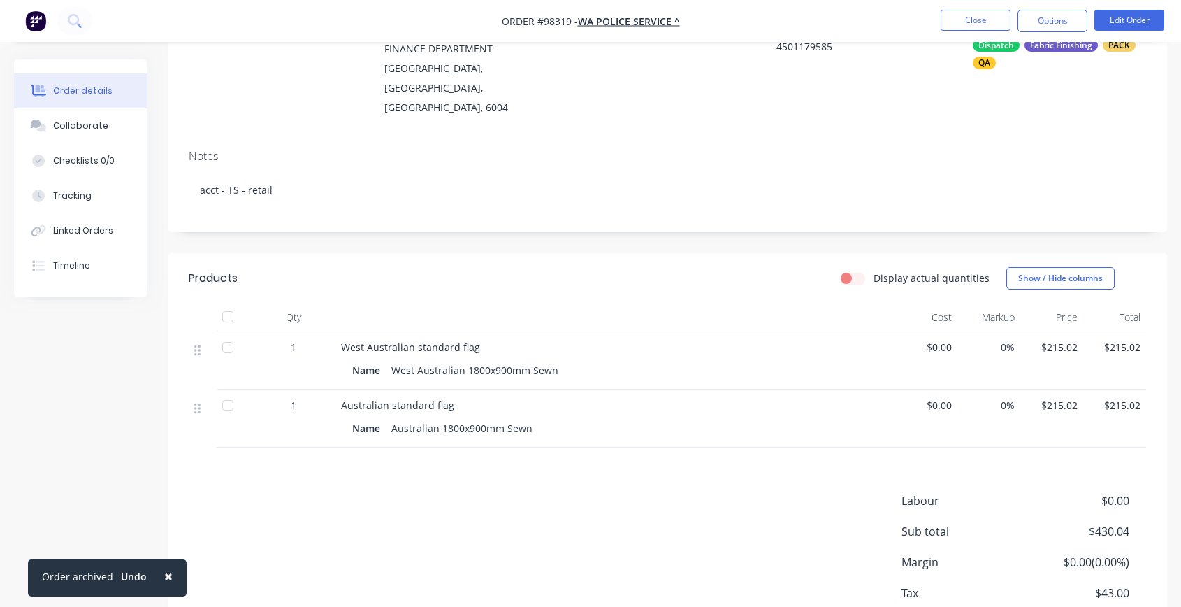
scroll to position [225, 0]
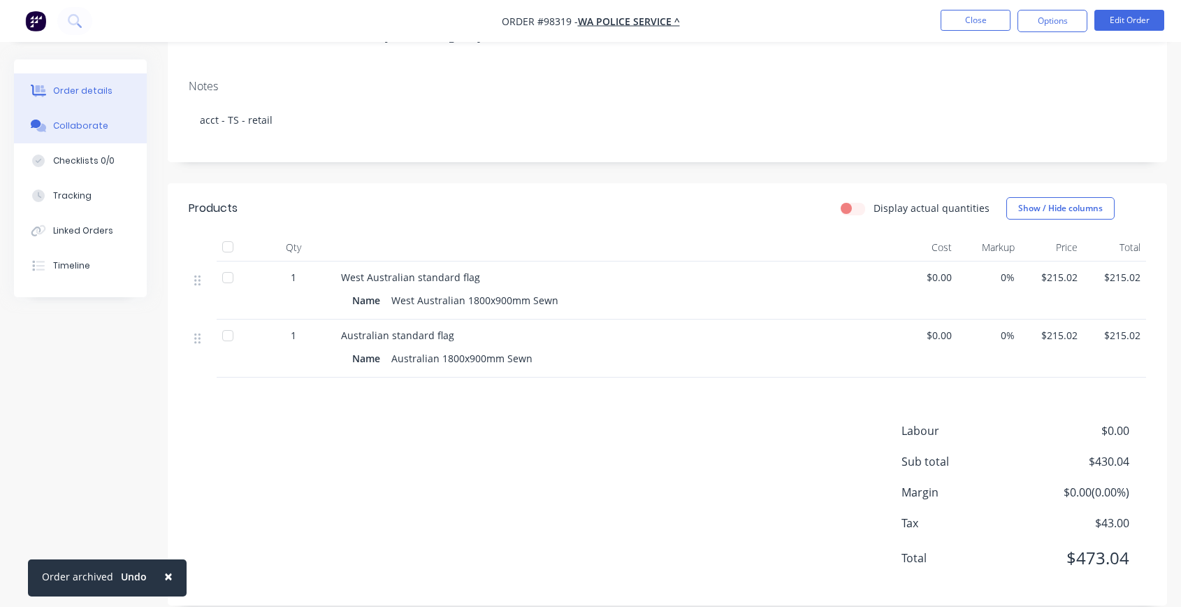
click at [62, 124] on div "Collaborate" at bounding box center [80, 126] width 55 height 13
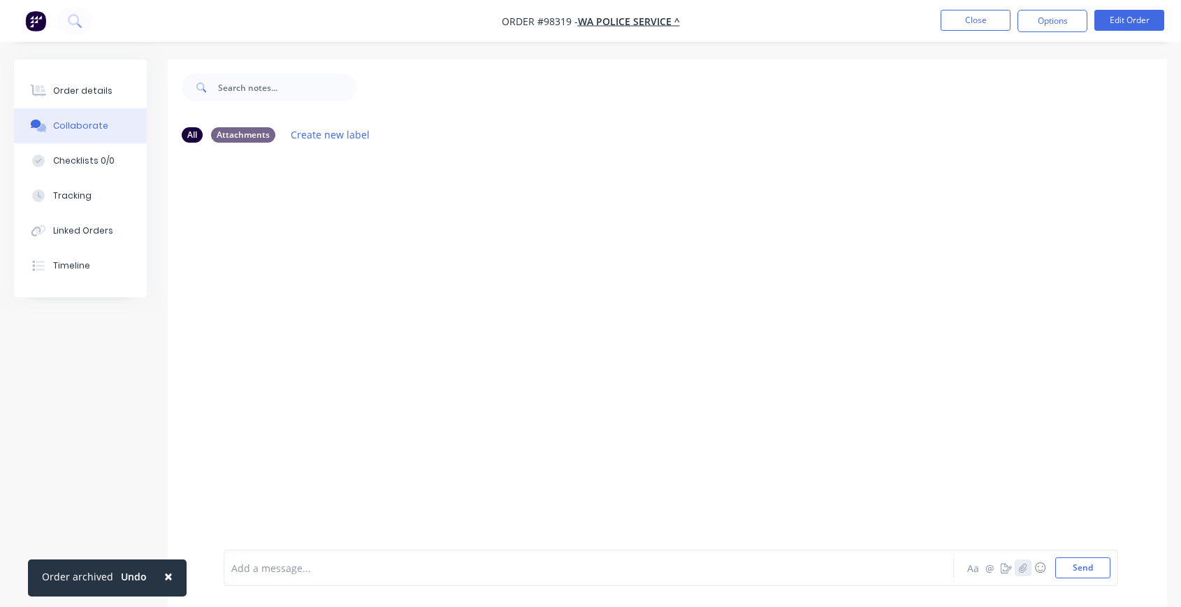
click at [1023, 525] on icon "button" at bounding box center [1023, 568] width 8 height 10
drag, startPoint x: 1074, startPoint y: 569, endPoint x: 1060, endPoint y: 554, distance: 20.3
click at [1074, 525] on button "Send" at bounding box center [1082, 567] width 55 height 21
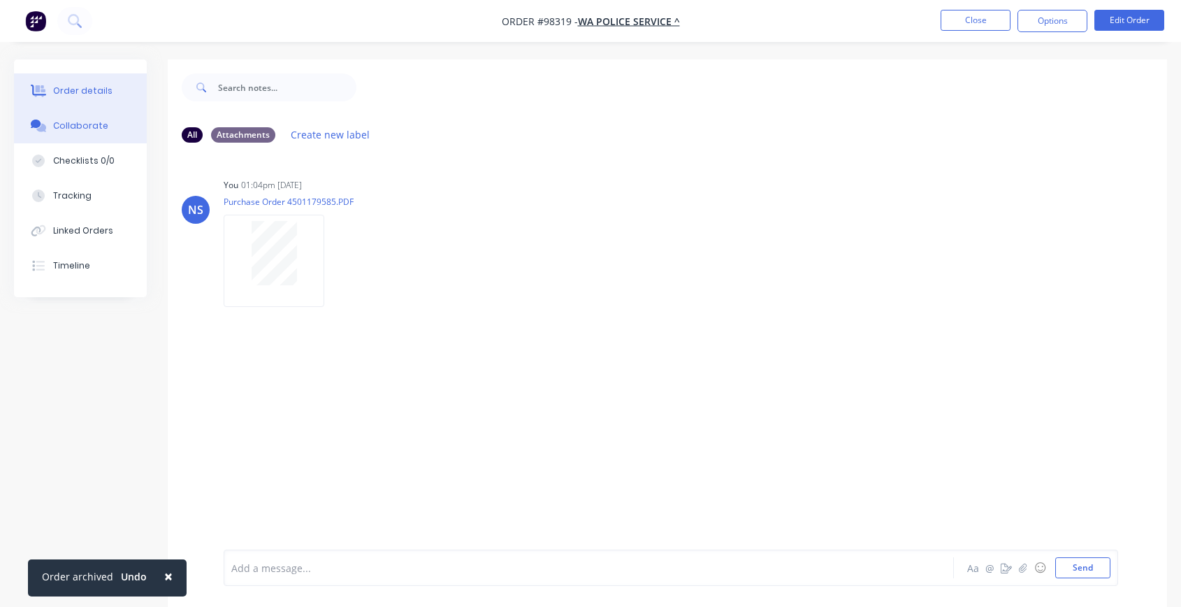
click at [80, 90] on div "Order details" at bounding box center [82, 91] width 59 height 13
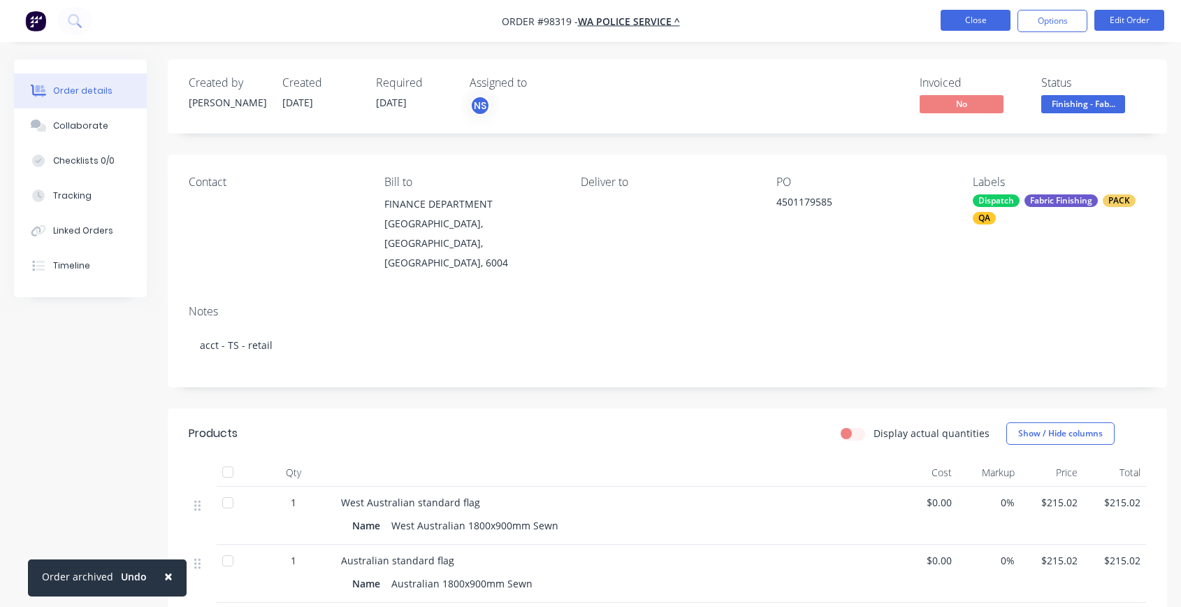
click at [961, 20] on button "Close" at bounding box center [976, 20] width 70 height 21
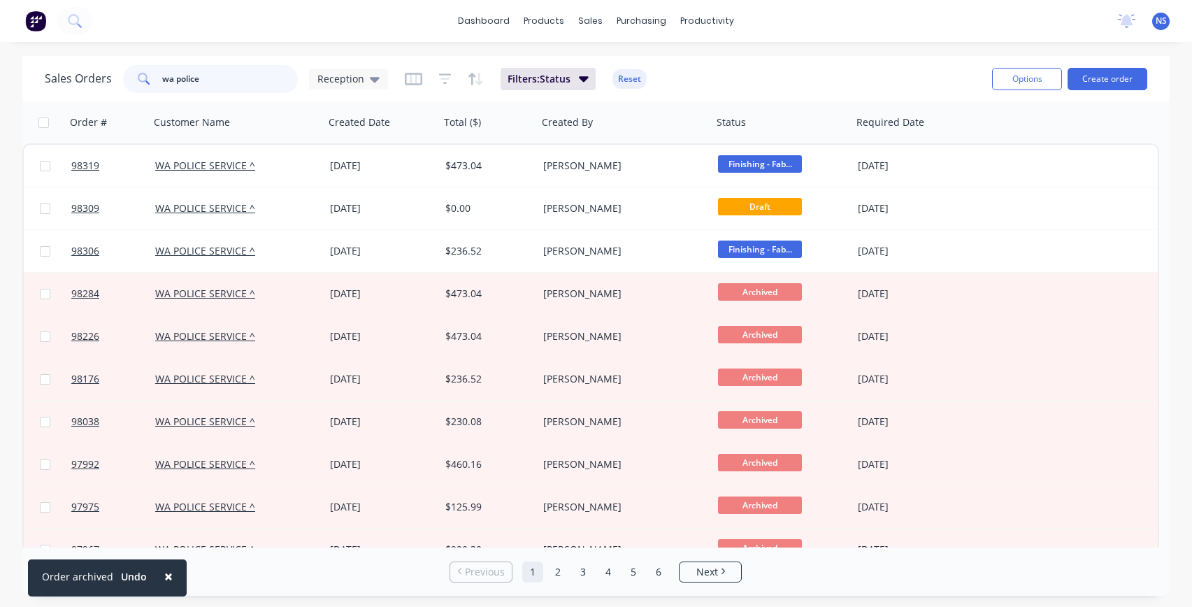
drag, startPoint x: 221, startPoint y: 76, endPoint x: 129, endPoint y: 66, distance: 92.8
click at [129, 66] on div "wa police" at bounding box center [210, 79] width 175 height 28
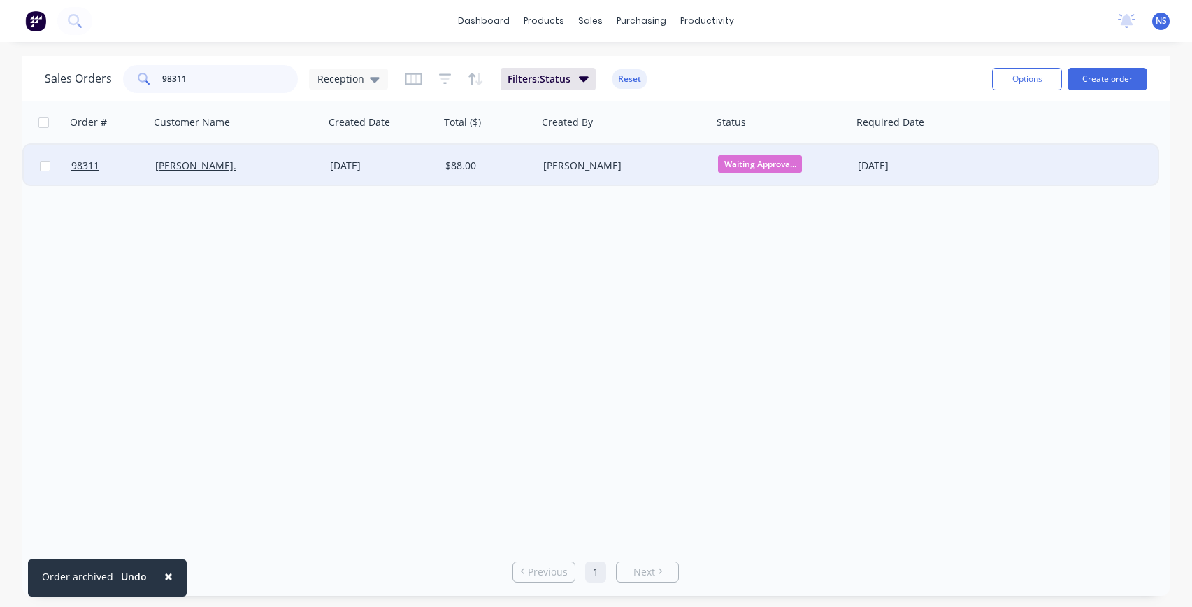
type input "98311"
click at [663, 164] on div "[PERSON_NAME]" at bounding box center [620, 166] width 155 height 14
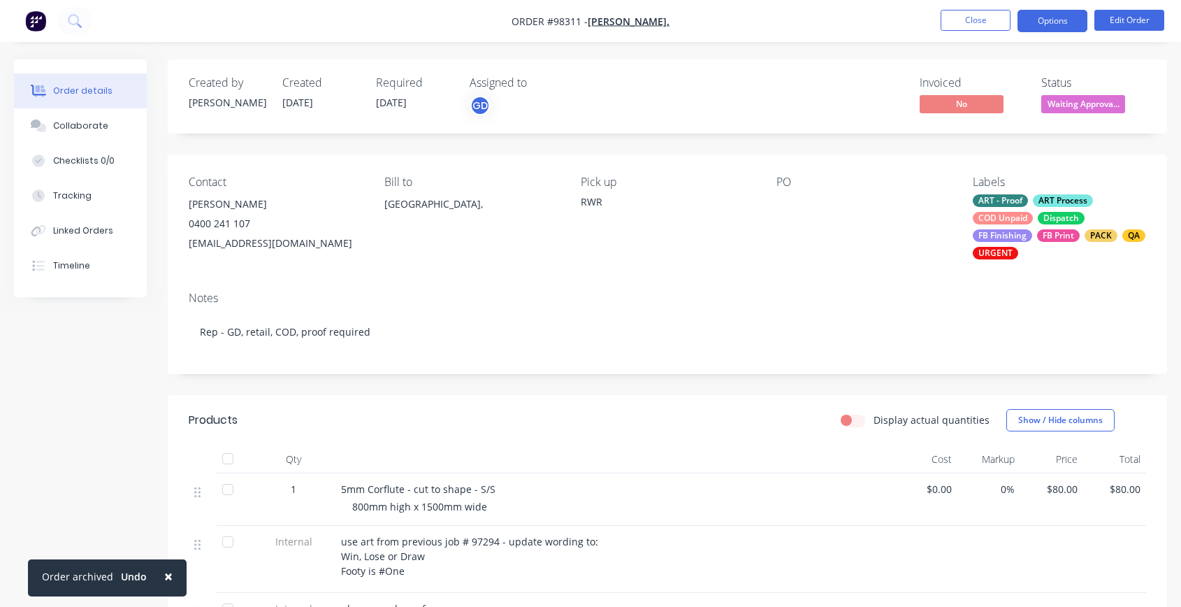
click at [1039, 18] on button "Options" at bounding box center [1053, 21] width 70 height 22
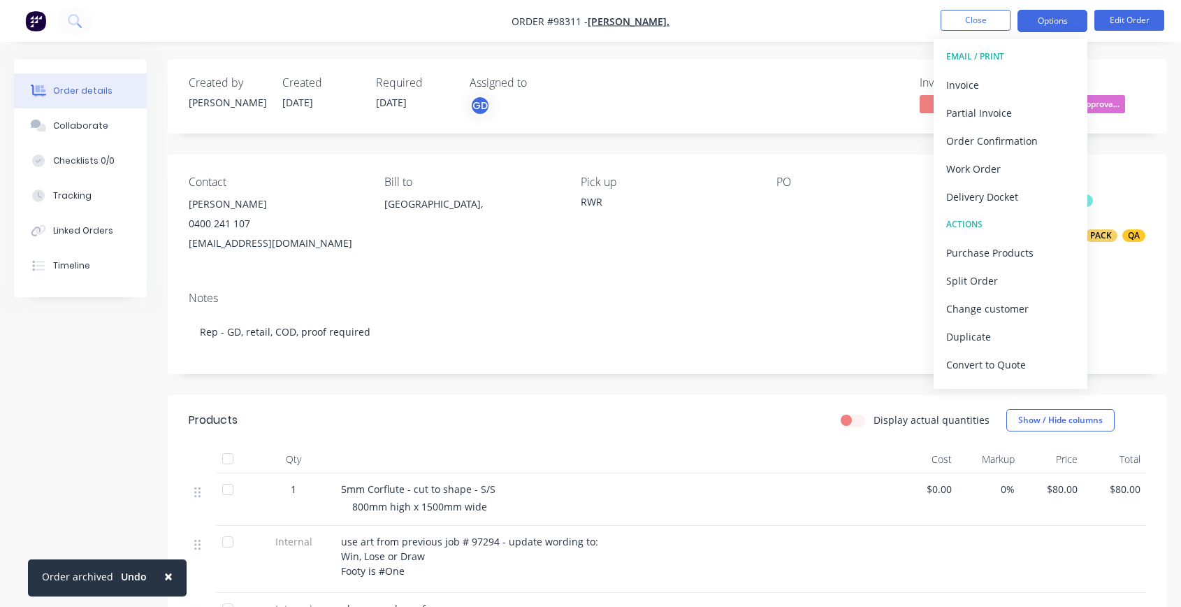
click at [1039, 18] on button "Options" at bounding box center [1053, 21] width 70 height 22
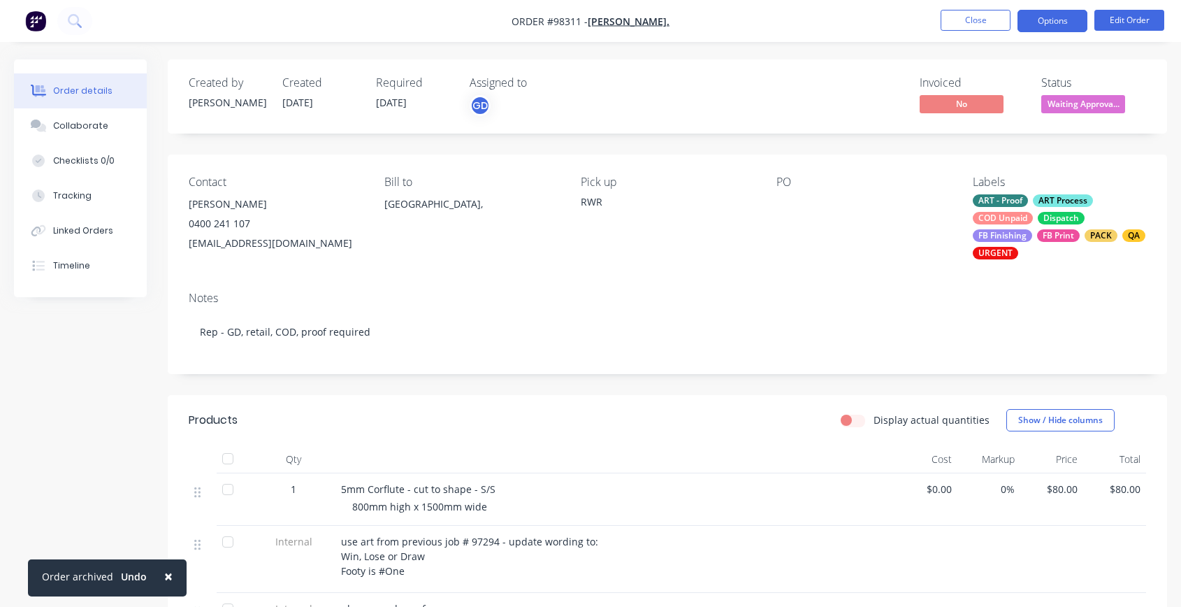
click at [1036, 18] on button "Options" at bounding box center [1053, 21] width 70 height 22
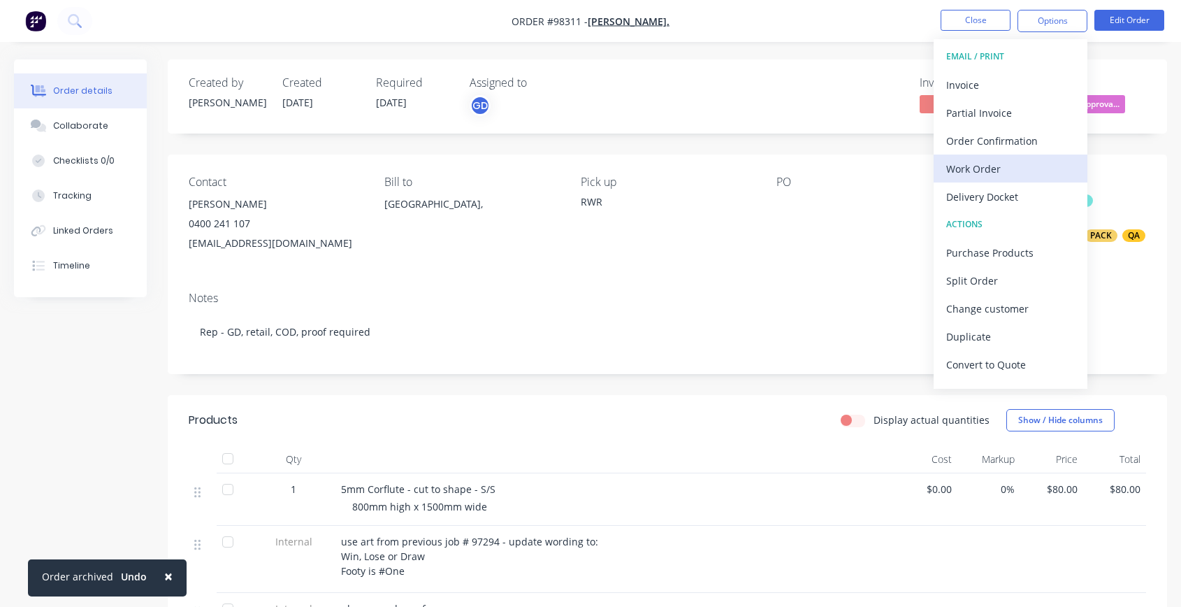
click at [989, 162] on div "Work Order" at bounding box center [1010, 169] width 129 height 20
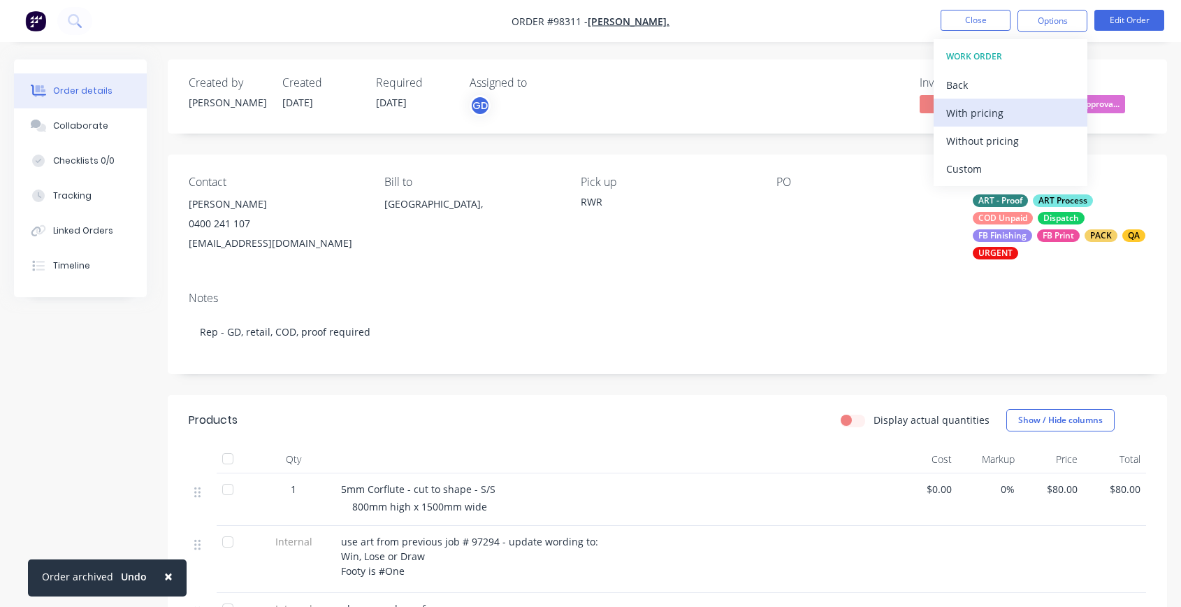
click at [974, 111] on div "With pricing" at bounding box center [1010, 113] width 129 height 20
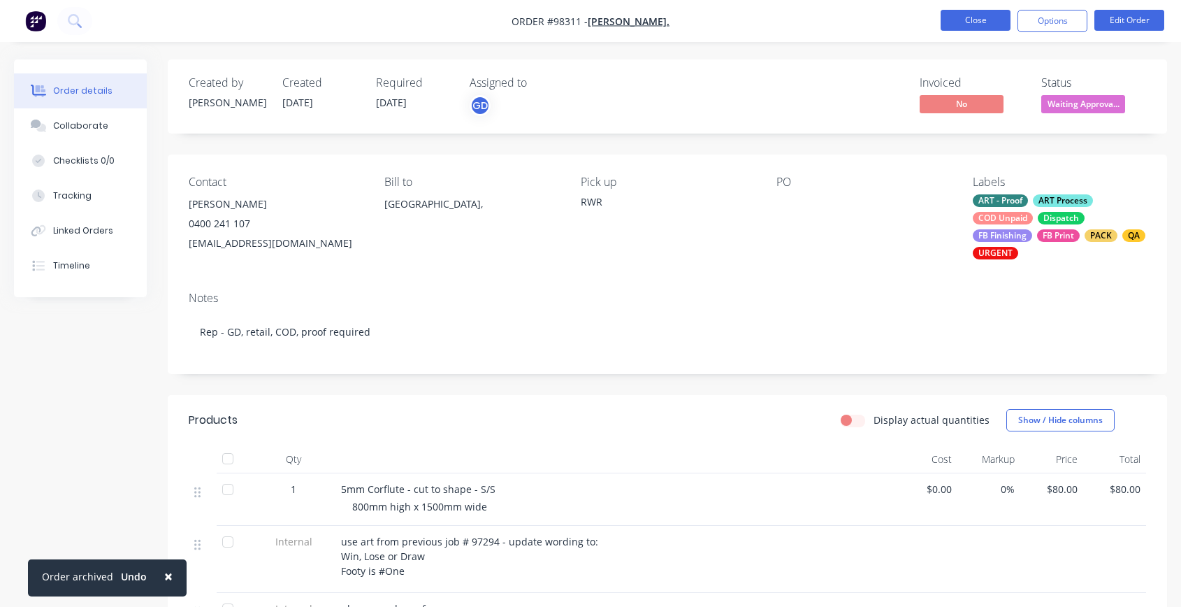
click at [981, 17] on button "Close" at bounding box center [976, 20] width 70 height 21
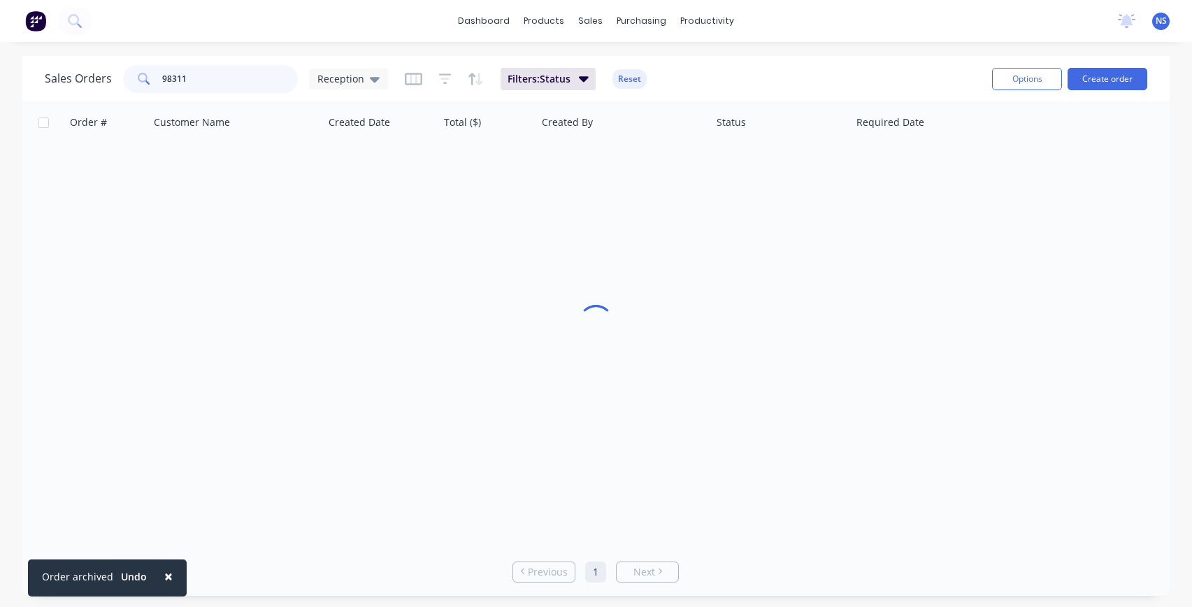
click at [238, 78] on input "98311" at bounding box center [230, 79] width 136 height 28
type input "98305"
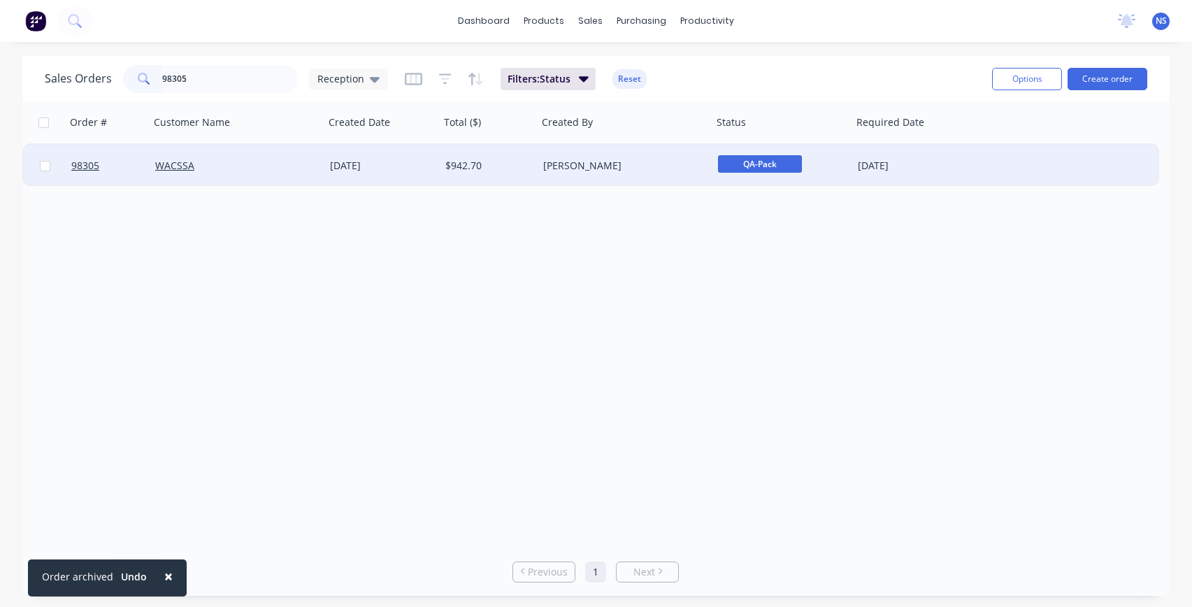
click at [674, 165] on div "[PERSON_NAME]" at bounding box center [620, 166] width 155 height 14
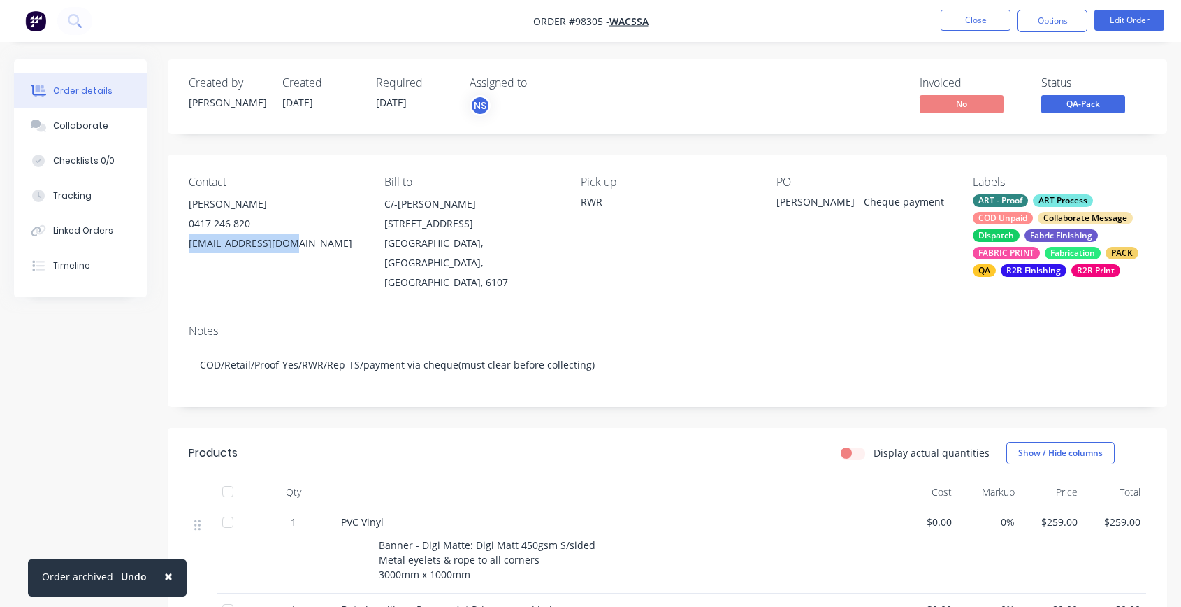
drag, startPoint x: 284, startPoint y: 241, endPoint x: 179, endPoint y: 243, distance: 104.9
click at [179, 243] on div "Contact [PERSON_NAME] [PHONE_NUMBER] [EMAIL_ADDRESS][DOMAIN_NAME] Bill to C/-[P…" at bounding box center [668, 233] width 1000 height 159
copy div "[EMAIL_ADDRESS][DOMAIN_NAME]"
click at [990, 4] on nav "Order #98305 - WACSSA Close Options Edit Order" at bounding box center [590, 21] width 1181 height 42
click at [976, 17] on button "Close" at bounding box center [976, 20] width 70 height 21
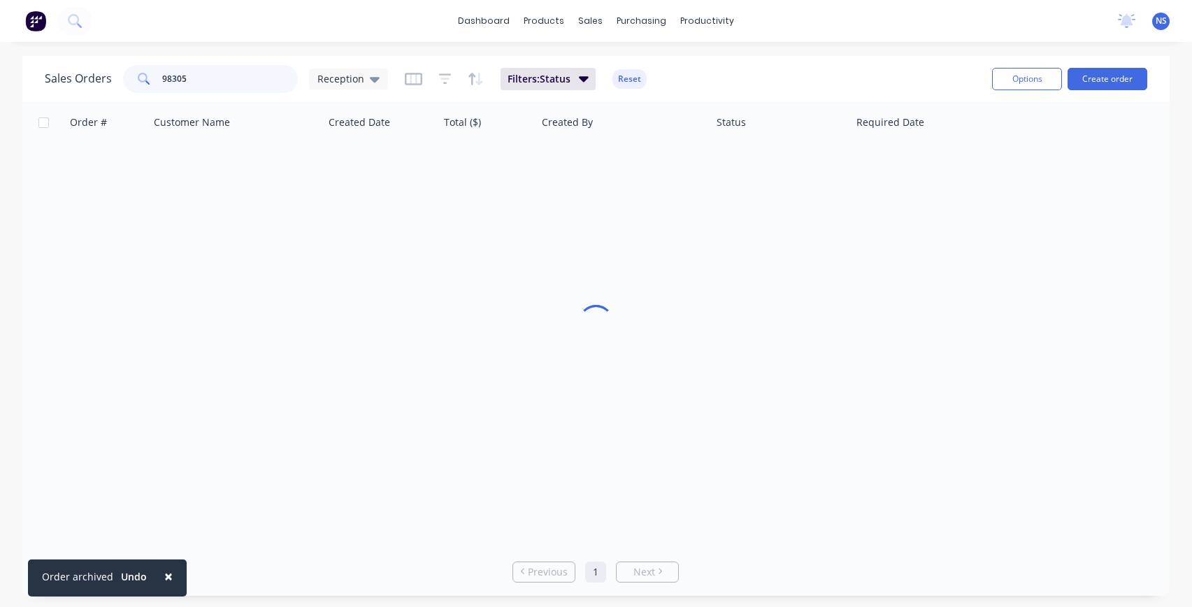
drag, startPoint x: 219, startPoint y: 78, endPoint x: 117, endPoint y: 63, distance: 102.4
click at [117, 63] on div "Sales Orders 98305 Reception Filters: Status Reset" at bounding box center [513, 79] width 936 height 34
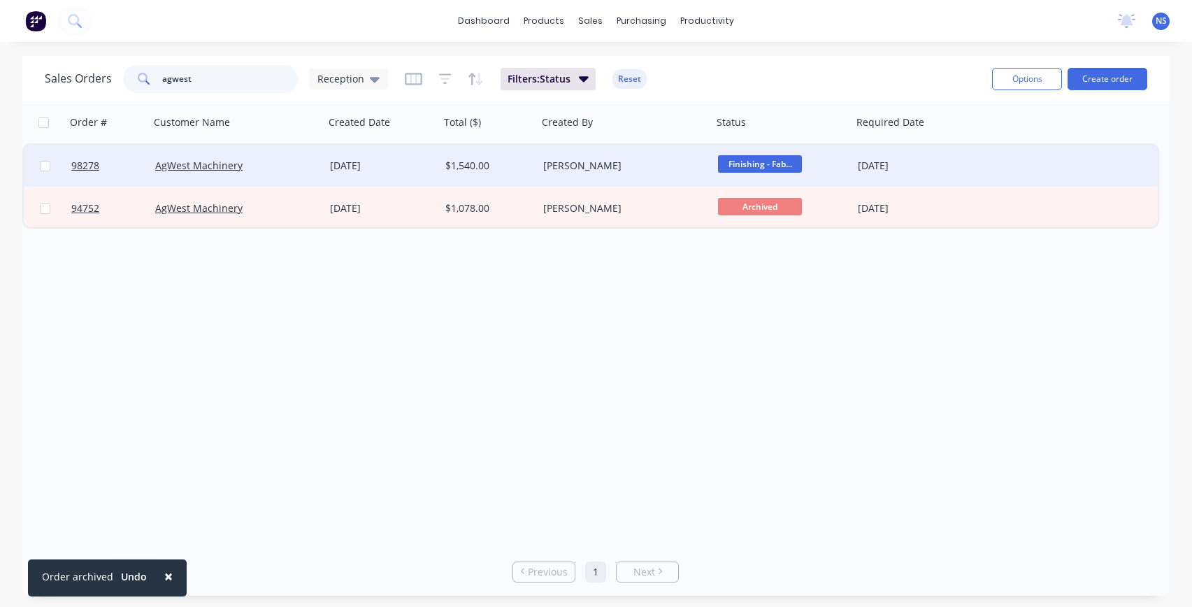
type input "agwest"
click at [422, 171] on div "[DATE]" at bounding box center [382, 166] width 104 height 14
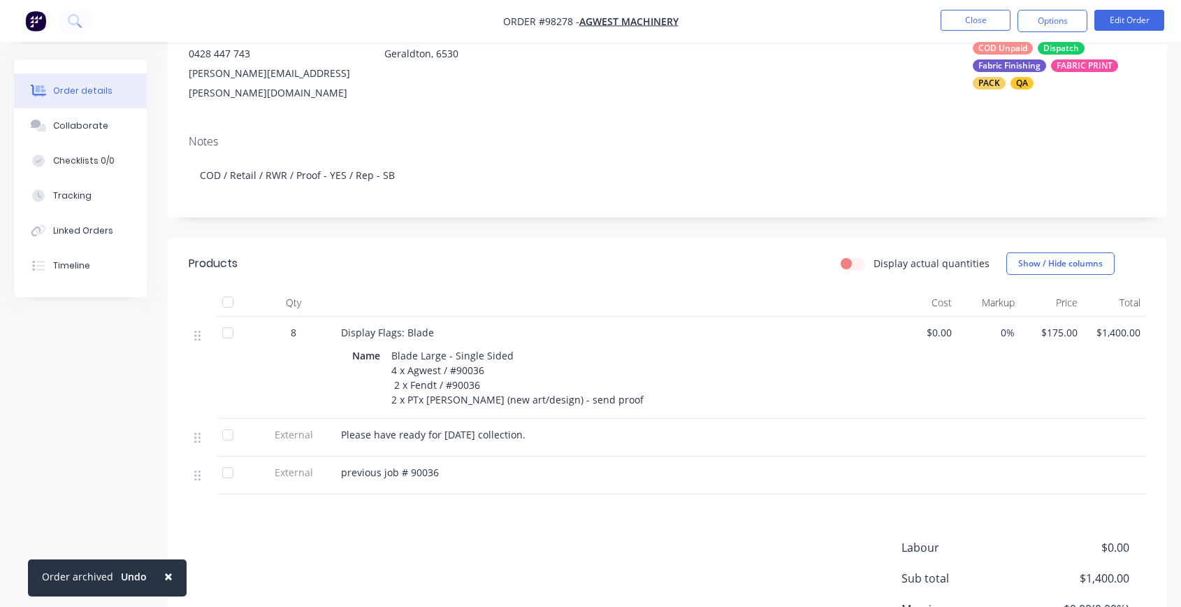
scroll to position [41, 0]
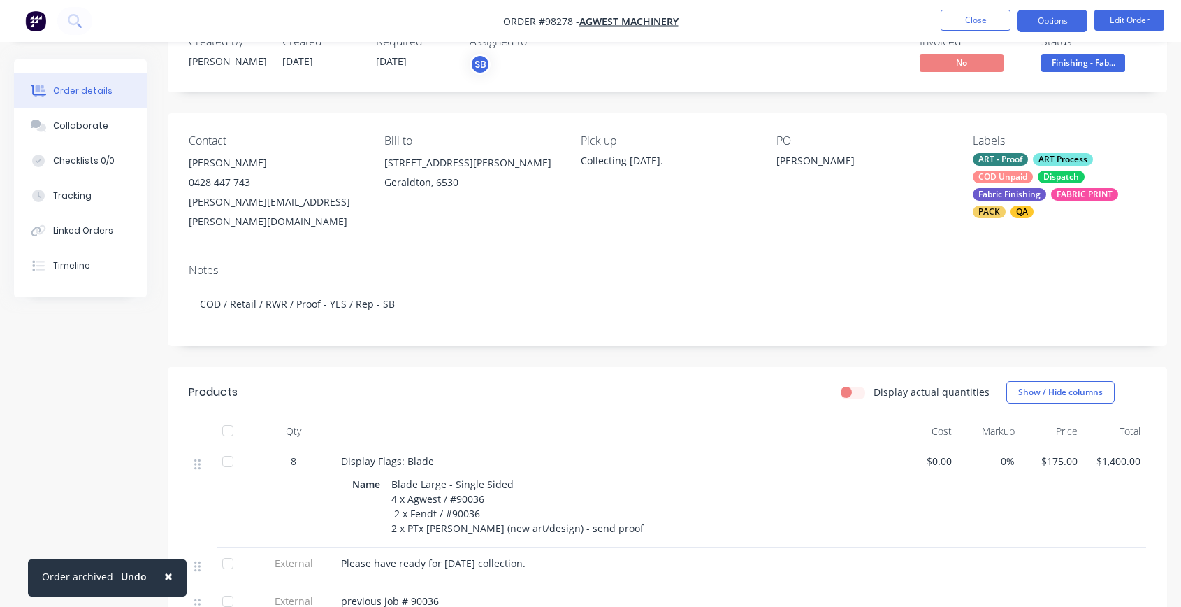
click at [1048, 18] on button "Options" at bounding box center [1053, 21] width 70 height 22
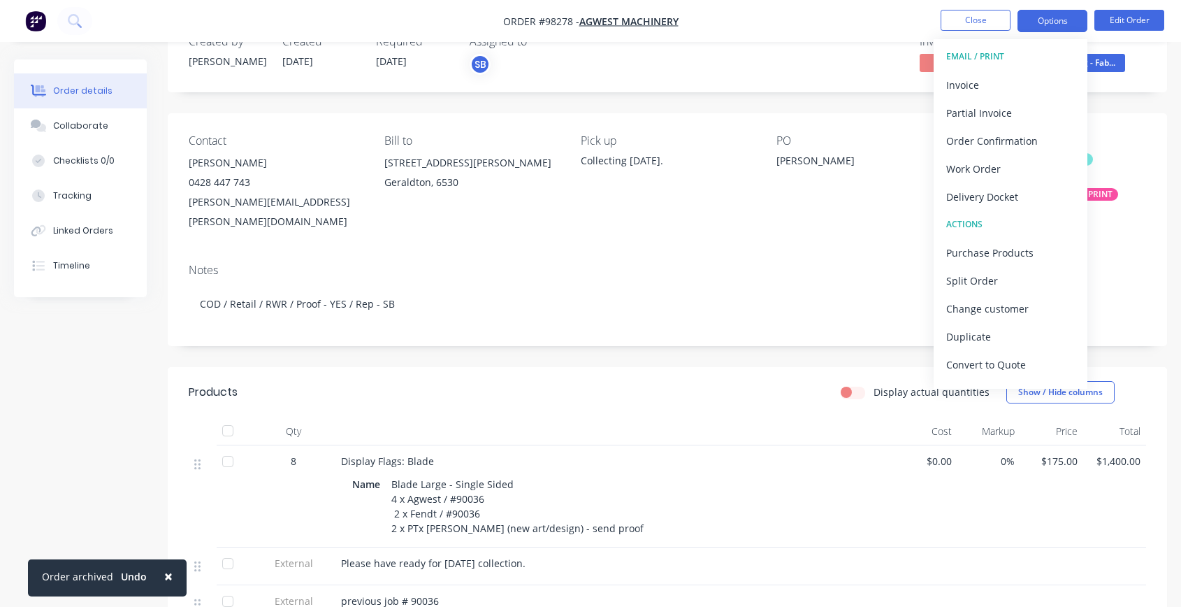
click at [1048, 18] on button "Options" at bounding box center [1053, 21] width 70 height 22
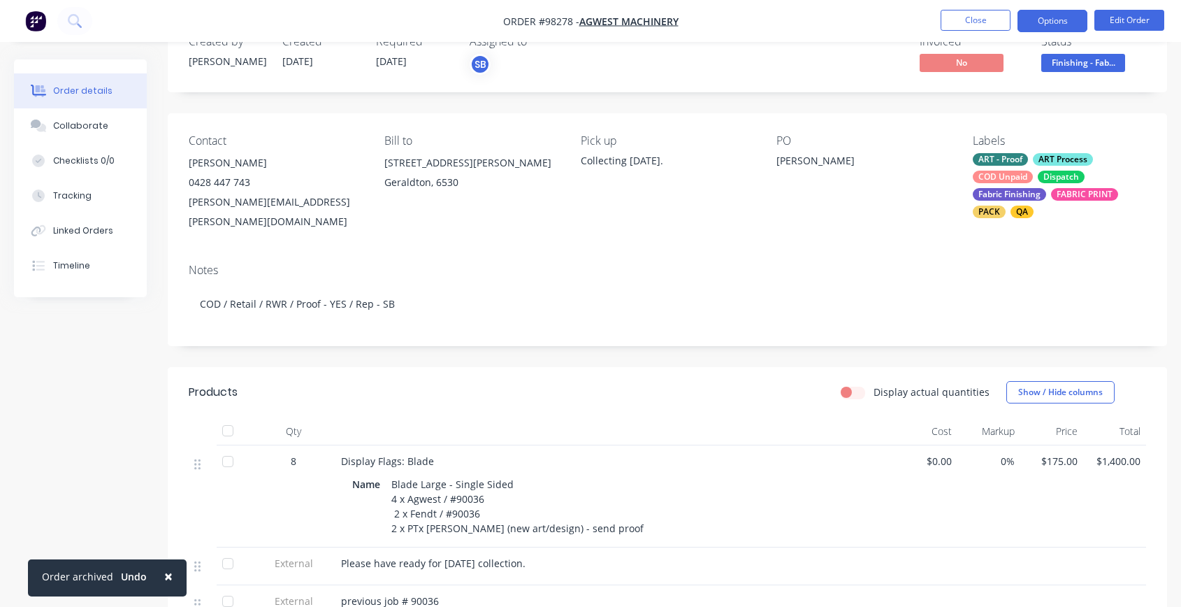
click at [1036, 23] on button "Options" at bounding box center [1053, 21] width 70 height 22
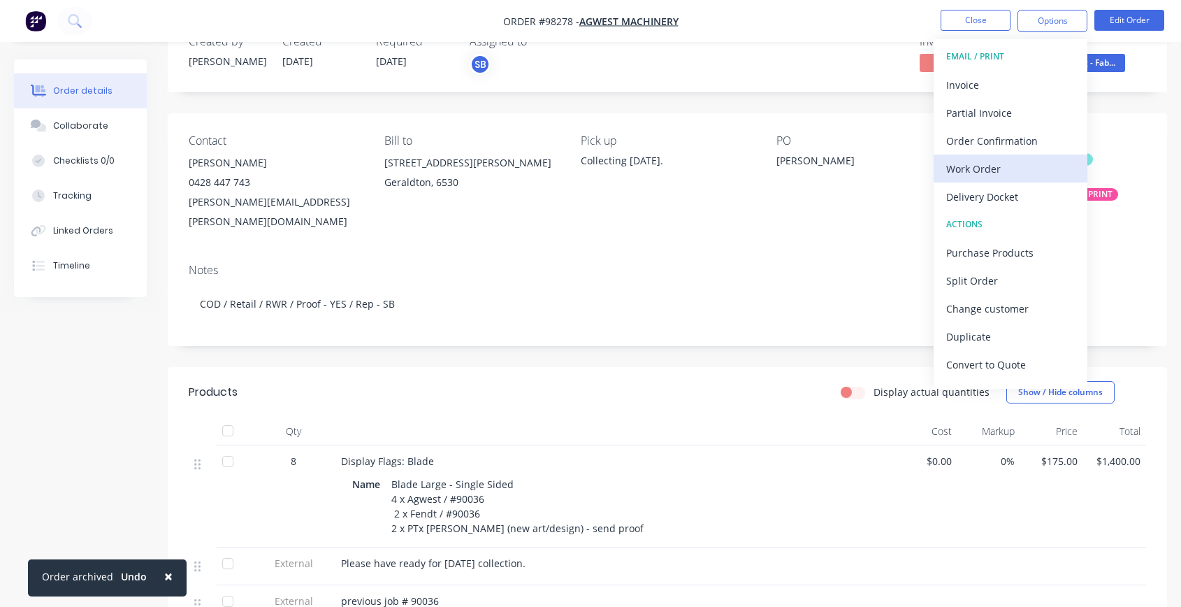
click at [995, 161] on div "Work Order" at bounding box center [1010, 169] width 129 height 20
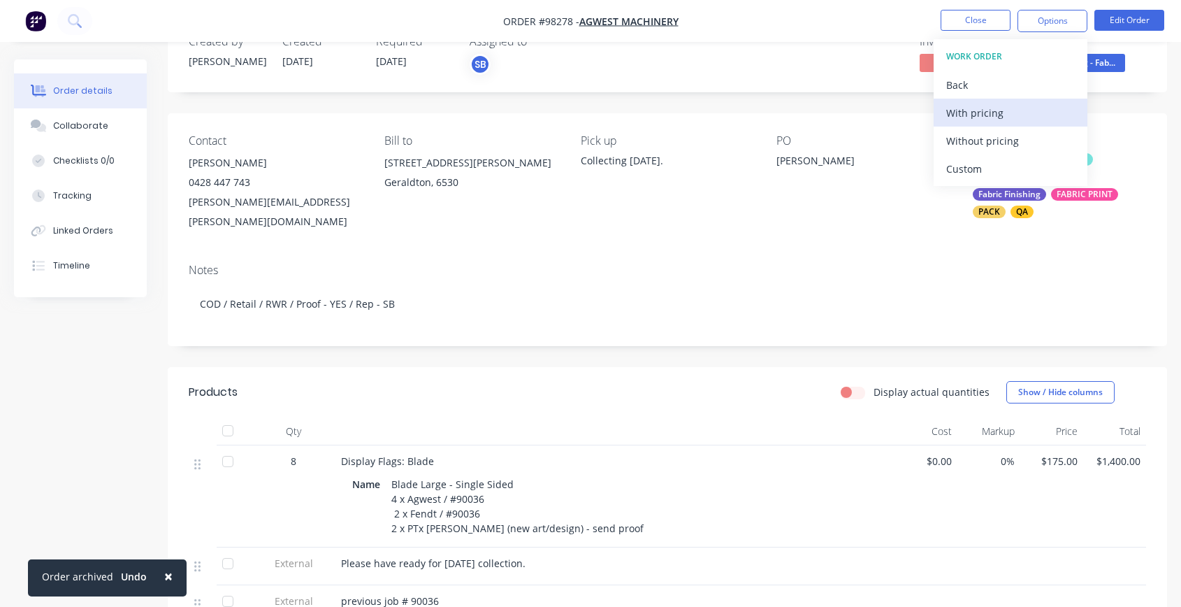
click at [972, 113] on div "With pricing" at bounding box center [1010, 113] width 129 height 20
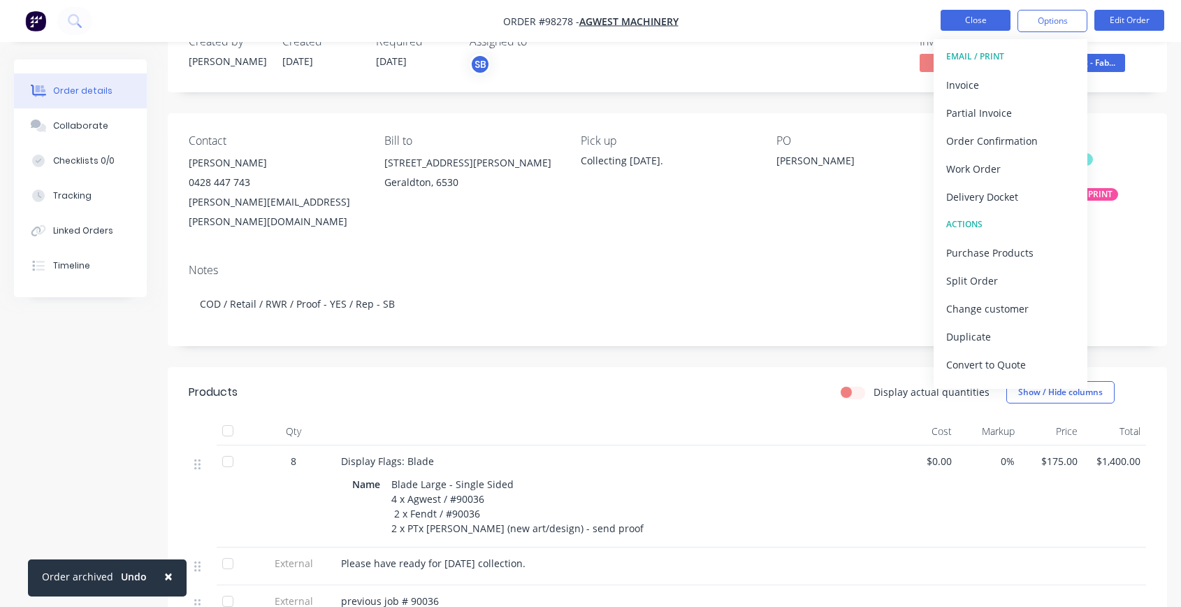
click at [967, 20] on button "Close" at bounding box center [976, 20] width 70 height 21
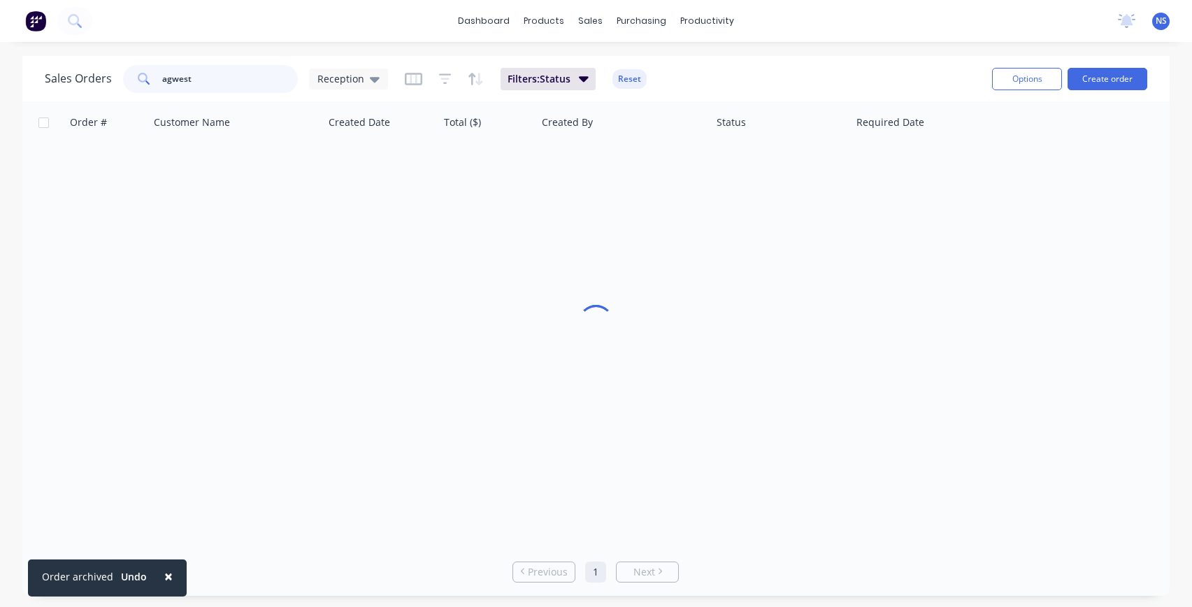
click at [232, 75] on input "agwest" at bounding box center [230, 79] width 136 height 28
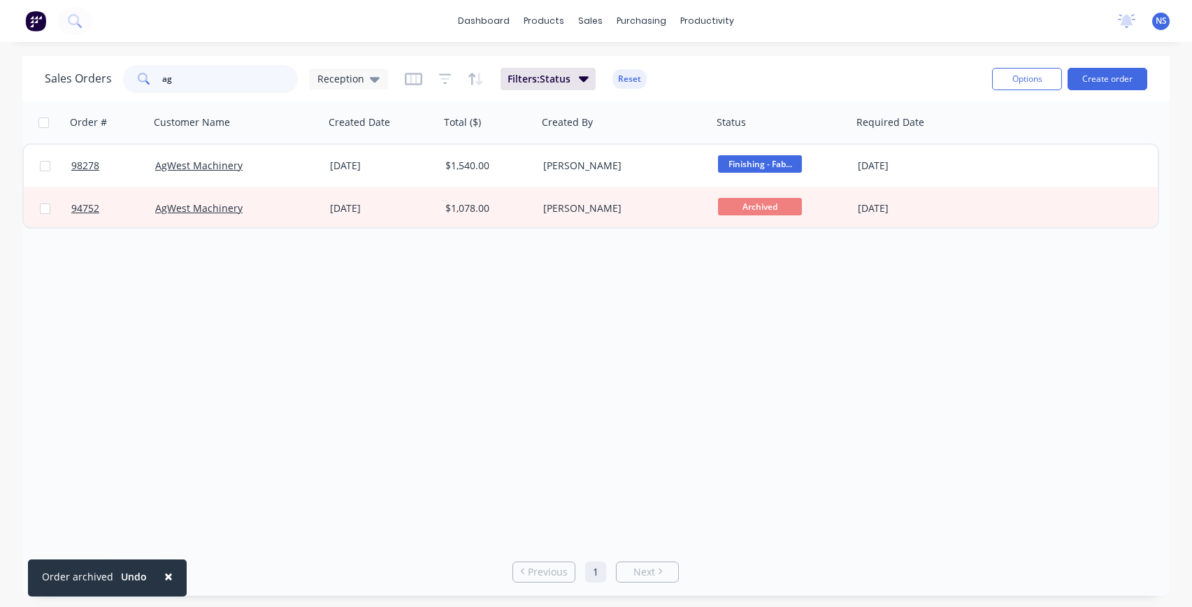
type input "a"
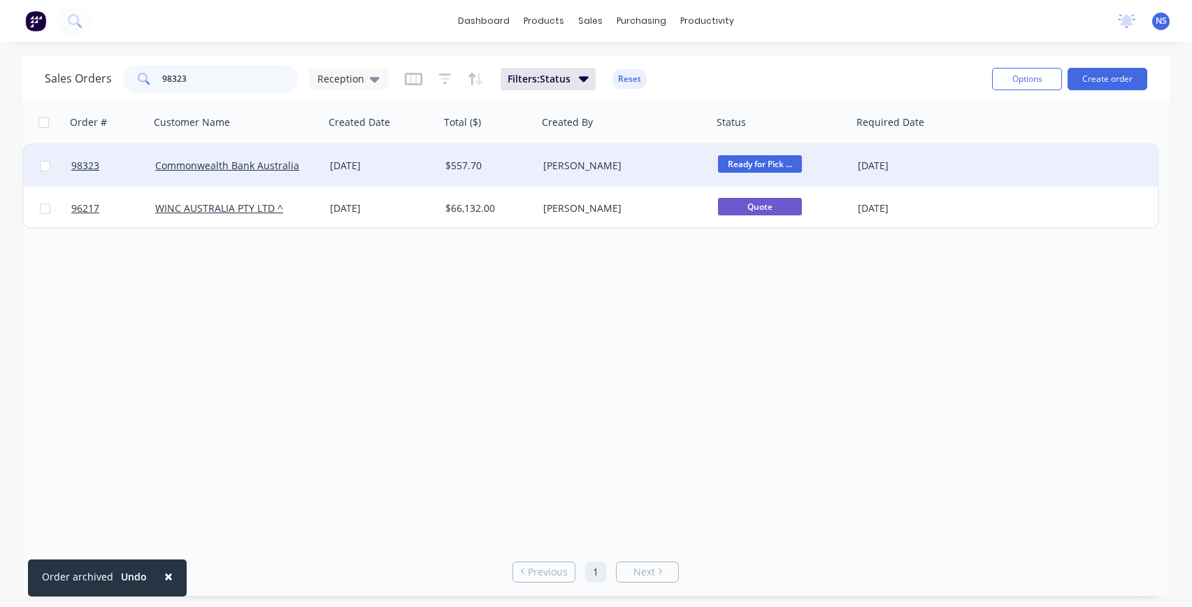
type input "98323"
click at [419, 175] on div "[DATE]" at bounding box center [381, 166] width 115 height 42
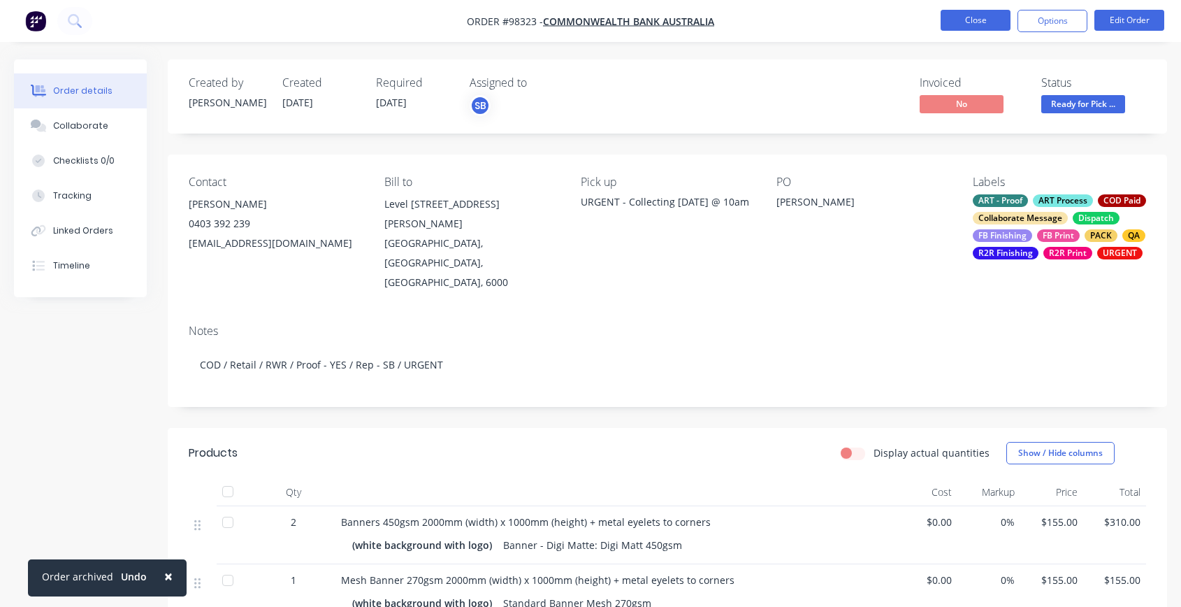
click at [962, 17] on button "Close" at bounding box center [976, 20] width 70 height 21
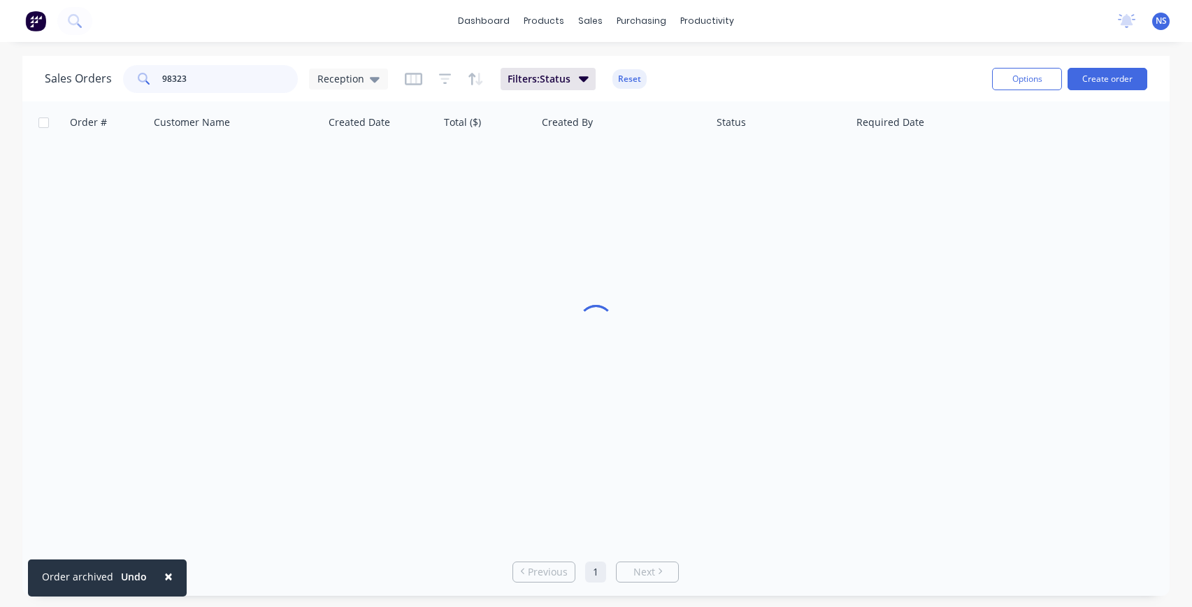
click at [246, 73] on input "98323" at bounding box center [230, 79] width 136 height 28
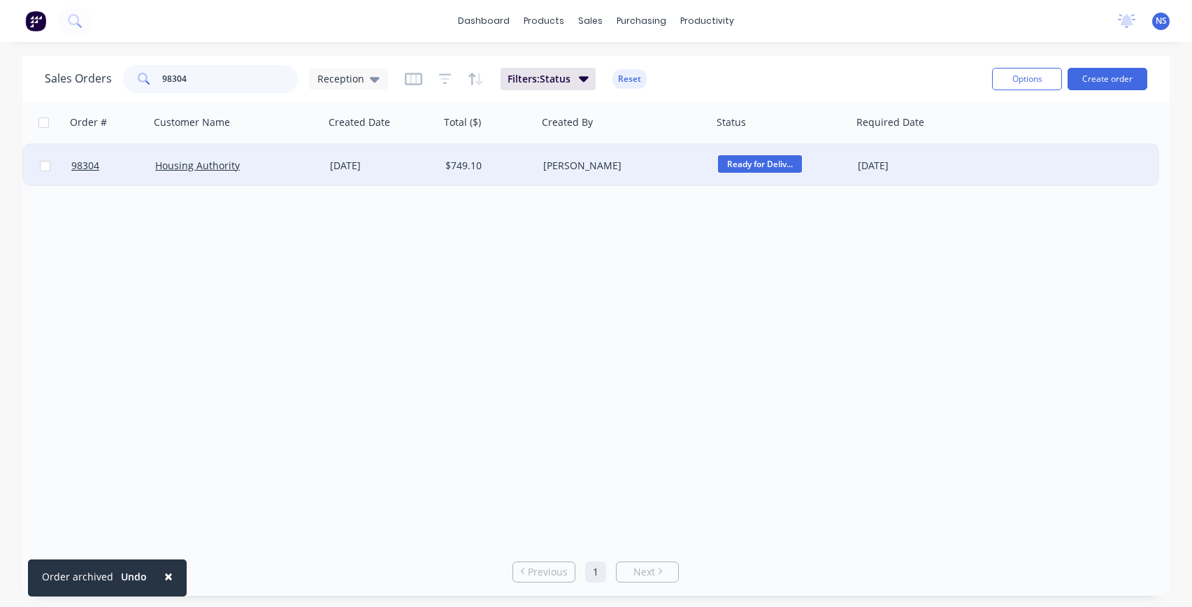
type input "98304"
click at [276, 166] on div "Housing Authority" at bounding box center [232, 166] width 155 height 14
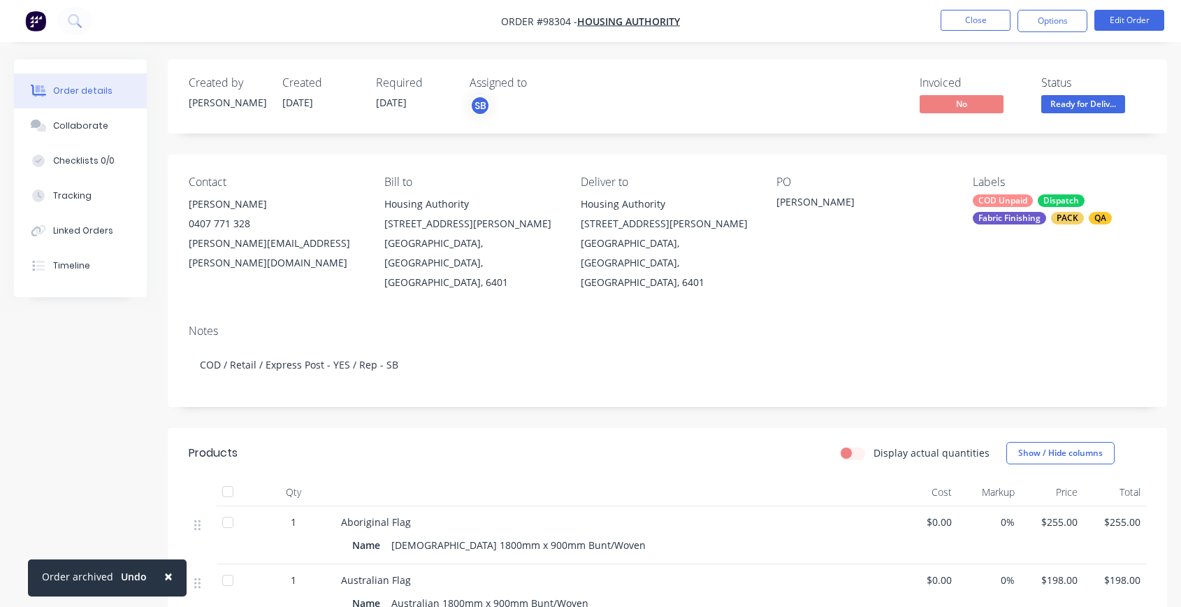
click at [1034, 205] on div "COD Unpaid Dispatch Fabric Finishing PACK QA" at bounding box center [1059, 209] width 173 height 30
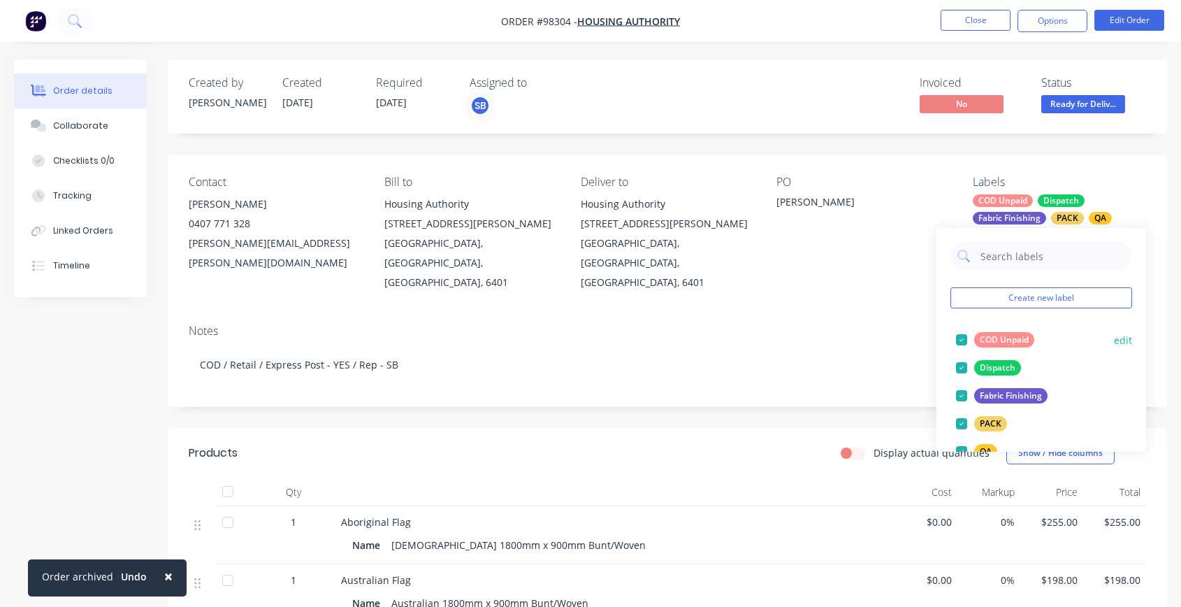
click at [962, 339] on div at bounding box center [962, 340] width 28 height 28
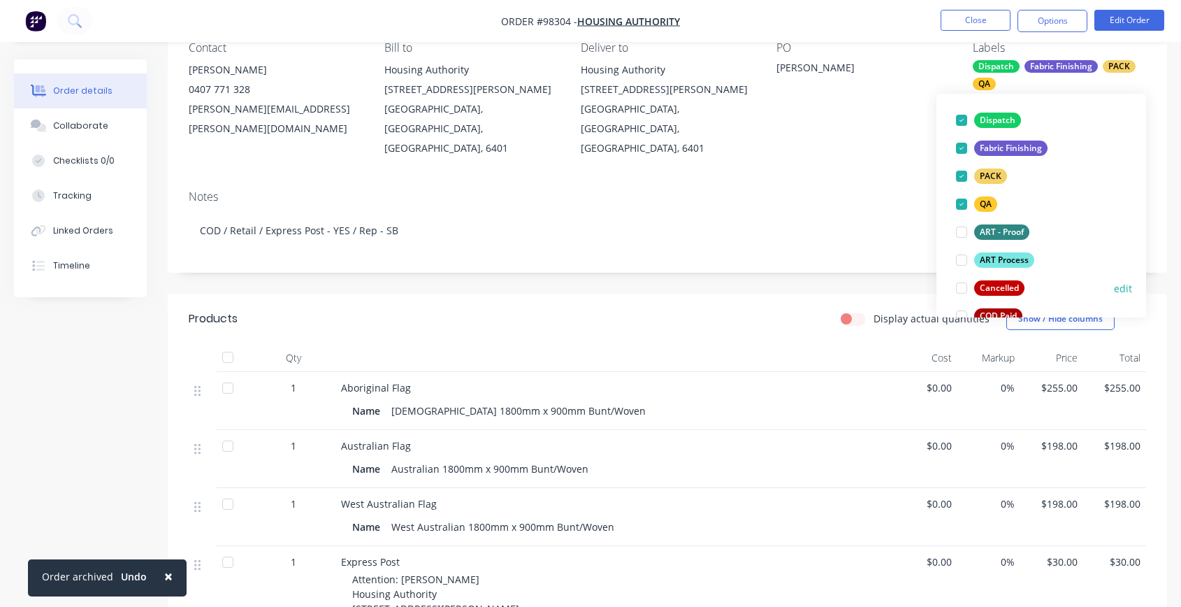
scroll to position [110, 0]
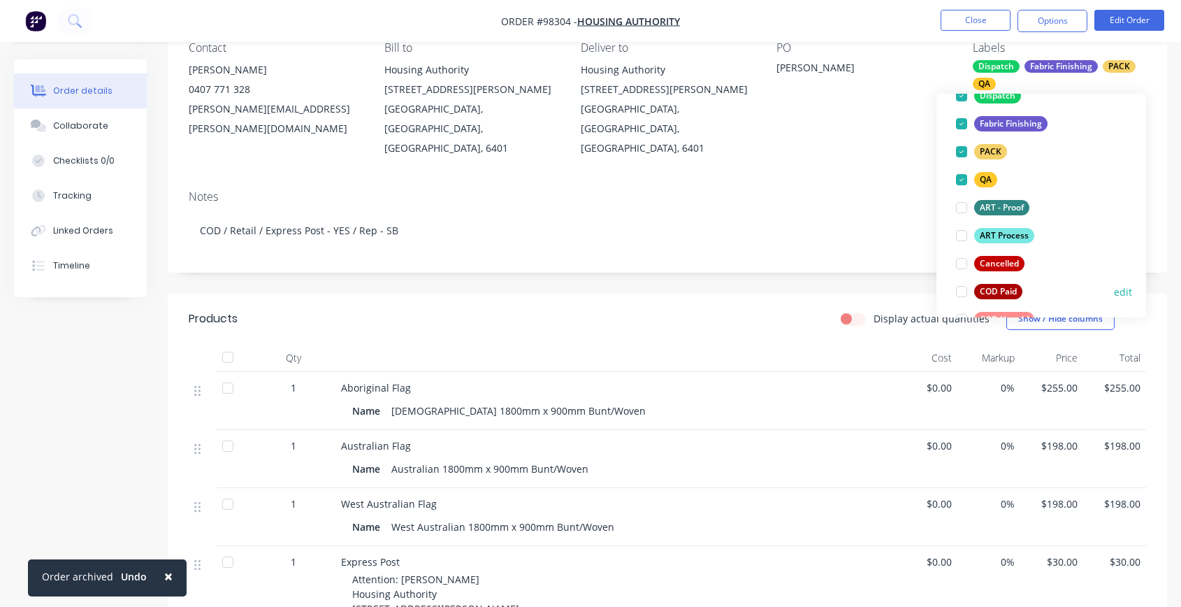
click at [961, 293] on div at bounding box center [962, 291] width 28 height 28
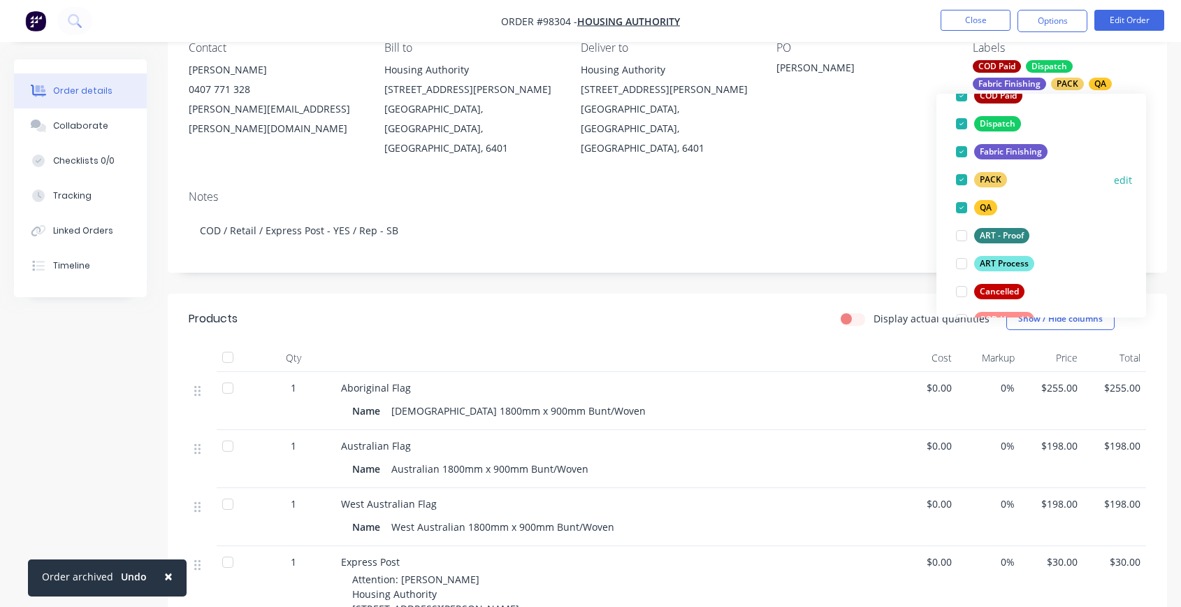
scroll to position [0, 0]
